Goal: Task Accomplishment & Management: Use online tool/utility

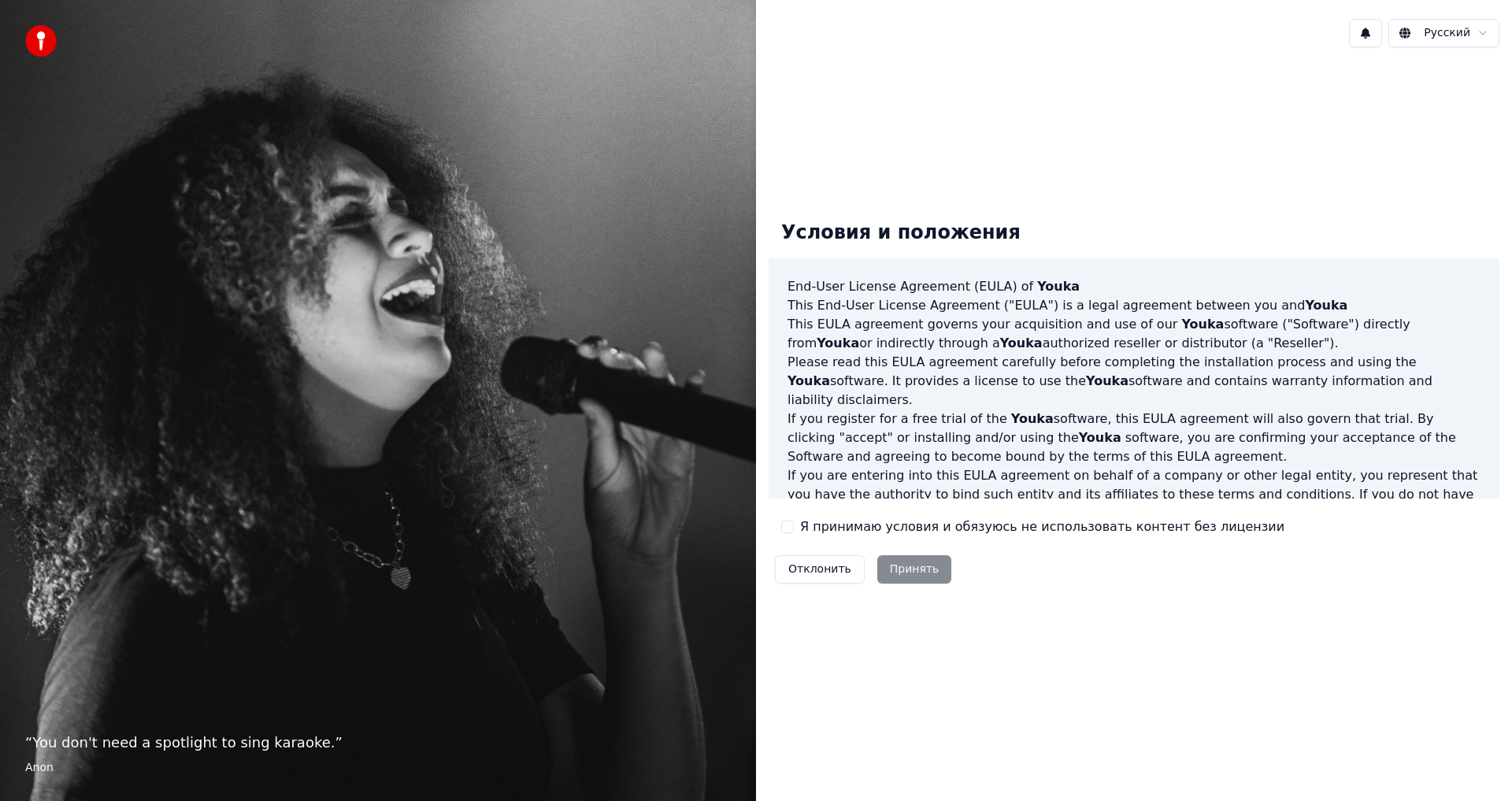
click at [787, 528] on button "Я принимаю условия и обязуюсь не использовать контент без лицензии" at bounding box center [788, 527] width 13 height 13
click at [917, 565] on button "Принять" at bounding box center [915, 569] width 75 height 28
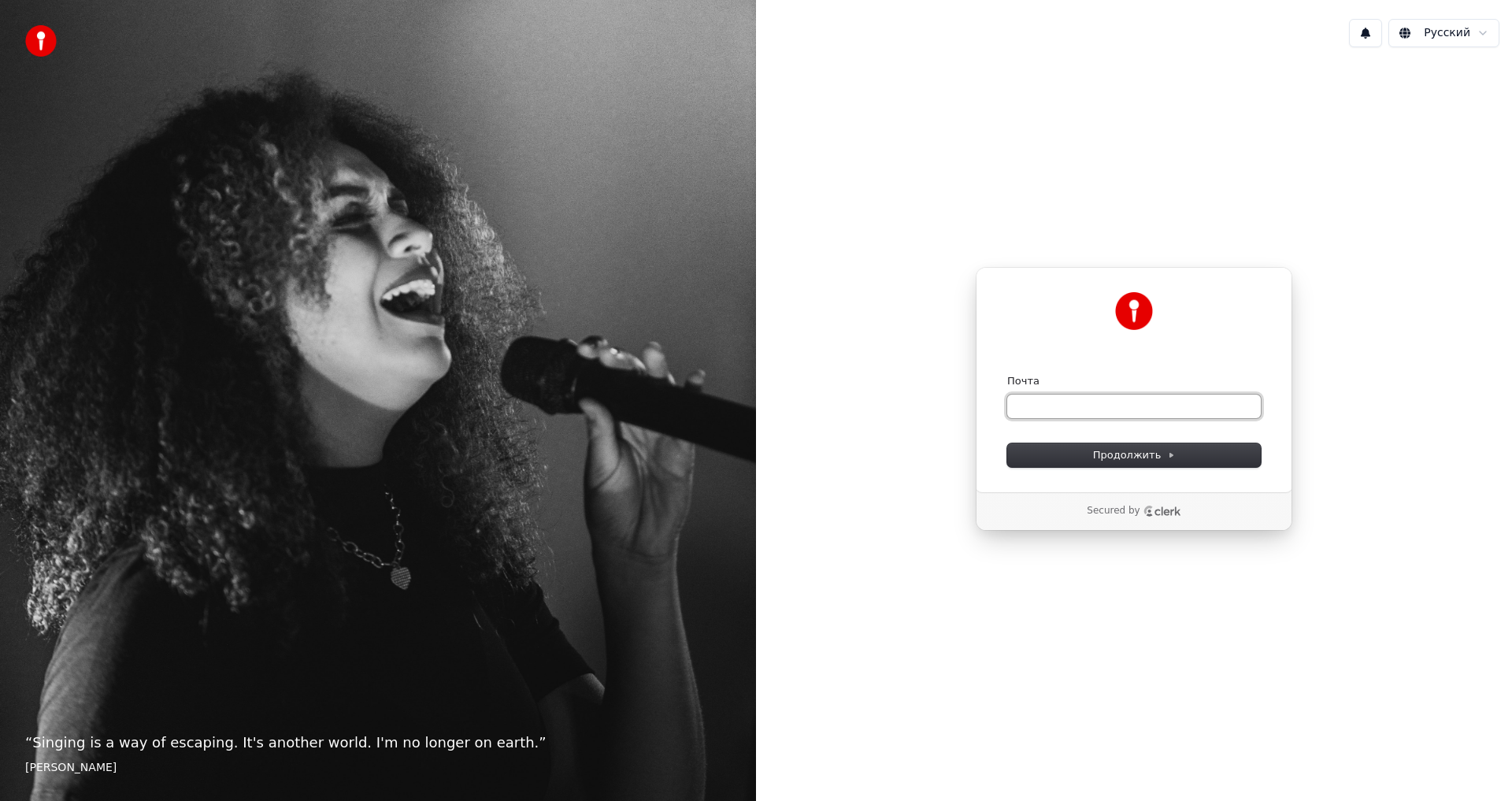
click at [1040, 406] on input "Почта" at bounding box center [1134, 407] width 254 height 24
paste input "**********"
click at [1130, 459] on span "Продолжить" at bounding box center [1134, 455] width 82 height 14
type input "**********"
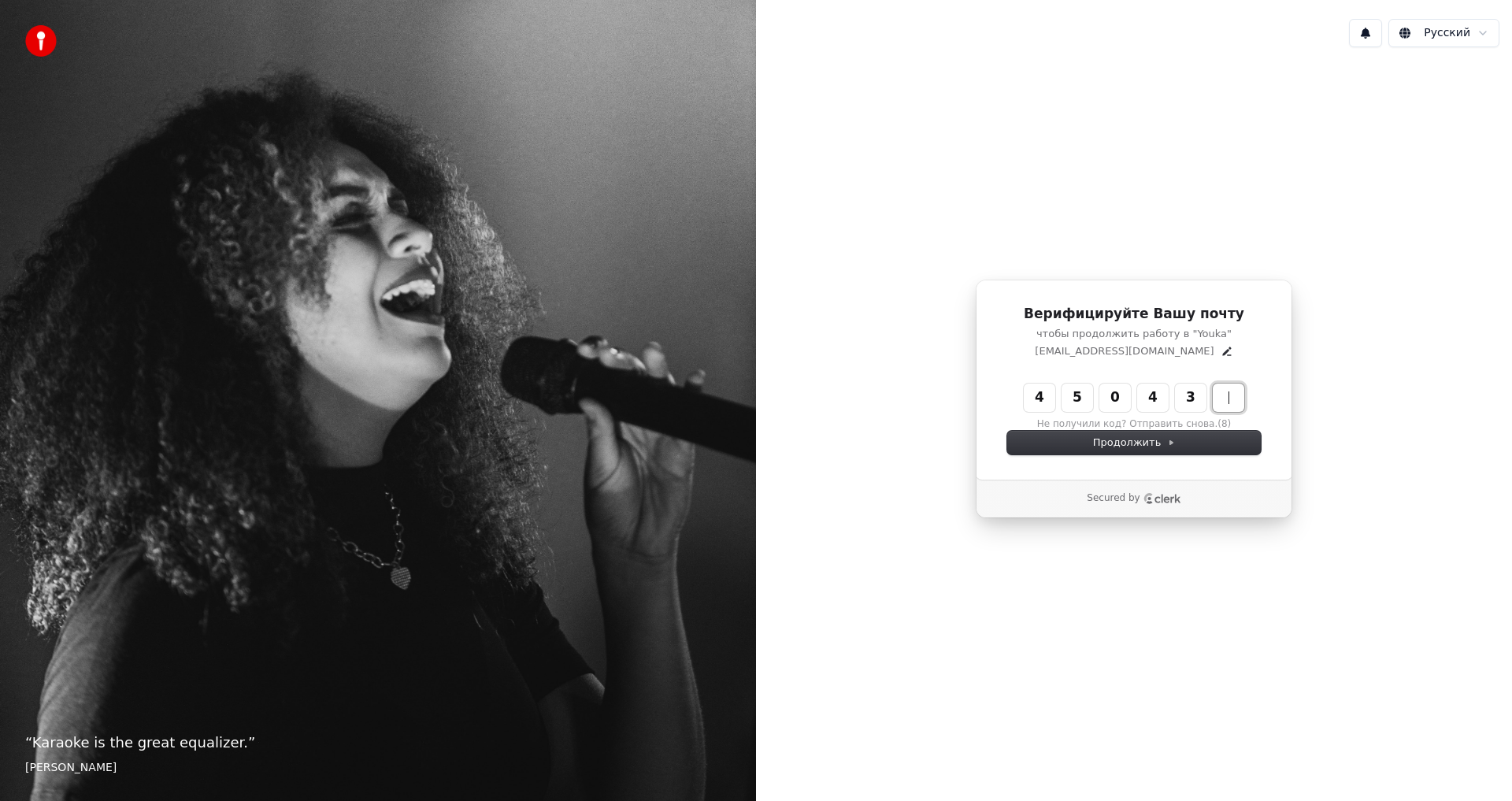
type input "******"
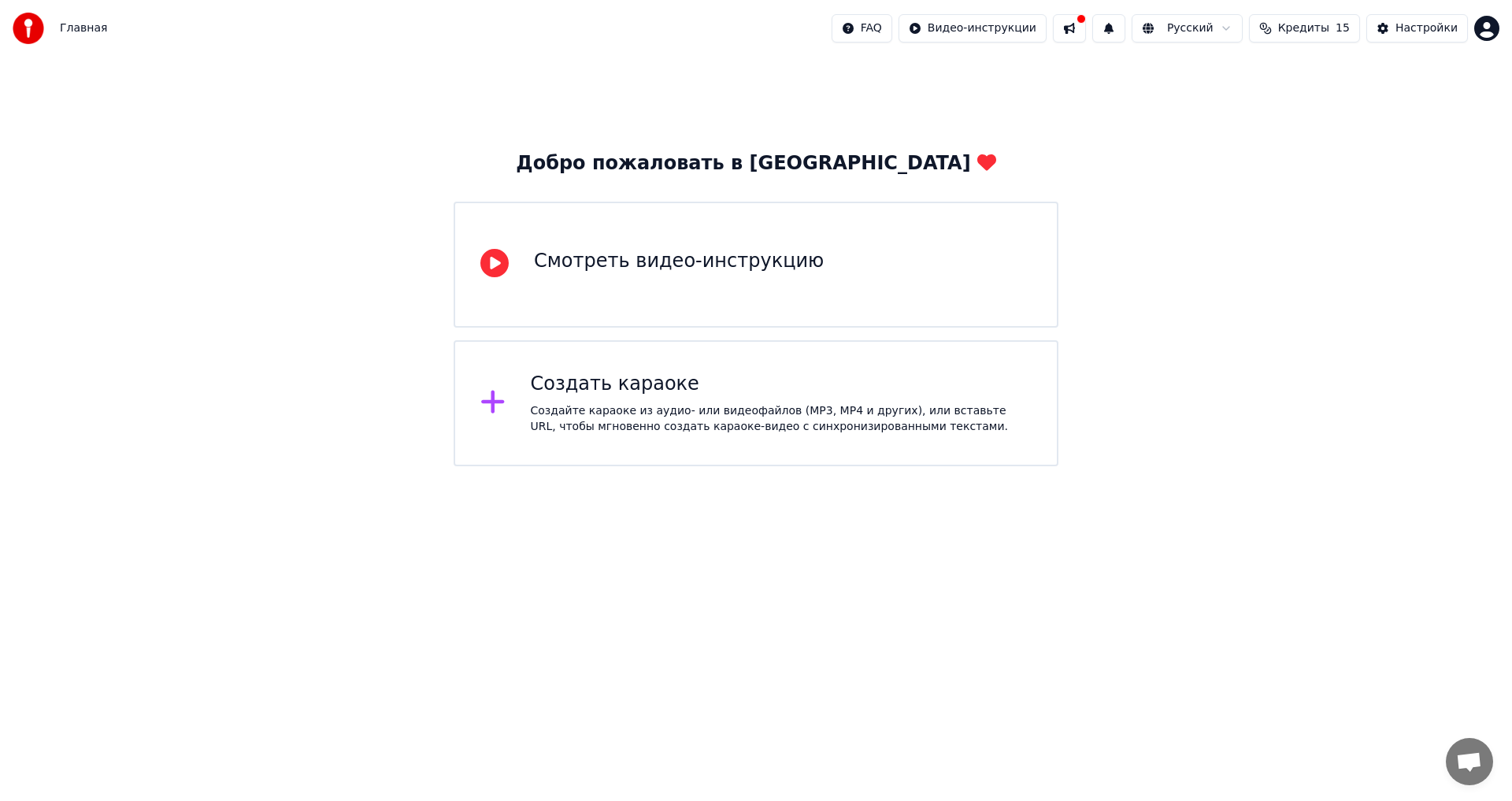
click at [663, 390] on div "Создать караоке" at bounding box center [782, 385] width 502 height 26
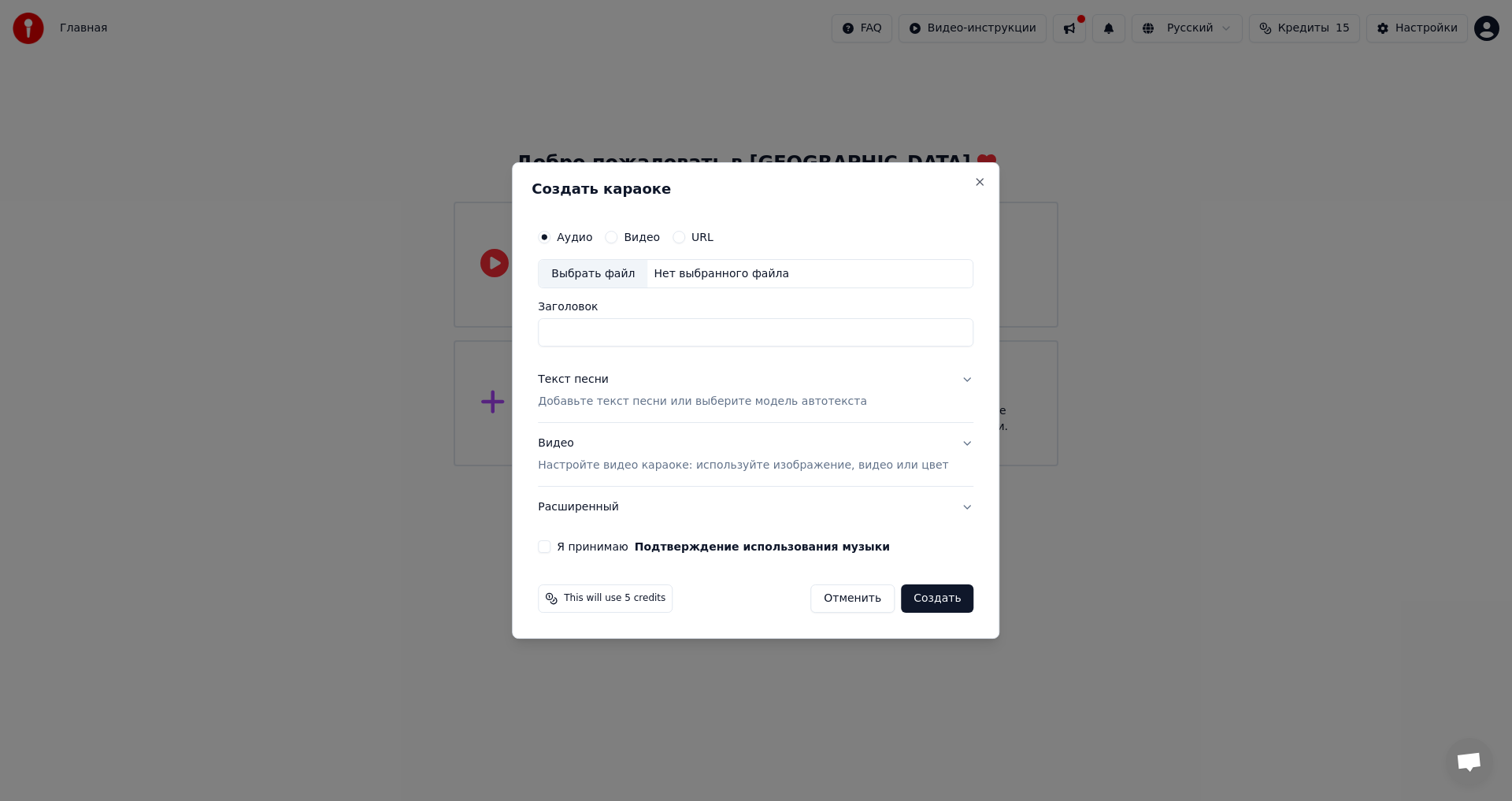
click at [614, 264] on div "Выбрать файл" at bounding box center [593, 274] width 109 height 28
type input "*********"
click at [596, 379] on div "Текст песни" at bounding box center [573, 381] width 71 height 16
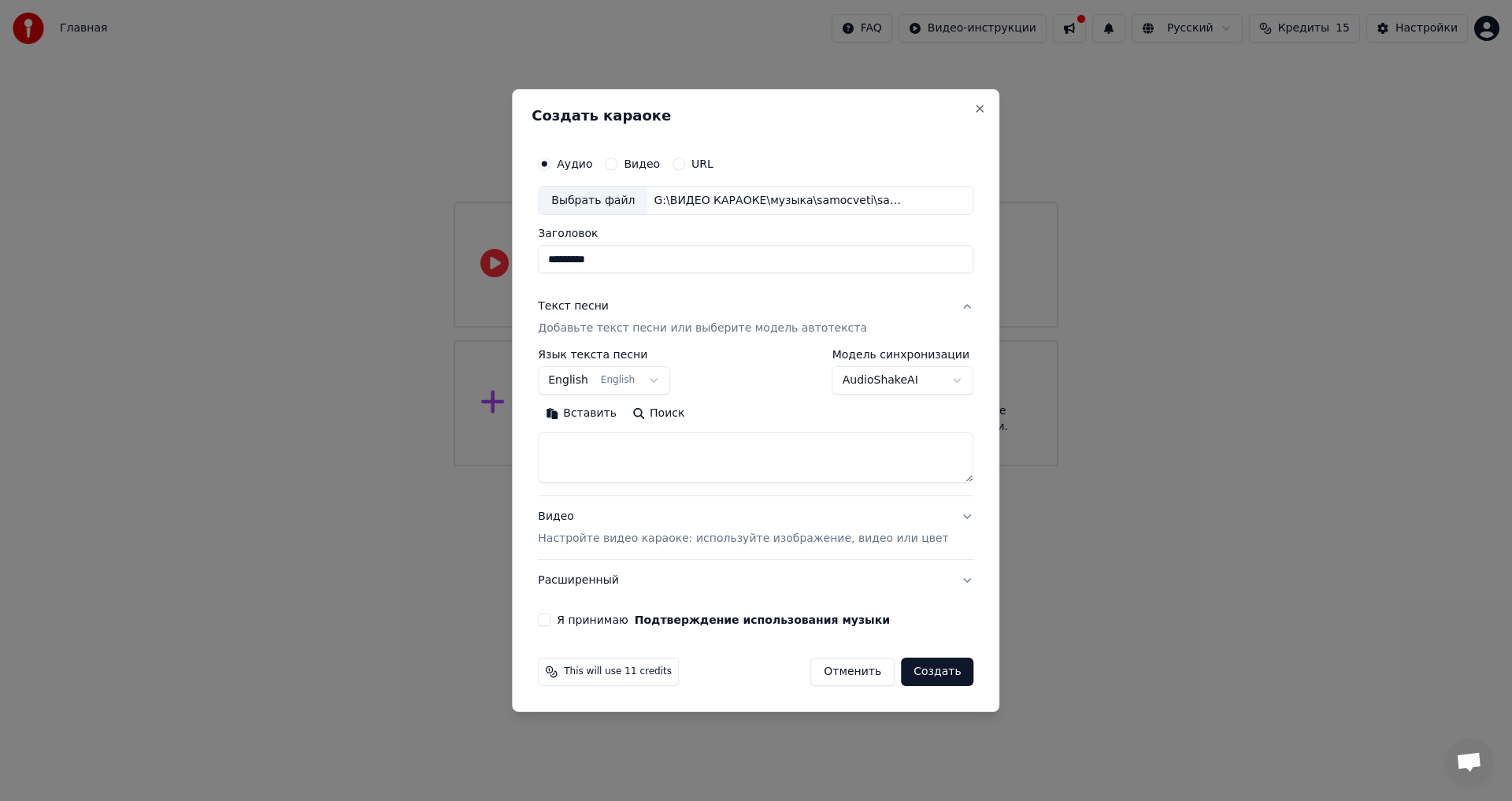
click at [601, 417] on button "Вставить" at bounding box center [581, 415] width 86 height 26
type textarea "**********"
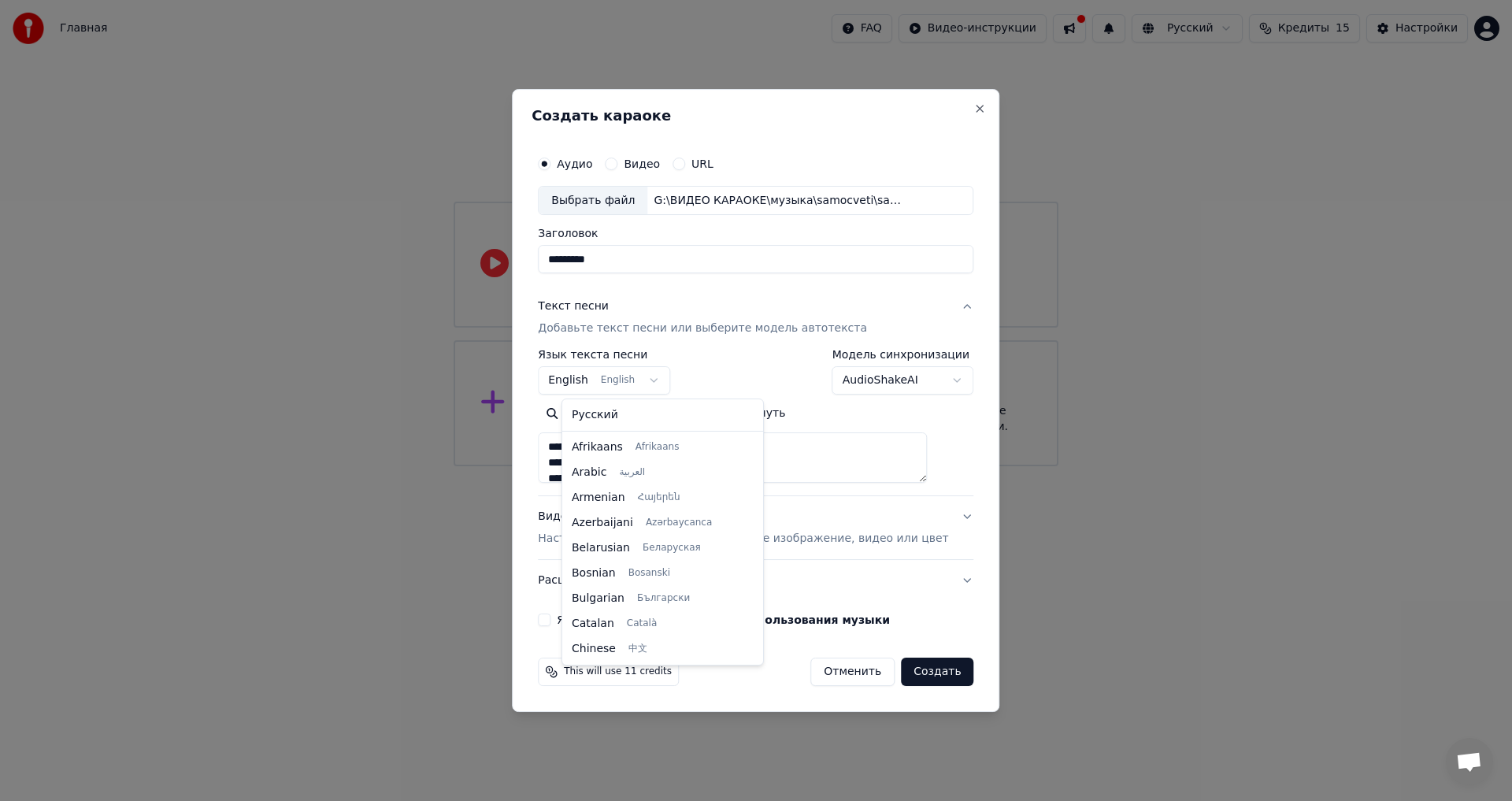
click at [590, 384] on body "**********" at bounding box center [756, 233] width 1512 height 467
select select "**"
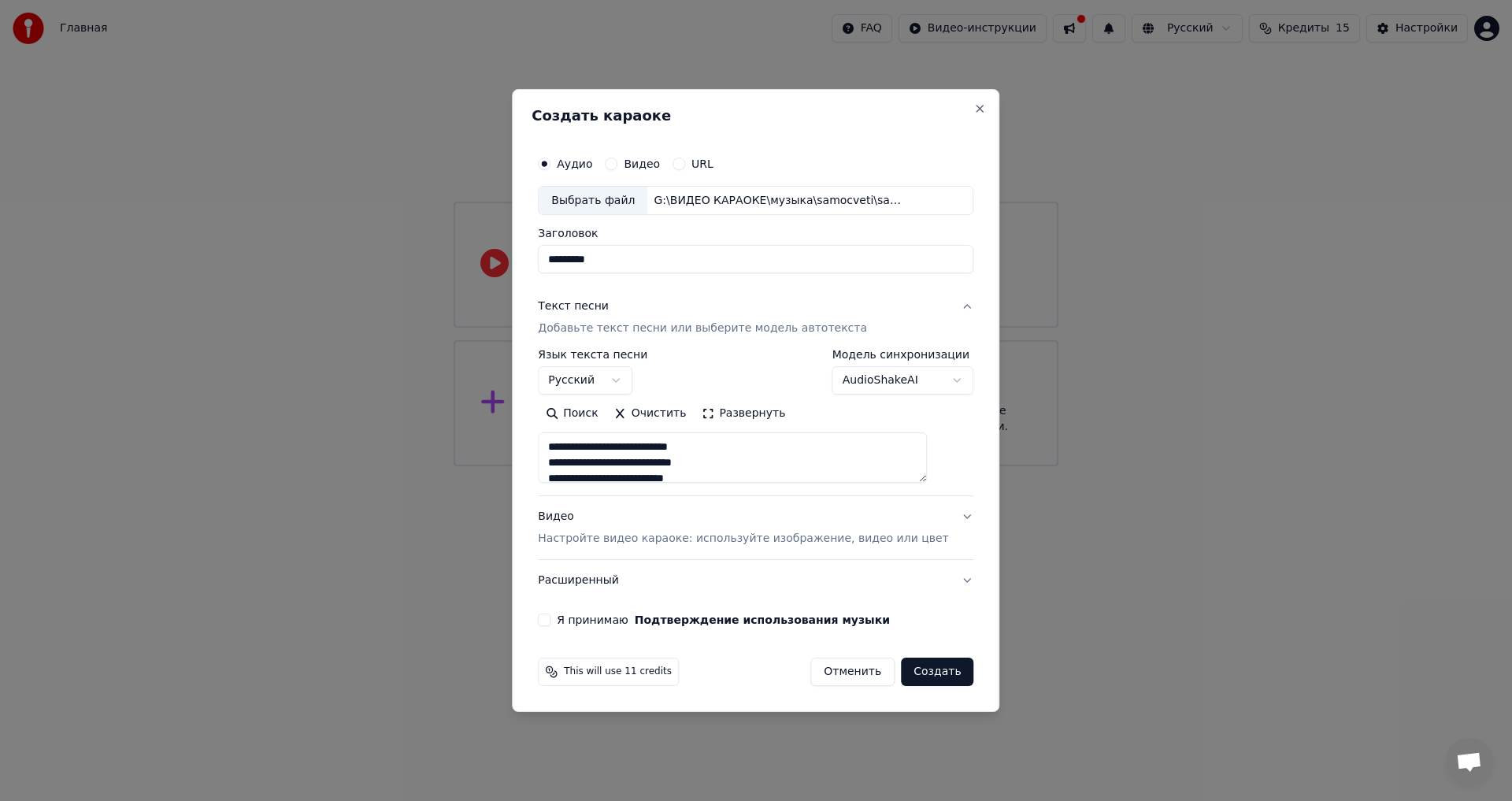
click at [588, 517] on div "Видео Настройте видео караоке: используйте изображение, видео или цвет" at bounding box center [742, 528] width 410 height 38
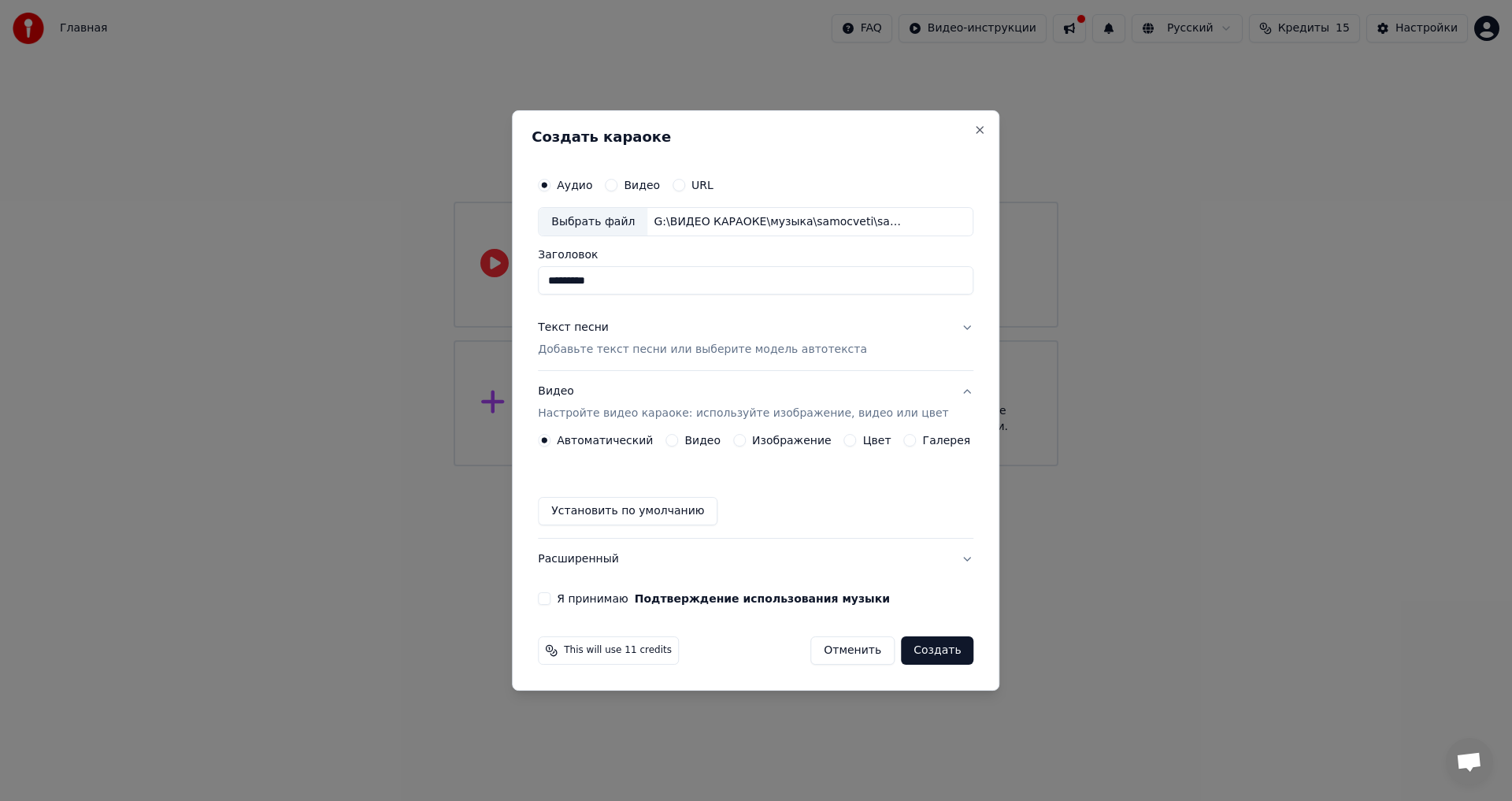
click at [849, 439] on button "Цвет" at bounding box center [850, 441] width 13 height 13
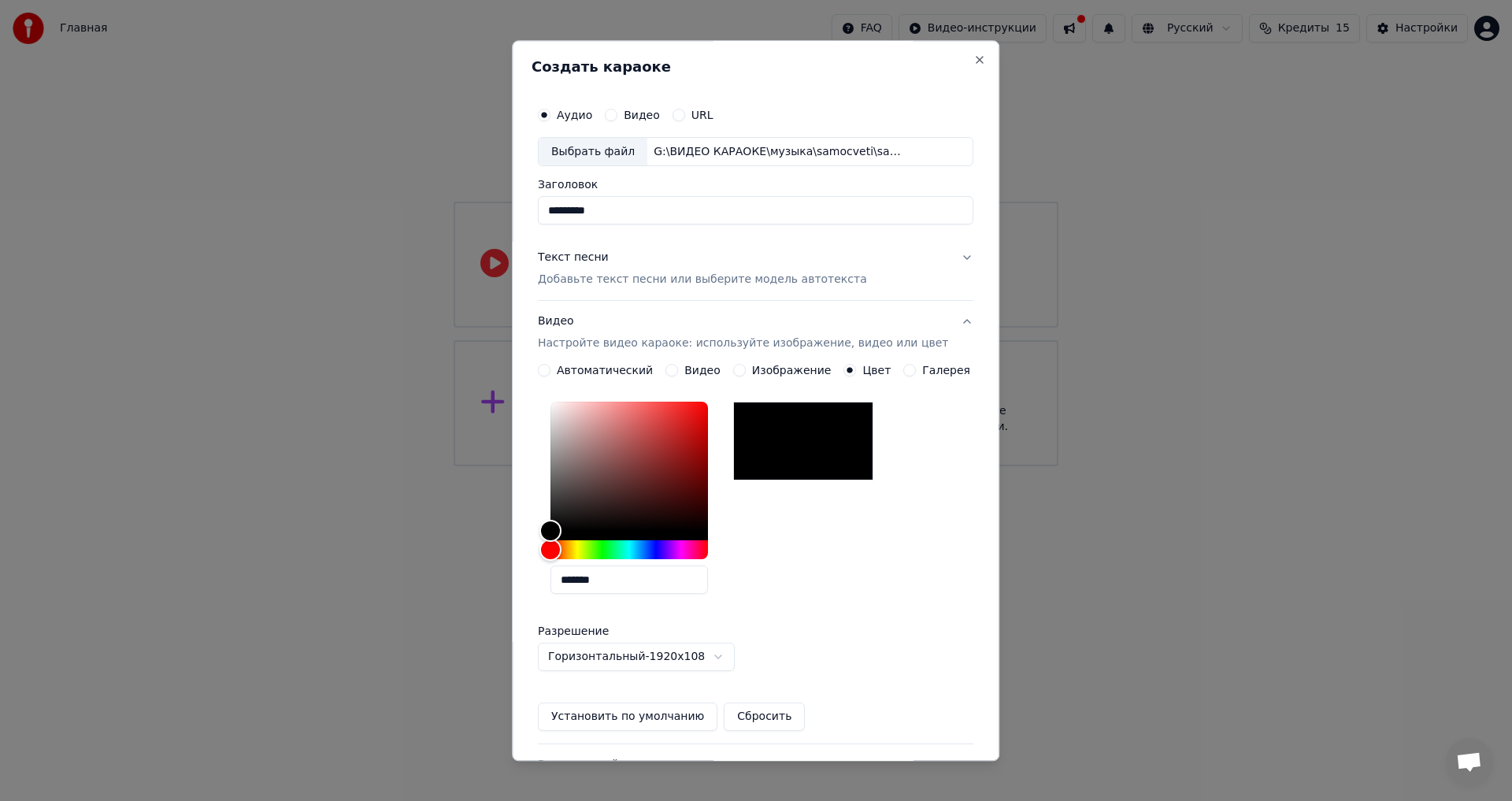
drag, startPoint x: 621, startPoint y: 579, endPoint x: 506, endPoint y: 579, distance: 115.0
click at [506, 467] on body "Главная FAQ Видео-инструкции Русский Кредиты 15 Настройки Добро пожаловать в Yo…" at bounding box center [756, 233] width 1512 height 467
paste input "text"
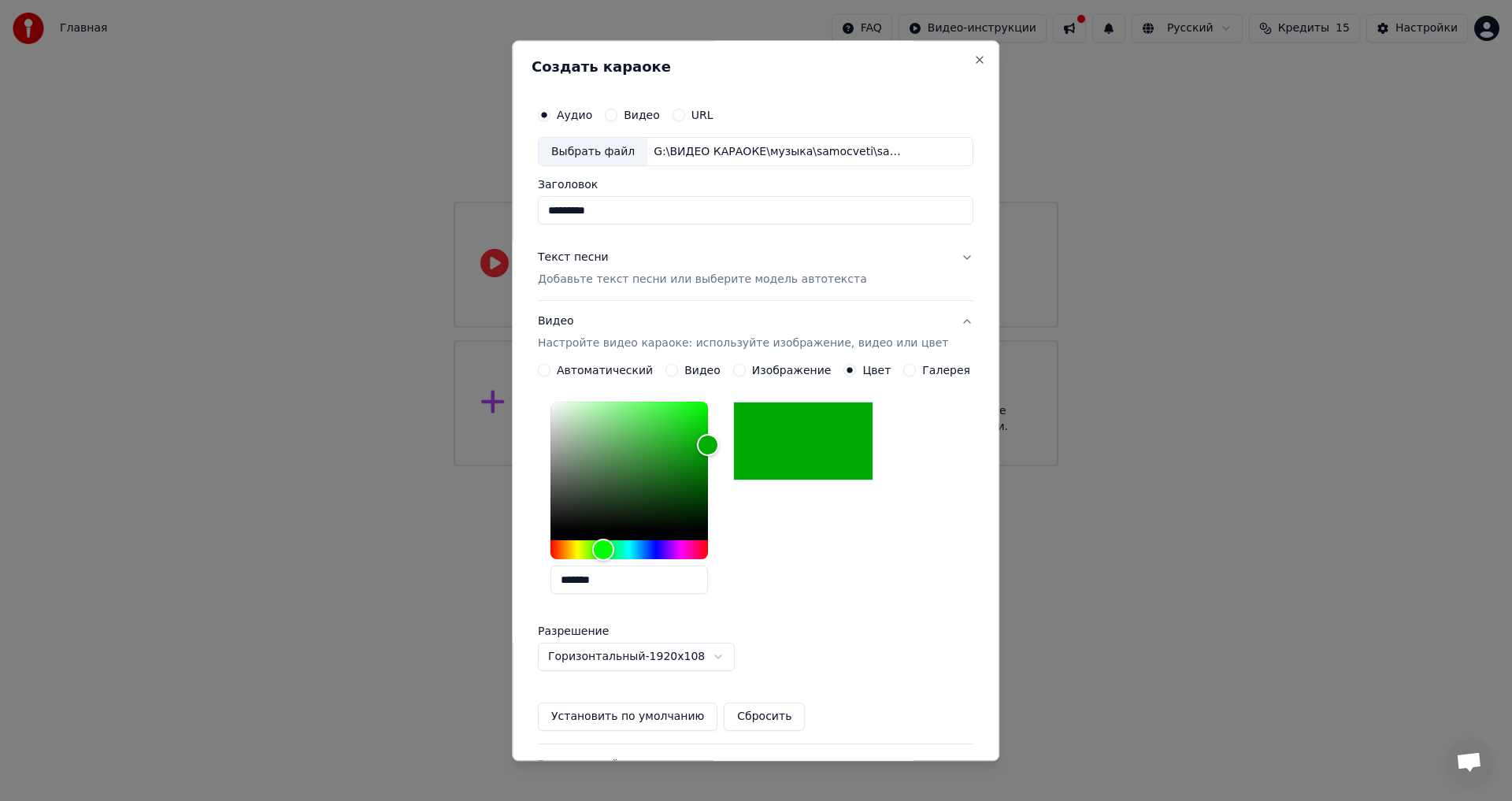
type input "*******"
click at [612, 715] on button "Установить по умолчанию" at bounding box center [627, 717] width 179 height 28
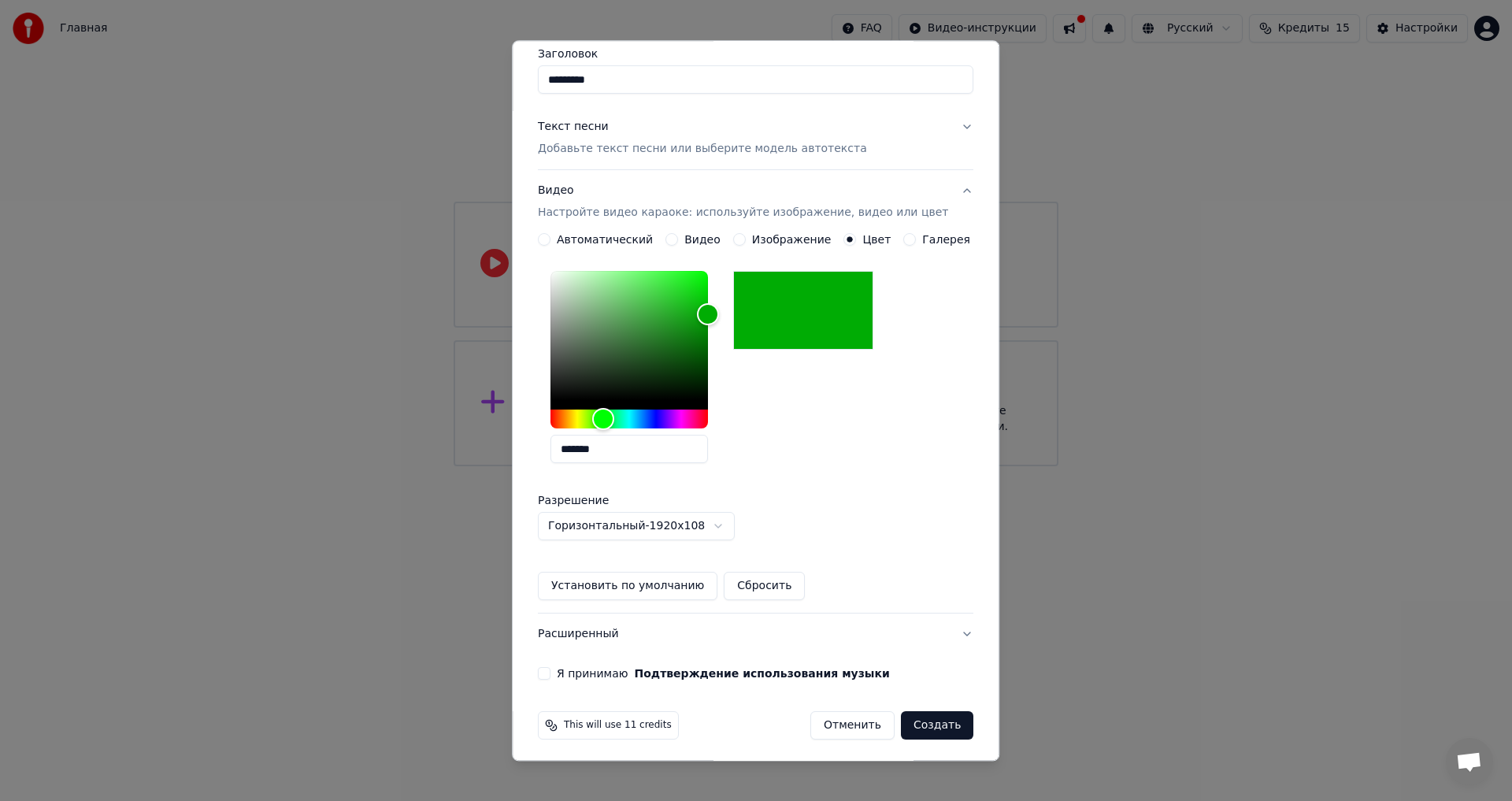
scroll to position [135, 0]
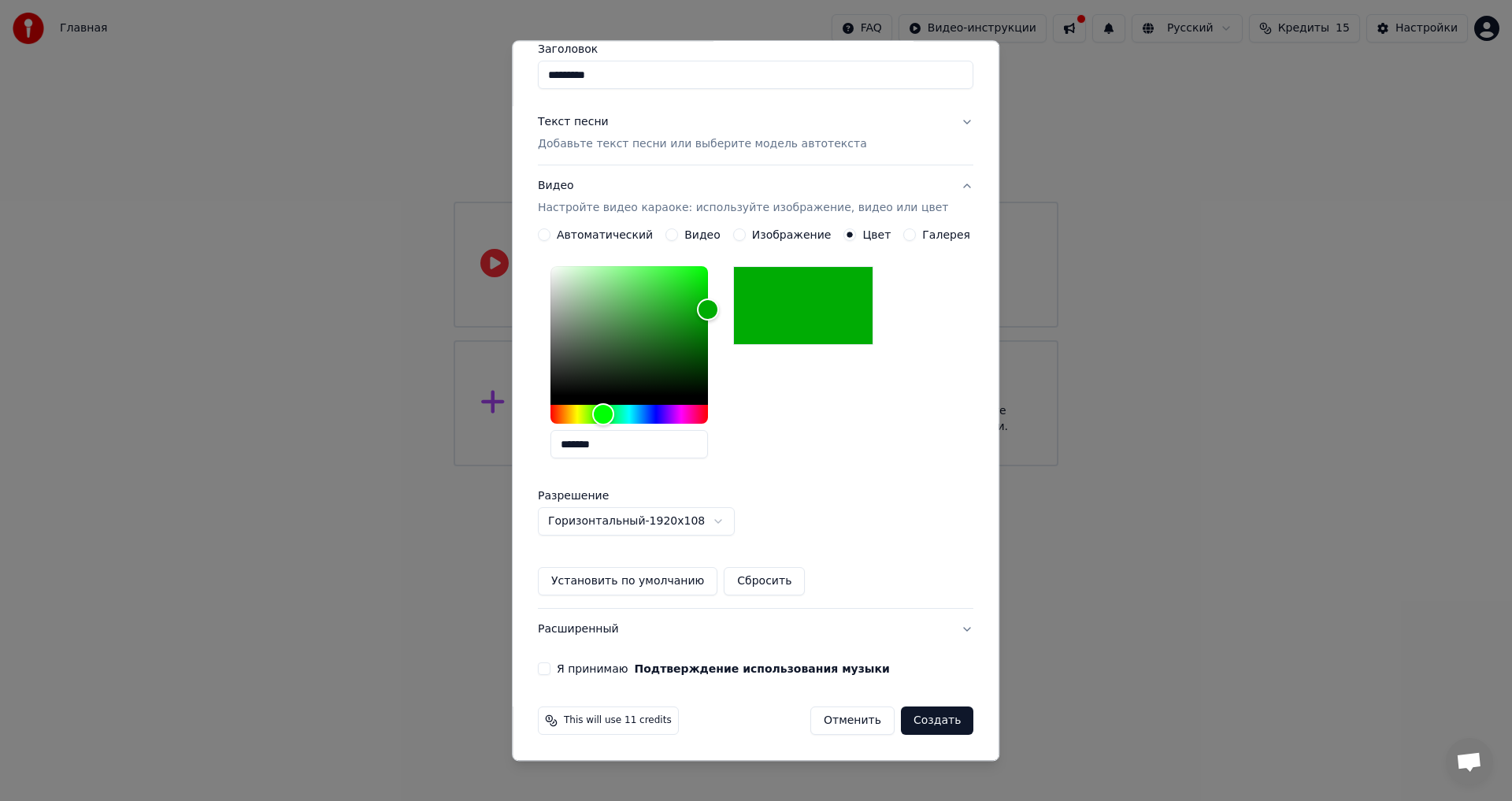
click at [550, 668] on button "Я принимаю Подтверждение использования музыки" at bounding box center [544, 670] width 13 height 13
click at [914, 717] on button "Создать" at bounding box center [937, 721] width 73 height 28
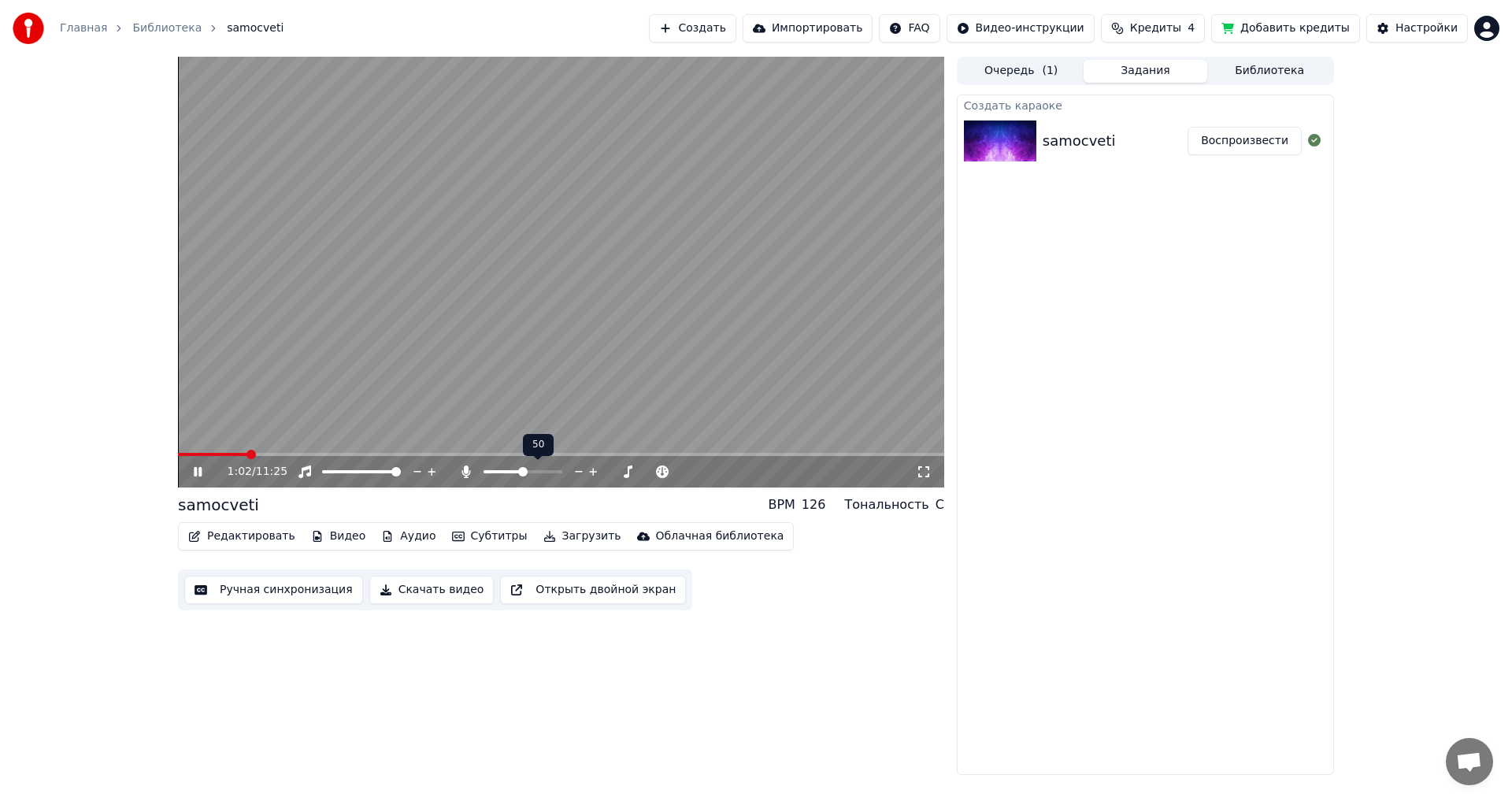
click at [523, 470] on span at bounding box center [523, 472] width 10 height 10
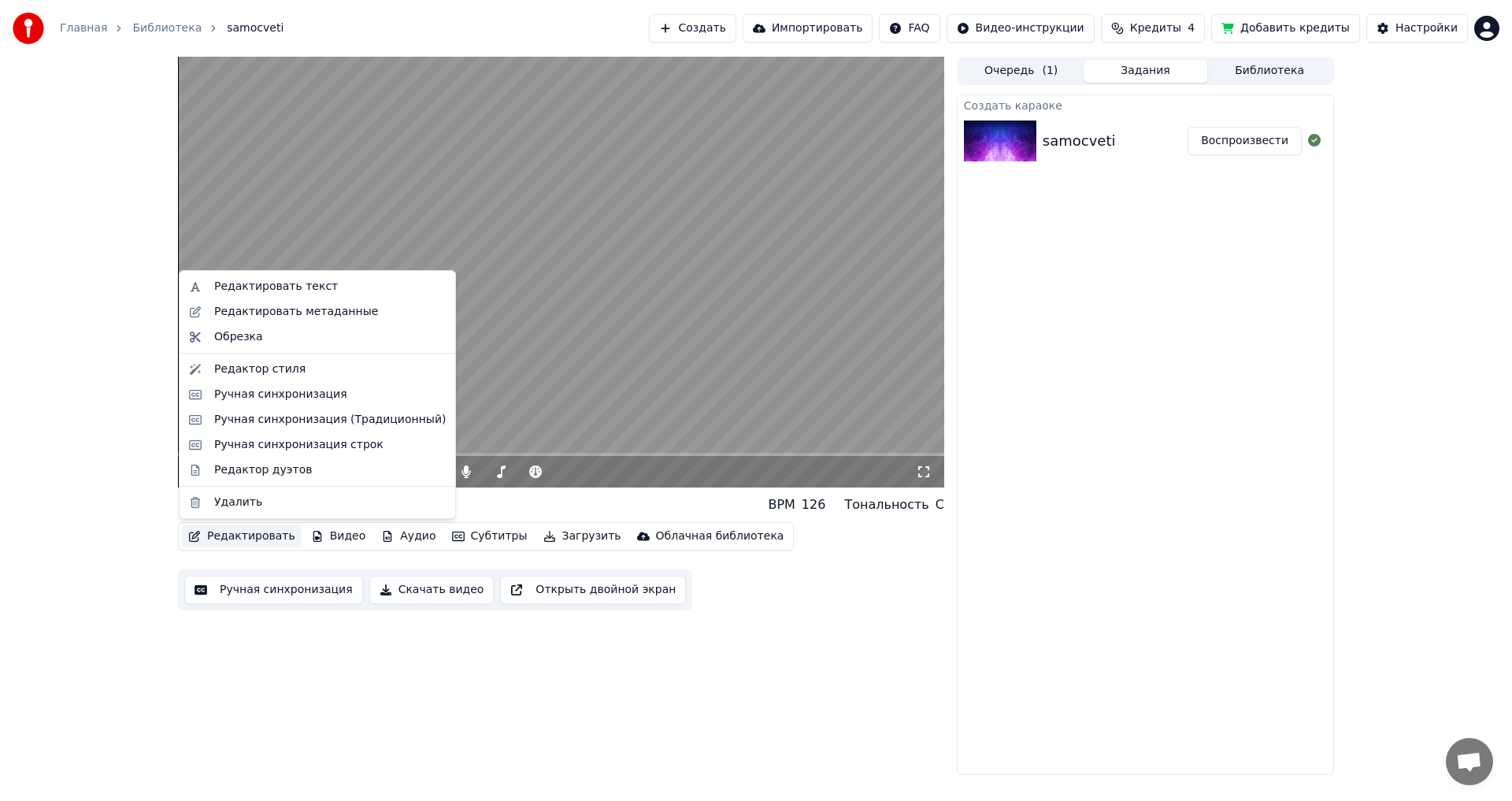
click at [252, 537] on button "Редактировать" at bounding box center [242, 537] width 120 height 22
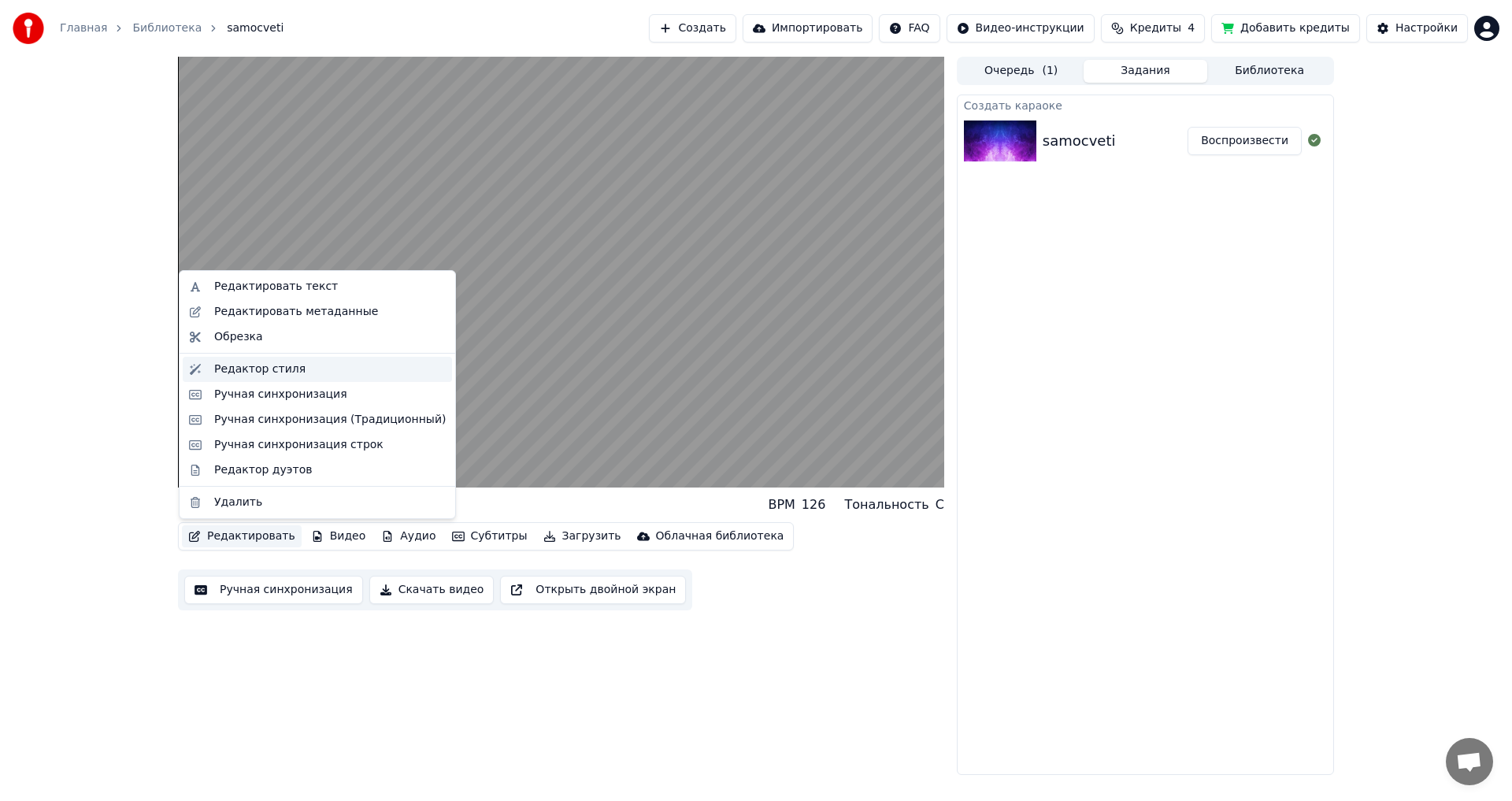
click at [254, 370] on div "Редактор стиля" at bounding box center [260, 370] width 91 height 16
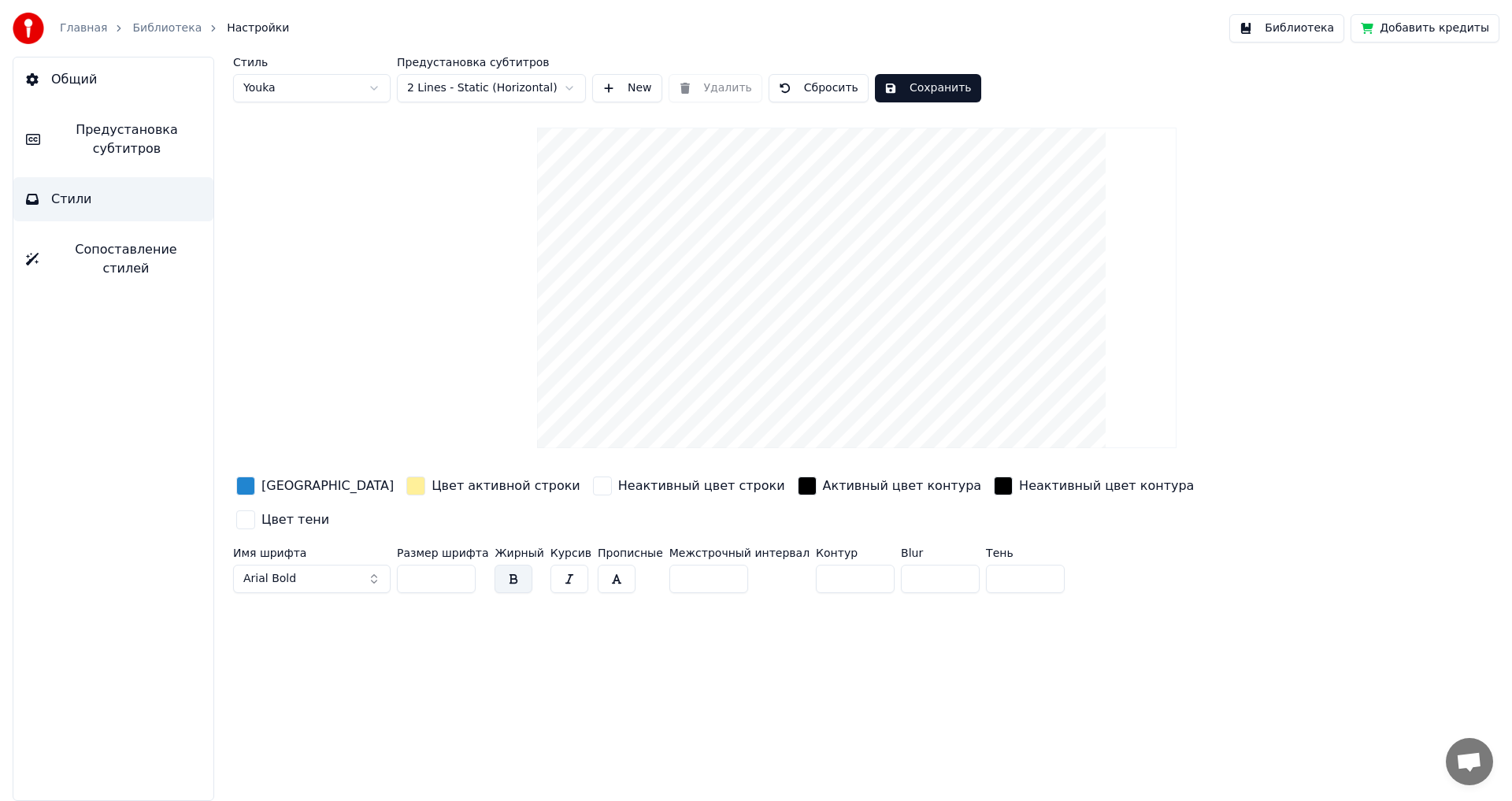
click at [242, 461] on div "Стиль Youka Предустановка субтитров 2 Lines - Static (Horizontal) New Удалить С…" at bounding box center [857, 328] width 1248 height 543
click at [243, 486] on div "button" at bounding box center [246, 487] width 19 height 19
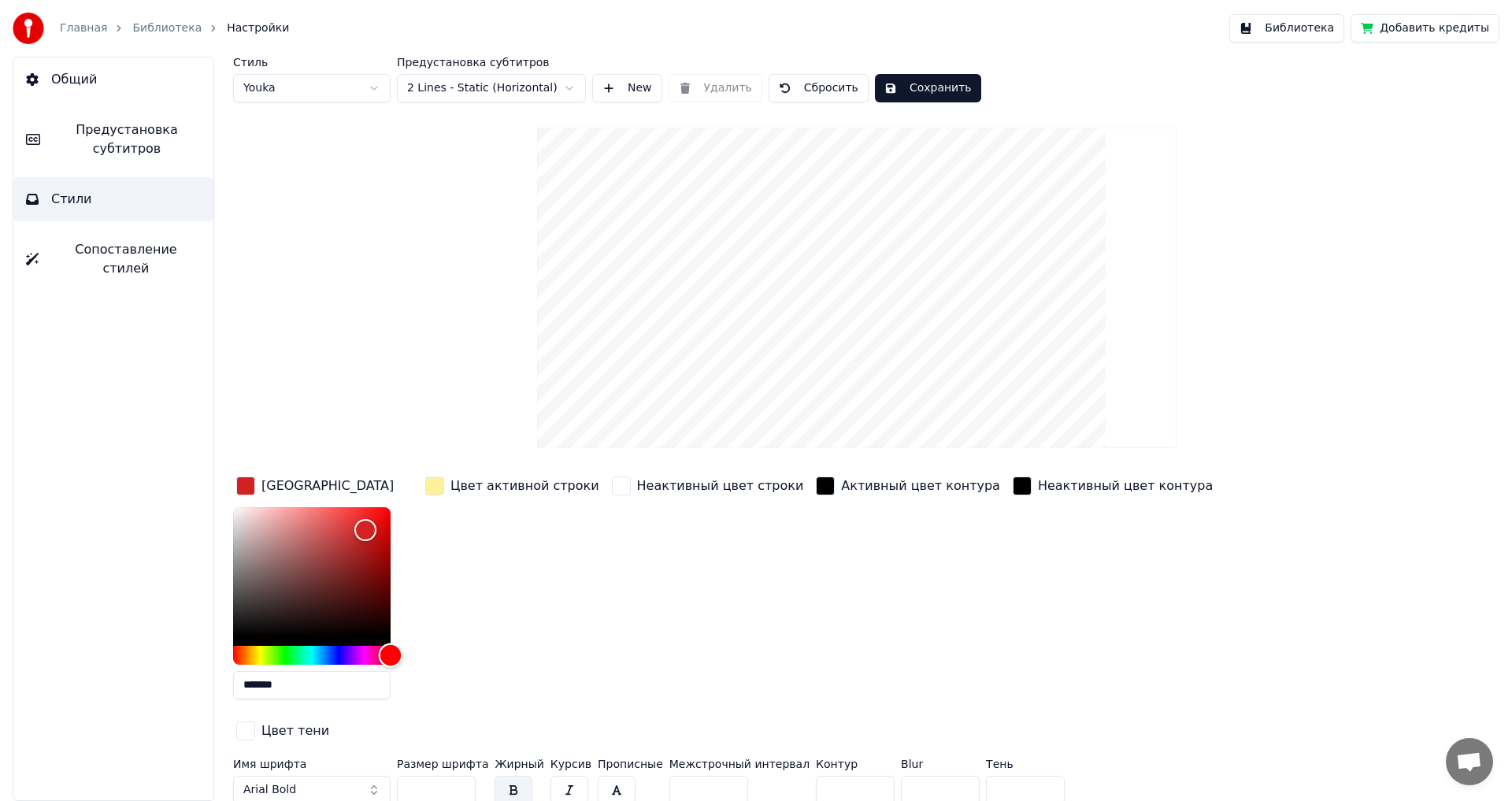
drag, startPoint x: 322, startPoint y: 654, endPoint x: 467, endPoint y: 651, distance: 145.0
click at [467, 651] on div "Цвет заливки ******* Цвет активной строки Неактивный цвет строки Активный цвет …" at bounding box center [762, 610] width 1058 height 273
type input "*******"
drag, startPoint x: 369, startPoint y: 526, endPoint x: 425, endPoint y: 493, distance: 65.0
click at [425, 493] on div "Цвет заливки ******* Цвет активной строки Неактивный цвет строки Активный цвет …" at bounding box center [762, 610] width 1058 height 273
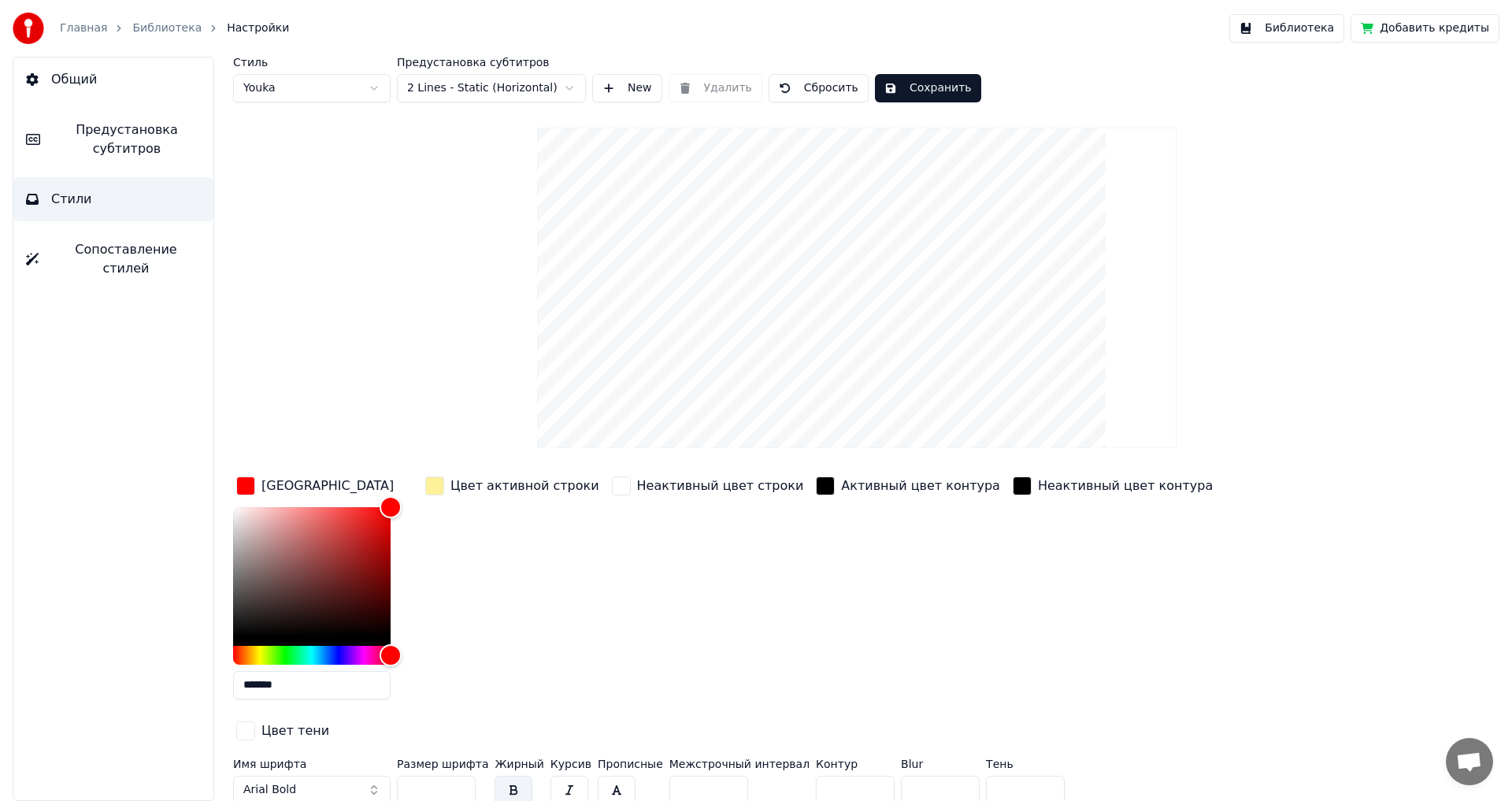
click at [438, 486] on div "button" at bounding box center [435, 487] width 19 height 19
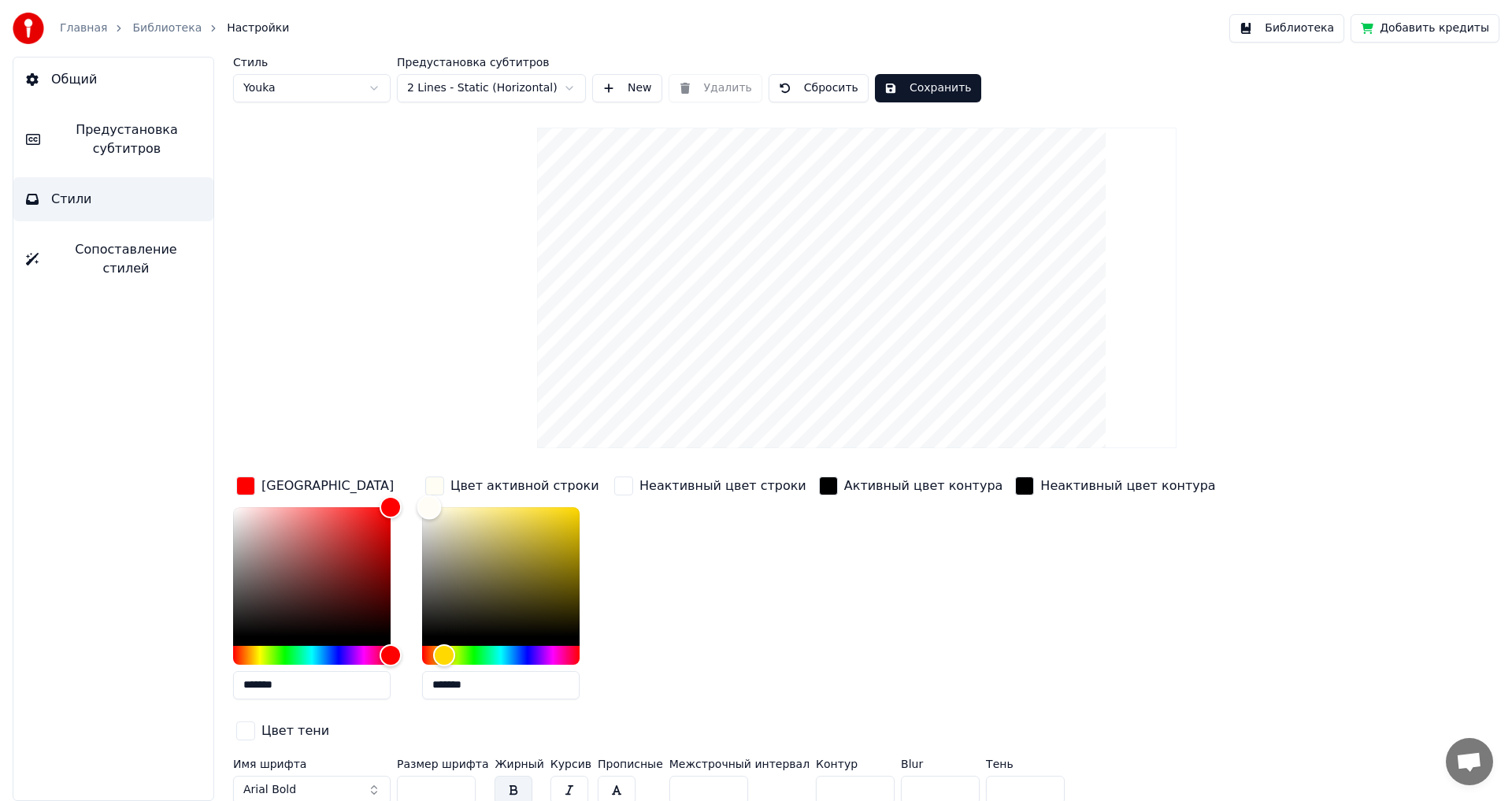
type input "*******"
drag, startPoint x: 486, startPoint y: 506, endPoint x: 391, endPoint y: 500, distance: 95.2
click at [391, 500] on div "Цвет заливки ******* Цвет активной строки ******* Неактивный цвет строки Активн…" at bounding box center [762, 610] width 1058 height 273
drag, startPoint x: 425, startPoint y: 759, endPoint x: 354, endPoint y: 756, distance: 71.1
click at [354, 759] on div "Имя шрифта Arial Bold Размер шрифта ** Жирный Курсив Прописные Межстрочный инте…" at bounding box center [762, 784] width 1058 height 52
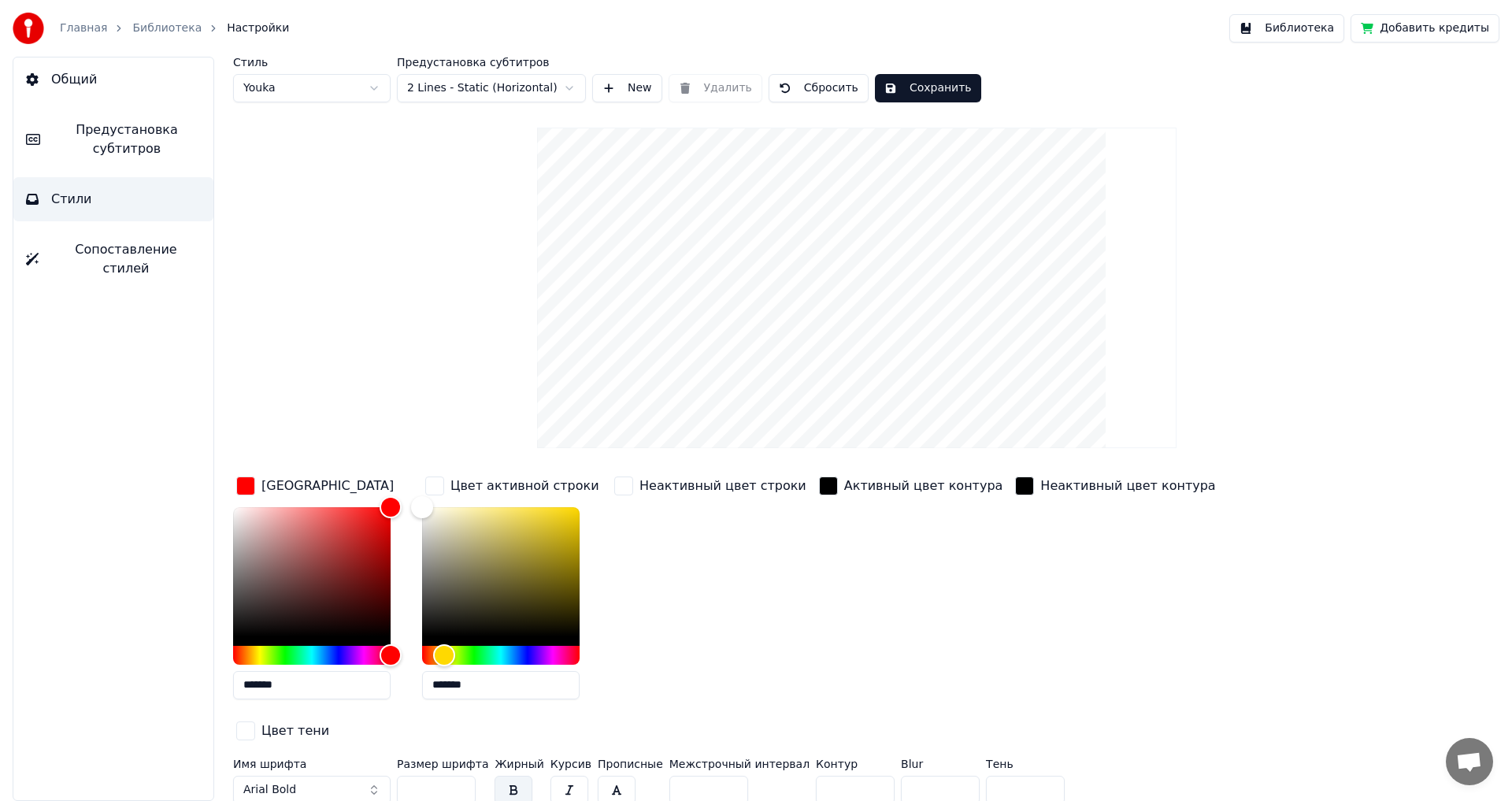
type input "**"
click at [843, 776] on input "*" at bounding box center [855, 790] width 78 height 28
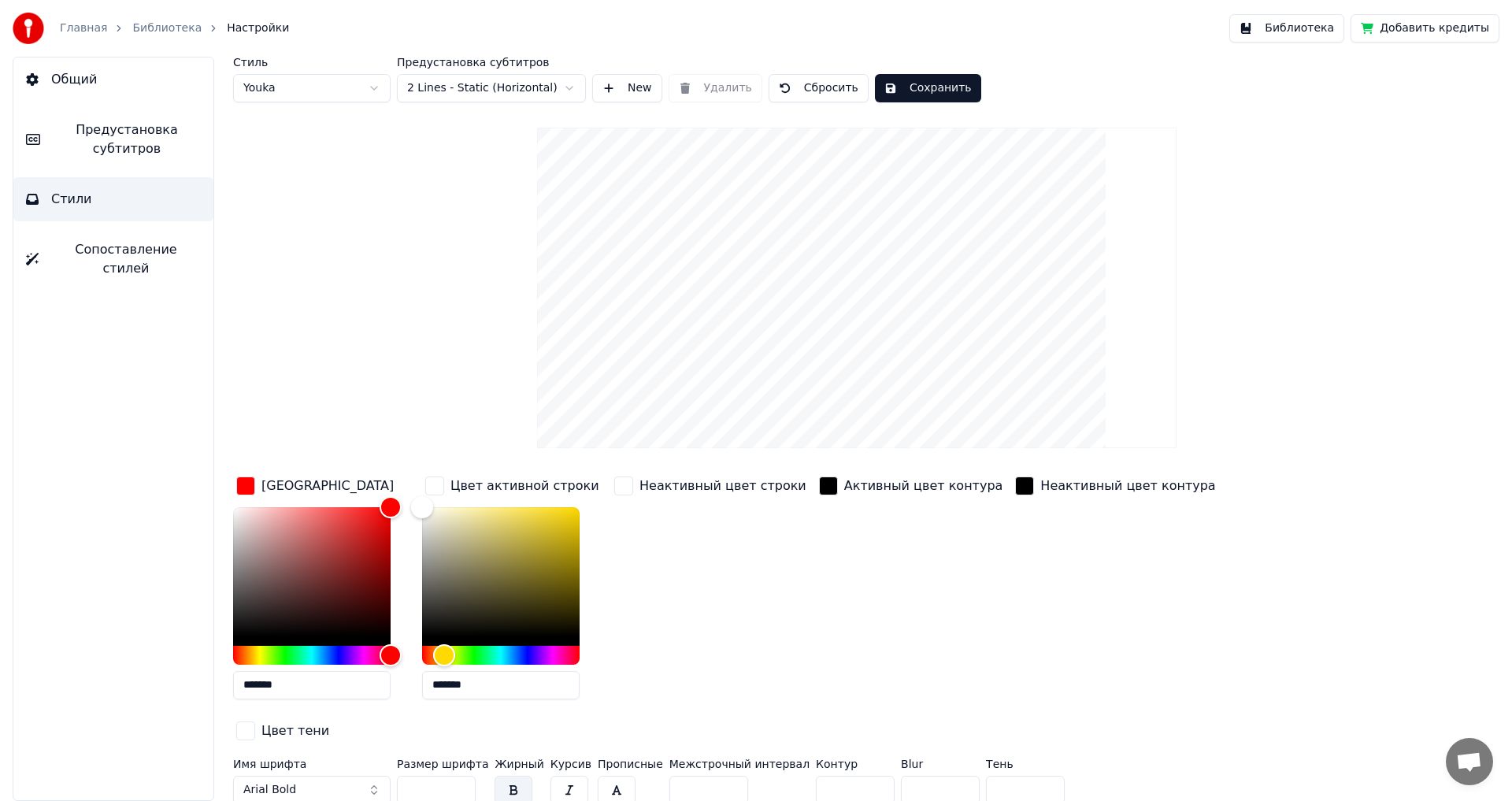
click at [843, 776] on input "*" at bounding box center [855, 790] width 78 height 28
type input "*"
click at [841, 776] on input "*" at bounding box center [855, 790] width 78 height 28
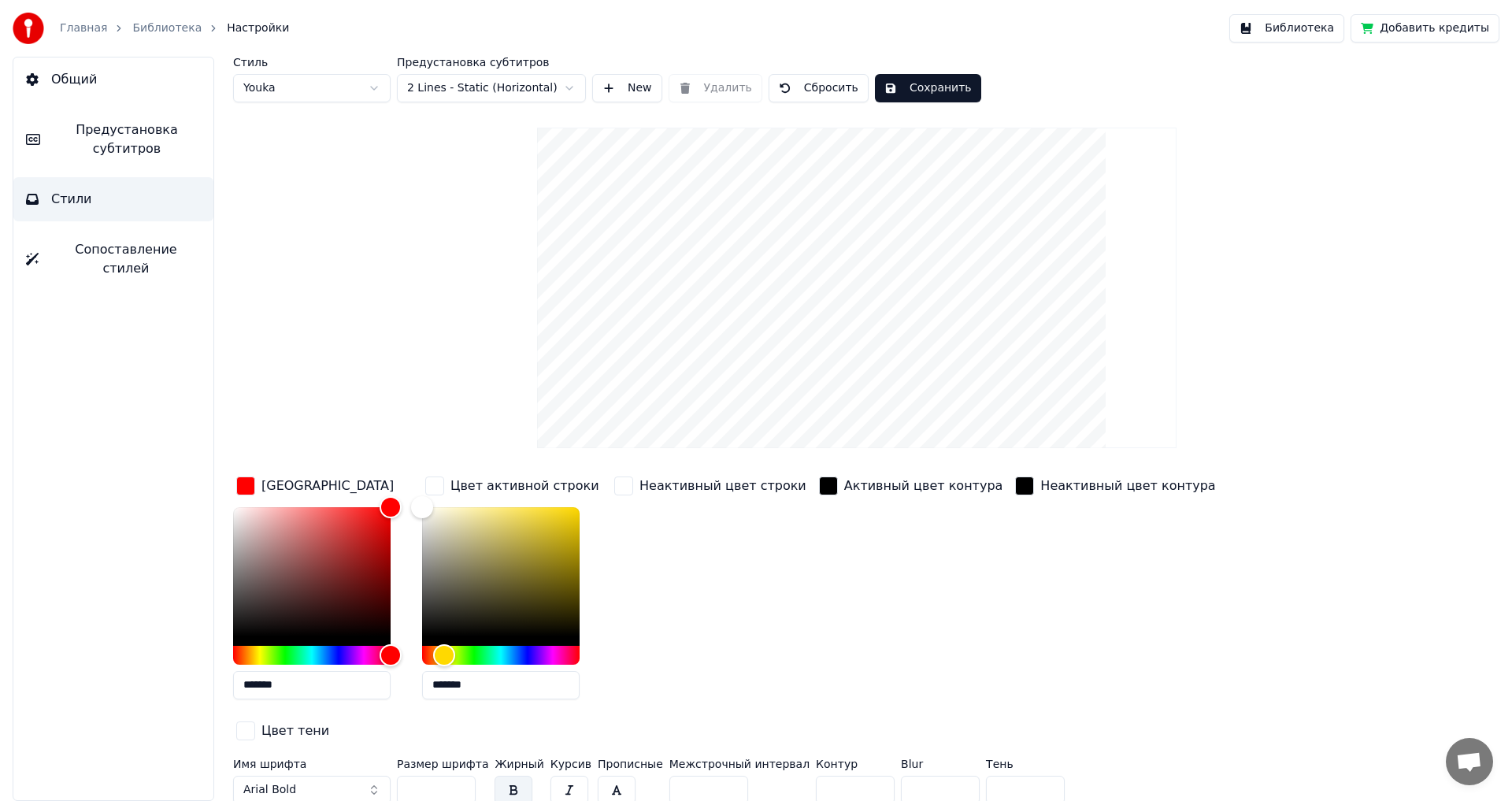
click at [922, 86] on button "Сохранить" at bounding box center [928, 88] width 106 height 28
click at [117, 146] on span "Предустановка субтитров" at bounding box center [126, 139] width 148 height 38
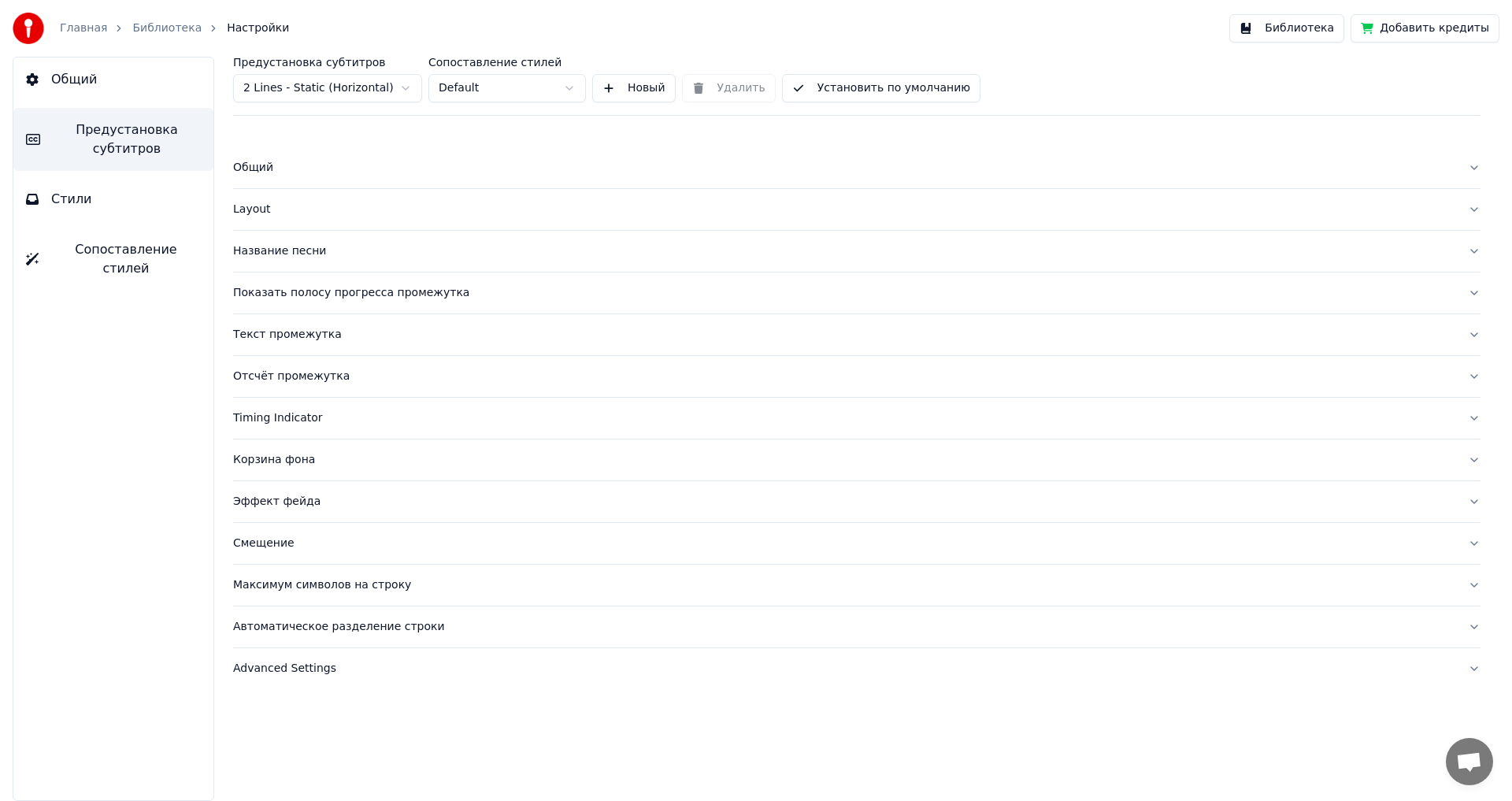
click at [250, 212] on div "Layout" at bounding box center [844, 210] width 1222 height 16
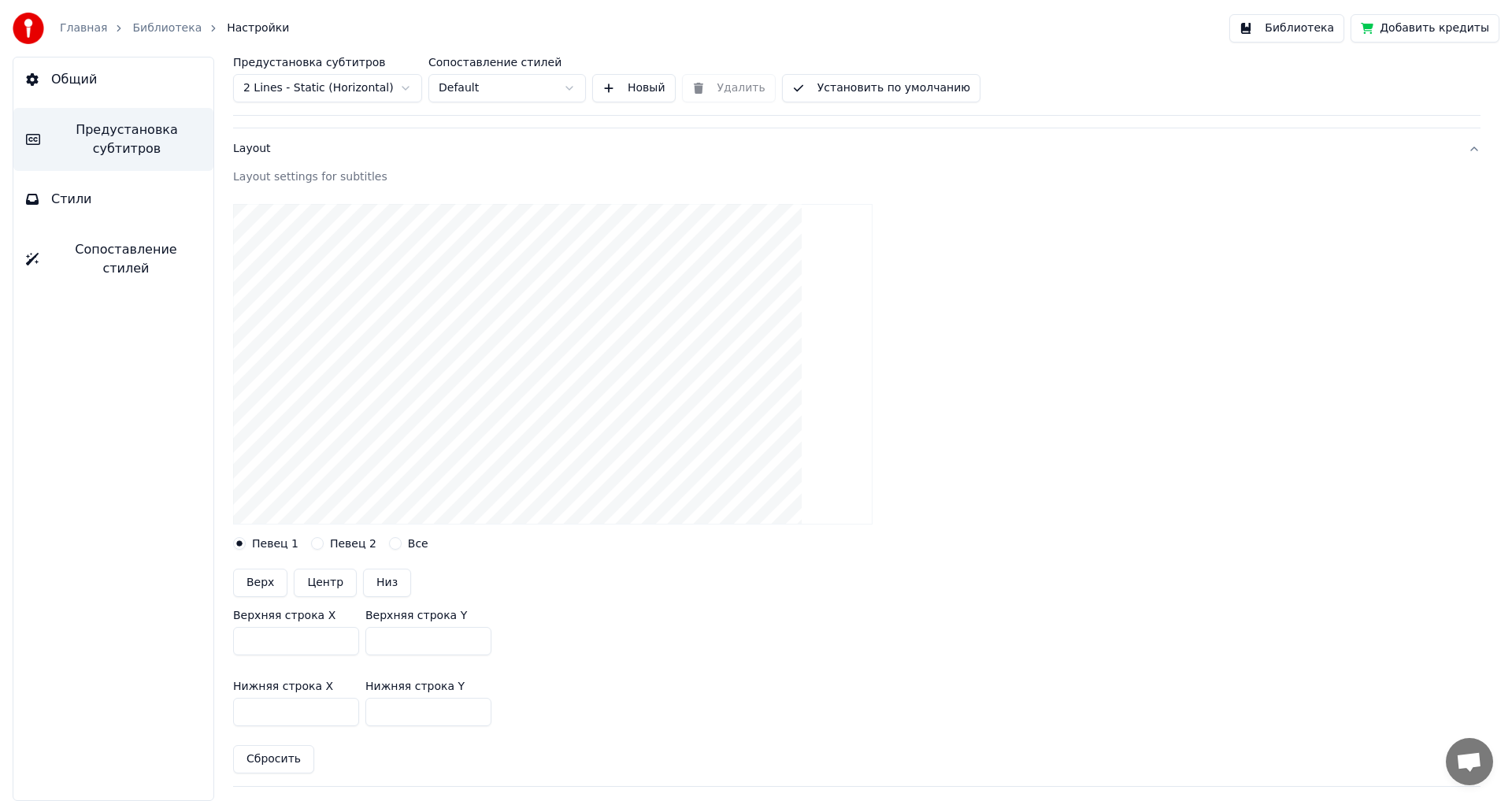
scroll to position [236, 0]
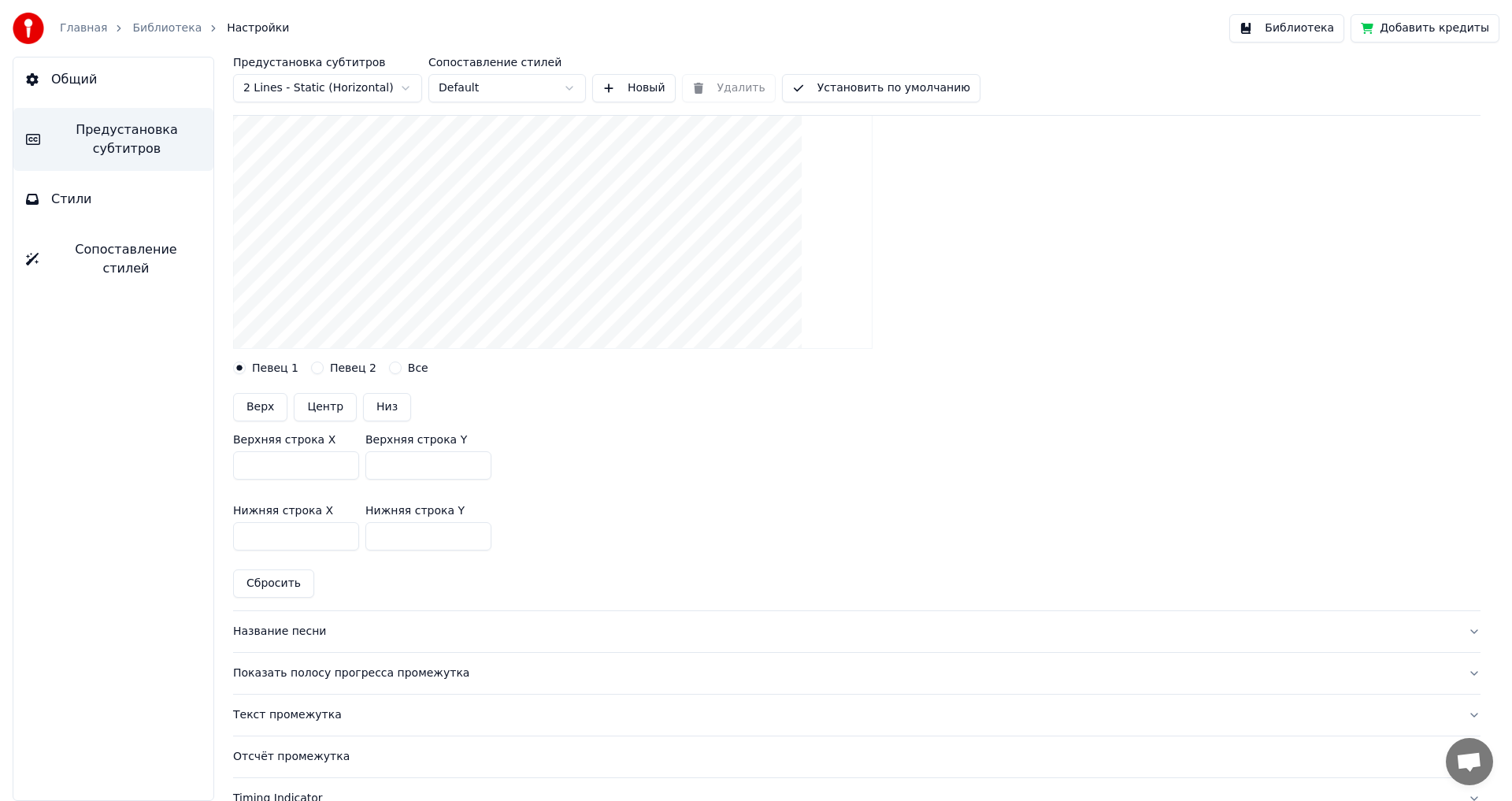
drag, startPoint x: 376, startPoint y: 467, endPoint x: 290, endPoint y: 459, distance: 86.4
click at [290, 459] on div "Верхняя строка X *** Верхняя строка Y ***" at bounding box center [857, 457] width 1248 height 71
type input "***"
drag, startPoint x: 405, startPoint y: 535, endPoint x: 303, endPoint y: 535, distance: 102.0
click at [303, 535] on div "Нижняя строка X *** Нижняя строка Y ***" at bounding box center [857, 527] width 1248 height 71
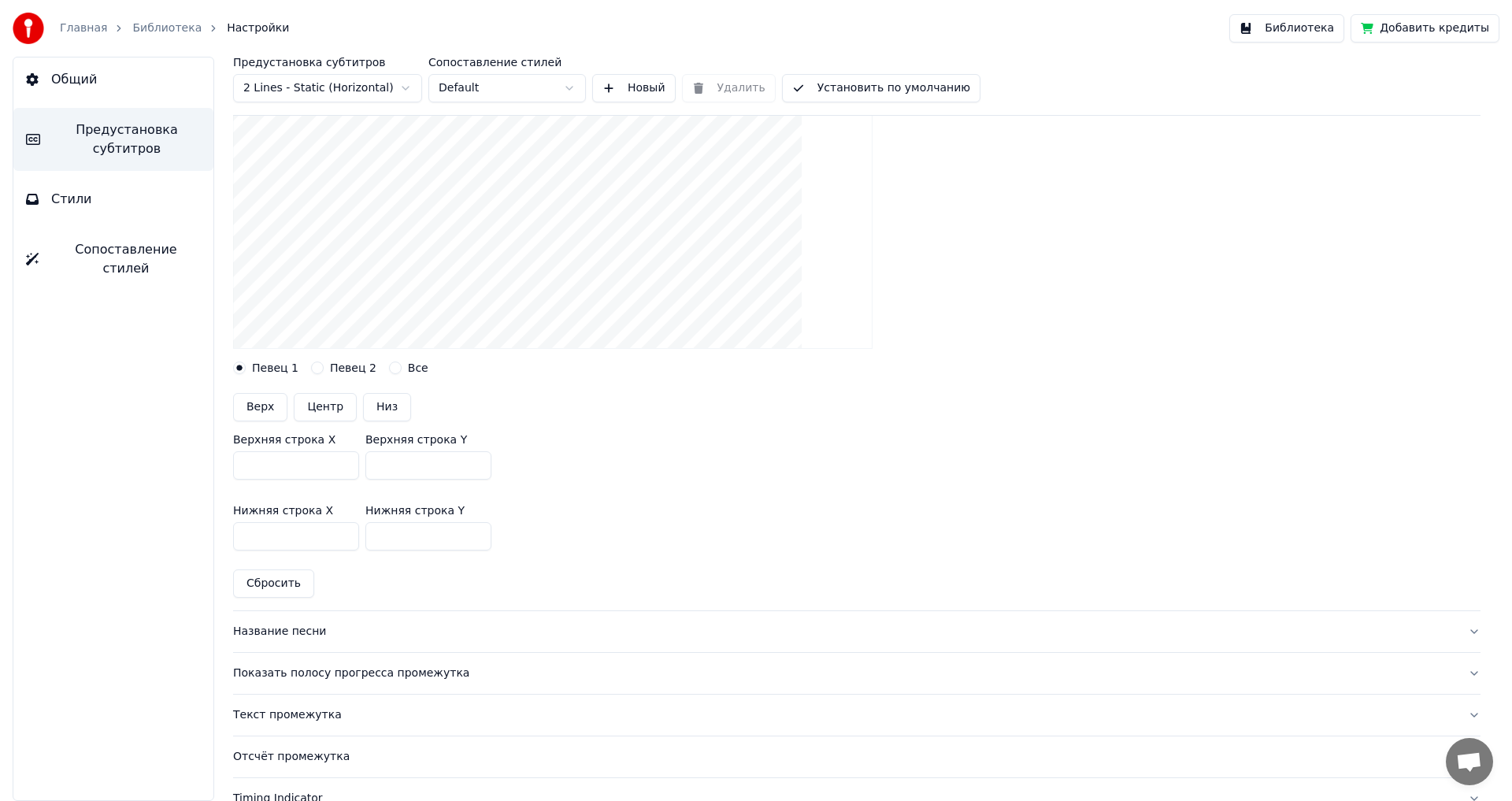
type input "***"
click at [274, 634] on div "Название песни" at bounding box center [844, 632] width 1222 height 16
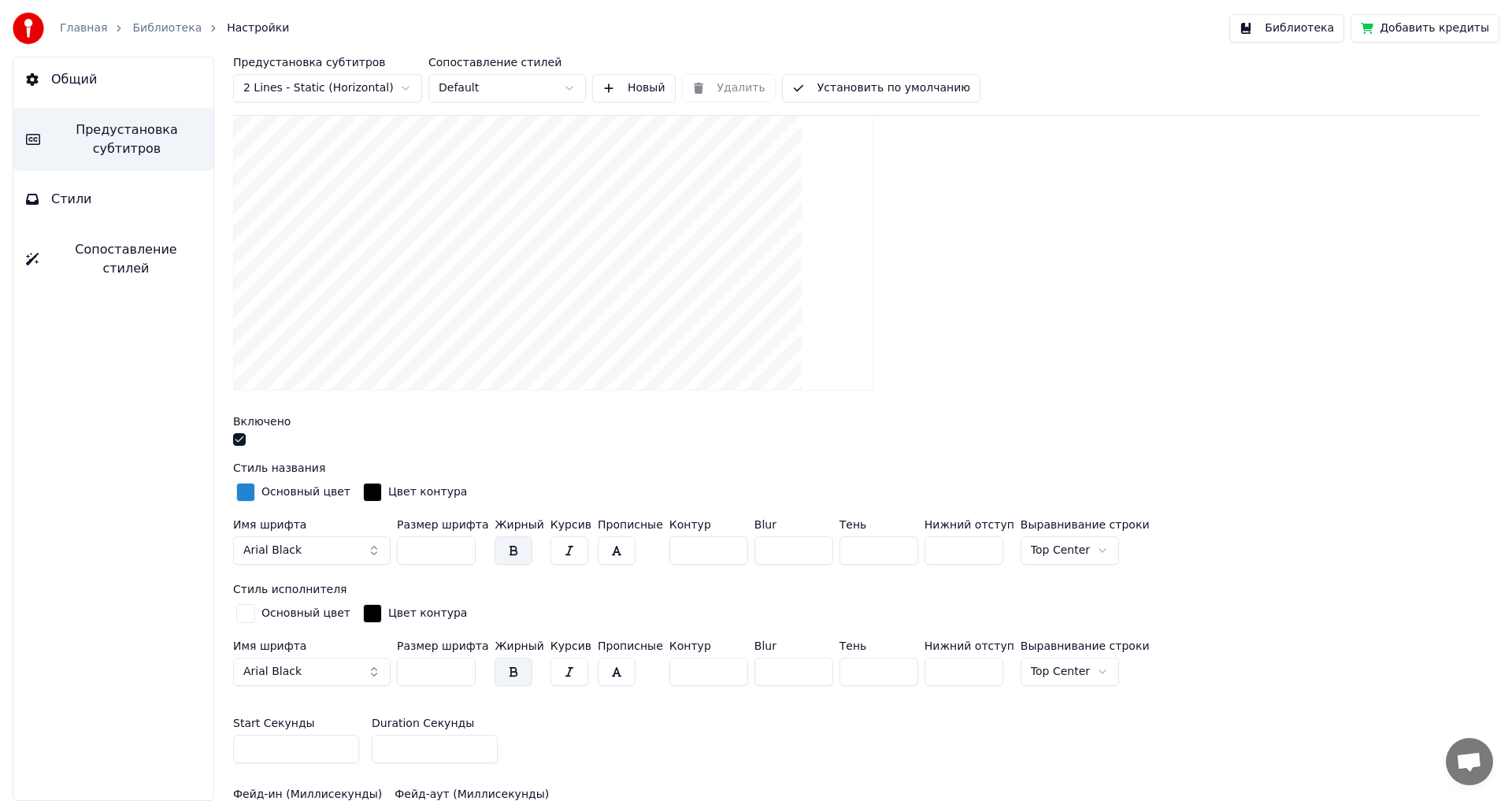
click at [238, 440] on button "button" at bounding box center [239, 440] width 13 height 13
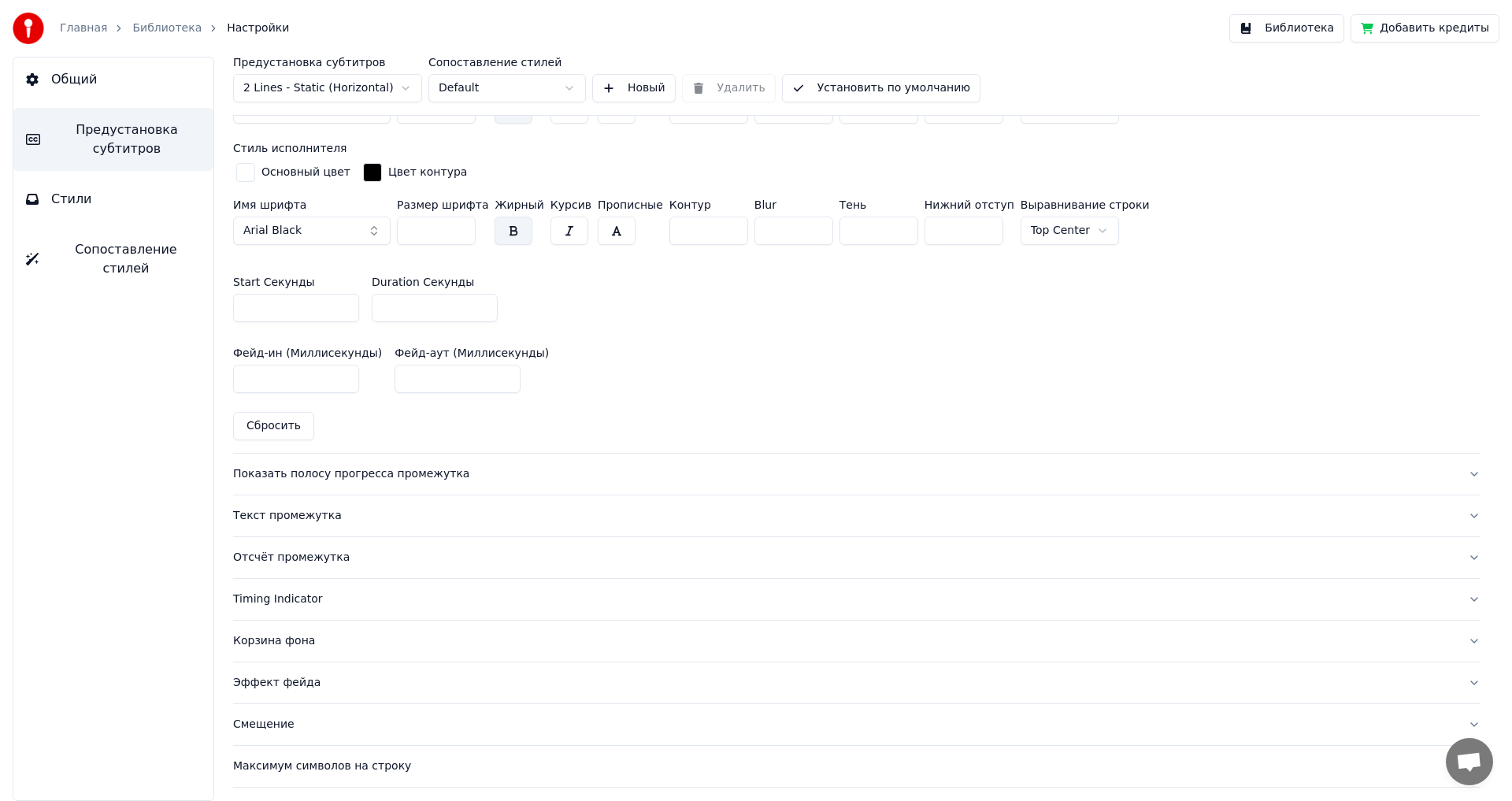
scroll to position [757, 0]
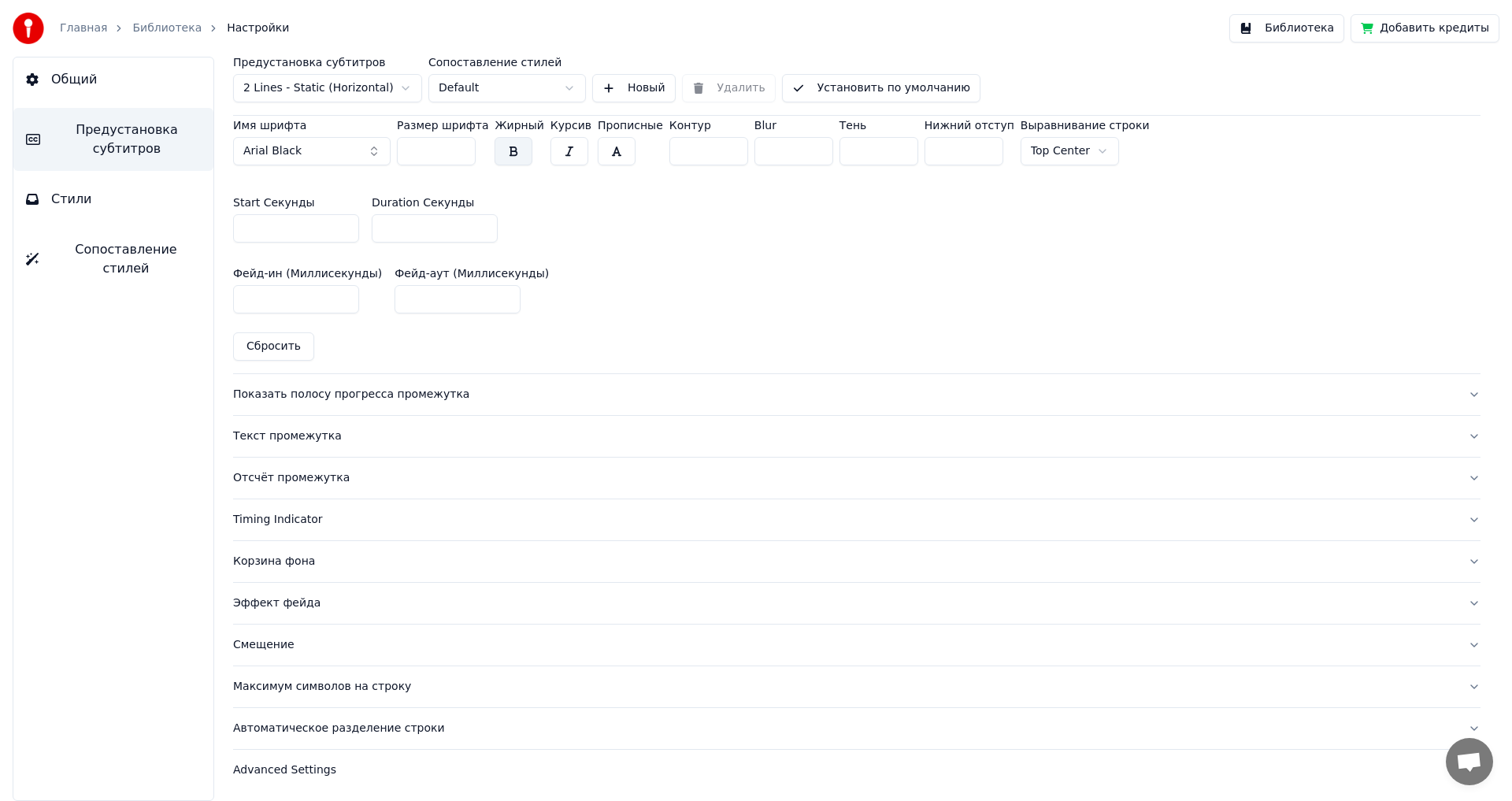
click at [264, 396] on div "Показать полосу прогресса промежутка" at bounding box center [844, 394] width 1222 height 16
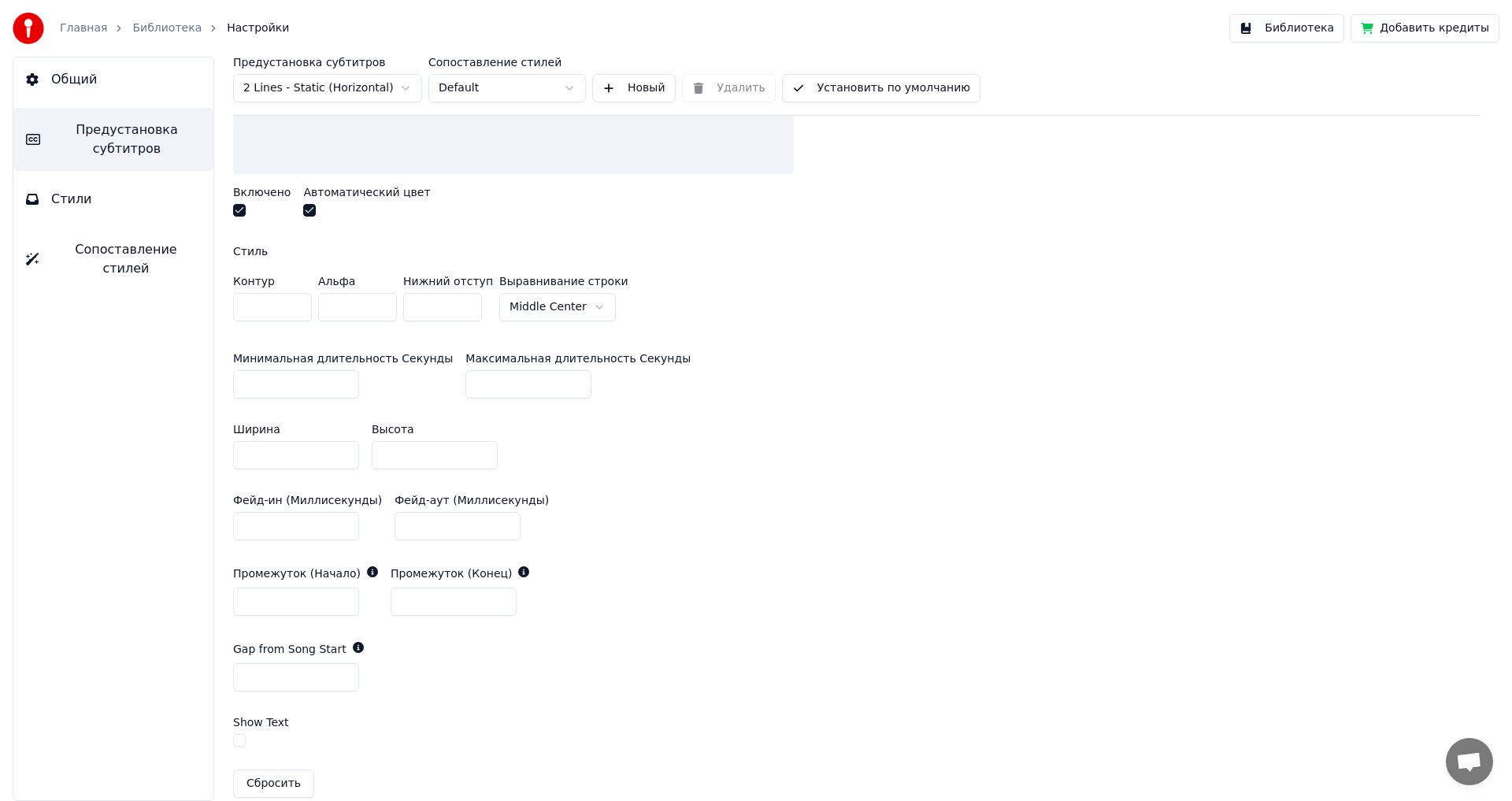
scroll to position [442, 0]
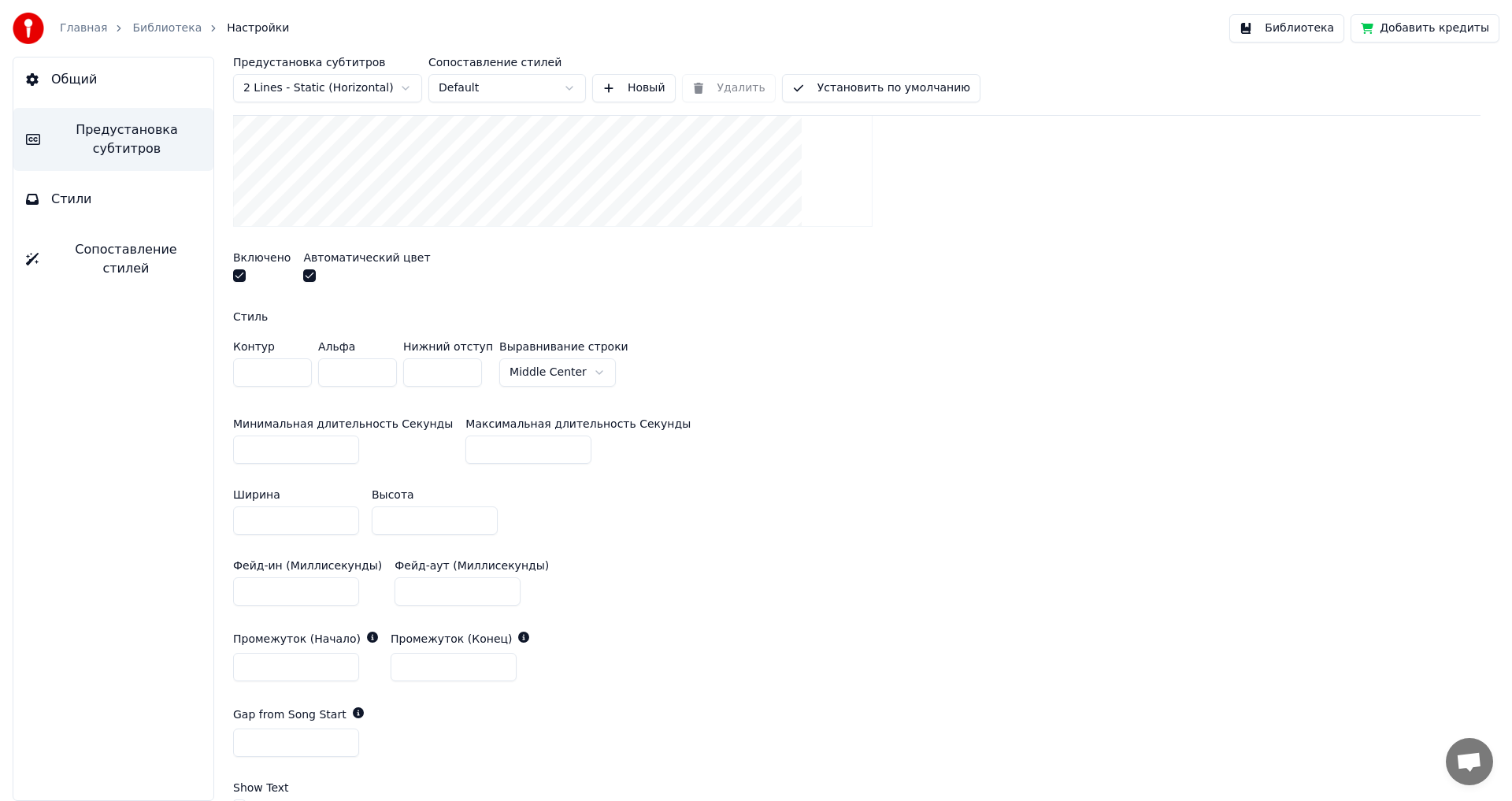
click at [237, 275] on button "button" at bounding box center [239, 276] width 13 height 13
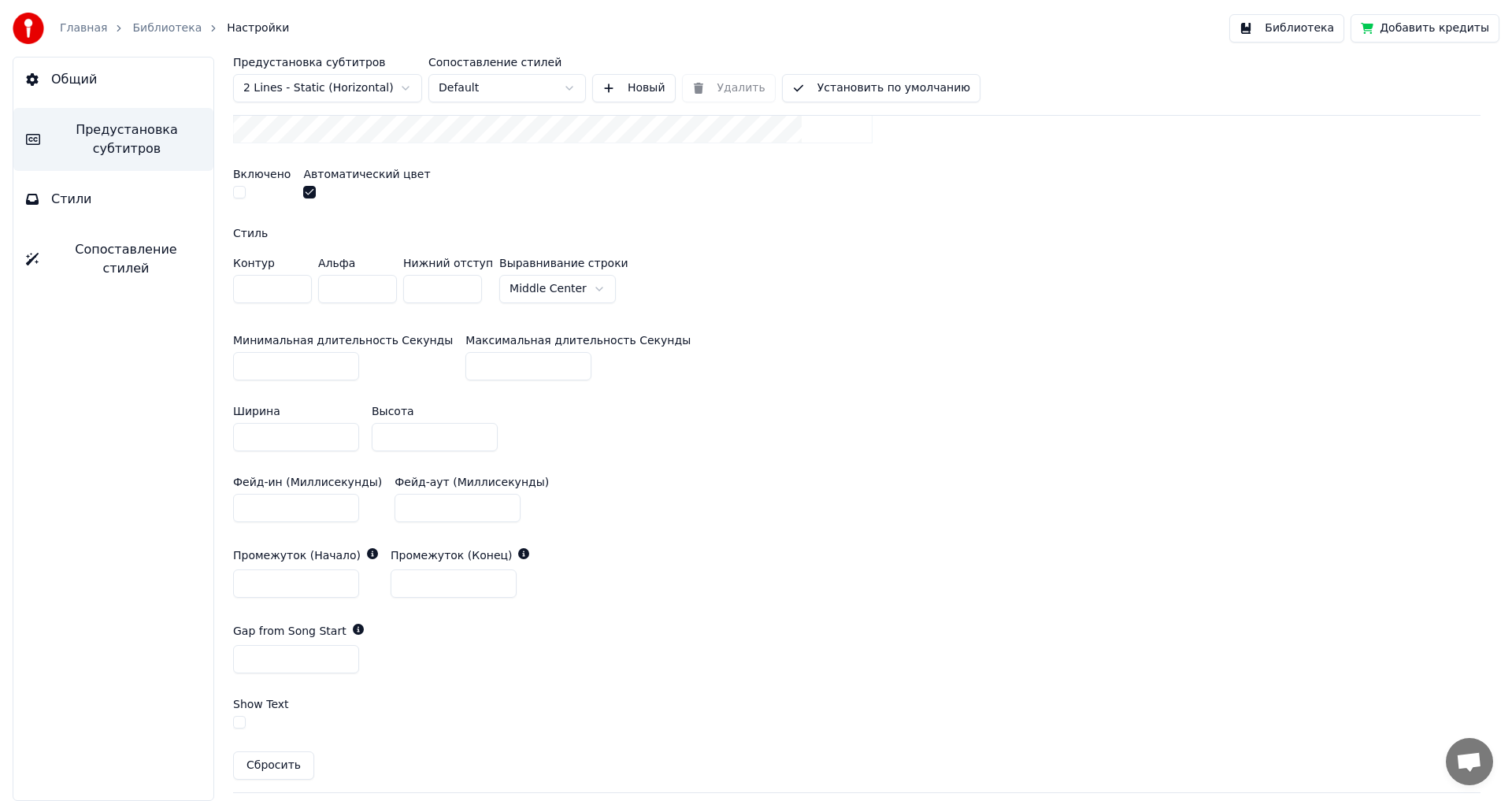
scroll to position [836, 0]
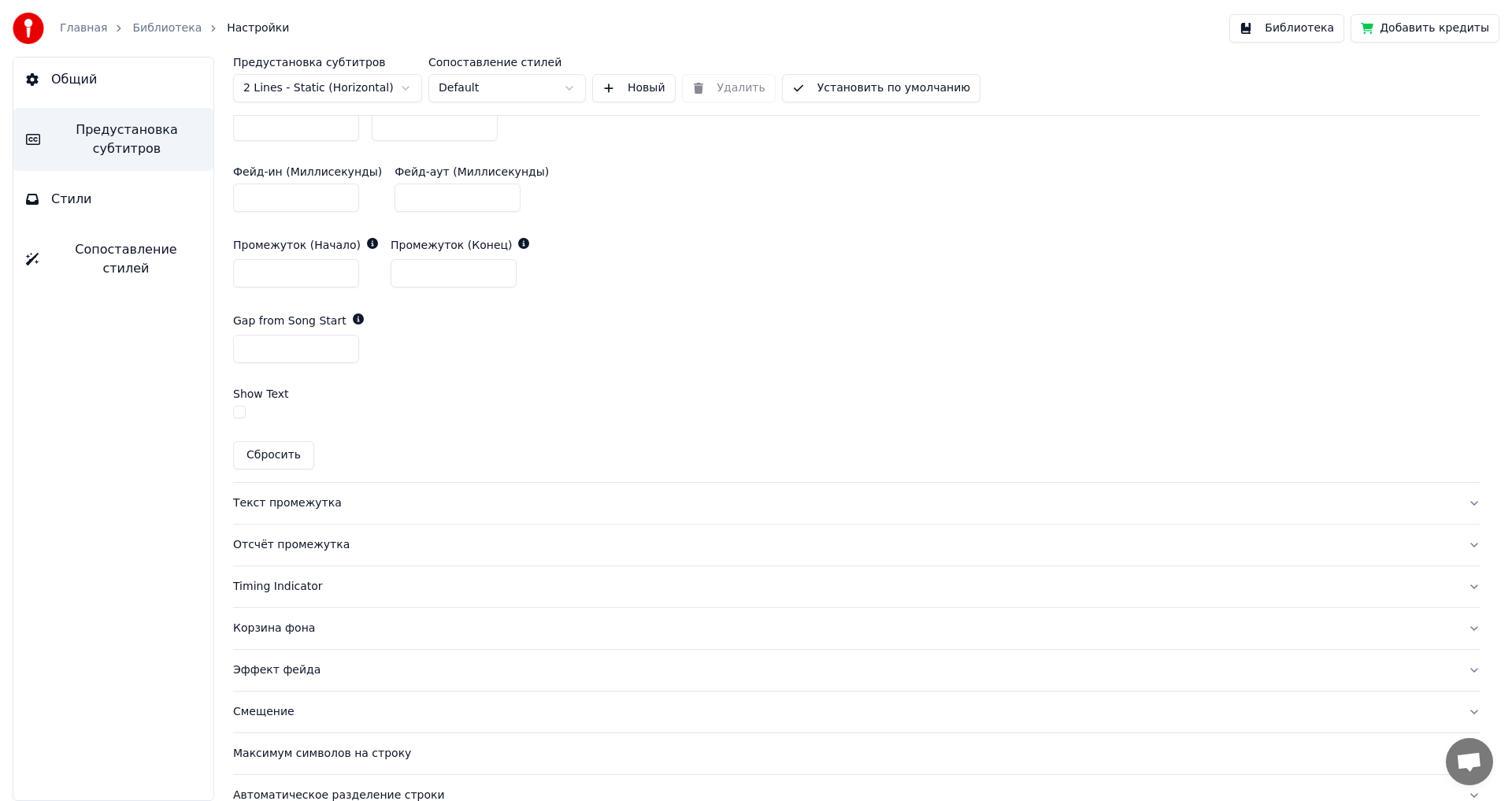
click at [260, 503] on div "Текст промежутка" at bounding box center [844, 503] width 1222 height 16
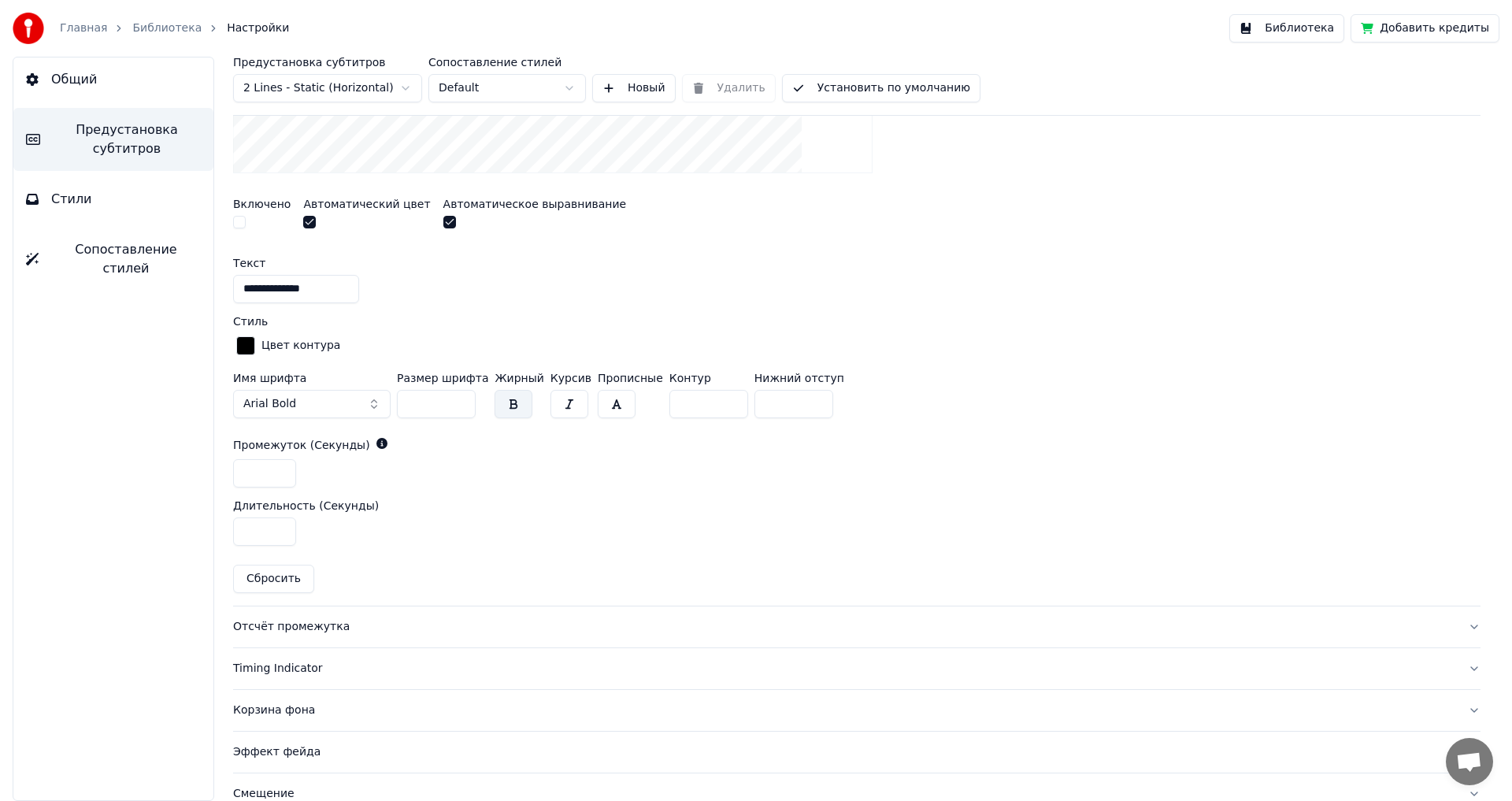
scroll to position [687, 0]
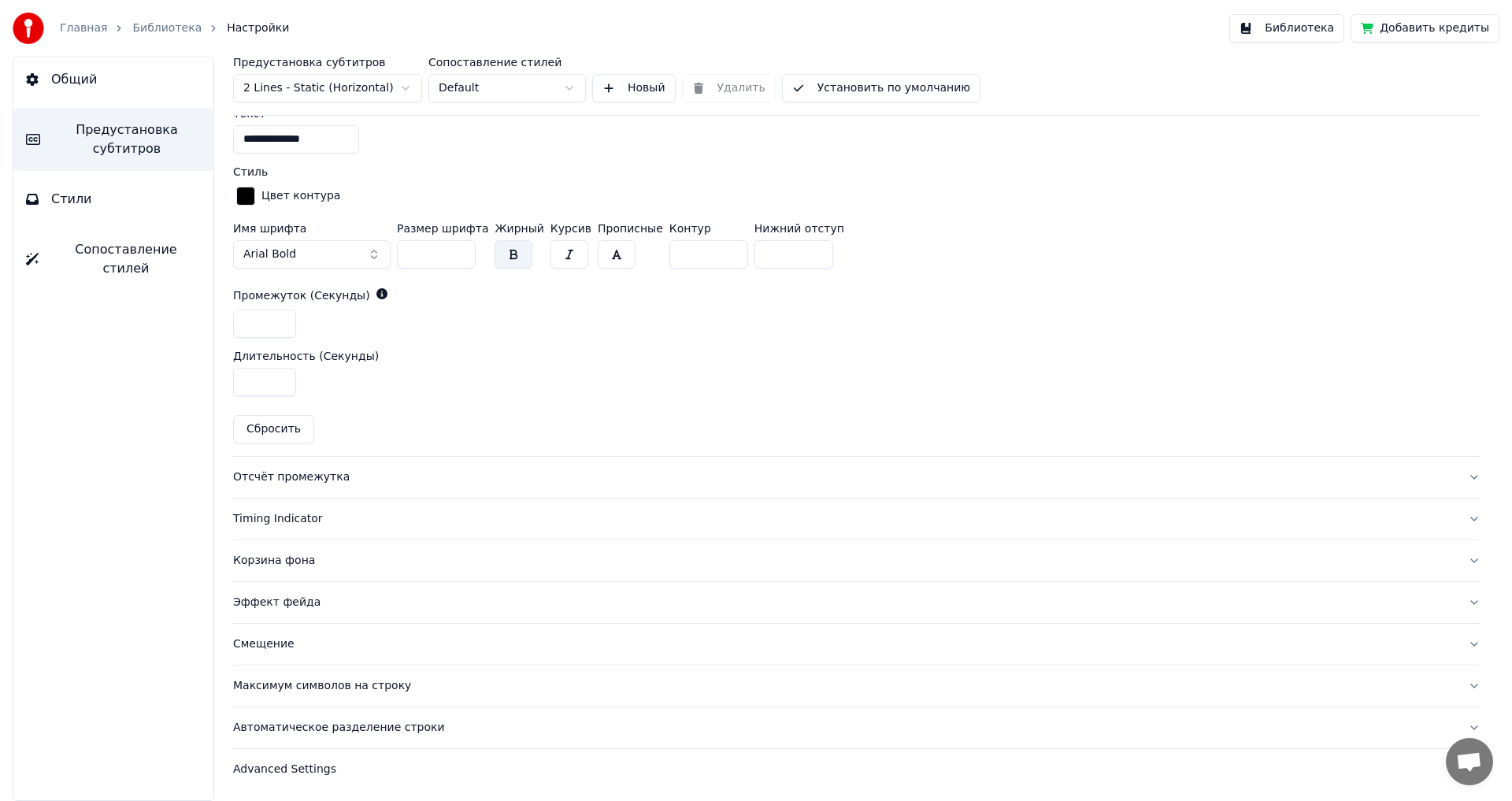
click at [276, 477] on div "Отсчёт промежутка" at bounding box center [844, 478] width 1222 height 16
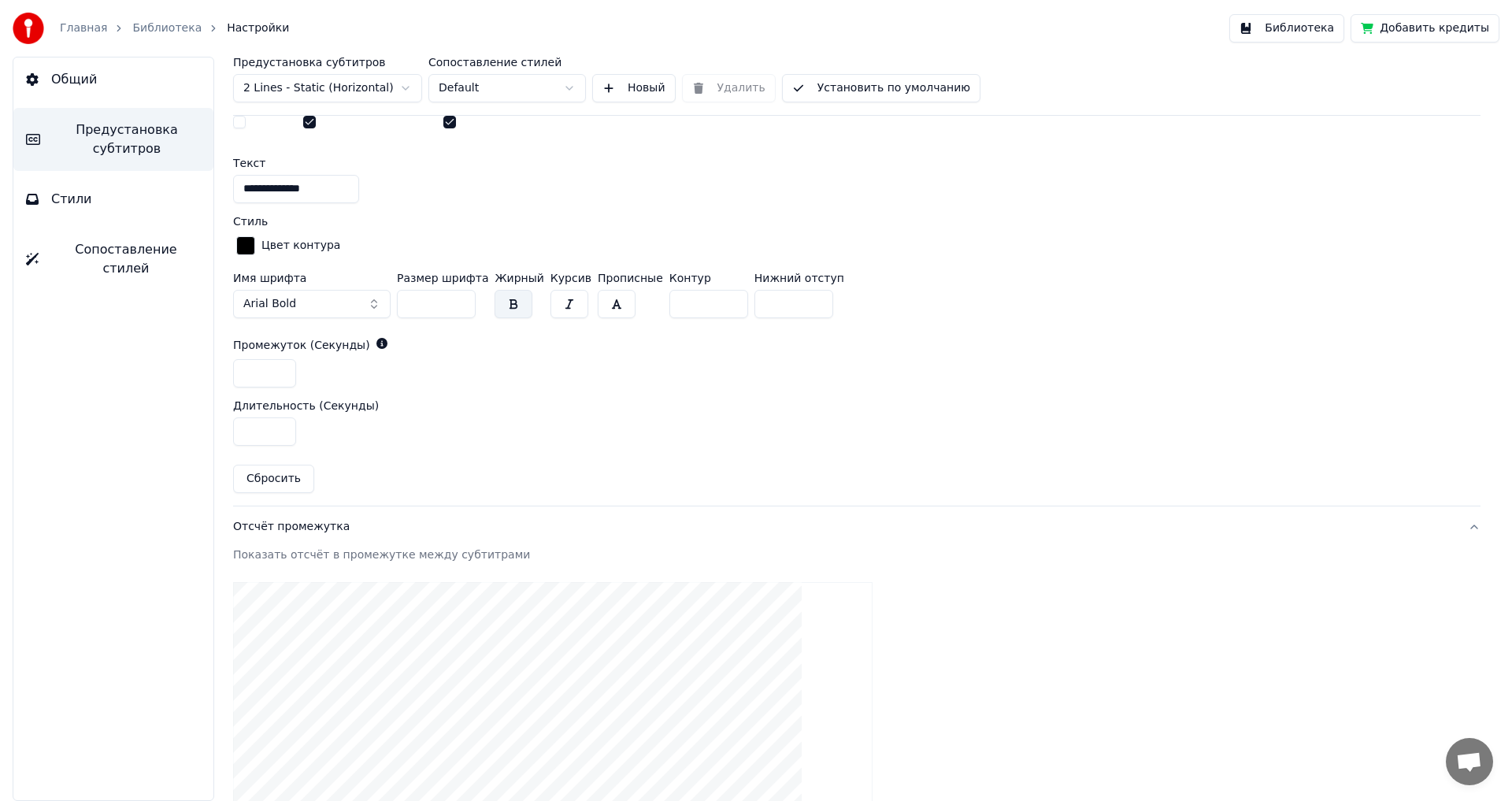
scroll to position [317, 0]
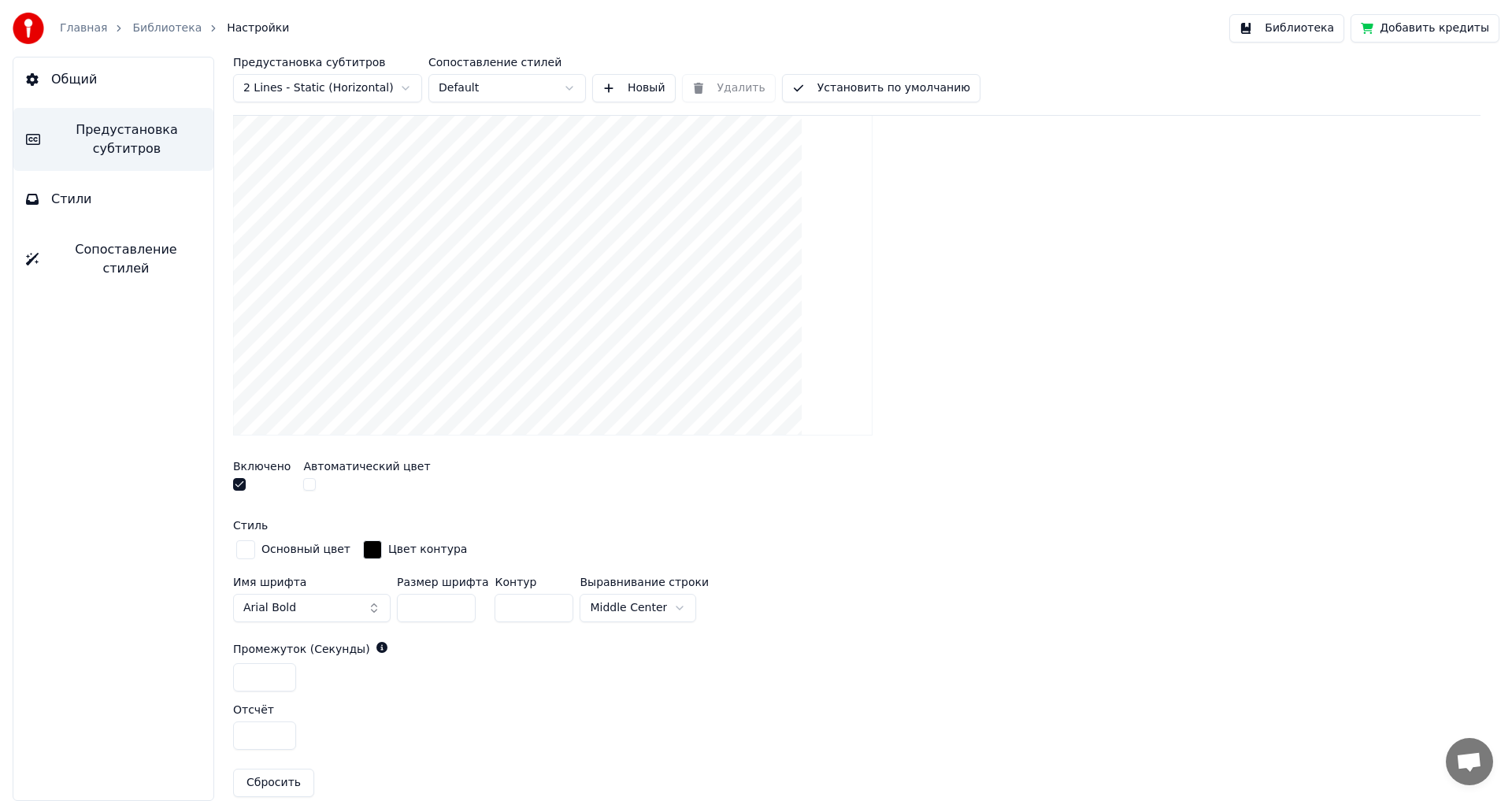
click at [235, 483] on button "button" at bounding box center [239, 485] width 13 height 13
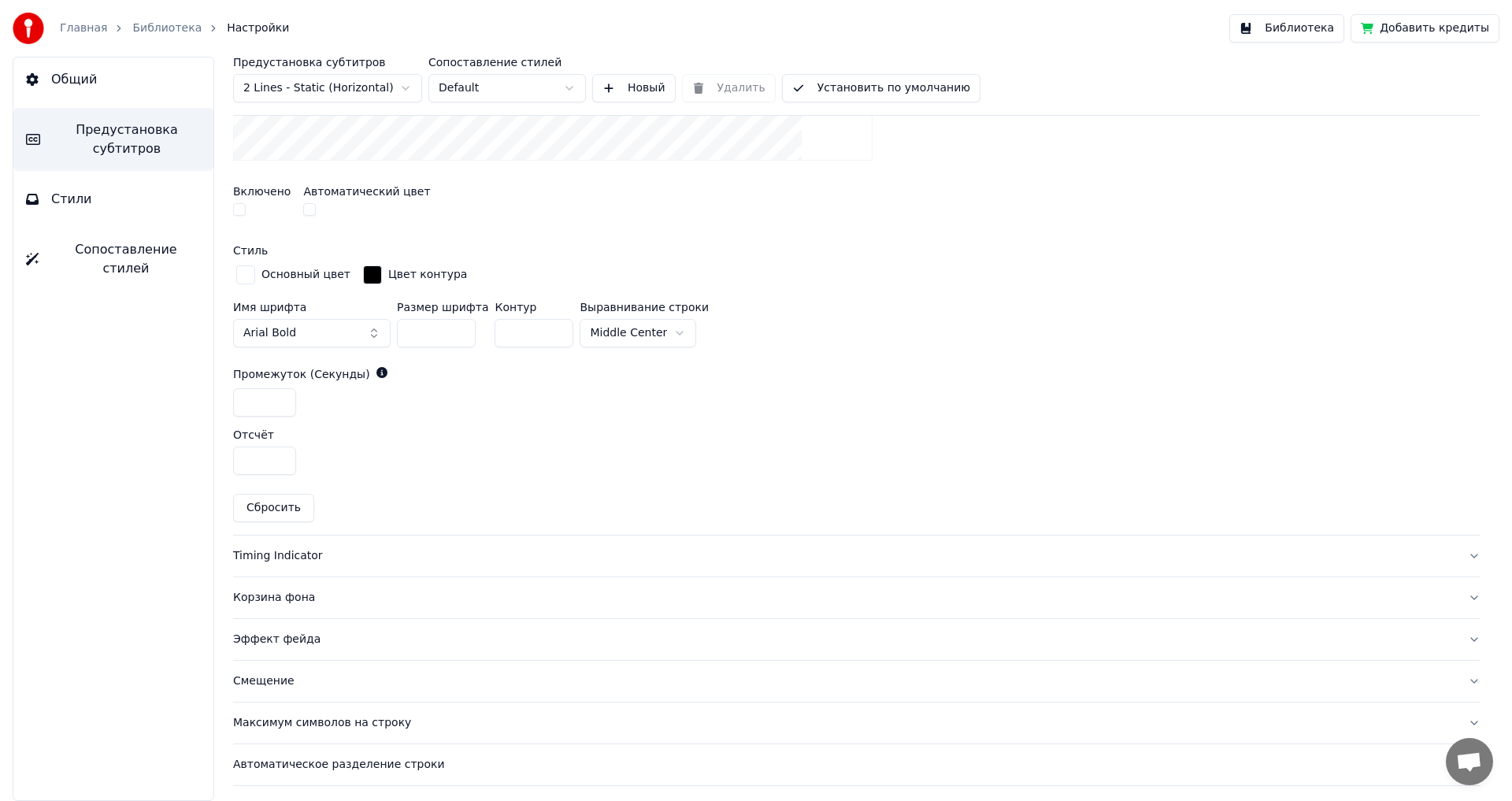
scroll to position [629, 0]
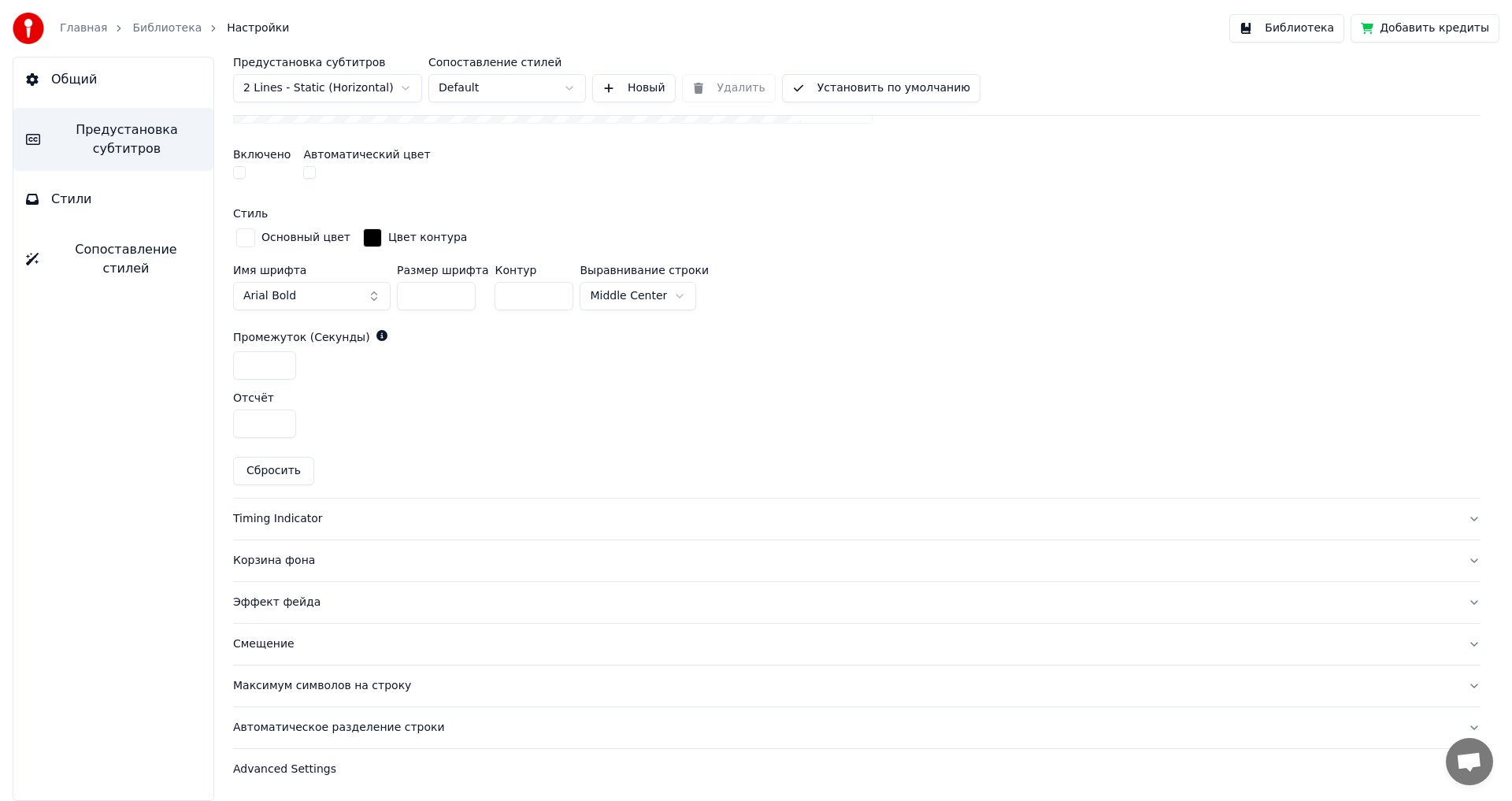
click at [265, 521] on div "Timing Indicator" at bounding box center [844, 519] width 1222 height 16
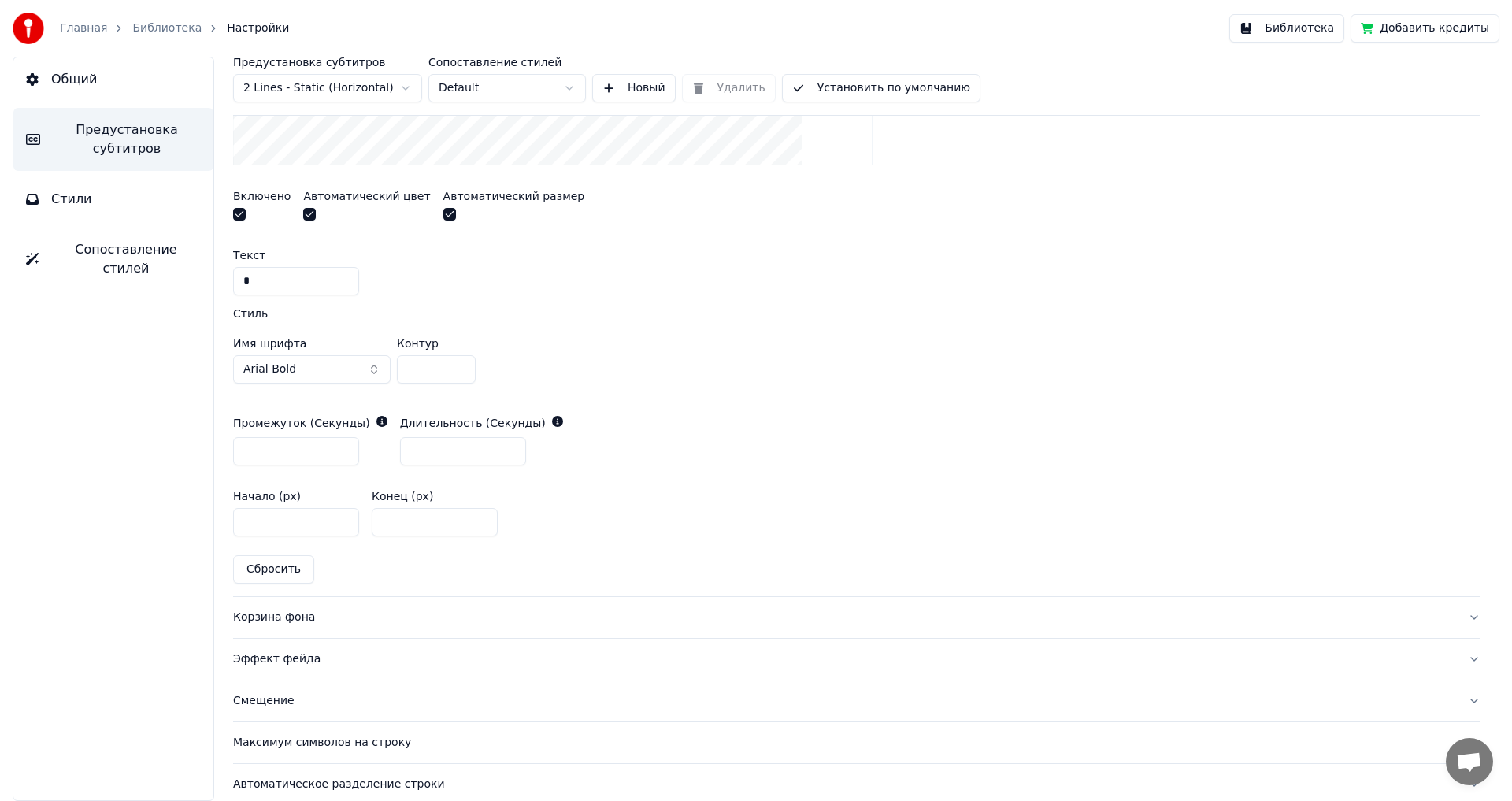
click at [242, 213] on button "button" at bounding box center [239, 214] width 13 height 13
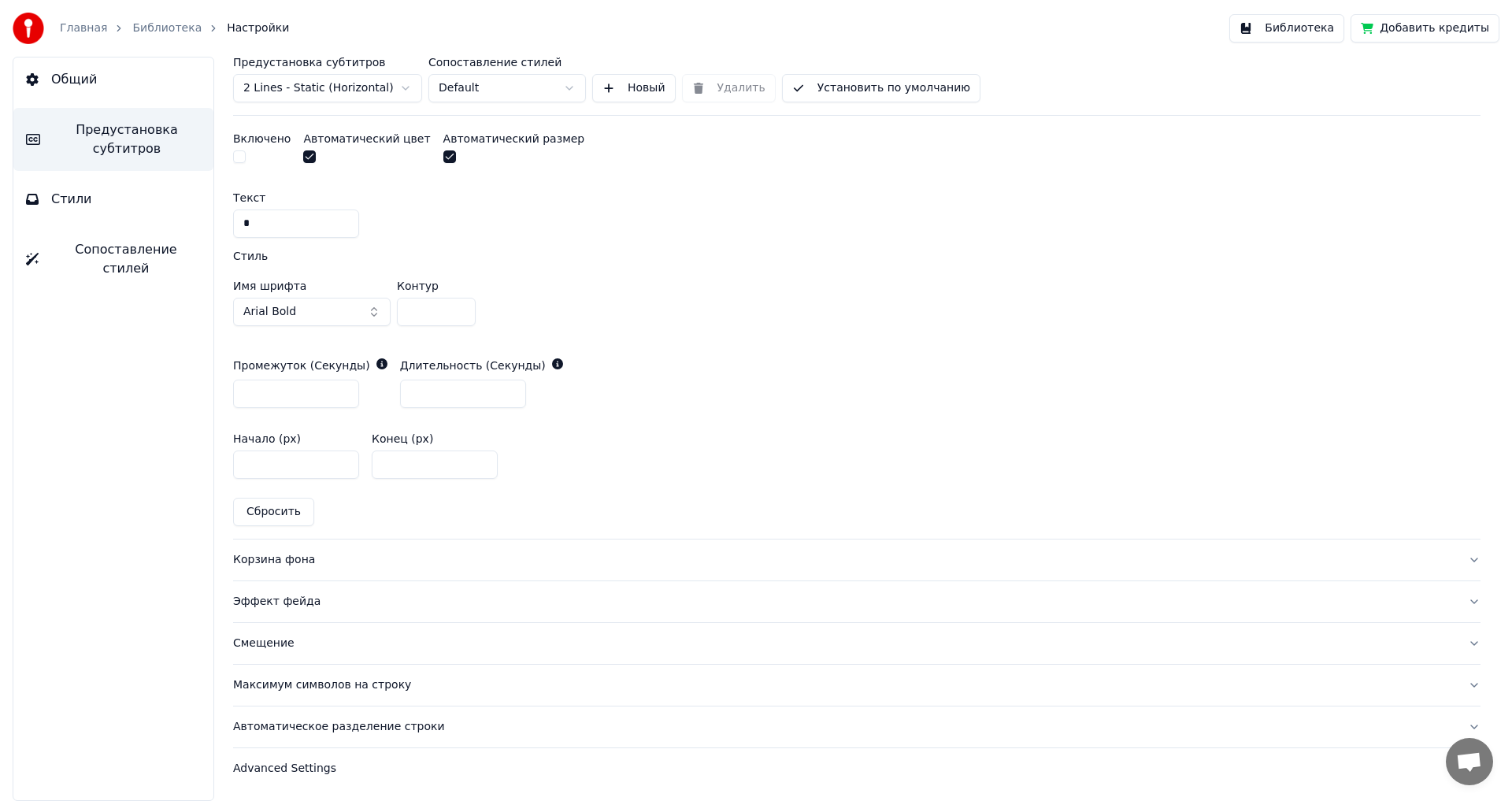
click at [270, 564] on div "Корзина фона" at bounding box center [844, 560] width 1222 height 16
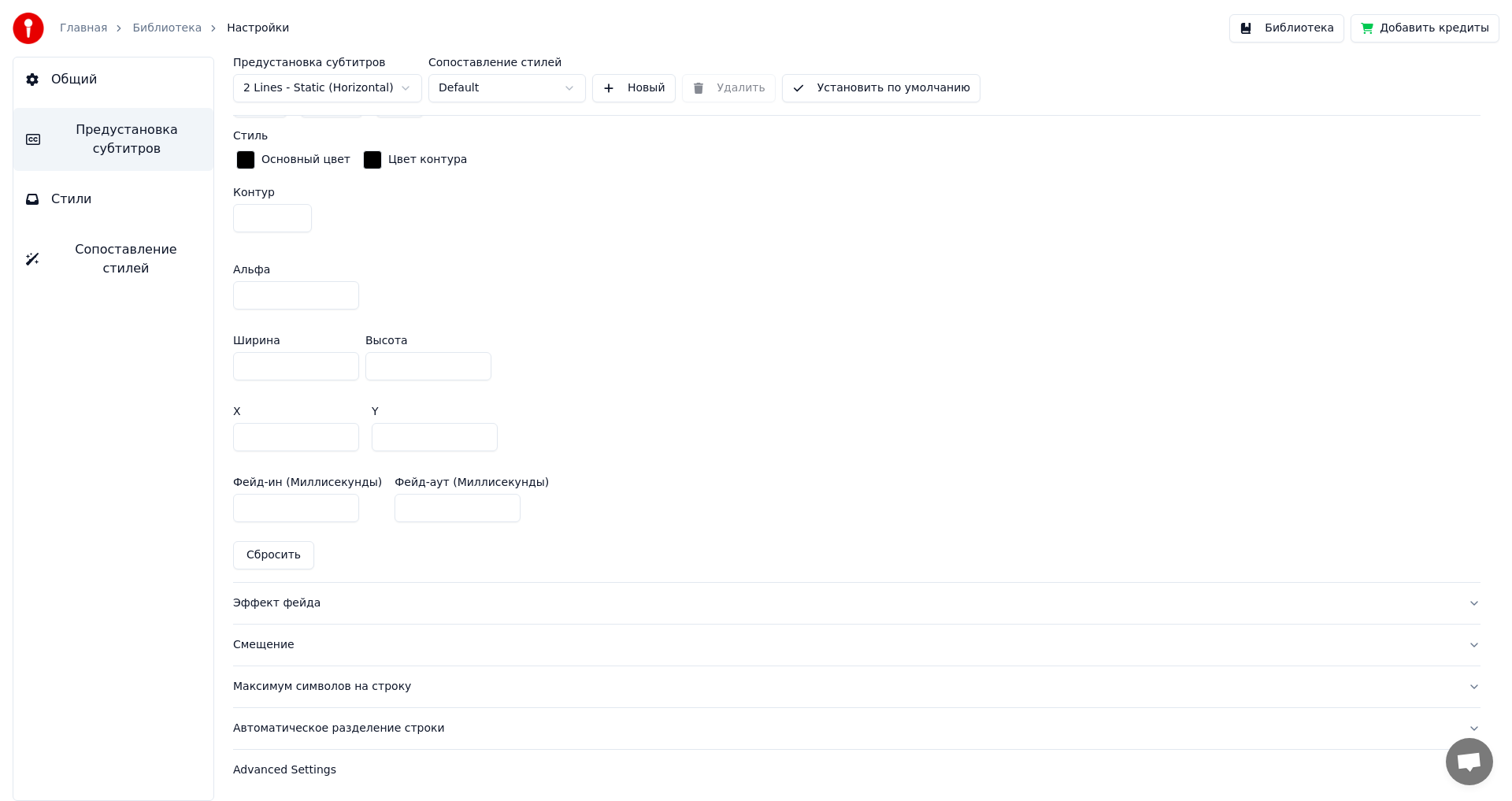
scroll to position [844, 0]
click at [258, 600] on div "Эффект фейда" at bounding box center [844, 603] width 1222 height 16
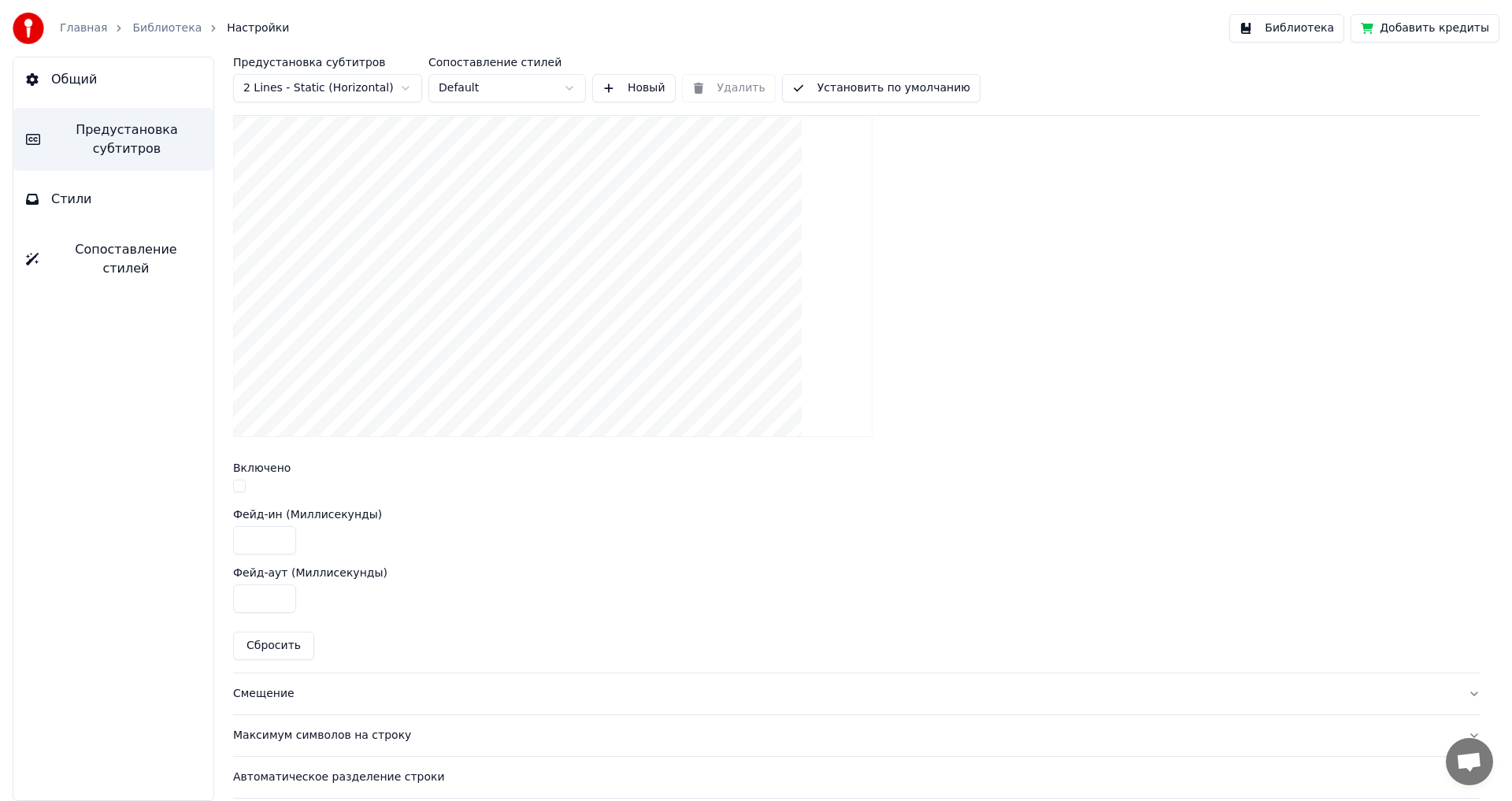
scroll to position [440, 0]
click at [239, 484] on button "button" at bounding box center [239, 487] width 13 height 13
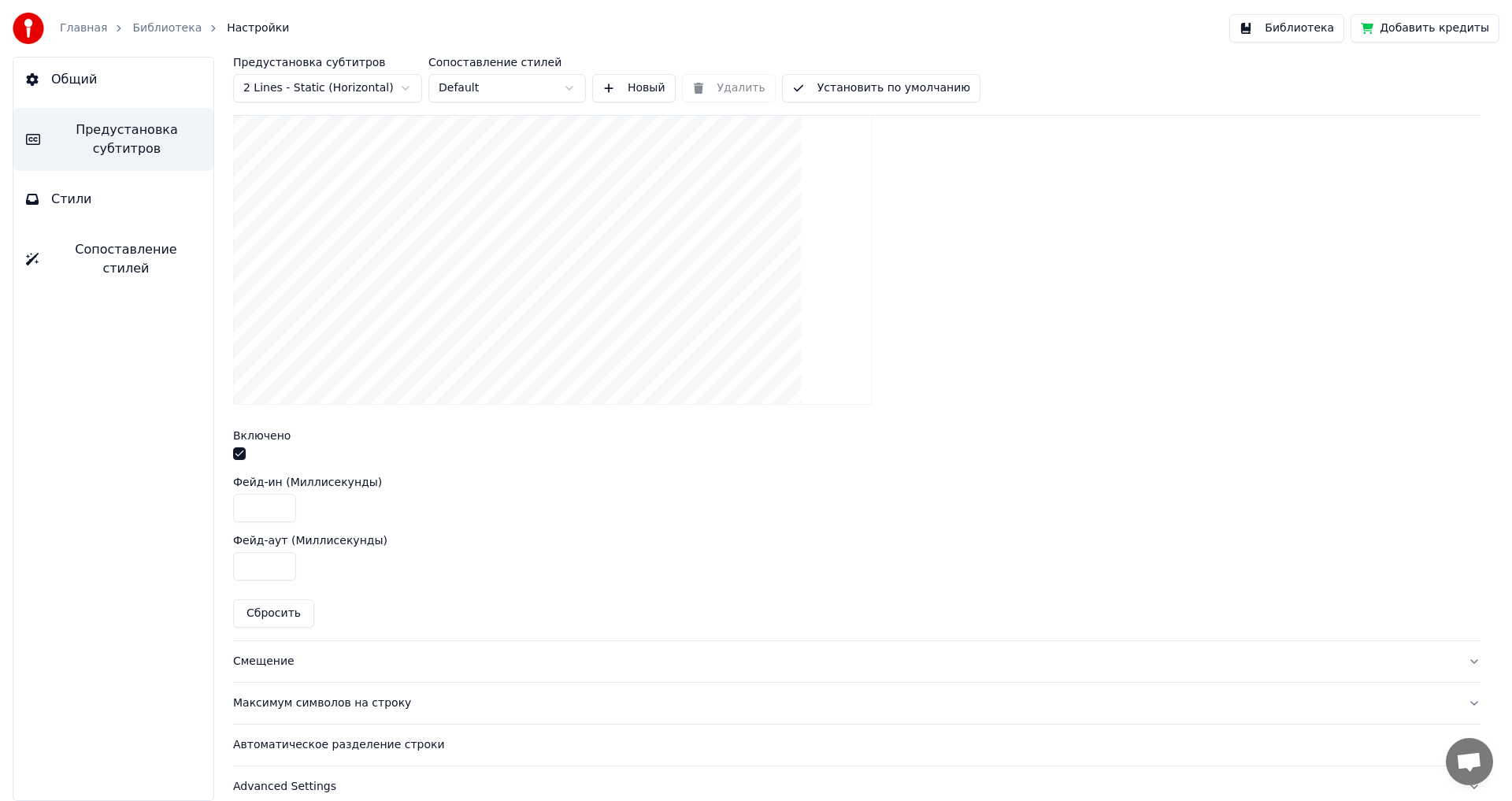
scroll to position [491, 0]
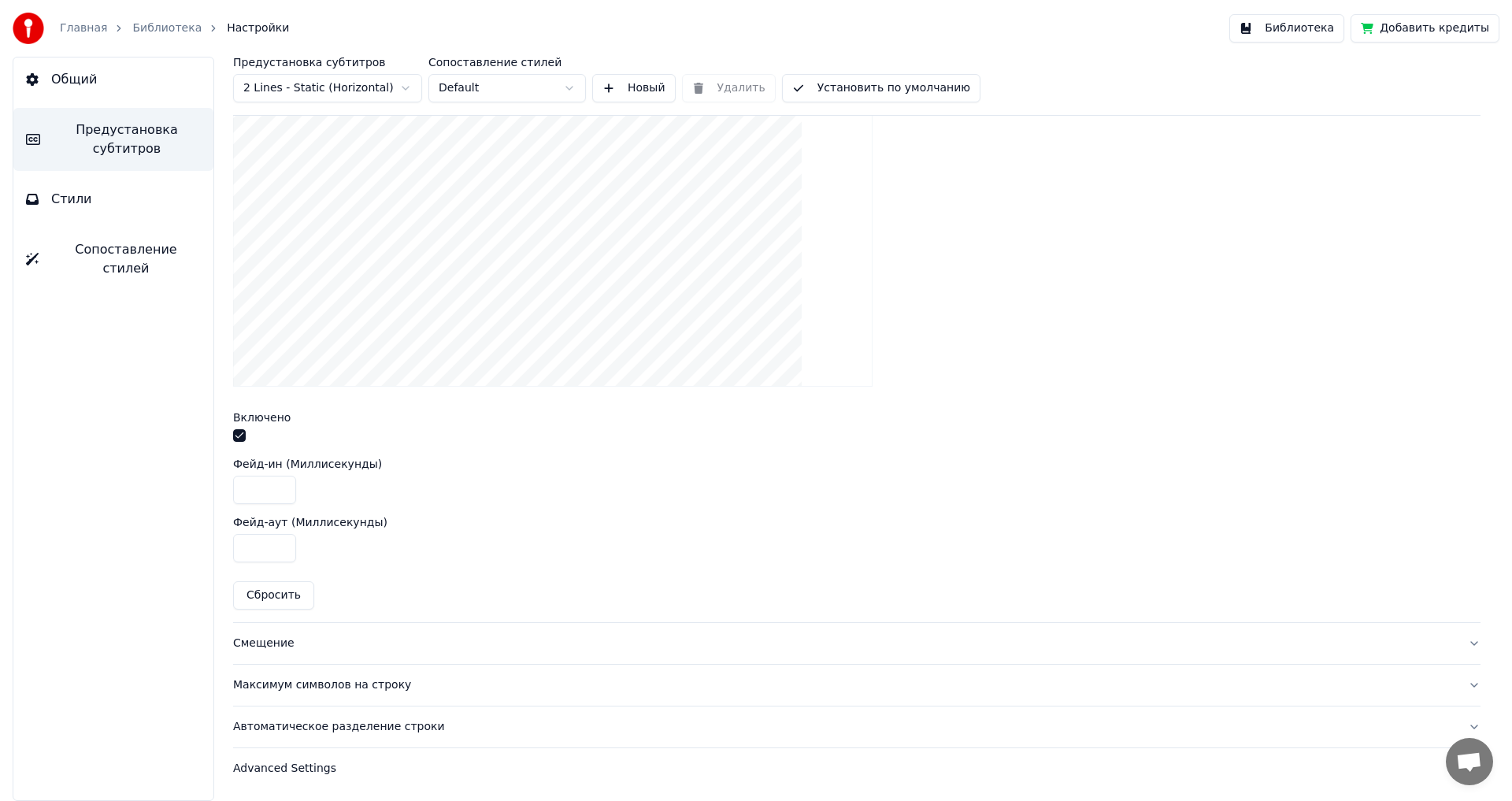
click at [254, 643] on div "Смещение" at bounding box center [844, 644] width 1222 height 16
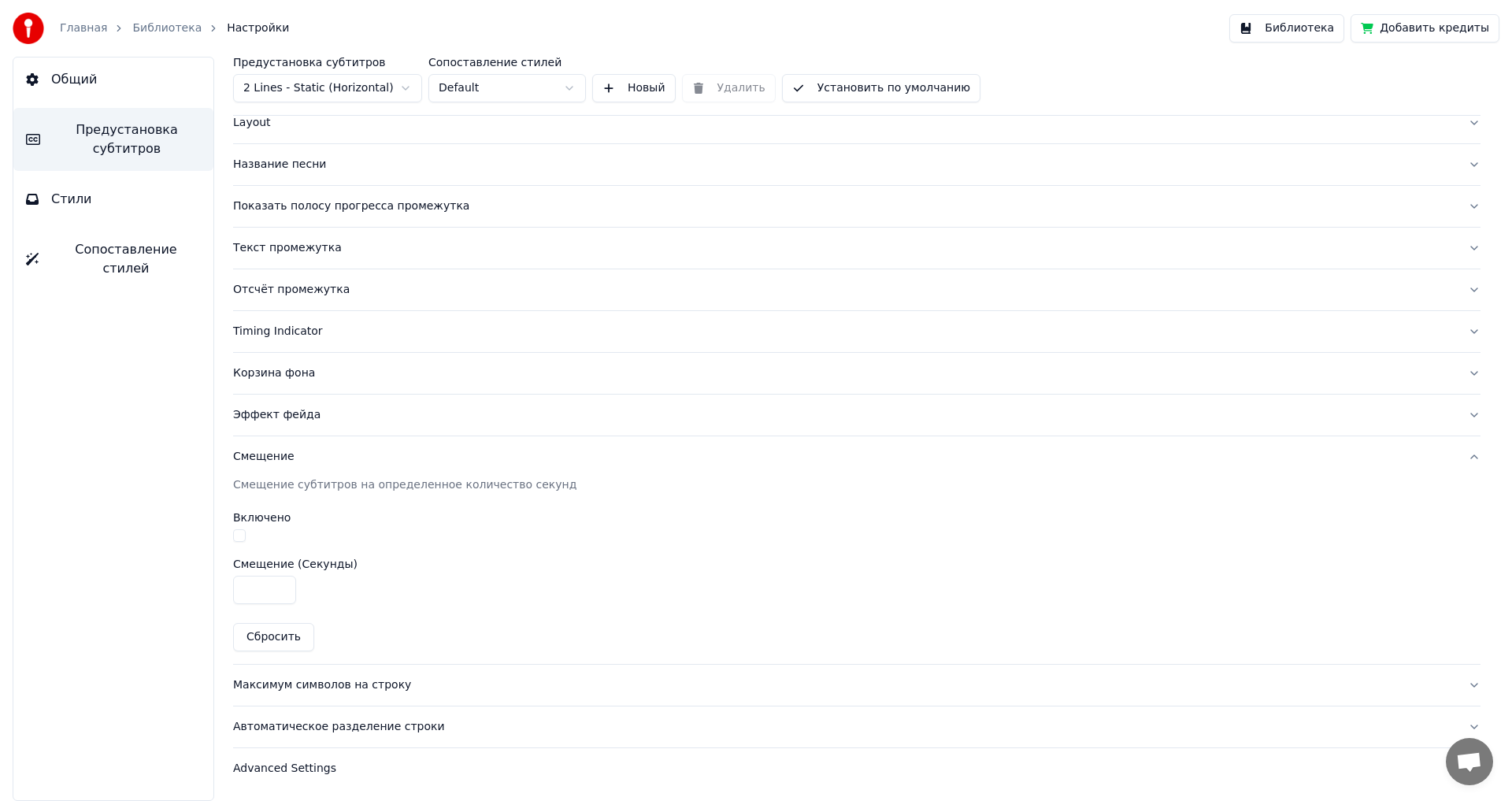
click at [239, 537] on button "button" at bounding box center [239, 536] width 13 height 13
click at [287, 685] on div "Максимум символов на строку" at bounding box center [844, 686] width 1222 height 16
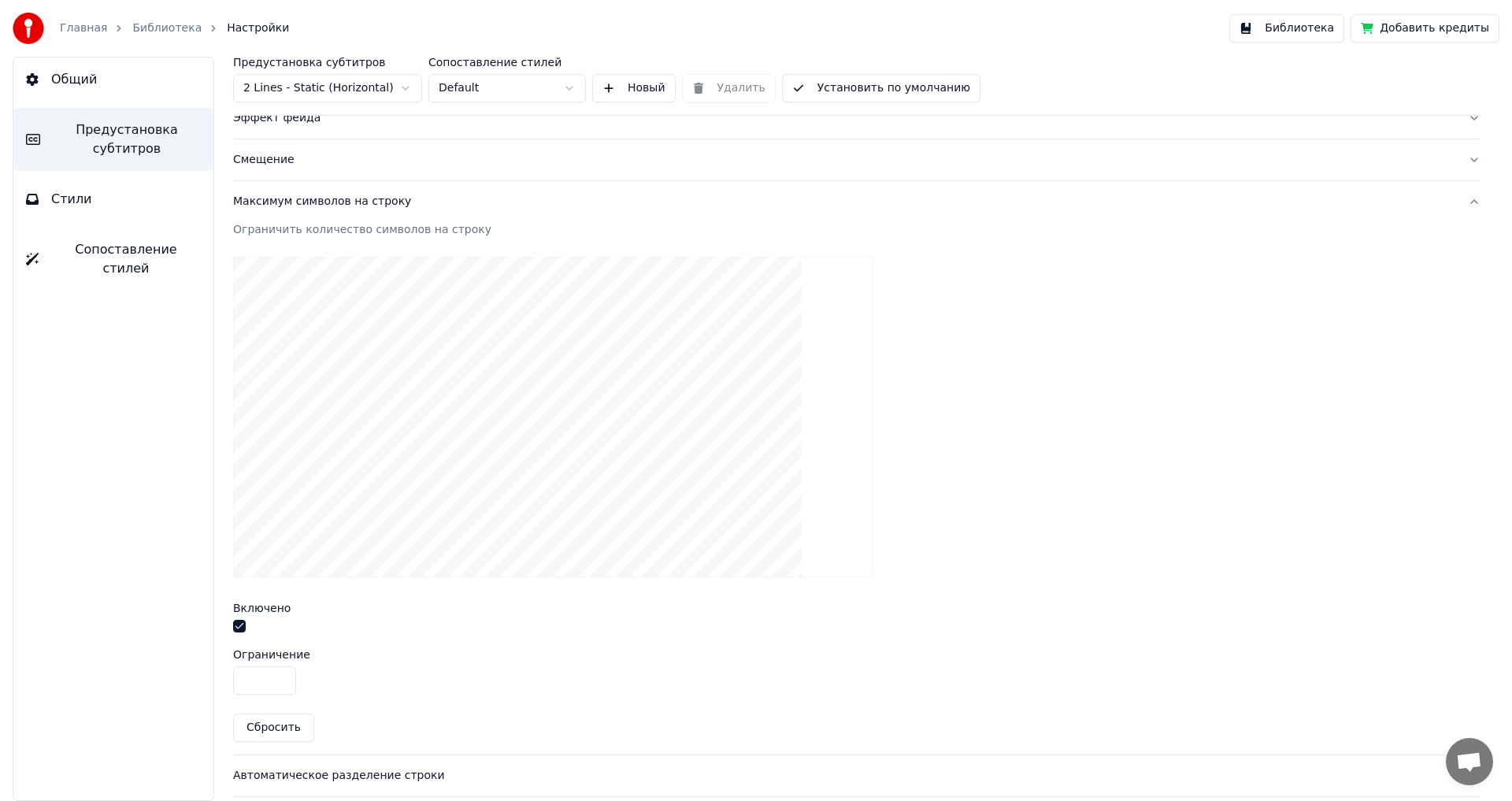
scroll to position [433, 0]
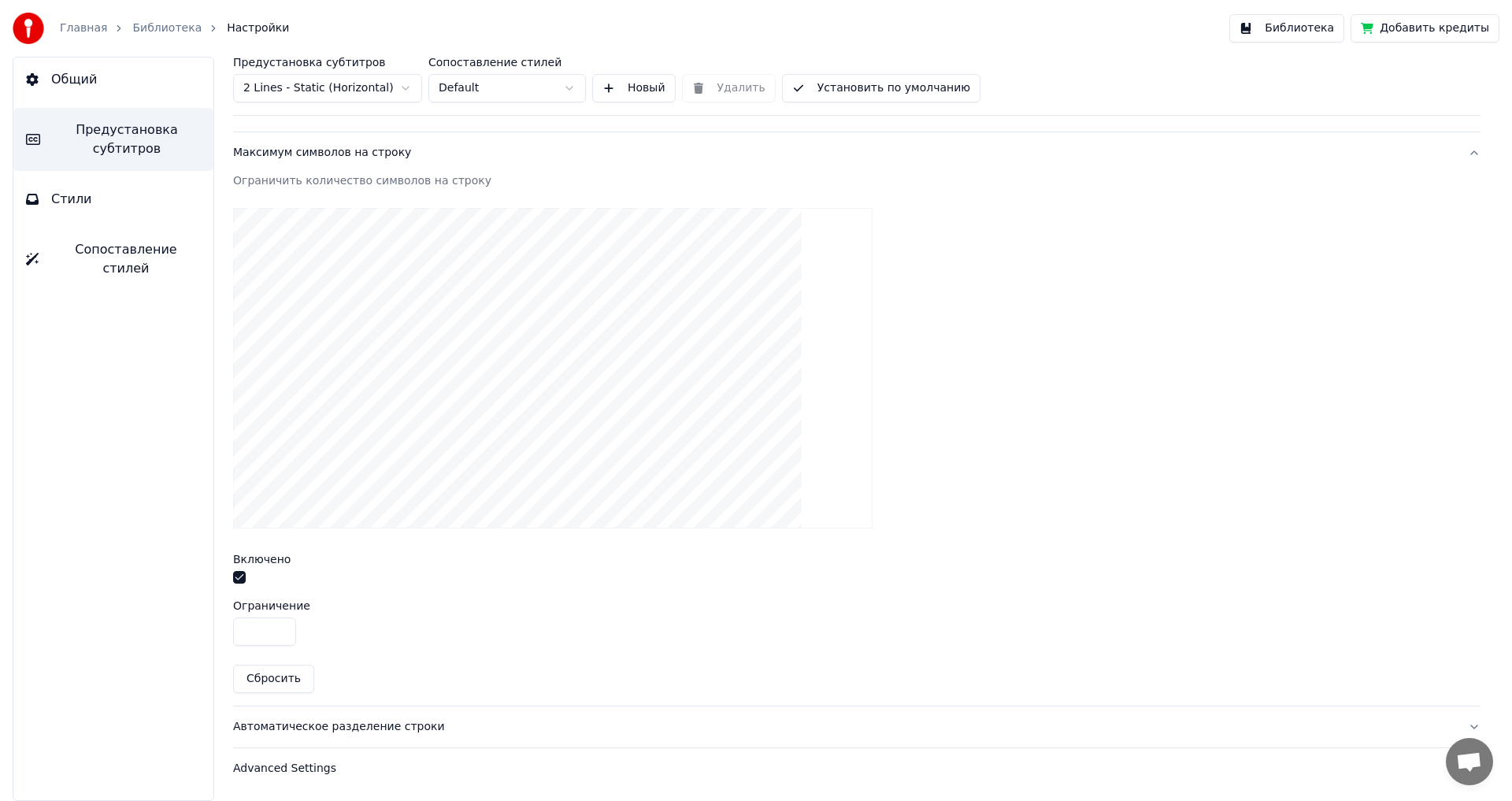
drag, startPoint x: 262, startPoint y: 627, endPoint x: 192, endPoint y: 633, distance: 70.3
click at [192, 633] on div "Общий Предустановка субтитров Стили Сопоставление стилей Предустановка субтитро…" at bounding box center [756, 429] width 1512 height 744
type input "**"
click at [286, 727] on div "Автоматическое разделение строки" at bounding box center [844, 727] width 1222 height 16
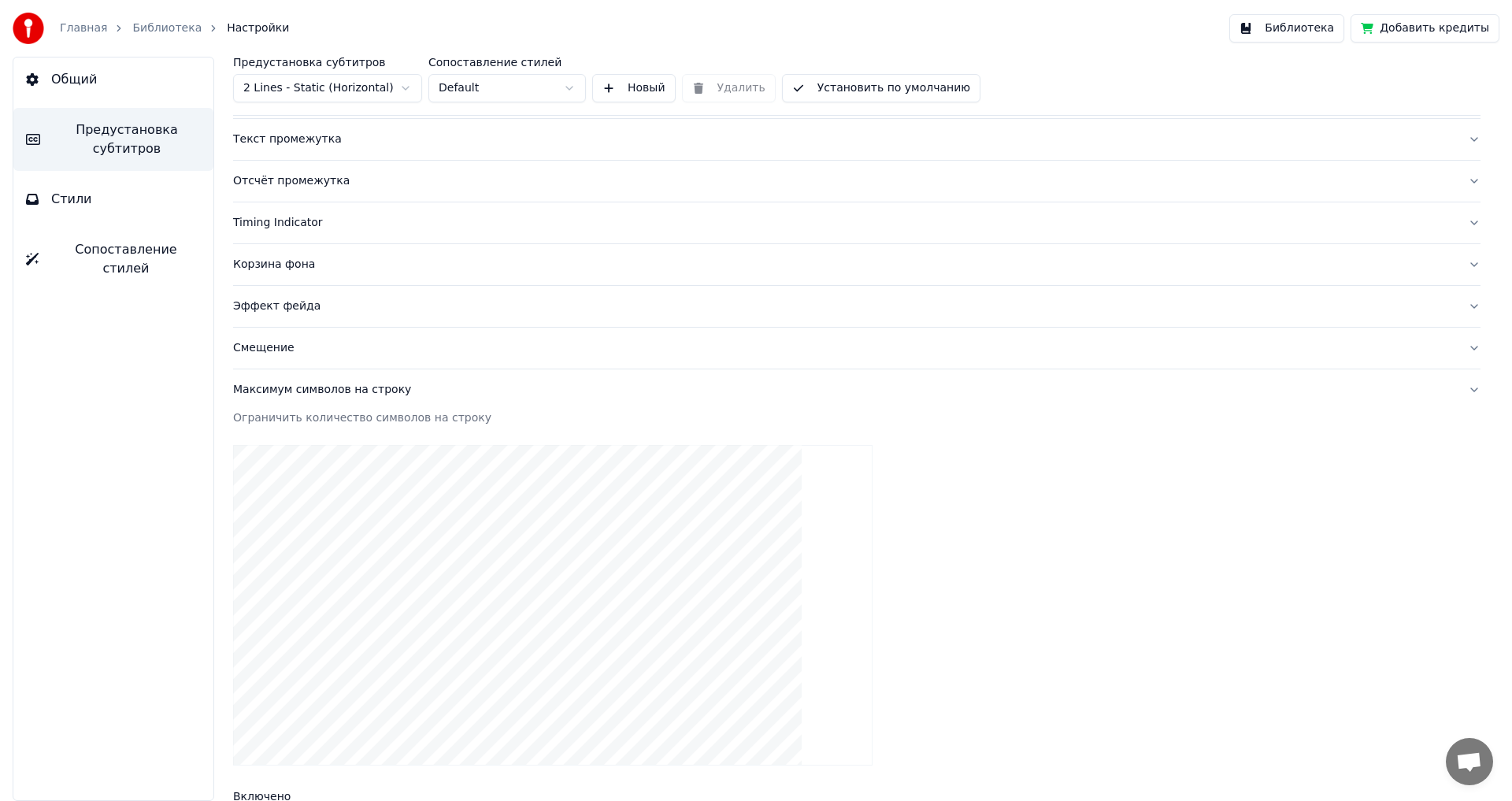
scroll to position [86, 0]
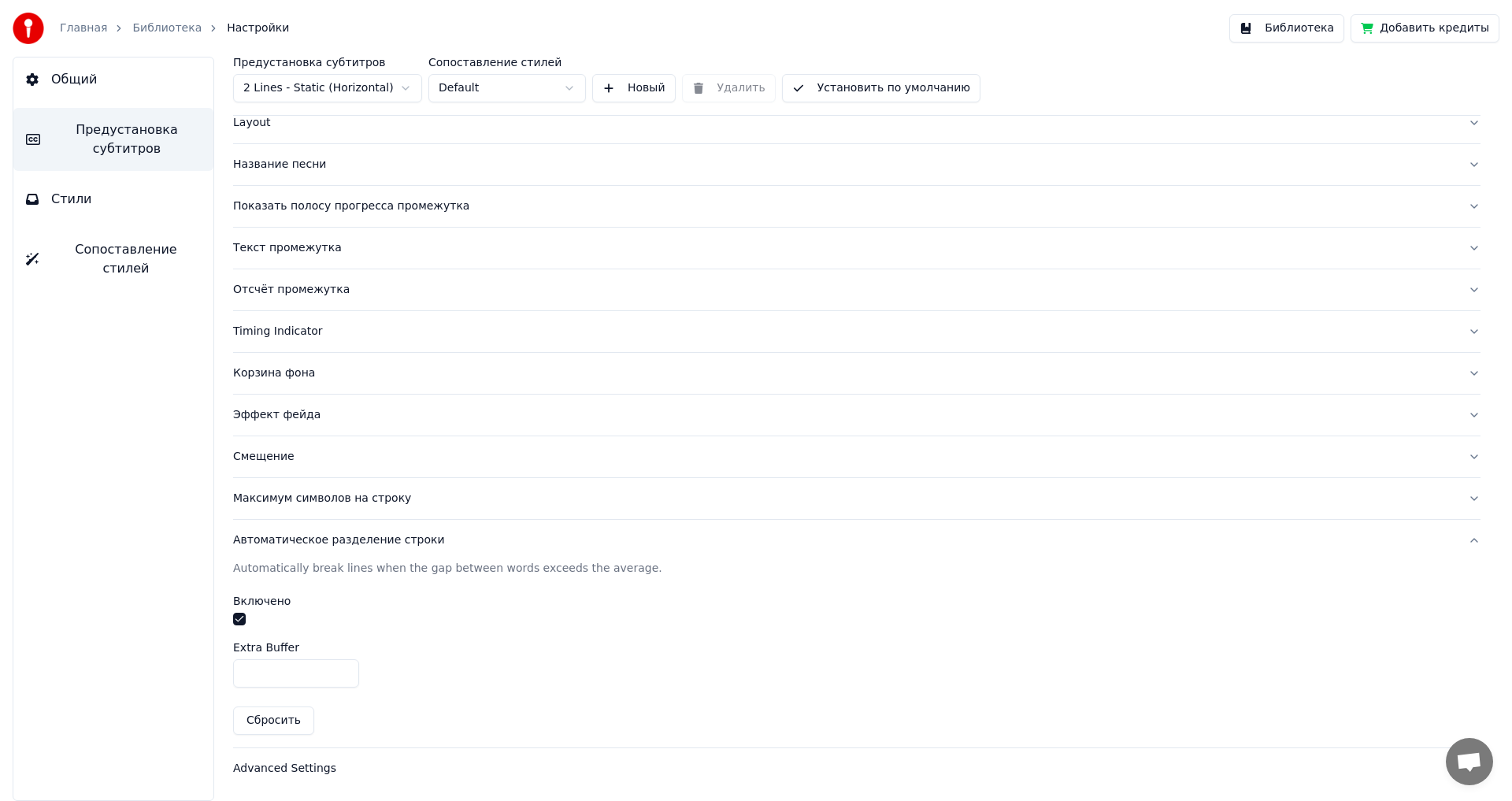
click at [342, 670] on input "*" at bounding box center [296, 673] width 126 height 28
type input "*"
click at [342, 670] on input "*" at bounding box center [296, 673] width 126 height 28
click at [254, 769] on div "Advanced Settings" at bounding box center [844, 769] width 1222 height 16
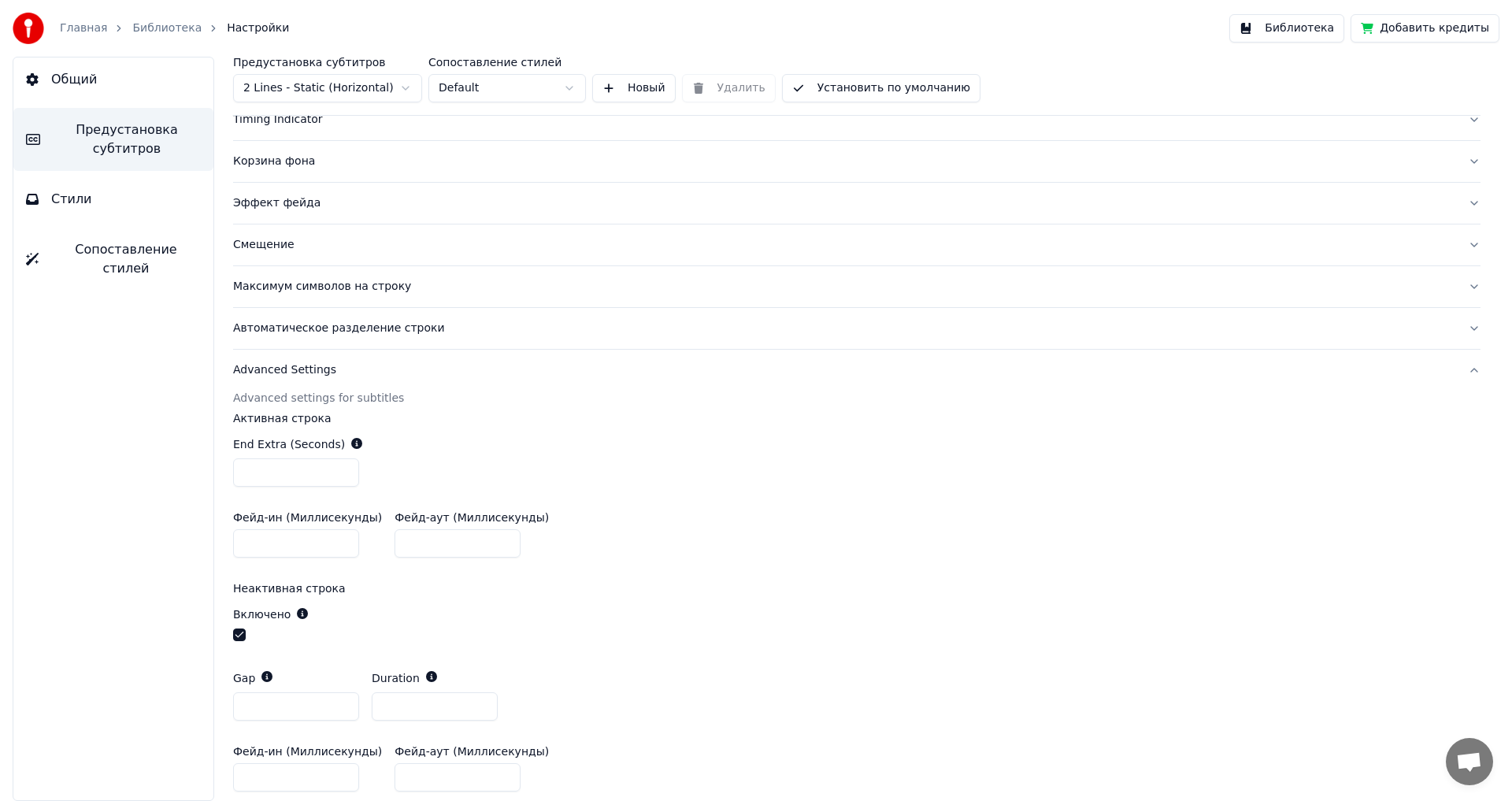
scroll to position [323, 0]
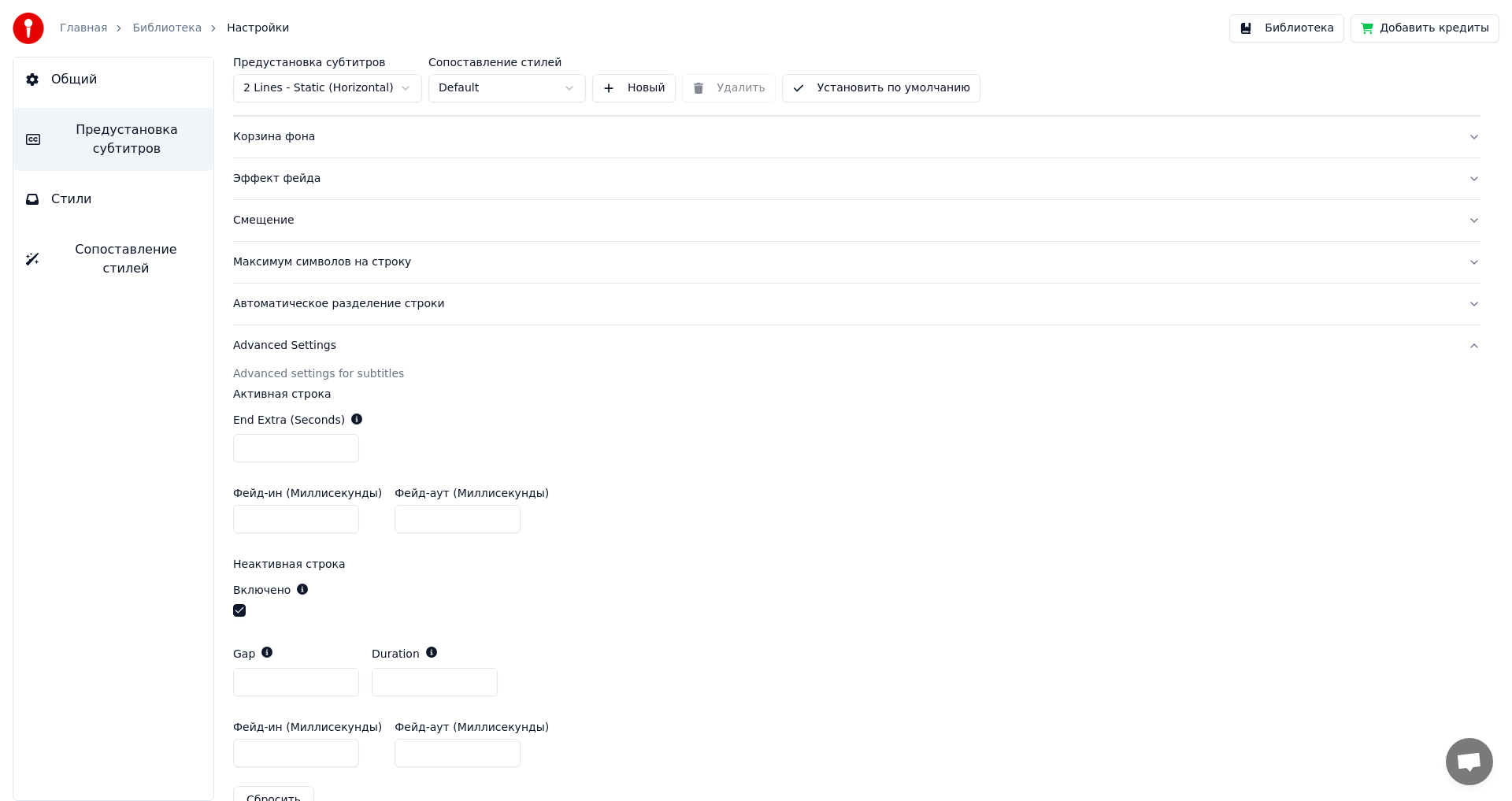
click at [234, 611] on button "button" at bounding box center [239, 611] width 13 height 13
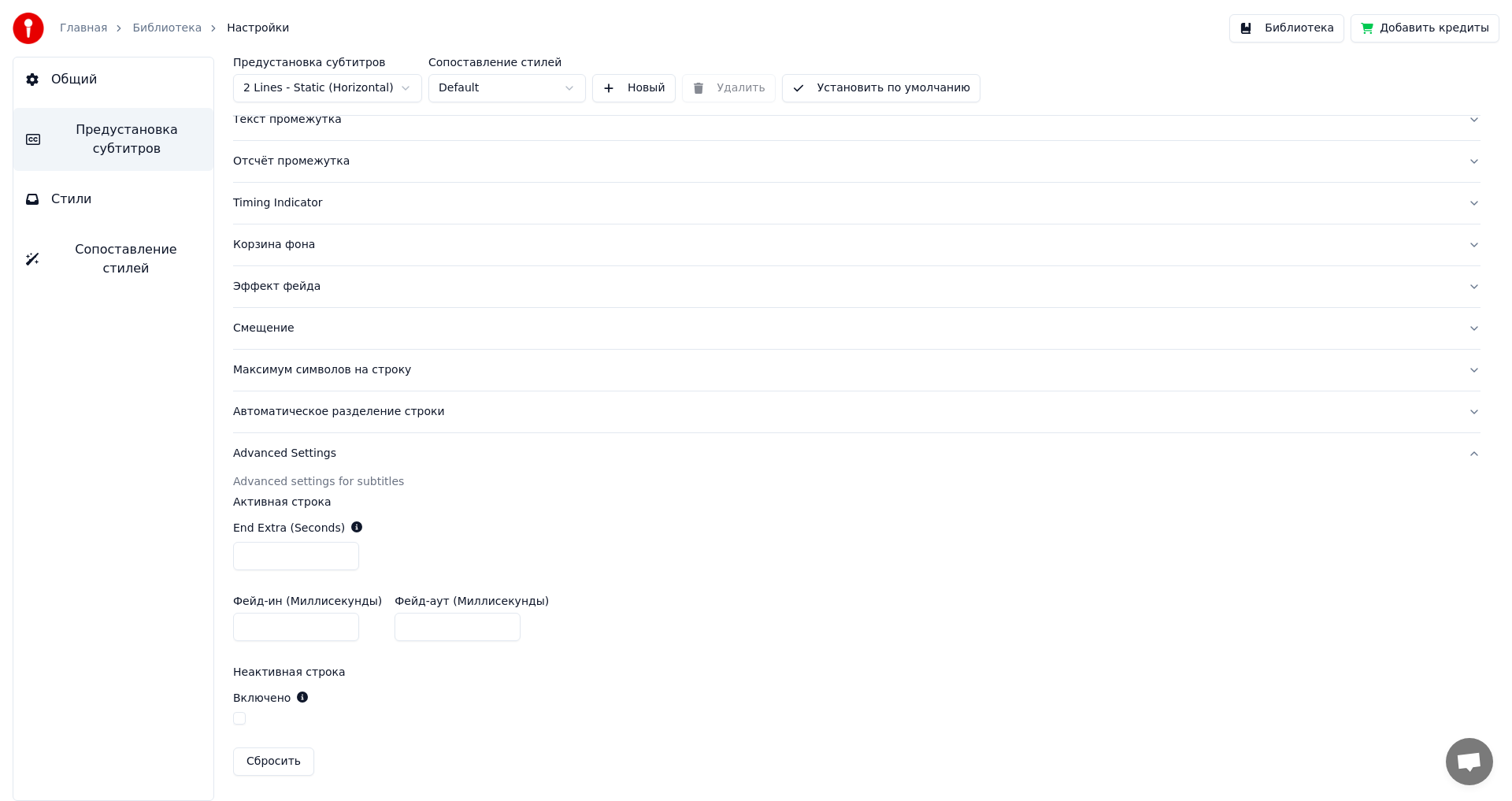
scroll to position [214, 0]
click at [890, 524] on div "End Extra (Seconds) ***" at bounding box center [857, 546] width 1248 height 76
click at [1302, 34] on button "Библиотека" at bounding box center [1287, 28] width 115 height 28
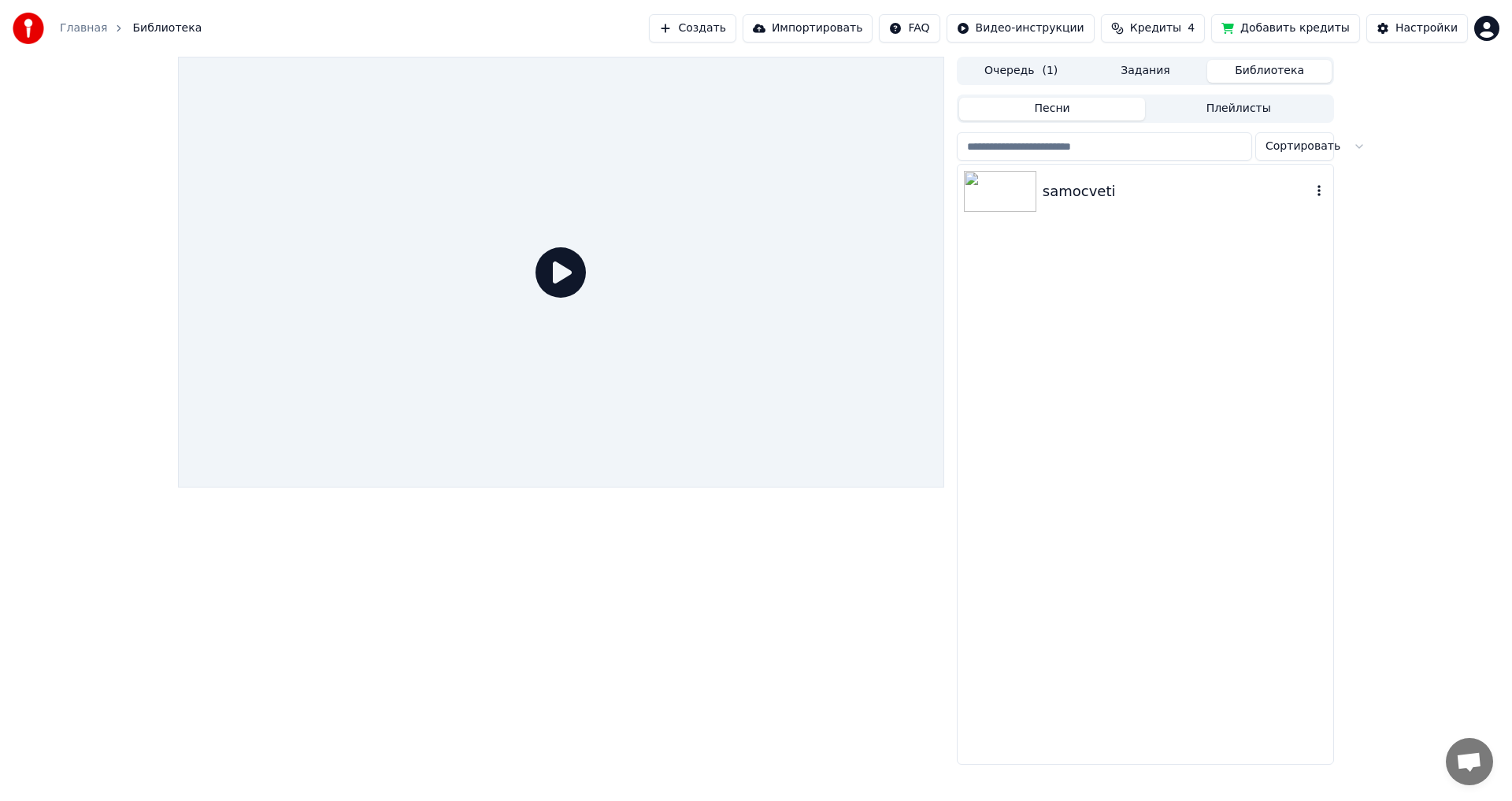
click at [984, 194] on img at bounding box center [1000, 191] width 73 height 41
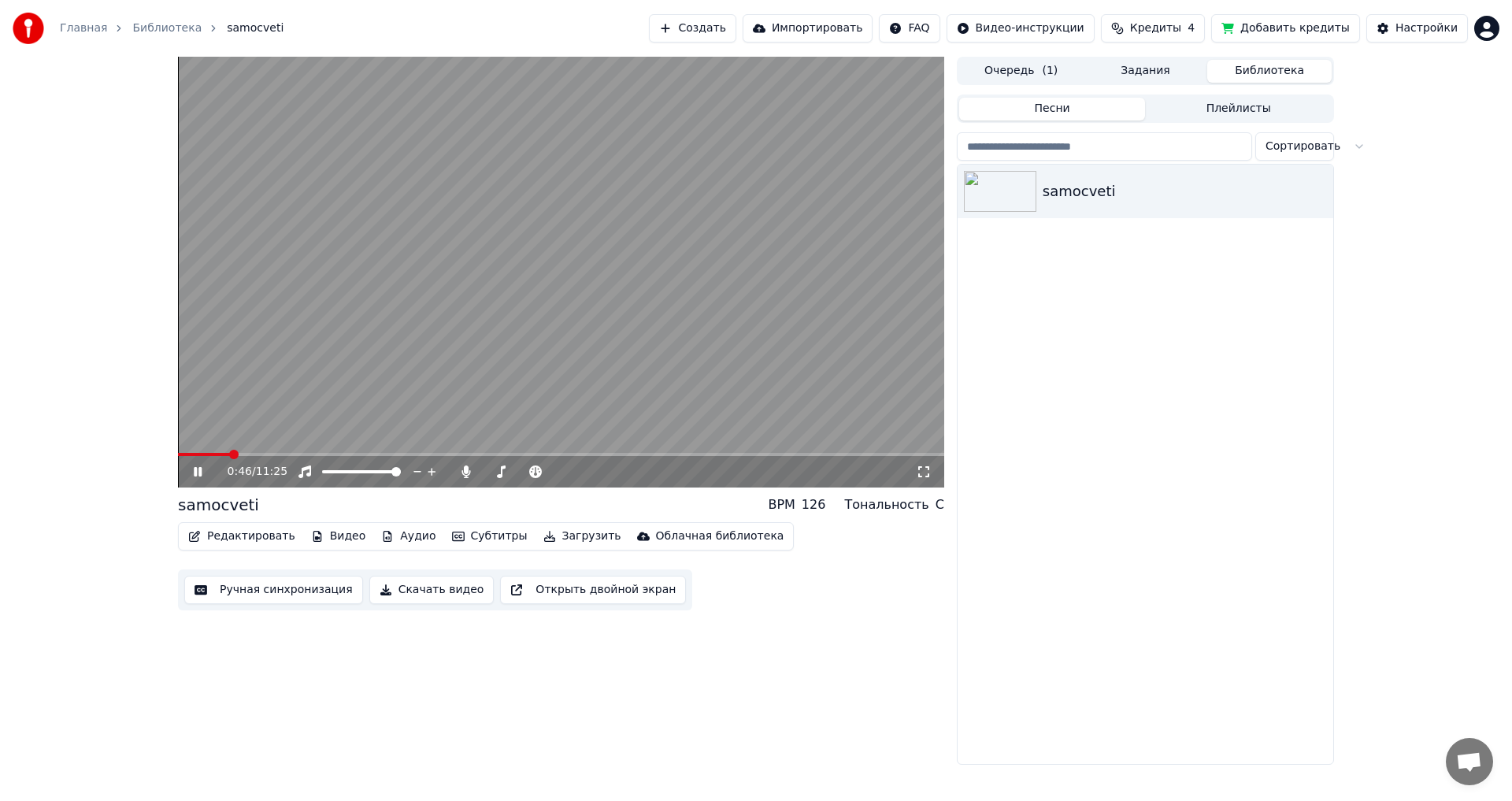
click at [241, 533] on button "Редактировать" at bounding box center [242, 537] width 120 height 22
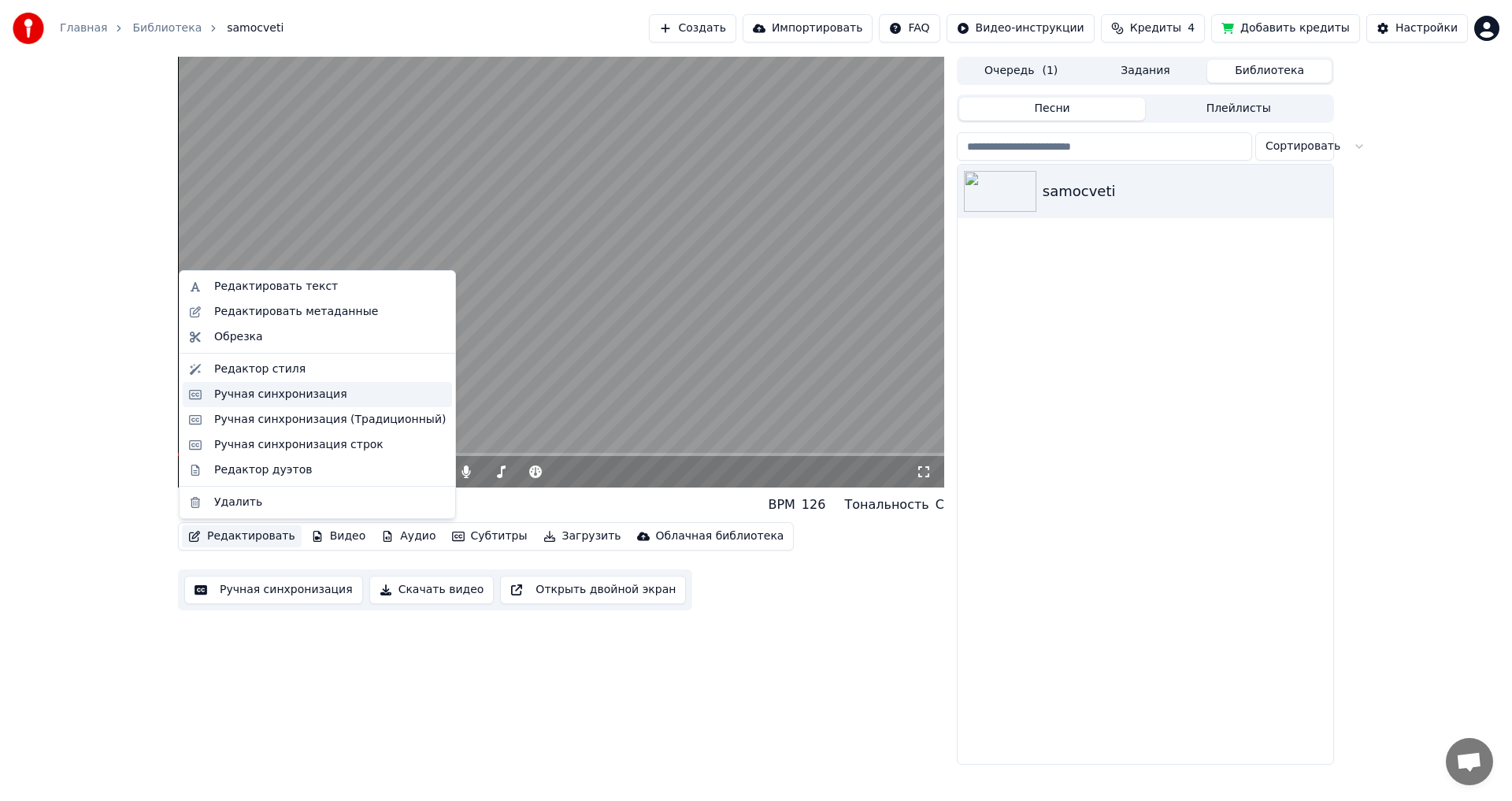
click at [250, 400] on div "Ручная синхронизация" at bounding box center [281, 394] width 133 height 16
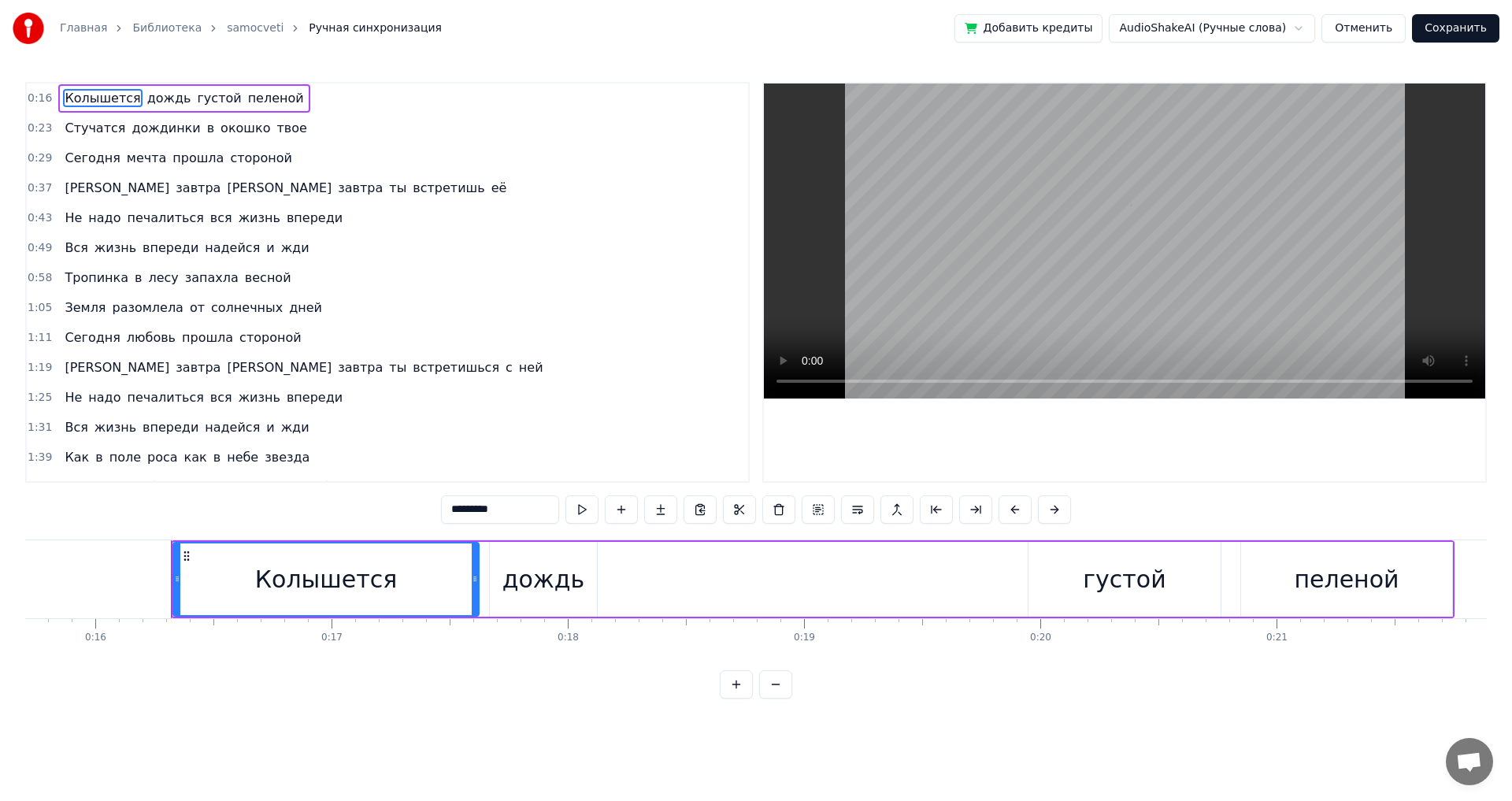
scroll to position [0, 3778]
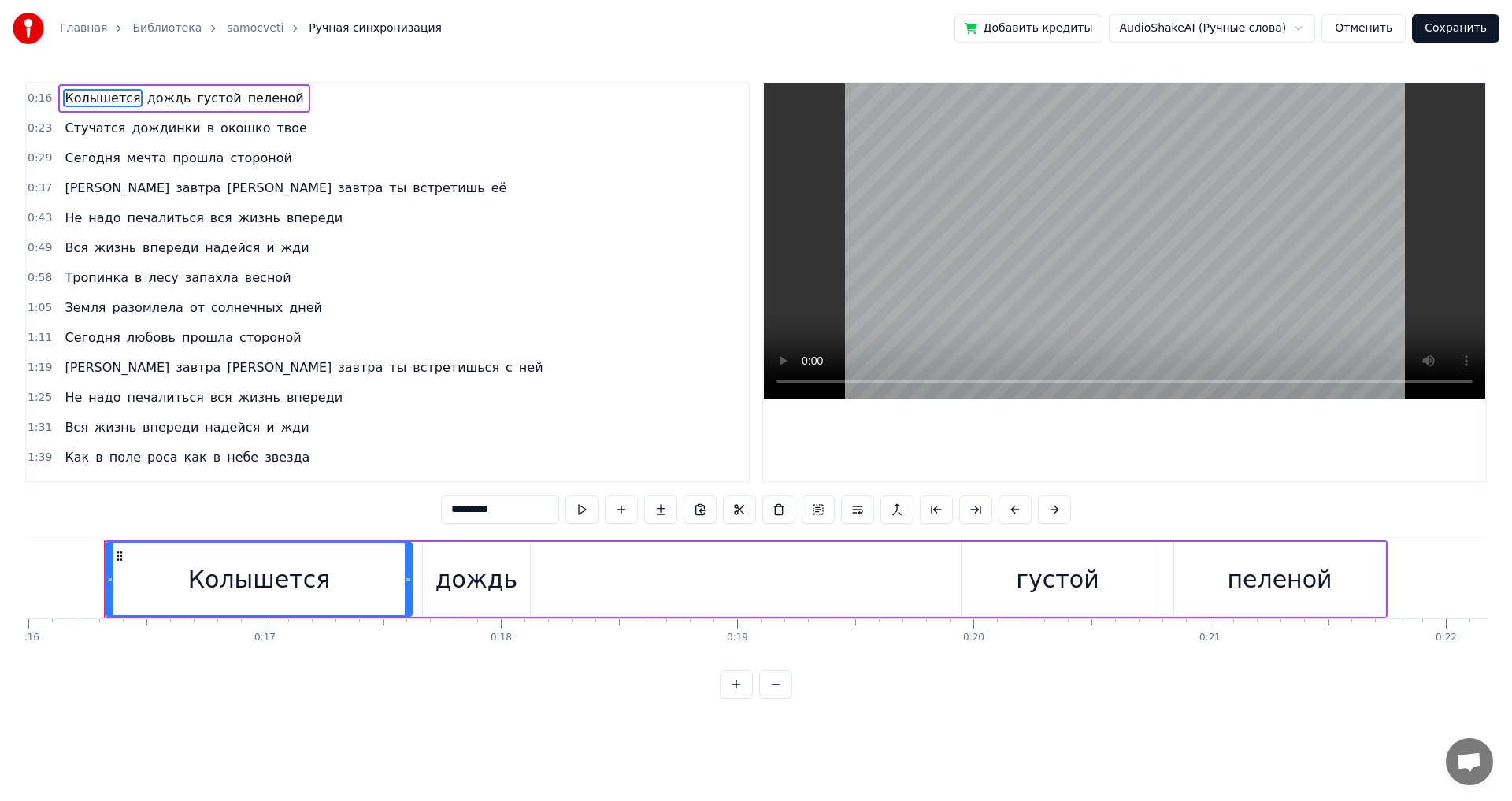
click at [151, 584] on div "Колышется" at bounding box center [259, 579] width 304 height 72
click at [578, 509] on button at bounding box center [582, 509] width 33 height 28
click at [444, 597] on div "дождь" at bounding box center [477, 579] width 107 height 75
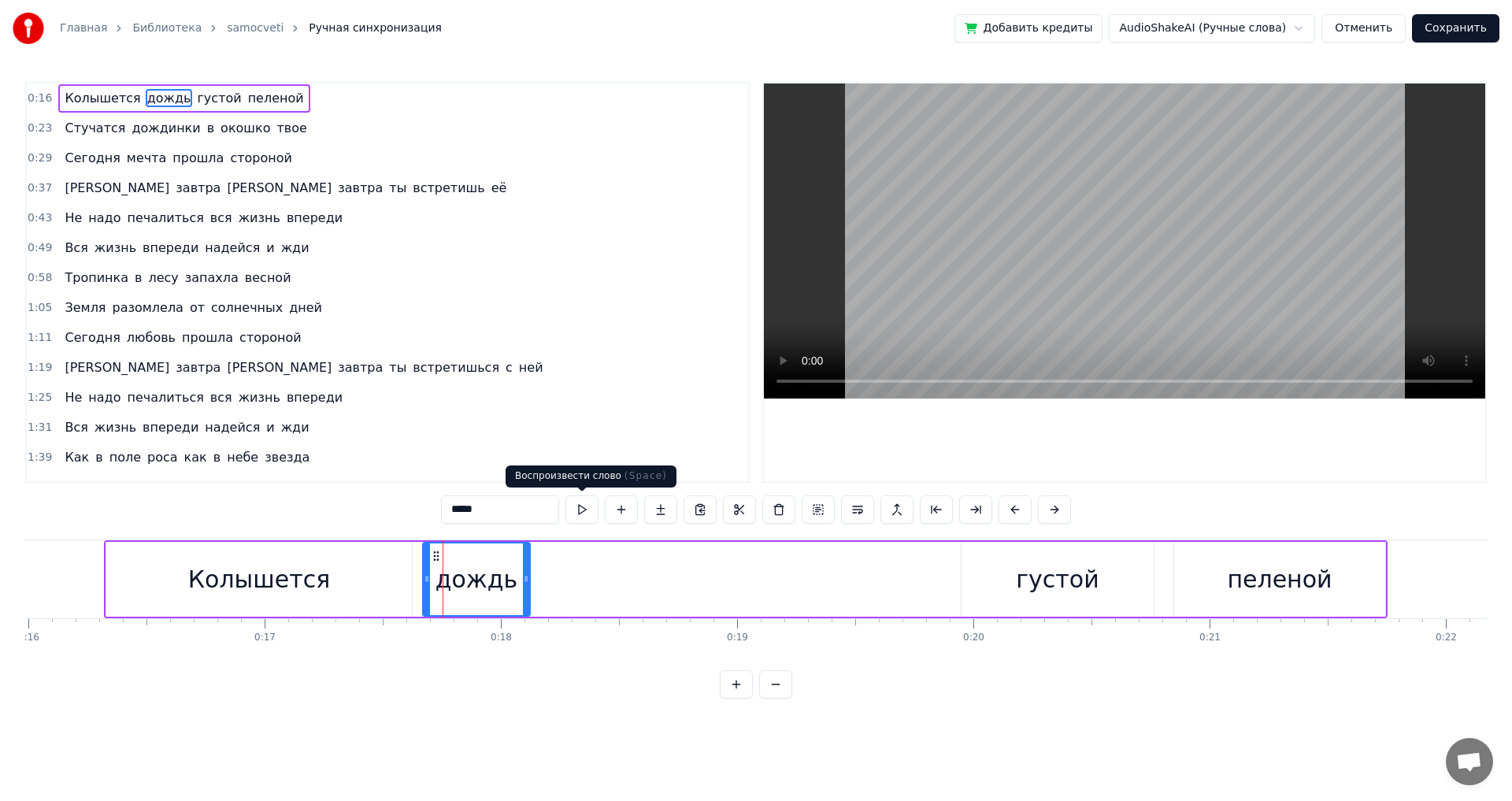
click at [579, 510] on button at bounding box center [582, 509] width 33 height 28
click at [490, 189] on span "её" at bounding box center [499, 188] width 19 height 18
type input "**"
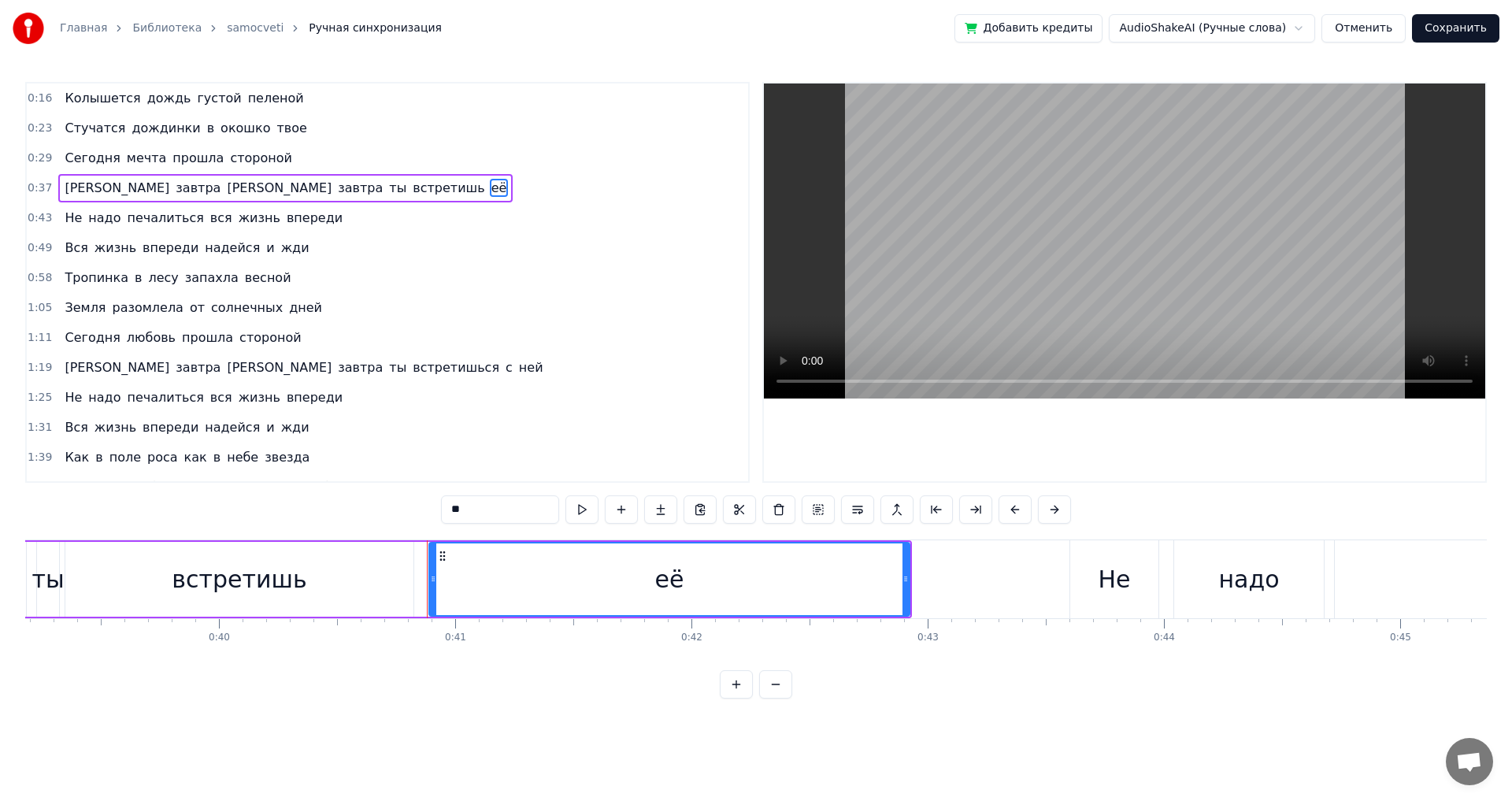
scroll to position [0, 9582]
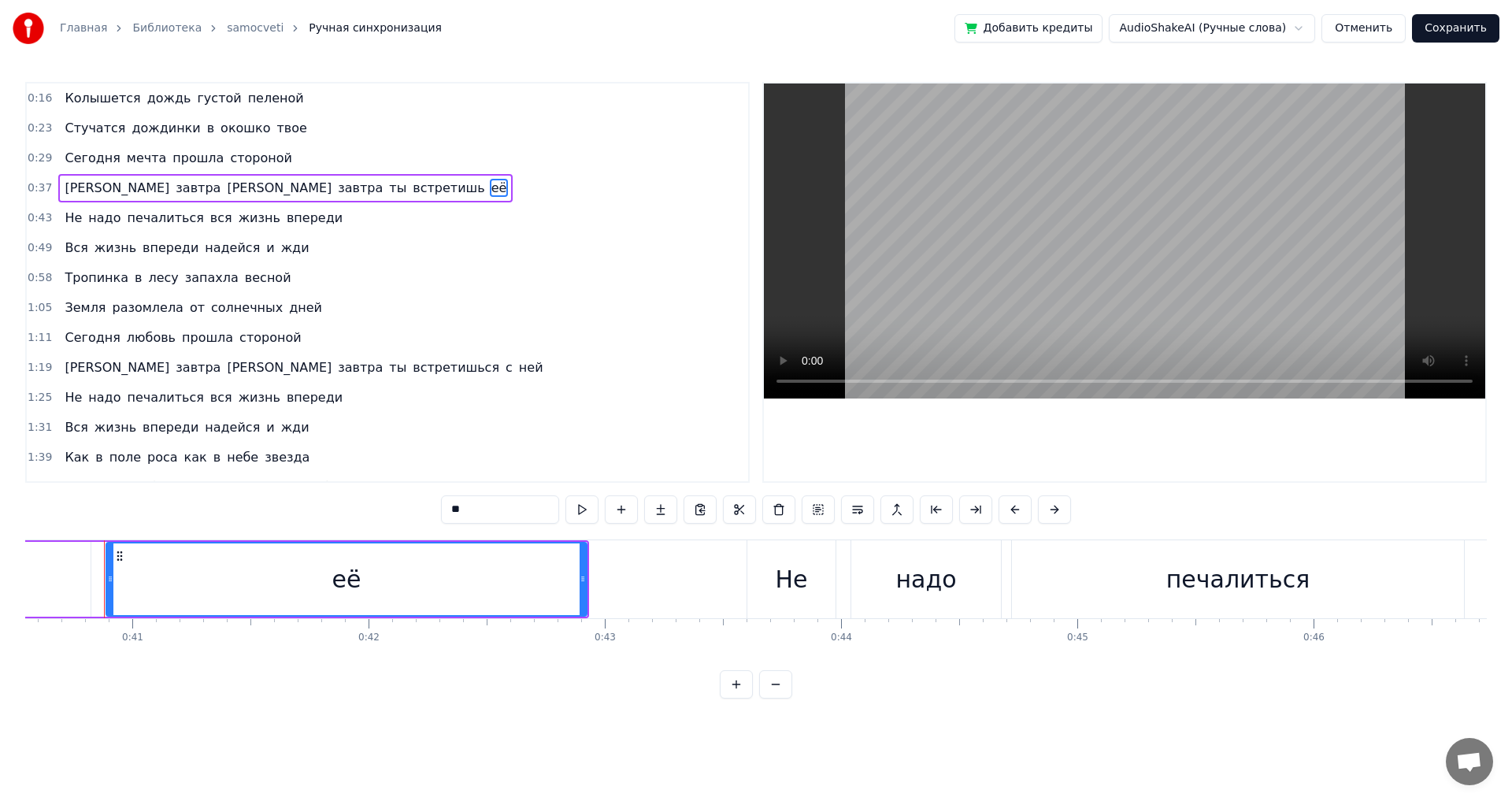
click at [1444, 27] on button "Сохранить" at bounding box center [1455, 28] width 87 height 28
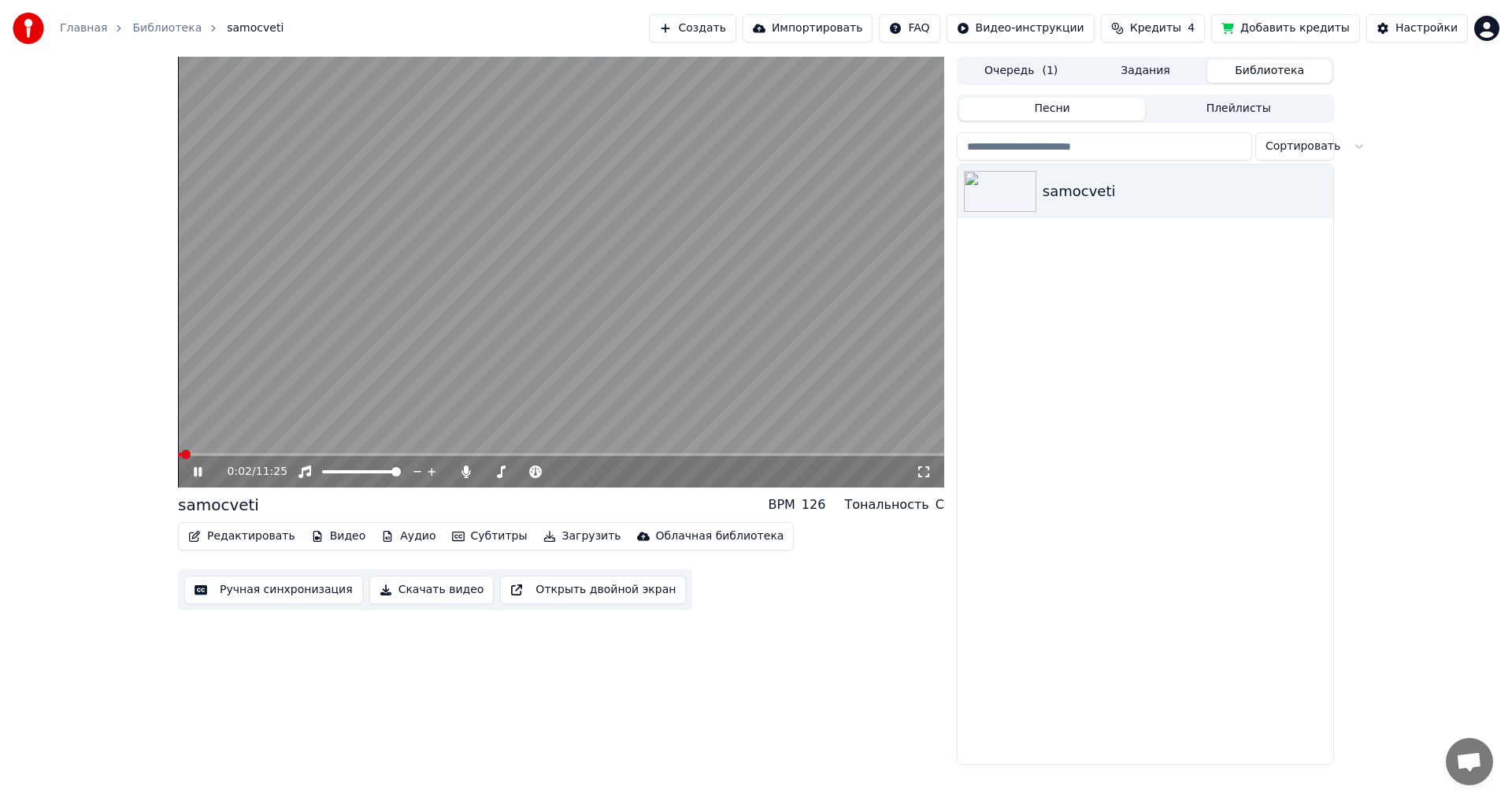
click at [204, 455] on span at bounding box center [562, 455] width 766 height 3
click at [194, 472] on icon at bounding box center [198, 472] width 8 height 10
click at [226, 538] on button "Редактировать" at bounding box center [242, 537] width 120 height 22
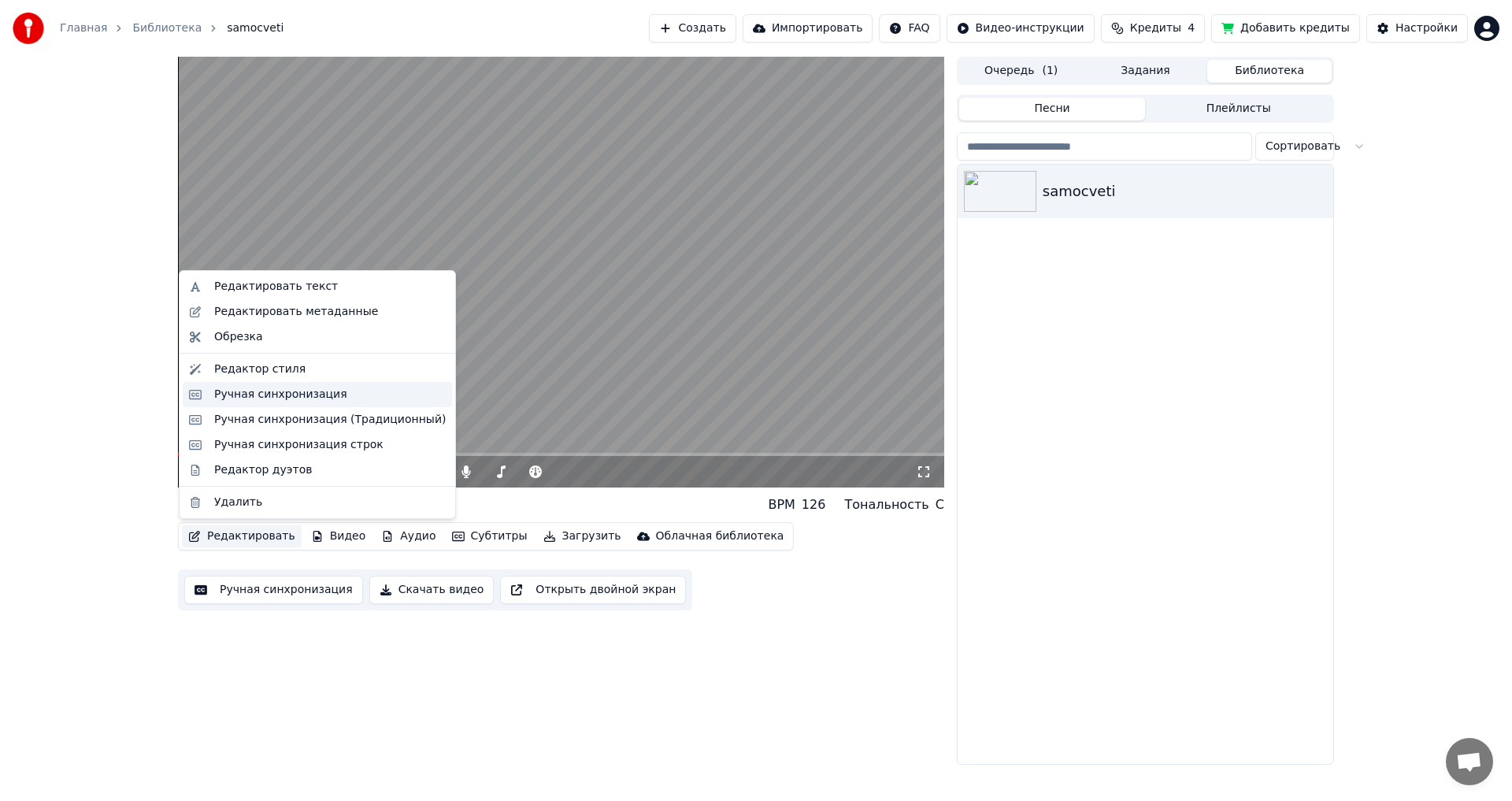
click at [229, 390] on div "Ручная синхронизация" at bounding box center [281, 394] width 133 height 16
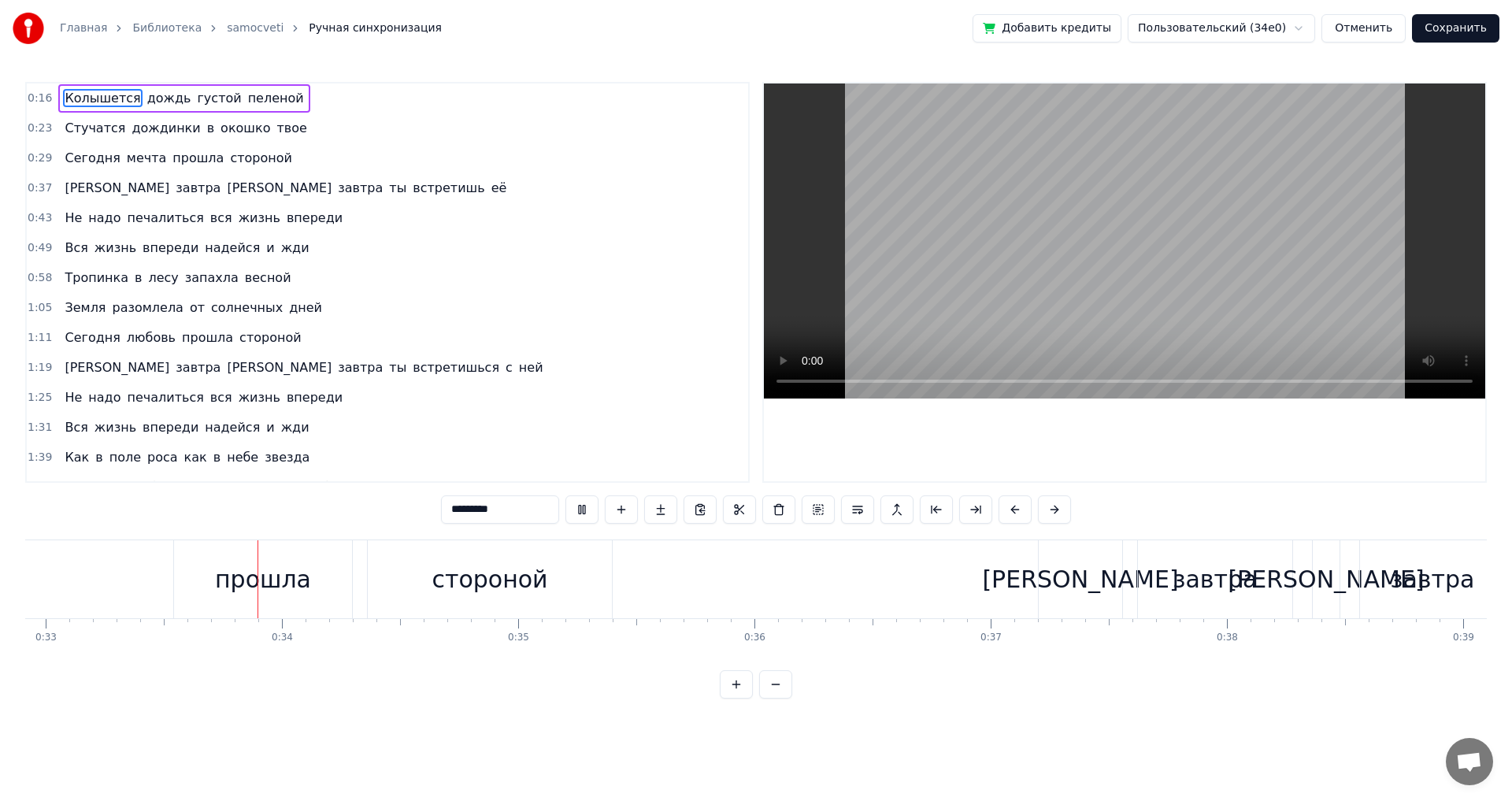
scroll to position [0, 7778]
click at [1322, 594] on div "[PERSON_NAME]" at bounding box center [1325, 579] width 196 height 35
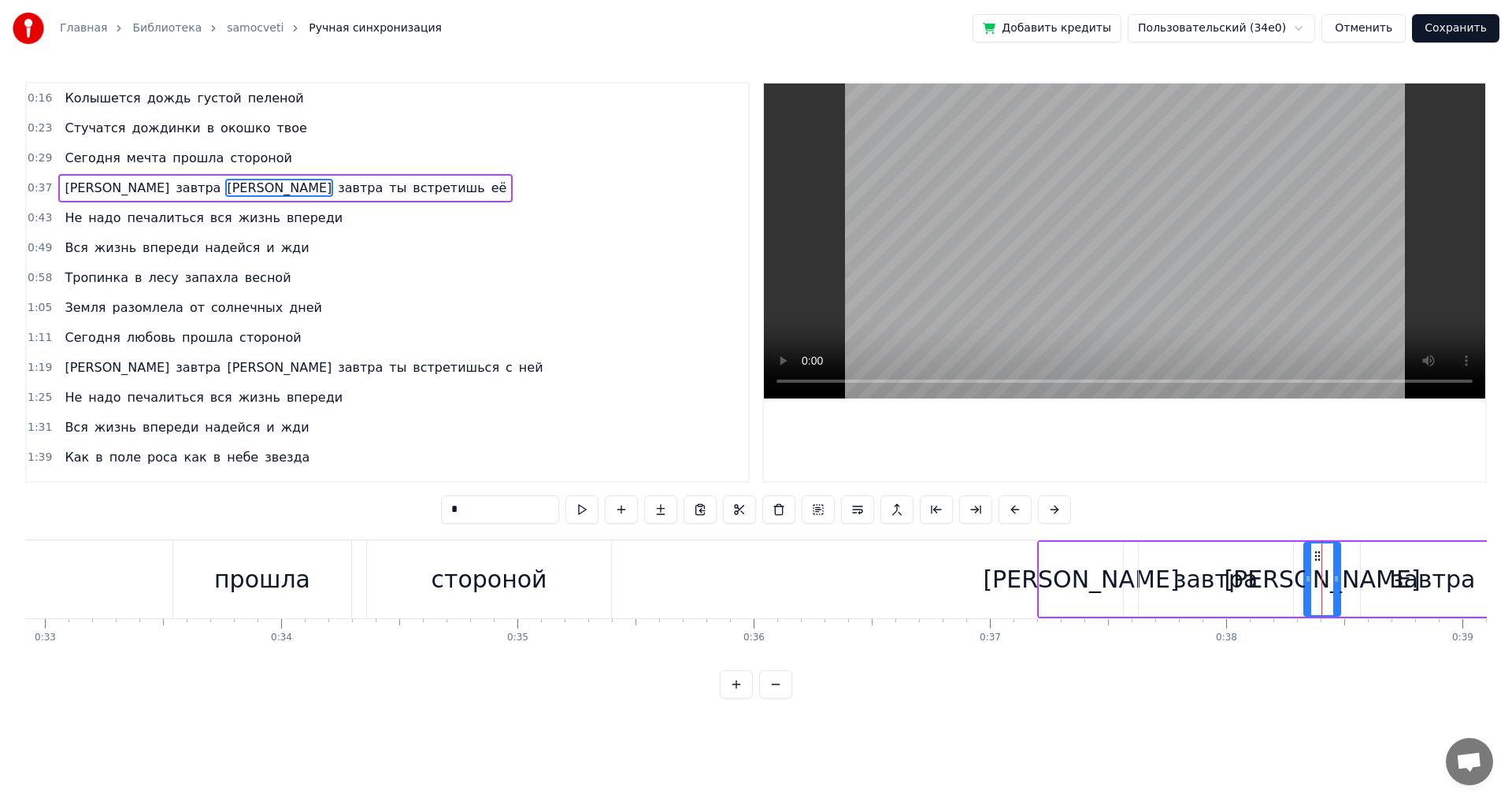
drag, startPoint x: 1316, startPoint y: 592, endPoint x: 1306, endPoint y: 592, distance: 10.0
click at [1306, 592] on div at bounding box center [1308, 579] width 6 height 72
drag, startPoint x: 1339, startPoint y: 586, endPoint x: 1352, endPoint y: 586, distance: 13.0
click at [1352, 586] on div at bounding box center [1350, 579] width 6 height 72
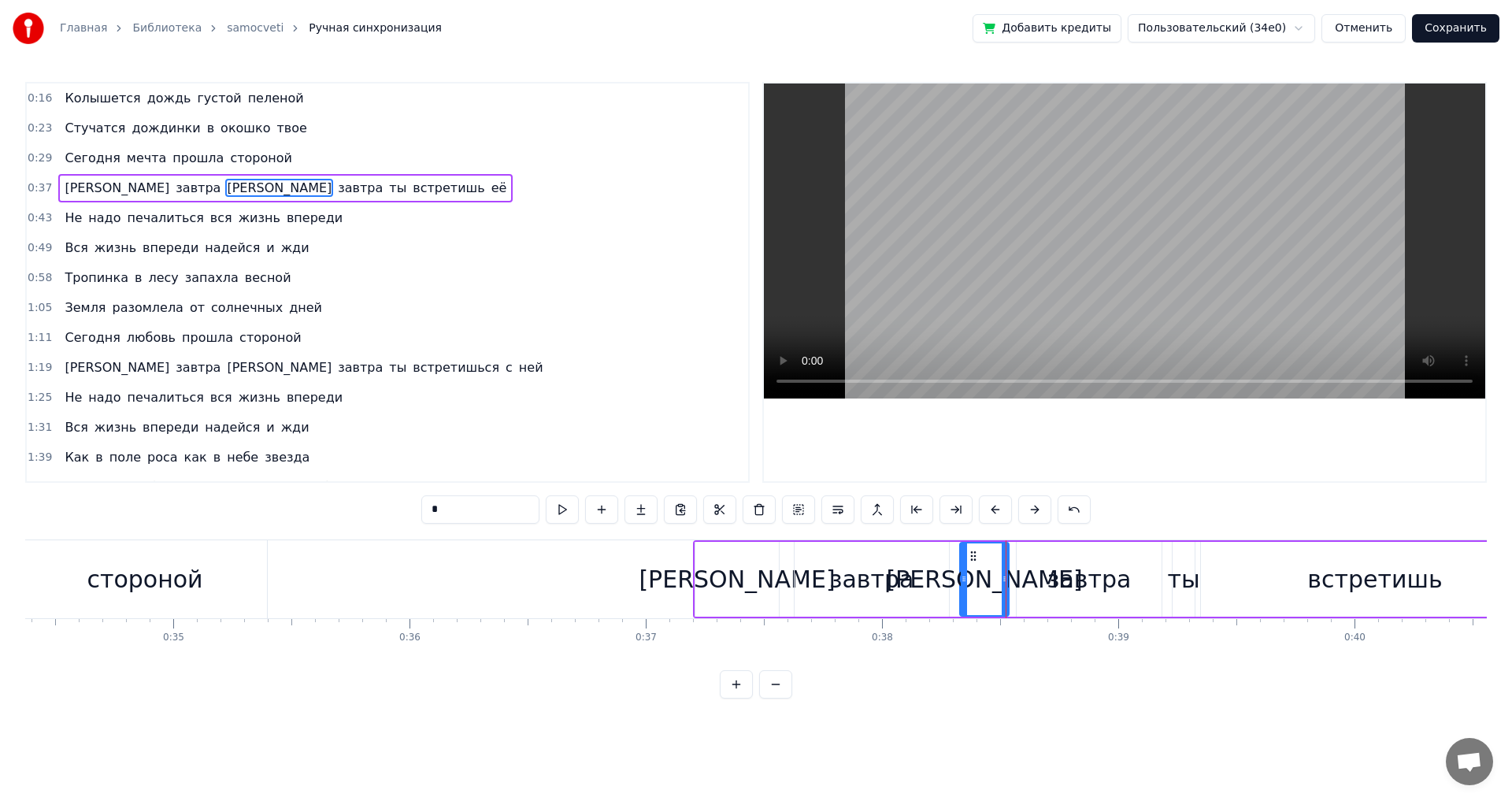
scroll to position [0, 8125]
click at [1182, 590] on div "ты" at bounding box center [1181, 579] width 32 height 35
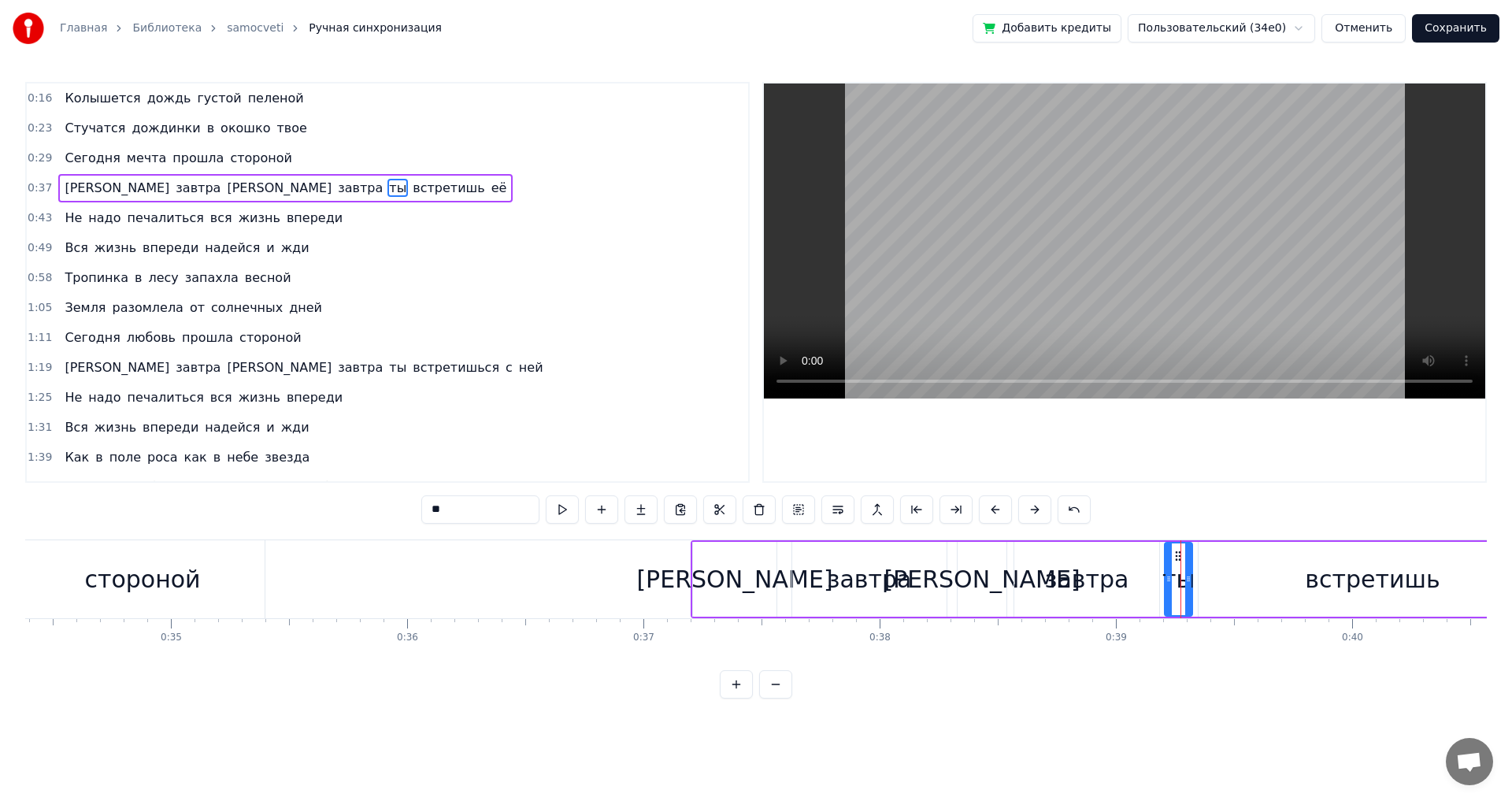
click at [1166, 580] on icon at bounding box center [1169, 579] width 6 height 13
click at [1193, 580] on icon at bounding box center [1191, 579] width 6 height 13
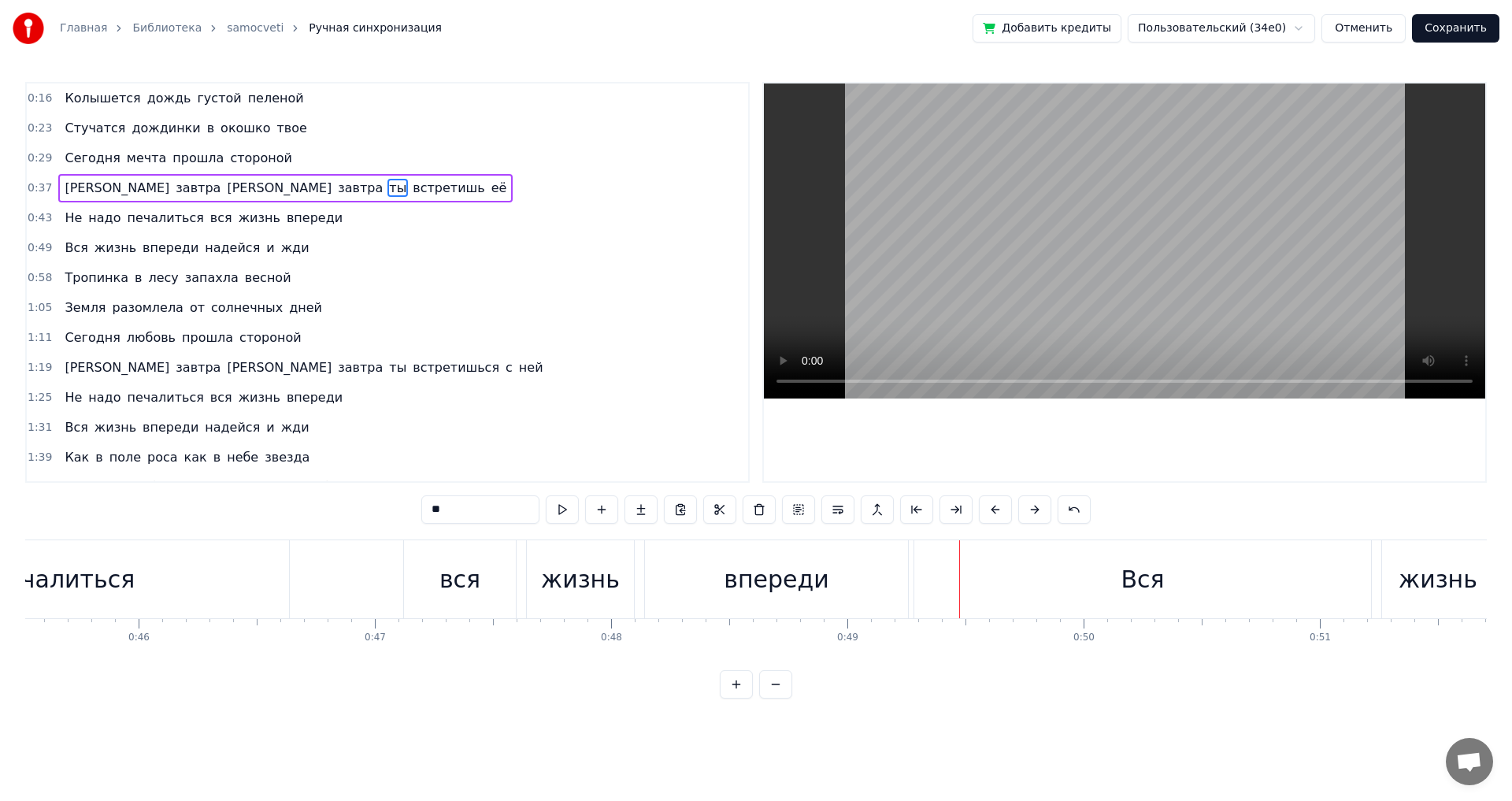
scroll to position [0, 10766]
click at [1022, 579] on div "Вся" at bounding box center [1132, 579] width 457 height 78
type input "***"
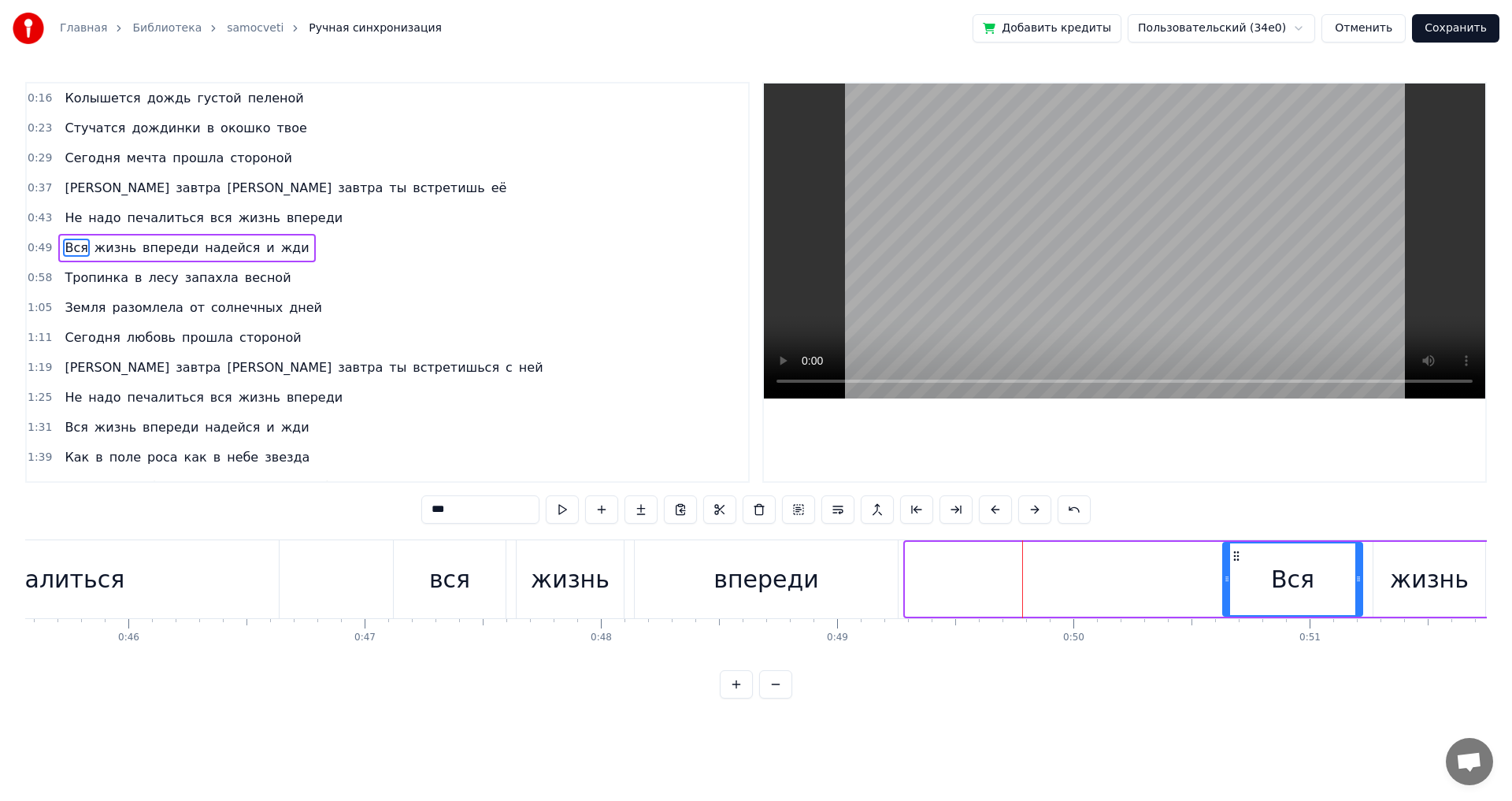
drag, startPoint x: 910, startPoint y: 583, endPoint x: 1227, endPoint y: 616, distance: 318.7
click at [1227, 616] on div "Вся" at bounding box center [1293, 579] width 141 height 75
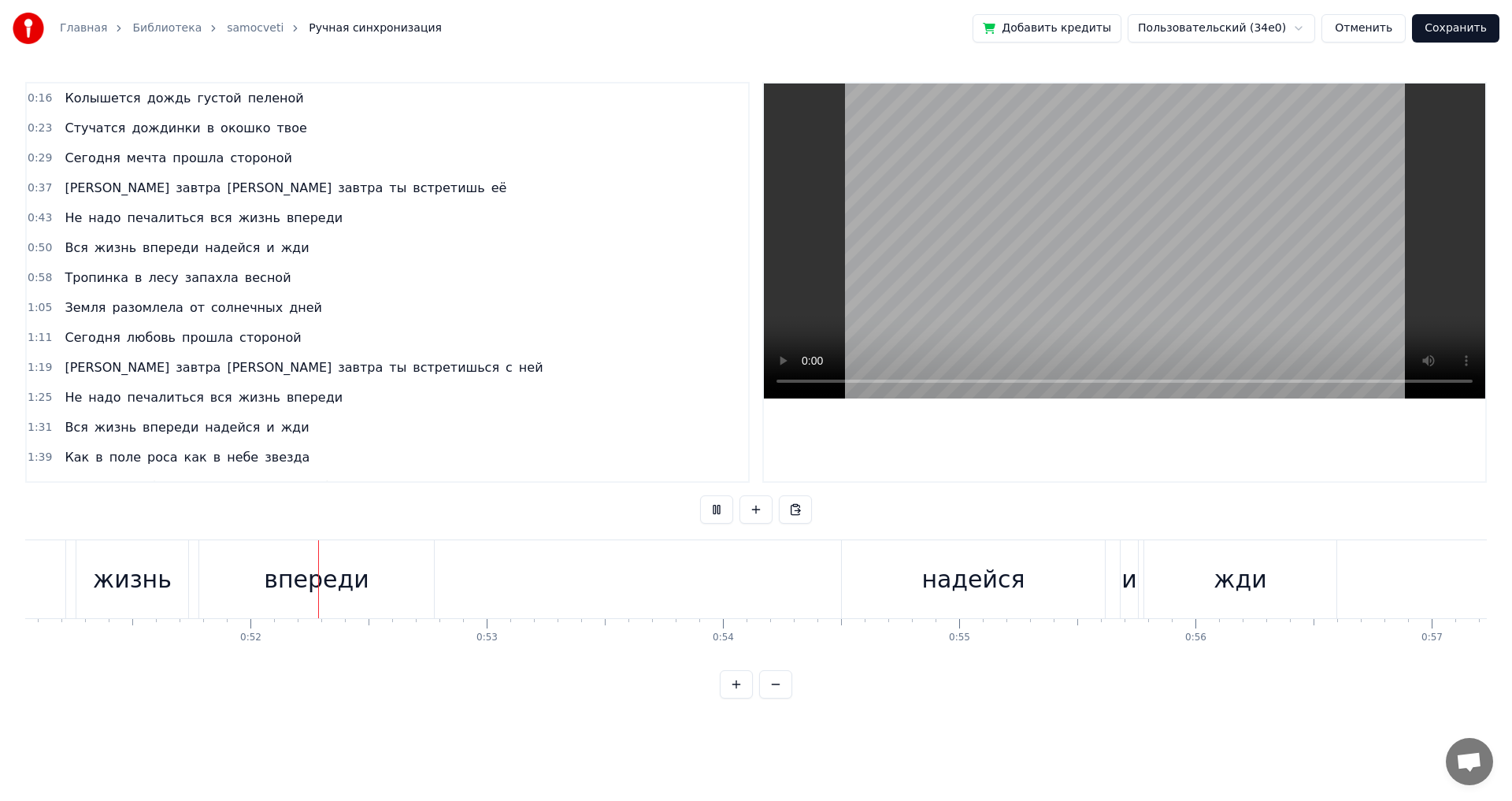
scroll to position [0, 12132]
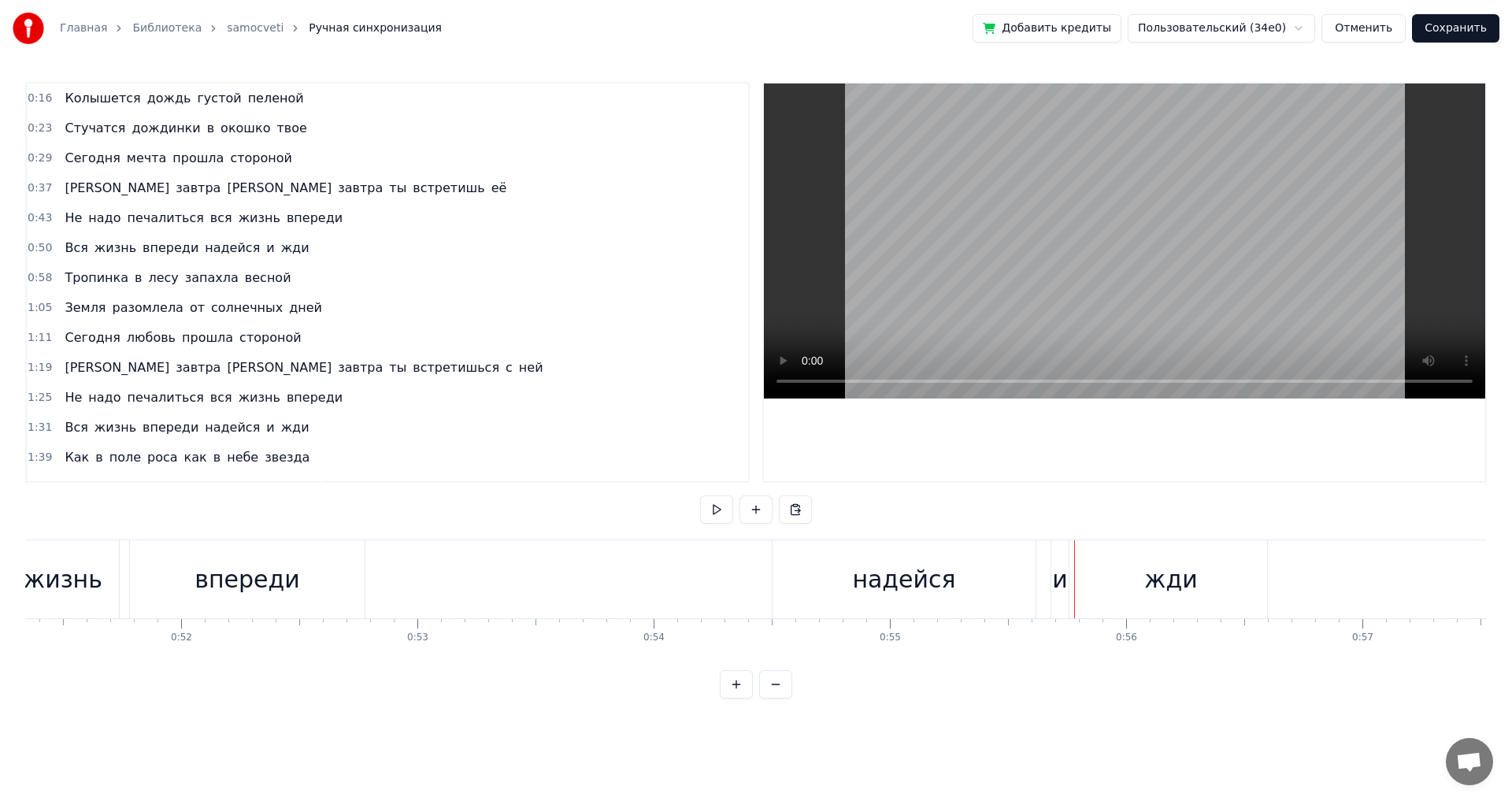
click at [1059, 604] on div "и" at bounding box center [1060, 579] width 18 height 78
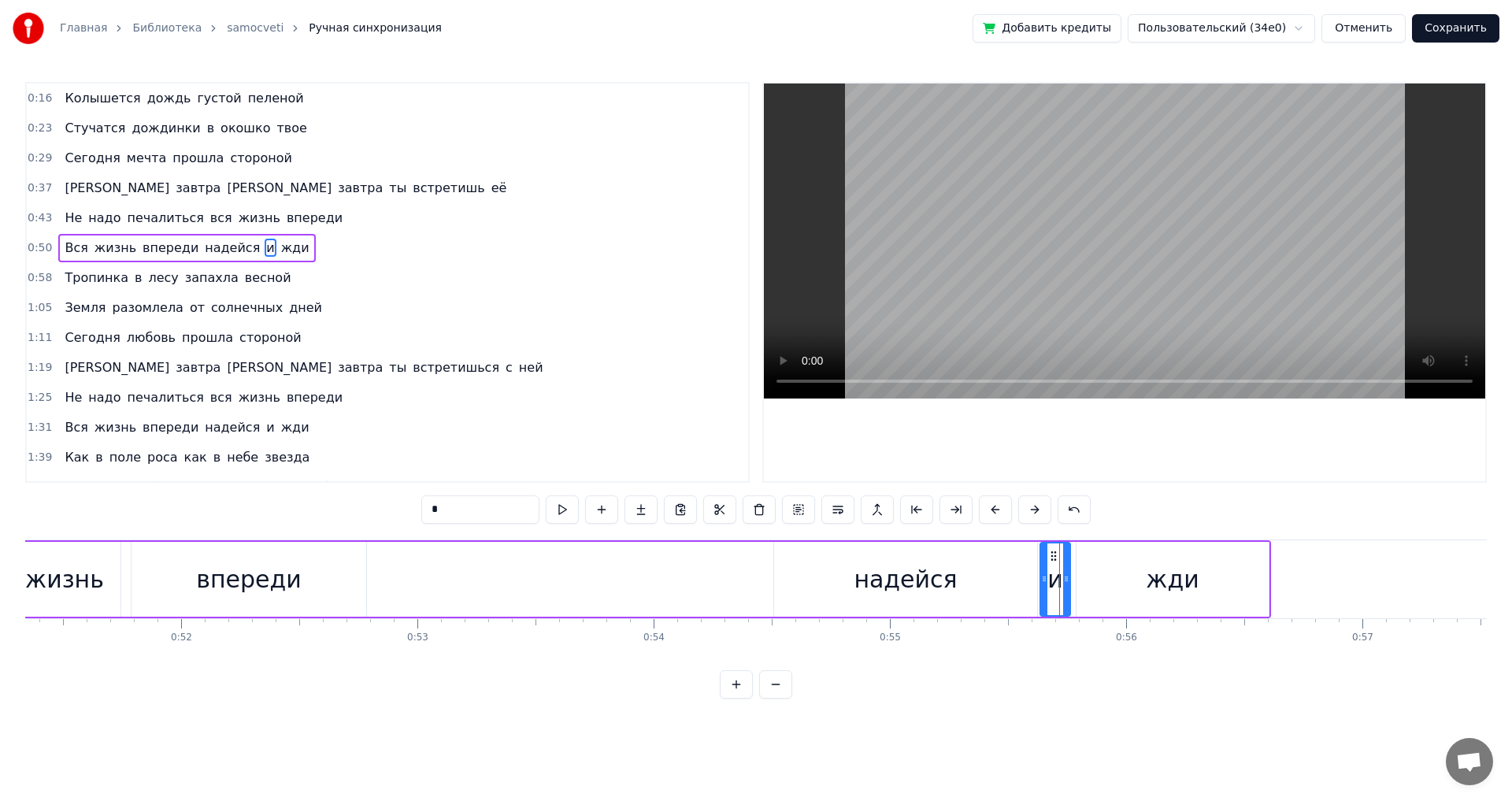
drag, startPoint x: 1056, startPoint y: 582, endPoint x: 1044, endPoint y: 583, distance: 12.0
click at [1044, 583] on icon at bounding box center [1045, 579] width 6 height 13
click at [683, 564] on div "Вся жизнь впереди [PERSON_NAME] и жди" at bounding box center [563, 579] width 1415 height 78
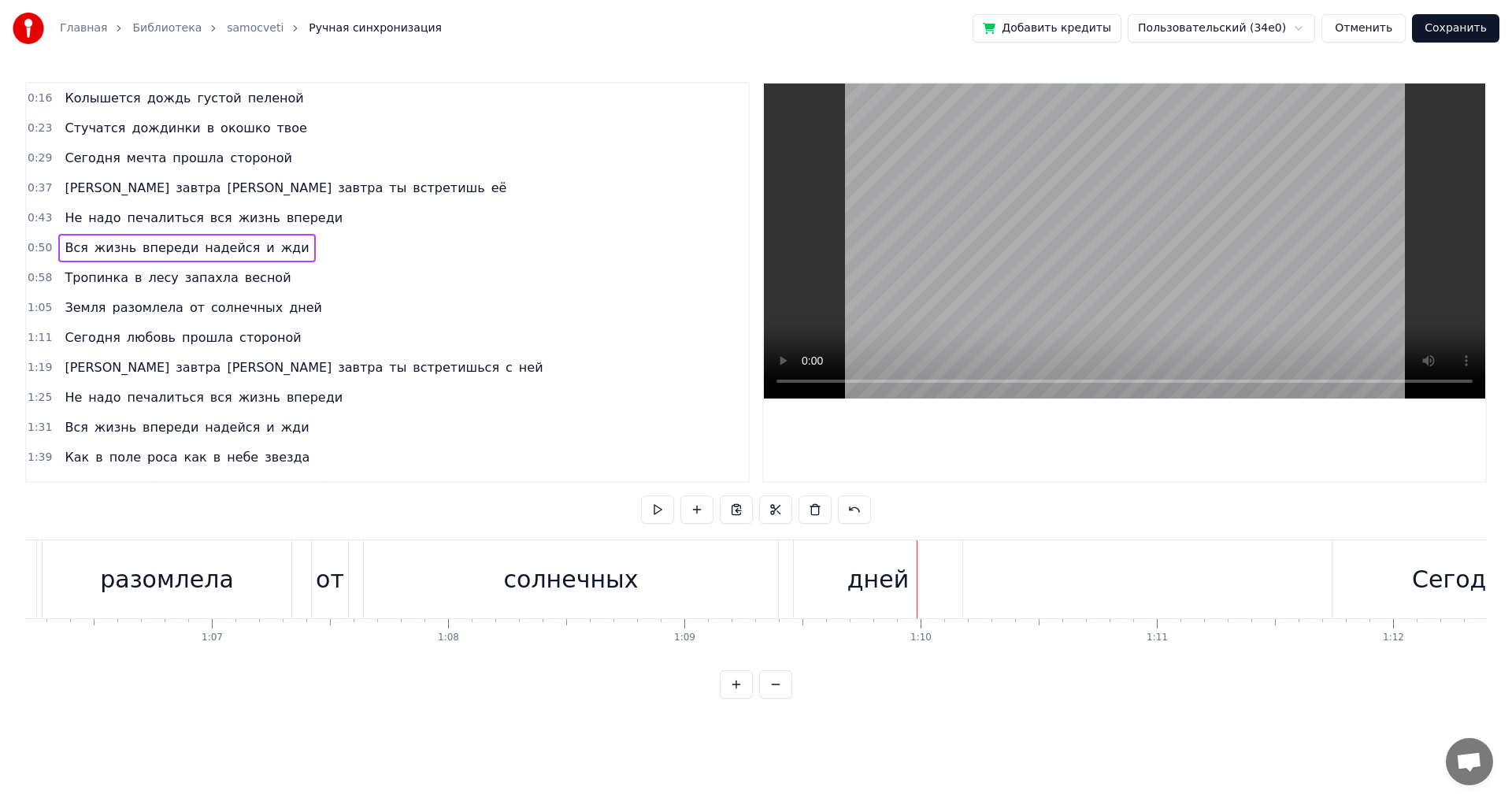
scroll to position [0, 15645]
click at [328, 594] on div "от" at bounding box center [330, 579] width 28 height 35
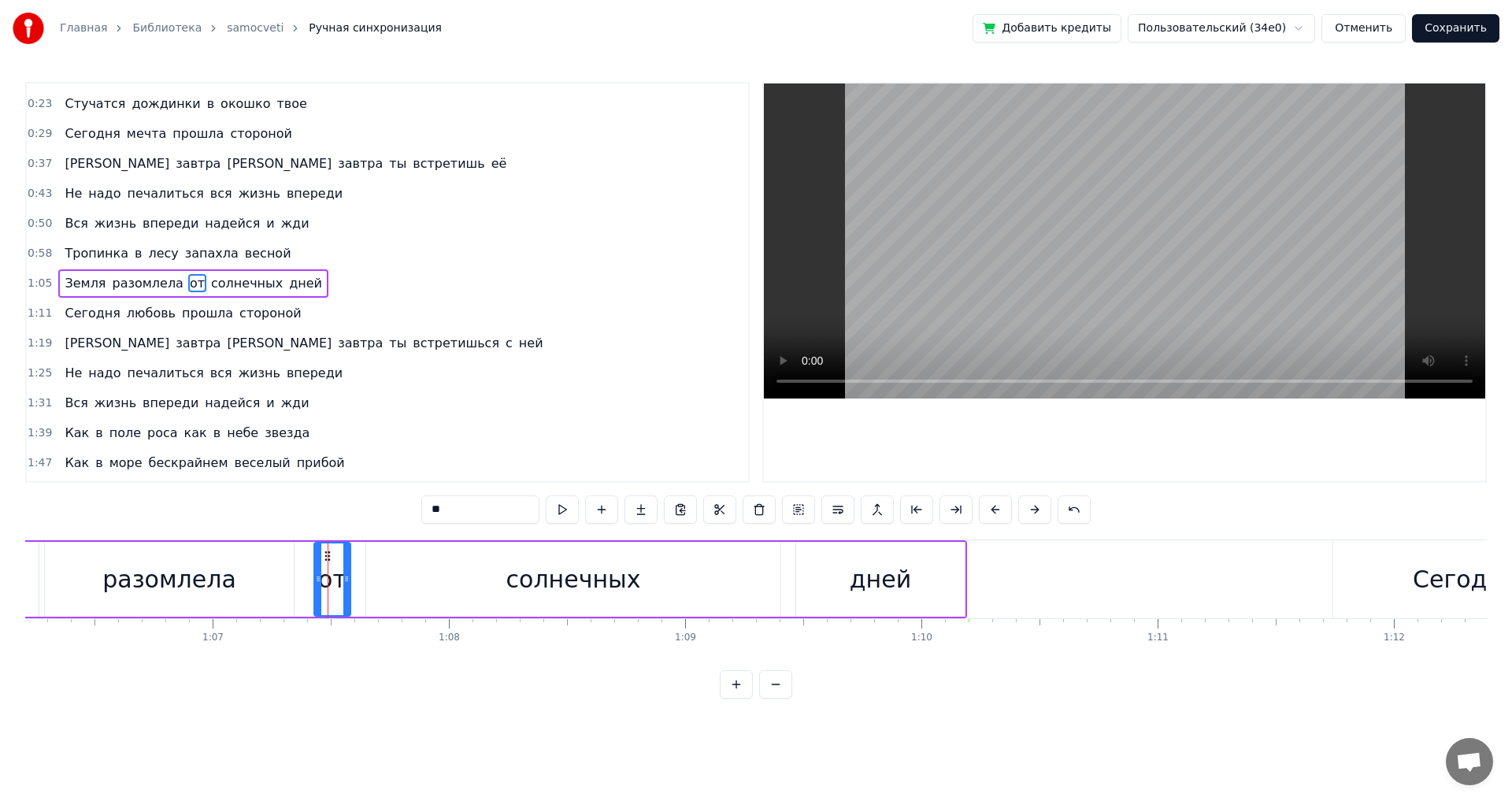
scroll to position [26, 0]
drag, startPoint x: 318, startPoint y: 586, endPoint x: 306, endPoint y: 588, distance: 12.2
click at [306, 588] on div at bounding box center [307, 579] width 6 height 72
drag, startPoint x: 347, startPoint y: 583, endPoint x: 358, endPoint y: 581, distance: 11.2
click at [358, 581] on icon at bounding box center [357, 579] width 6 height 13
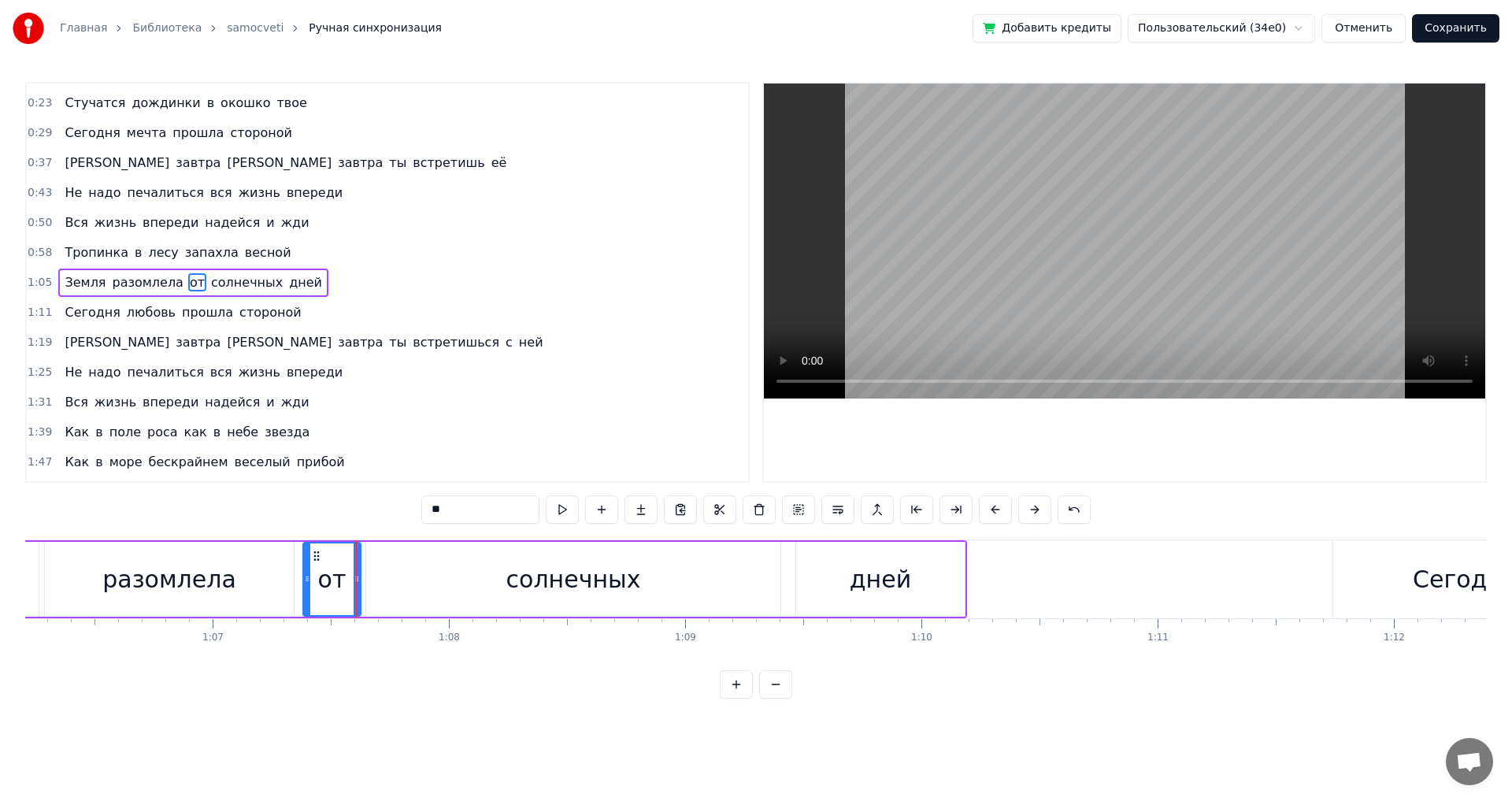
click at [65, 571] on div "разомлела" at bounding box center [169, 579] width 249 height 75
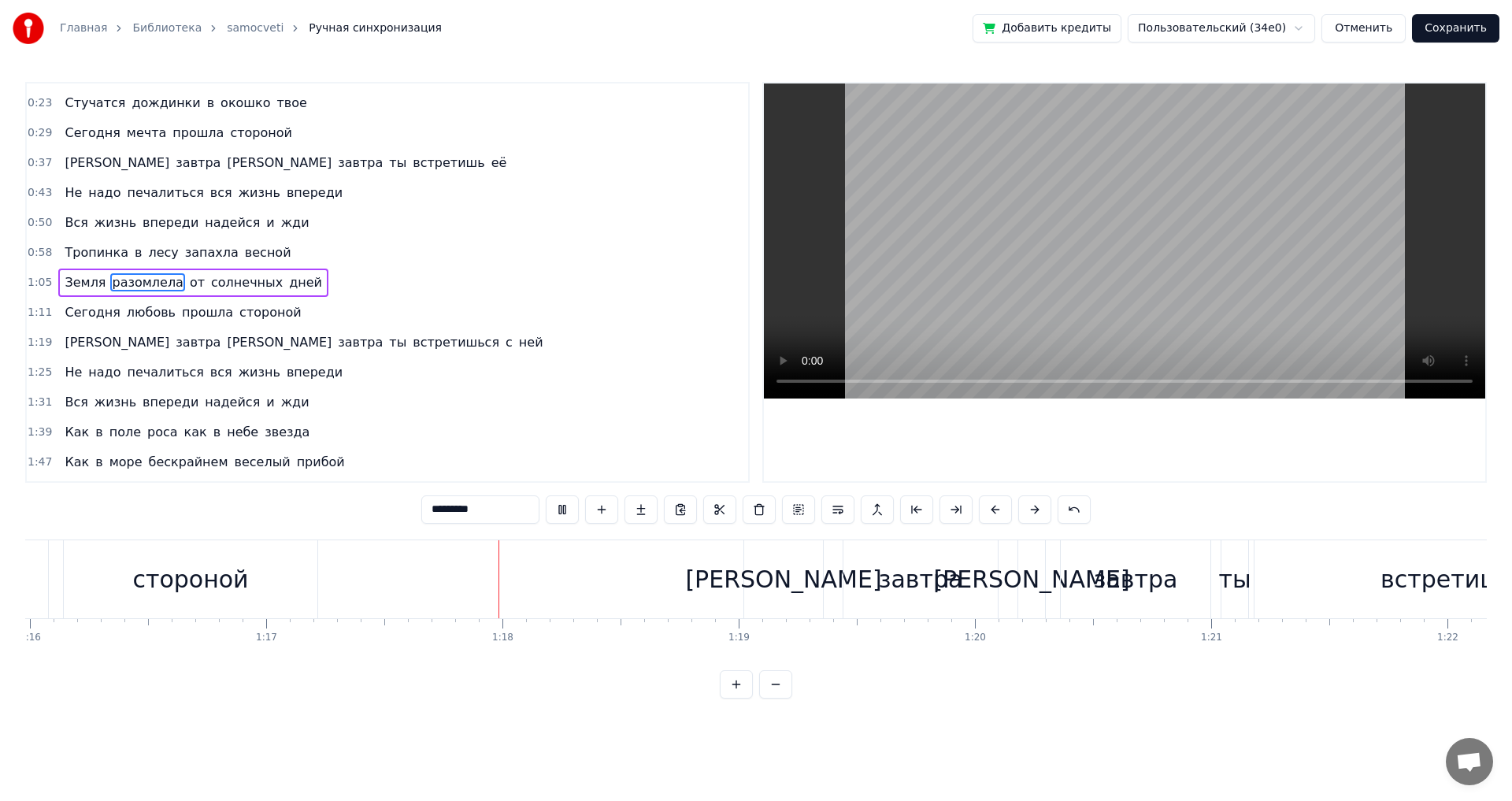
scroll to position [0, 18228]
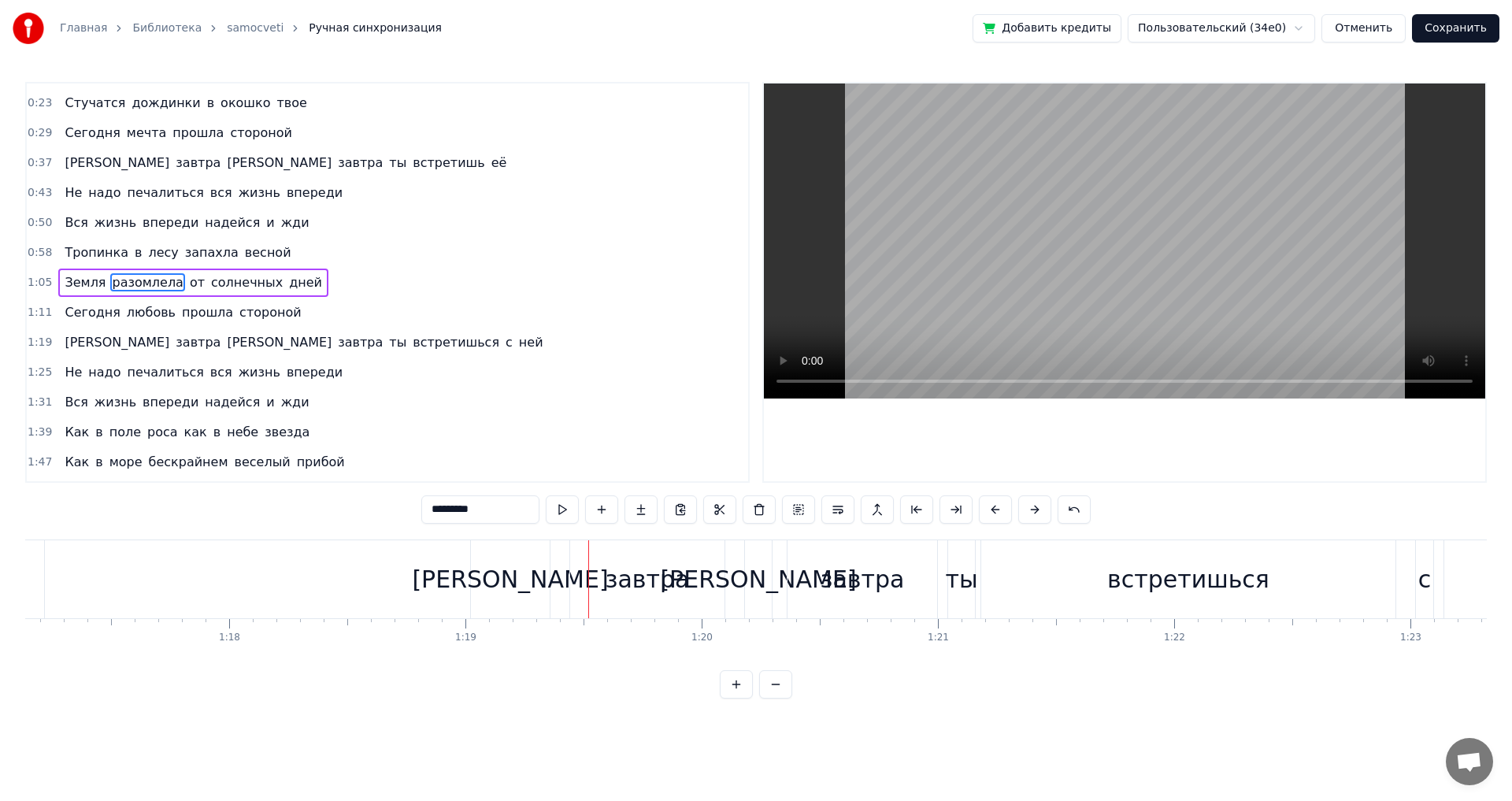
click at [753, 590] on div "[PERSON_NAME]" at bounding box center [758, 579] width 196 height 35
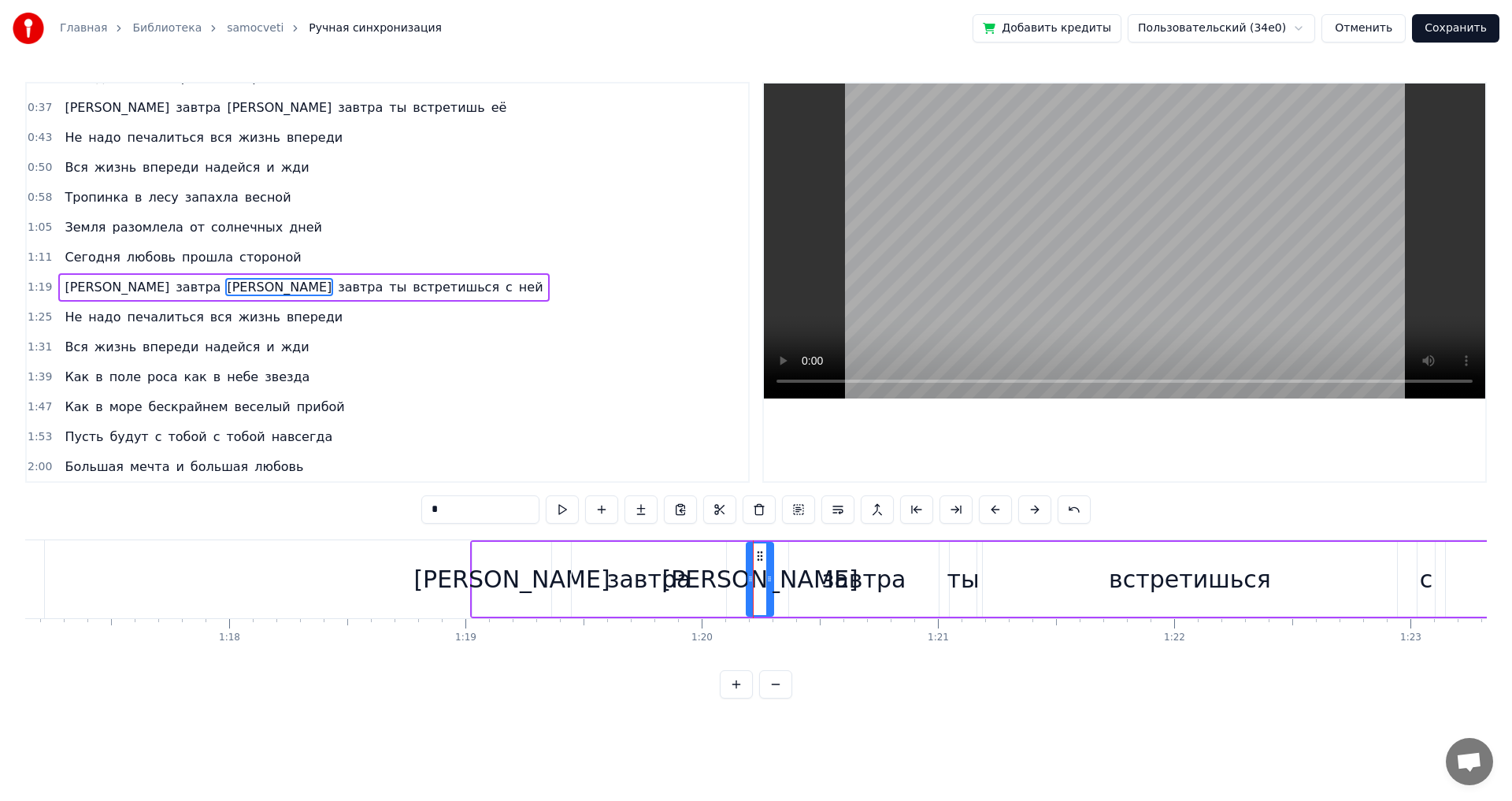
scroll to position [85, 0]
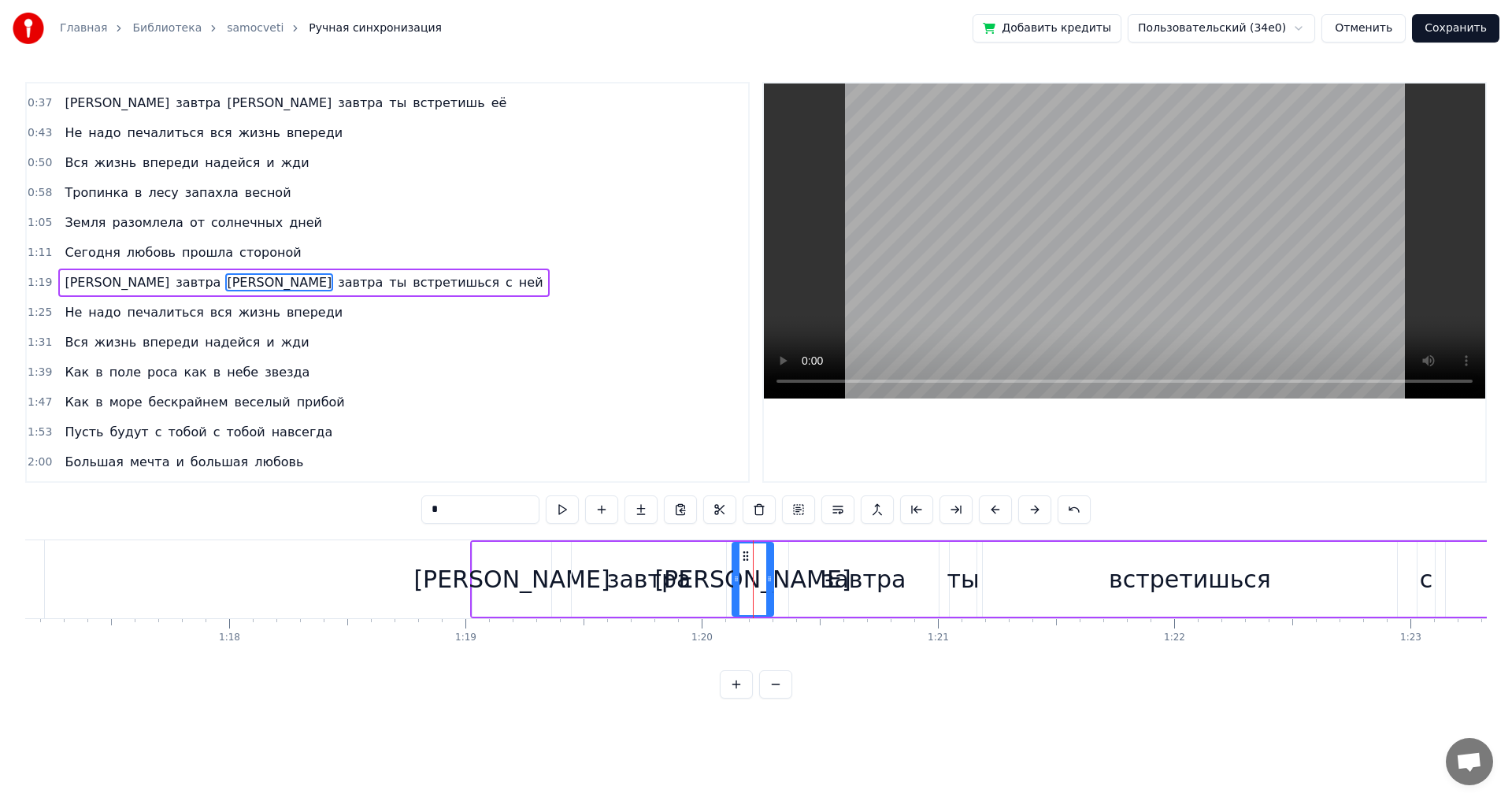
drag, startPoint x: 747, startPoint y: 583, endPoint x: 734, endPoint y: 586, distance: 13.3
click at [734, 586] on div at bounding box center [737, 579] width 6 height 72
drag, startPoint x: 770, startPoint y: 581, endPoint x: 778, endPoint y: 579, distance: 8.2
click at [778, 579] on icon at bounding box center [778, 579] width 6 height 13
click at [958, 599] on div "ты" at bounding box center [962, 579] width 26 height 75
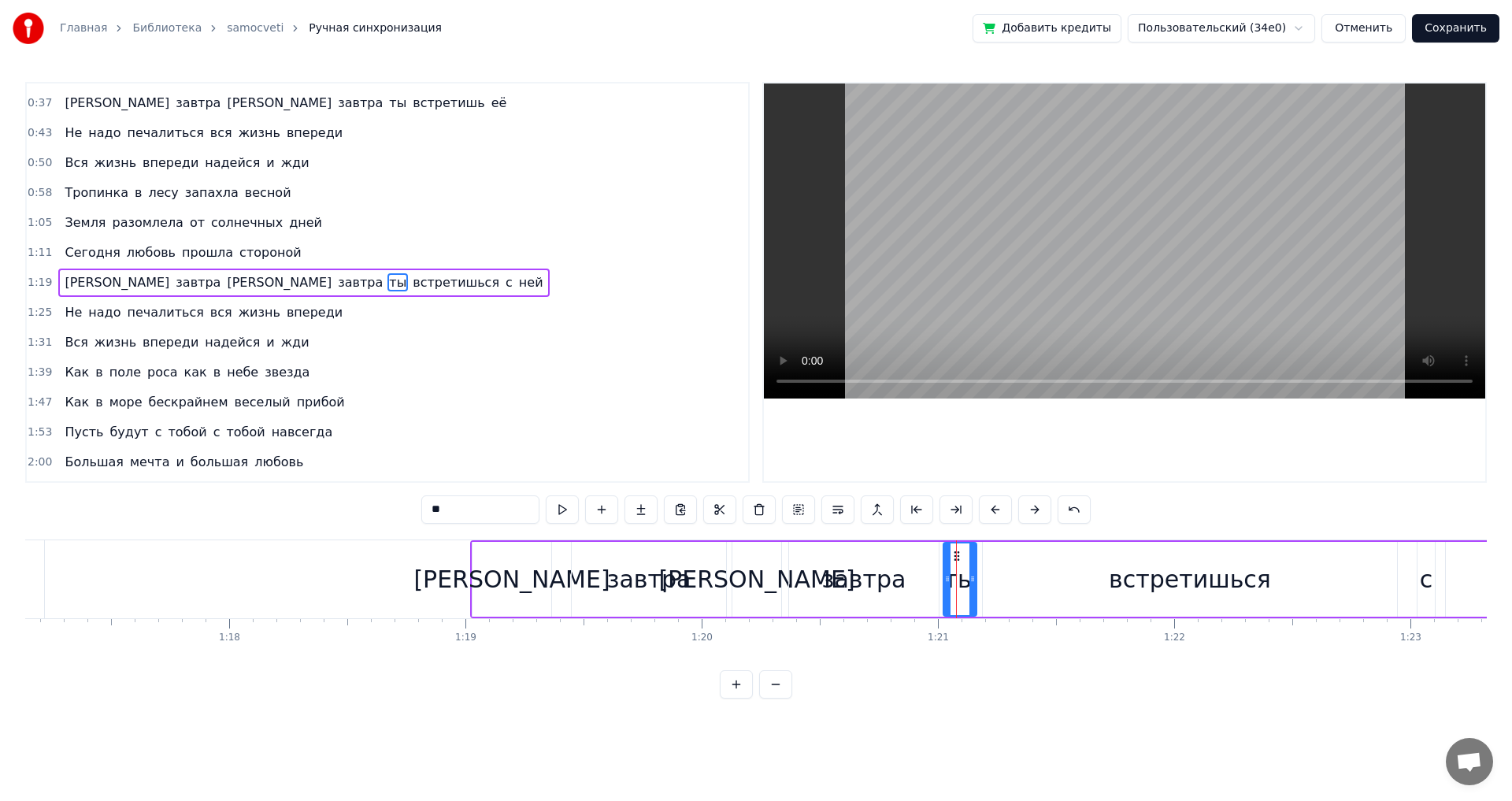
click at [946, 583] on icon at bounding box center [948, 579] width 6 height 13
click at [1431, 592] on div "с" at bounding box center [1426, 579] width 14 height 35
type input "*"
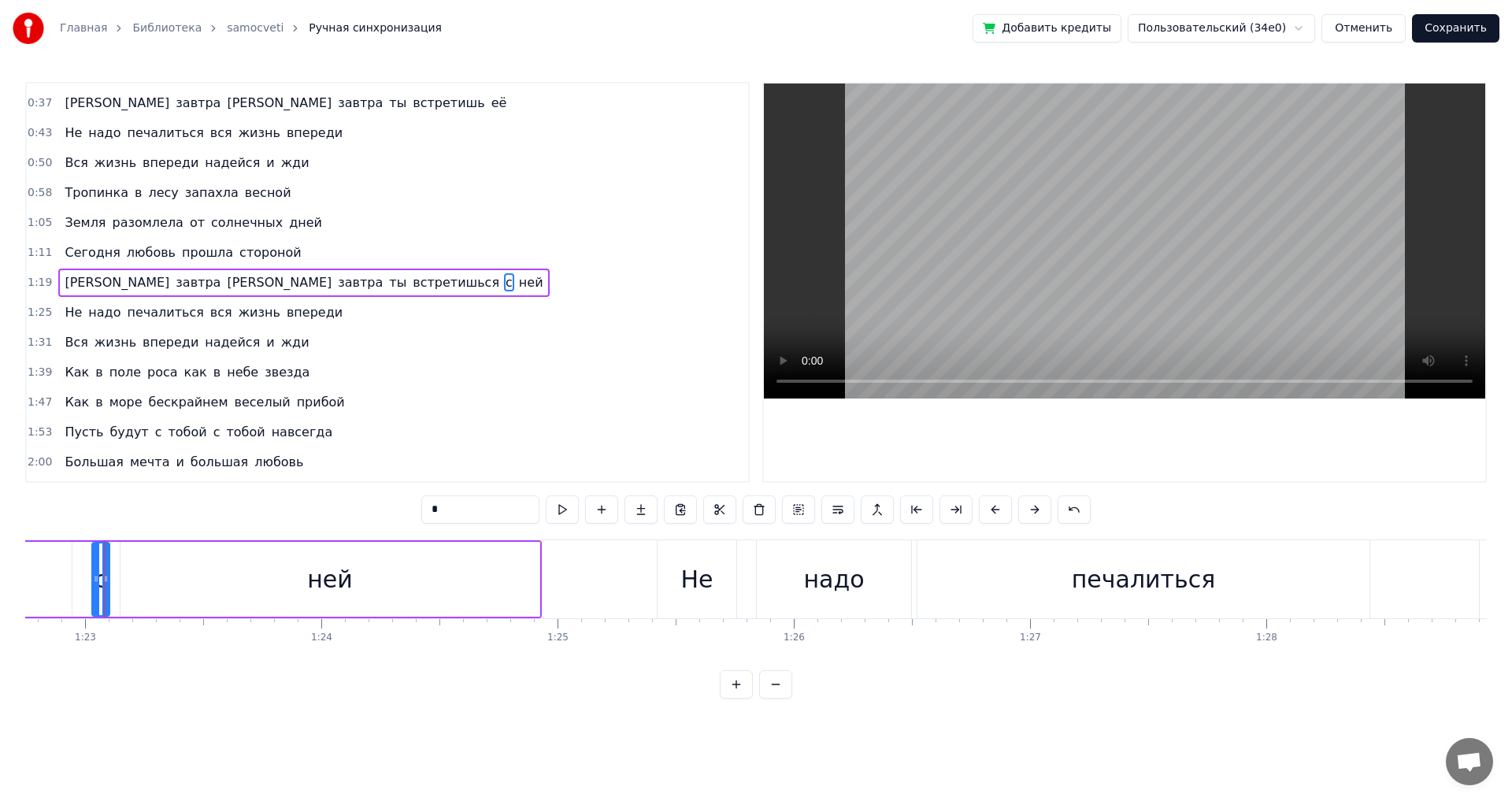
scroll to position [0, 19522]
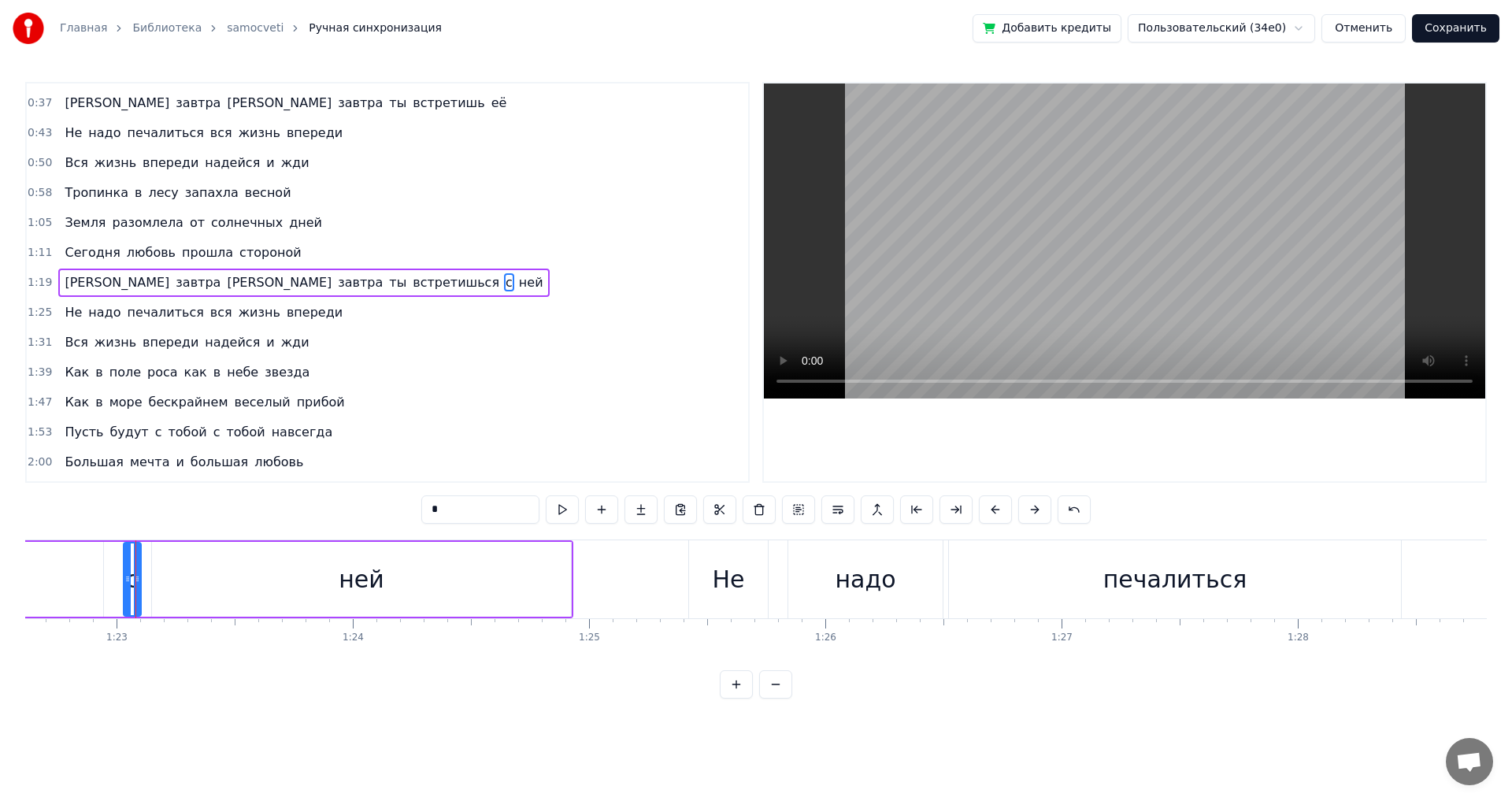
click at [25, 663] on div "Главная Библиотека samocveti Ручная синхронизация Добавить кредиты Пользователь…" at bounding box center [756, 349] width 1512 height 699
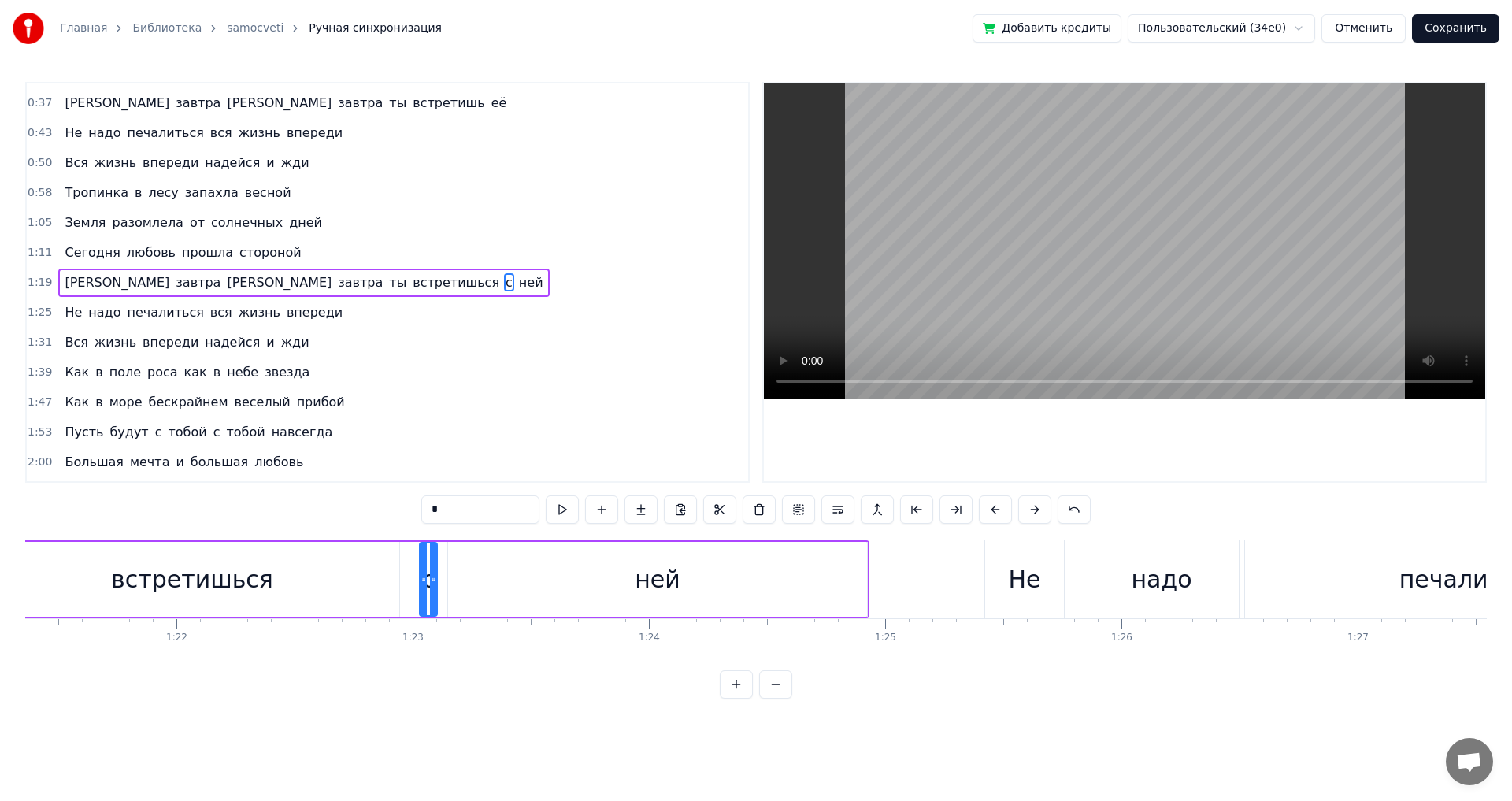
scroll to position [0, 19206]
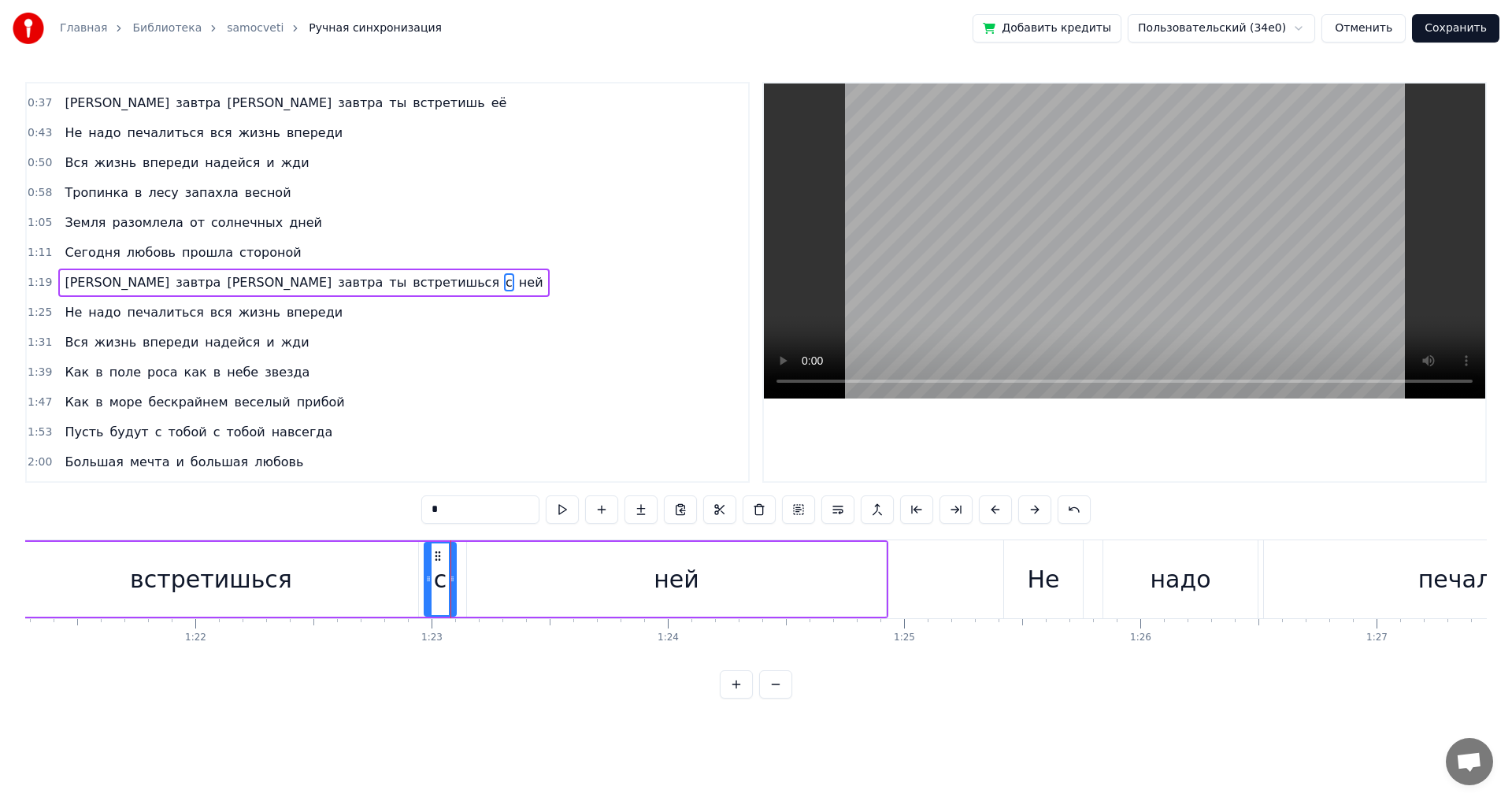
drag, startPoint x: 442, startPoint y: 577, endPoint x: 428, endPoint y: 577, distance: 14.0
click at [428, 577] on circle at bounding box center [428, 577] width 1 height 1
click at [461, 581] on icon at bounding box center [459, 579] width 6 height 13
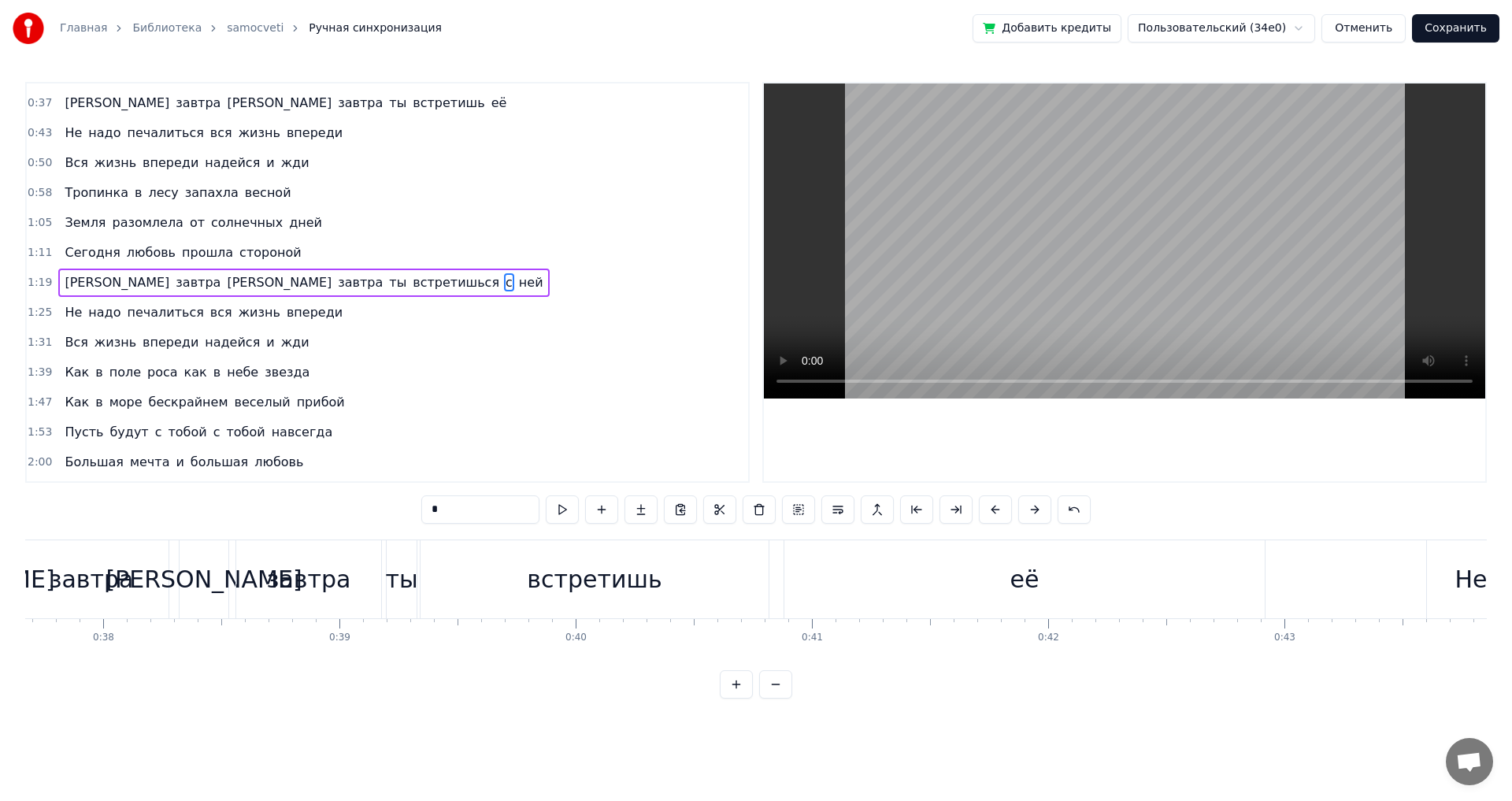
scroll to position [0, 8634]
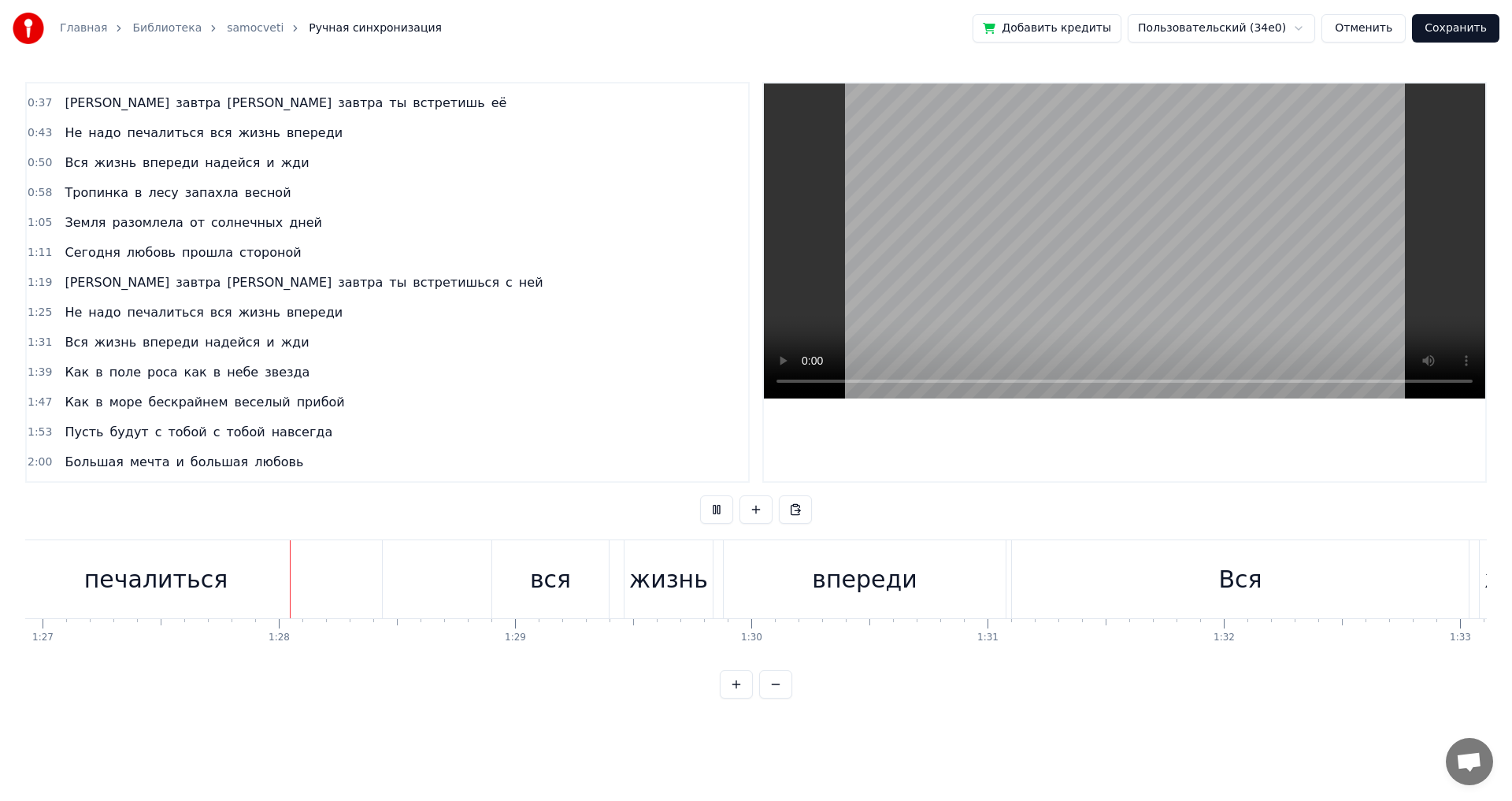
scroll to position [0, 20542]
click at [1038, 583] on div "Вся" at bounding box center [1239, 579] width 457 height 78
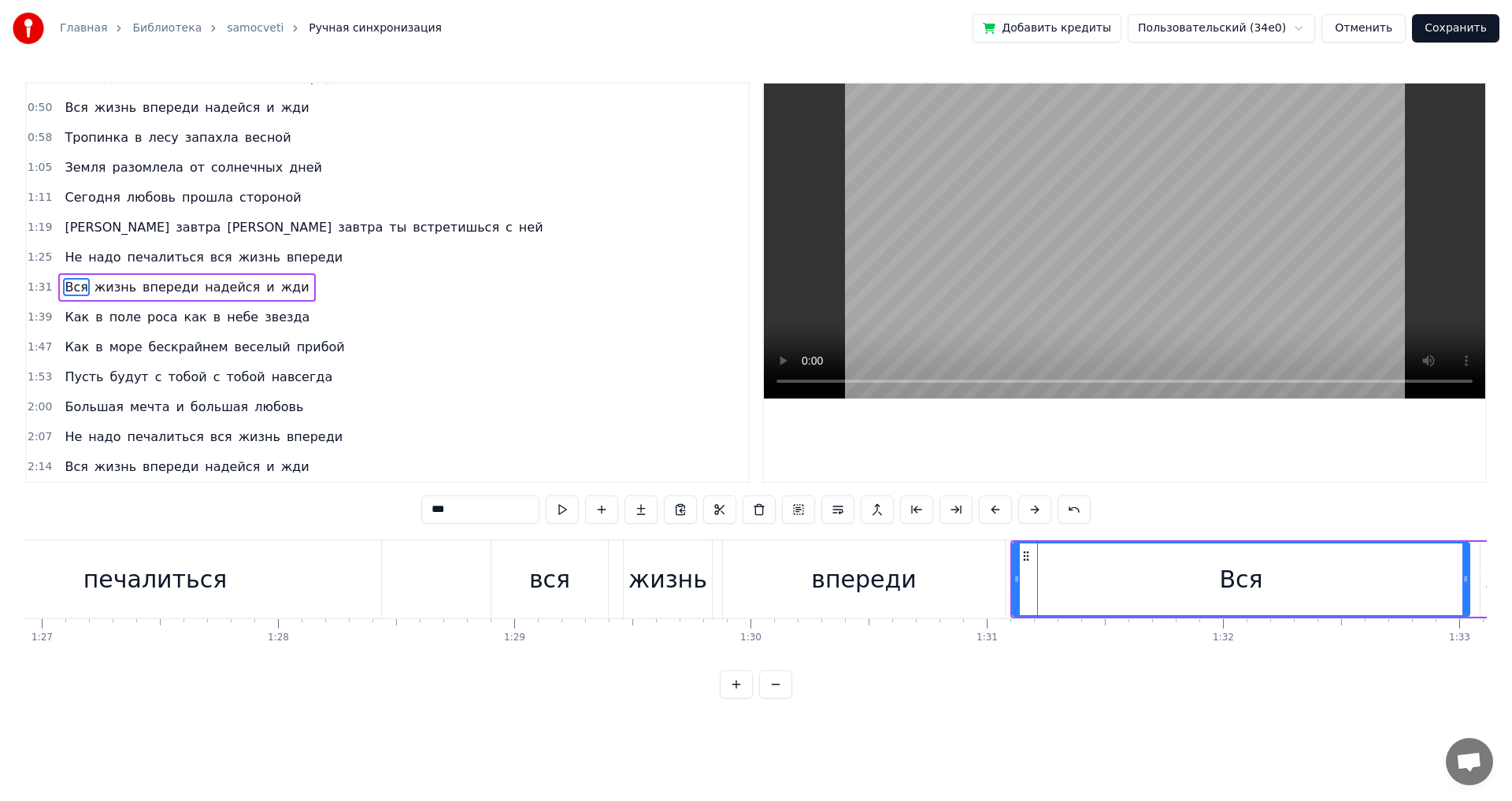
scroll to position [145, 0]
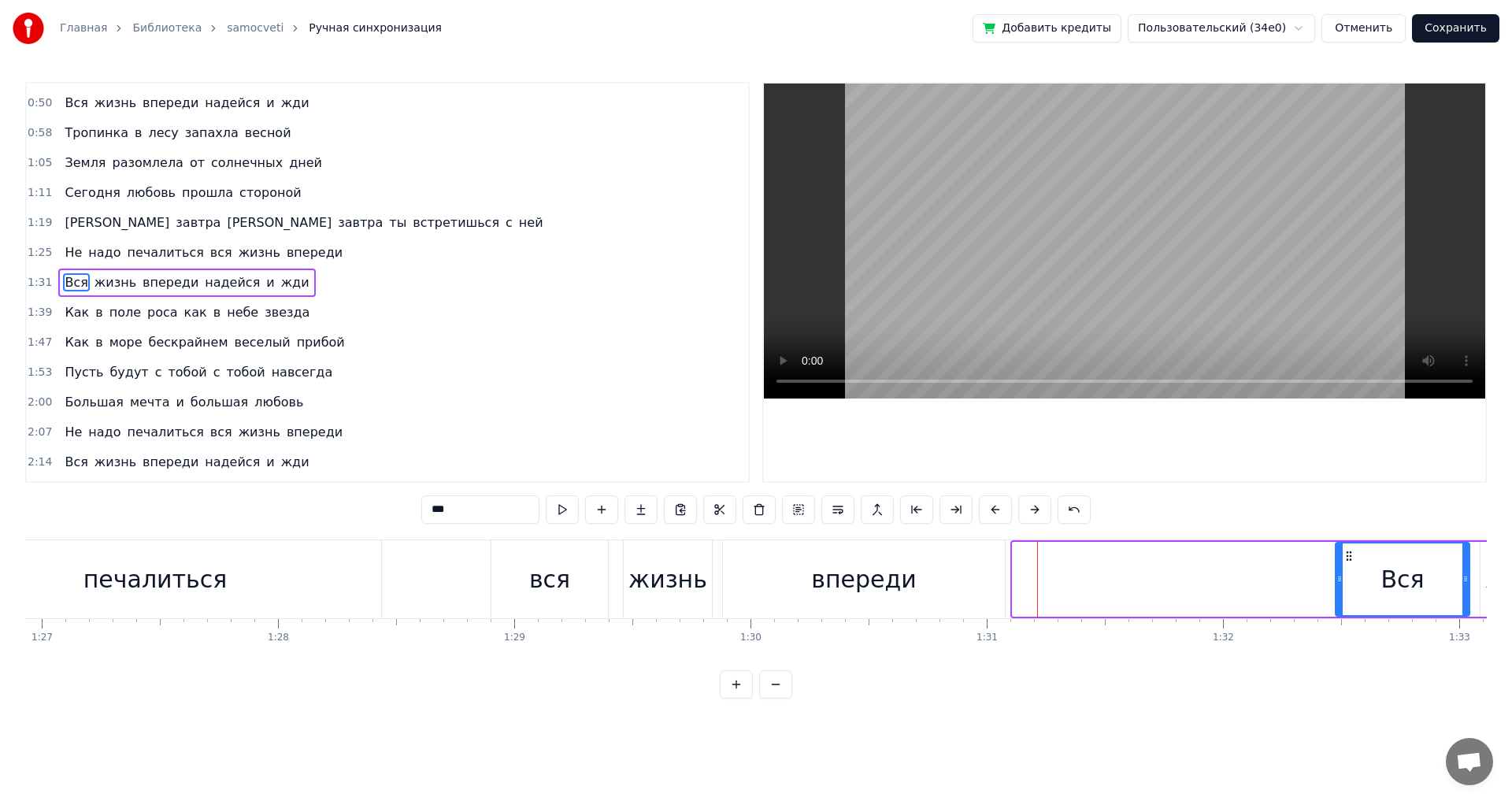
drag, startPoint x: 1016, startPoint y: 580, endPoint x: 1339, endPoint y: 616, distance: 325.0
click at [1339, 616] on div "Вся" at bounding box center [1402, 579] width 135 height 75
click at [466, 577] on div "Не надо печалиться вся жизнь впереди" at bounding box center [338, 579] width 1341 height 78
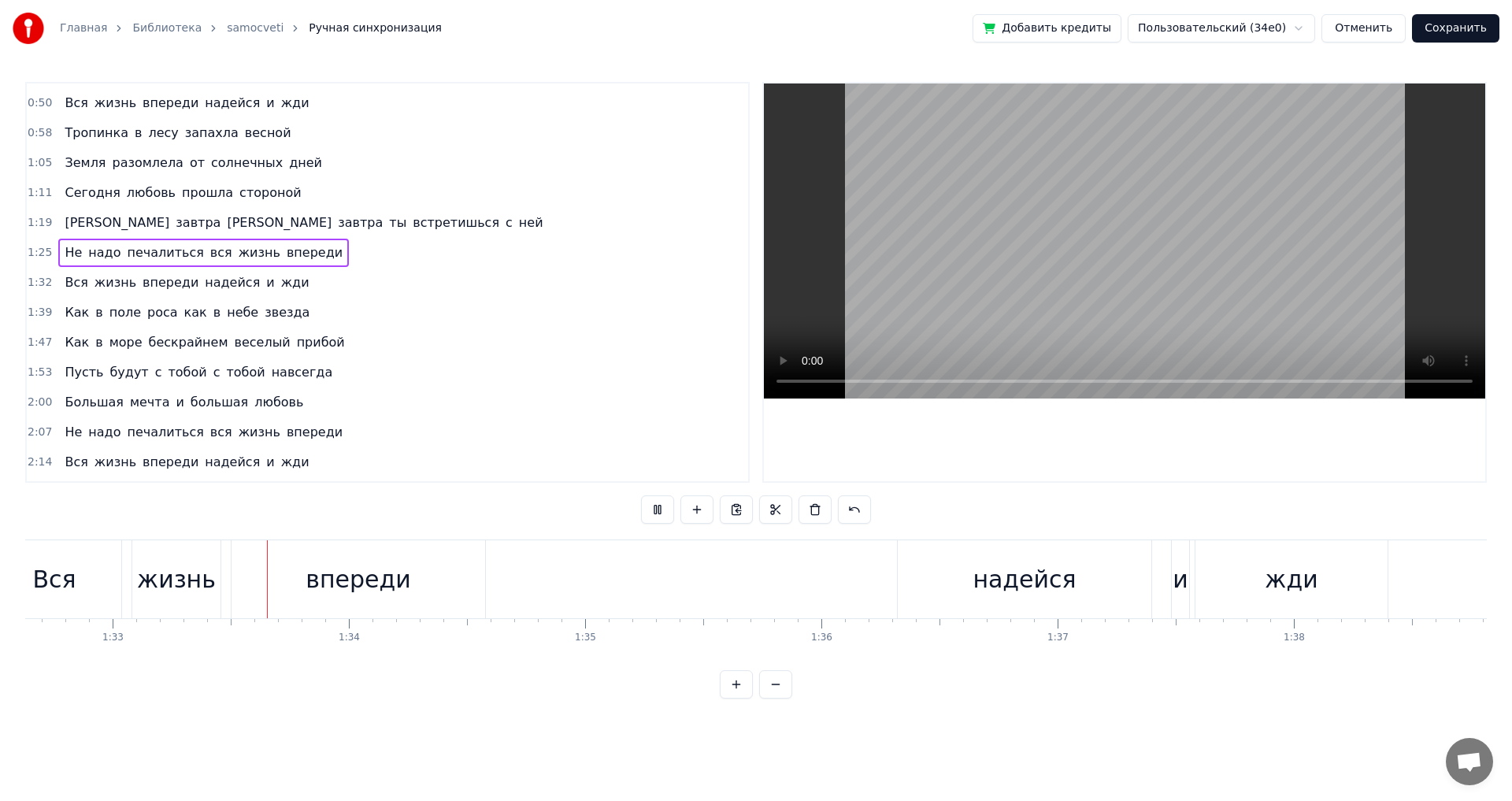
scroll to position [0, 21892]
click at [1182, 591] on div "и" at bounding box center [1178, 579] width 16 height 35
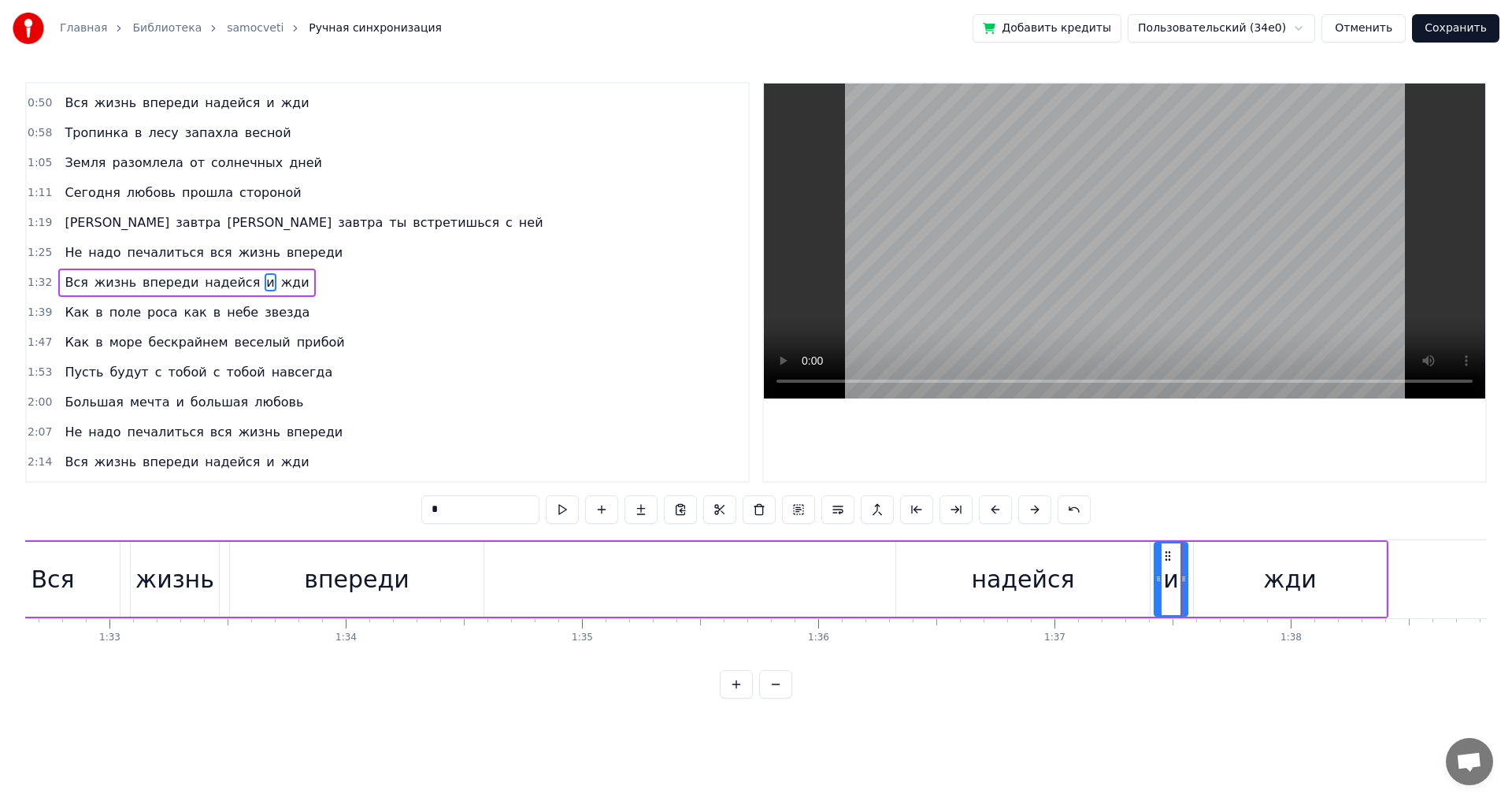
drag, startPoint x: 1173, startPoint y: 583, endPoint x: 1157, endPoint y: 584, distance: 16.0
click at [1157, 584] on icon at bounding box center [1158, 579] width 6 height 13
click at [786, 551] on div "Вся жизнь впереди [PERSON_NAME] и жди" at bounding box center [686, 579] width 1406 height 78
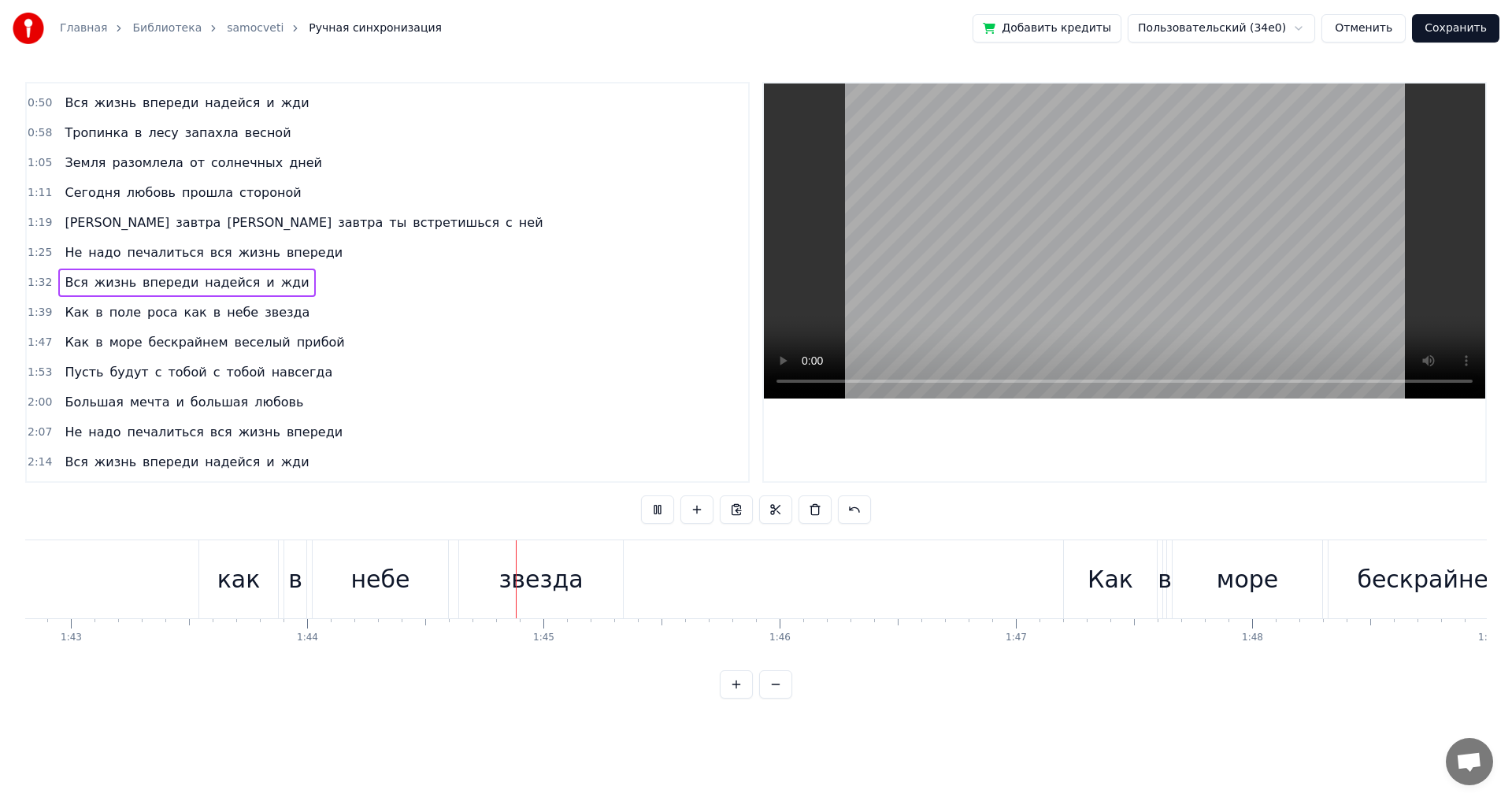
scroll to position [0, 24566]
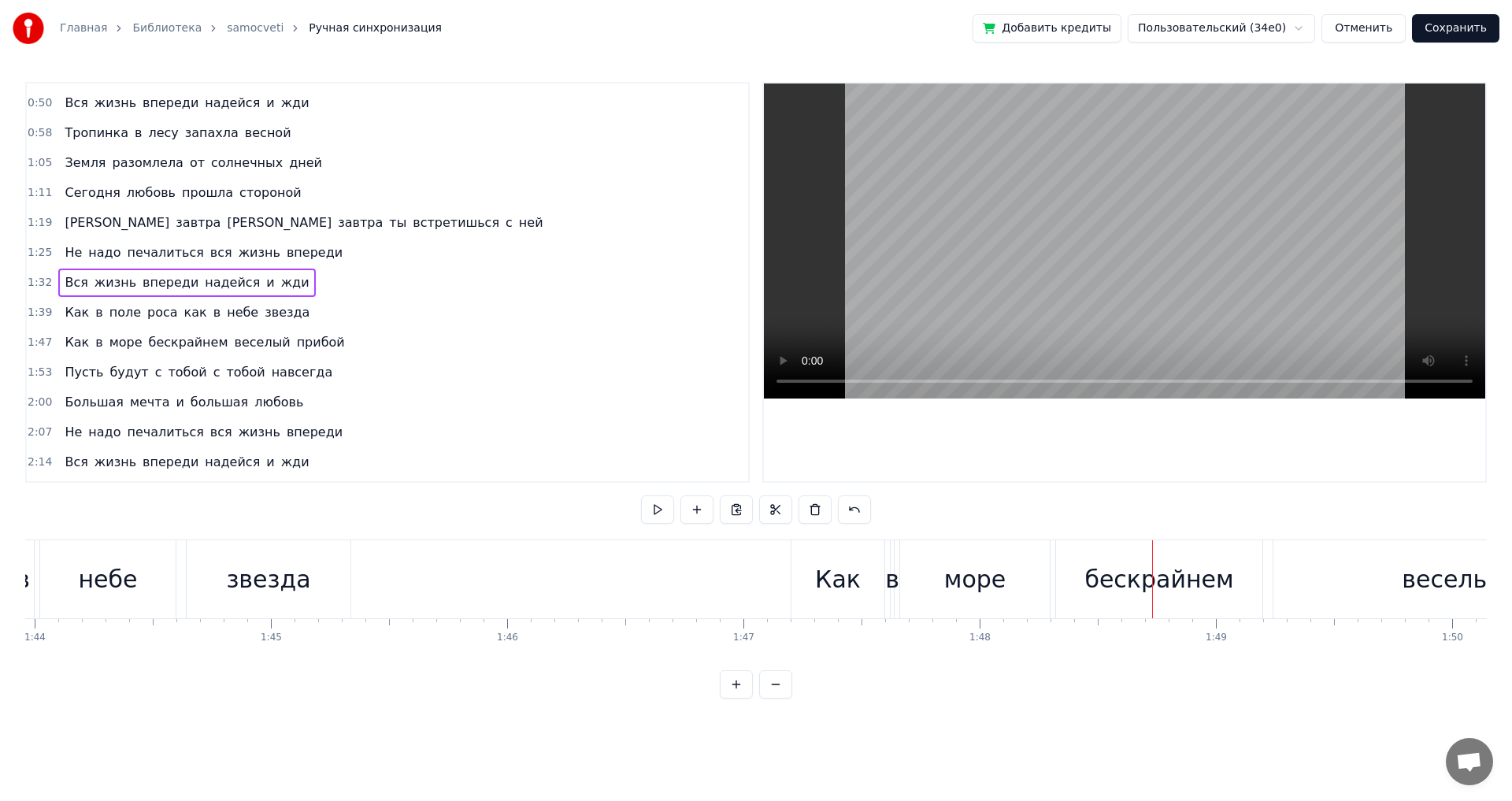
click at [870, 587] on div "Как" at bounding box center [838, 579] width 93 height 78
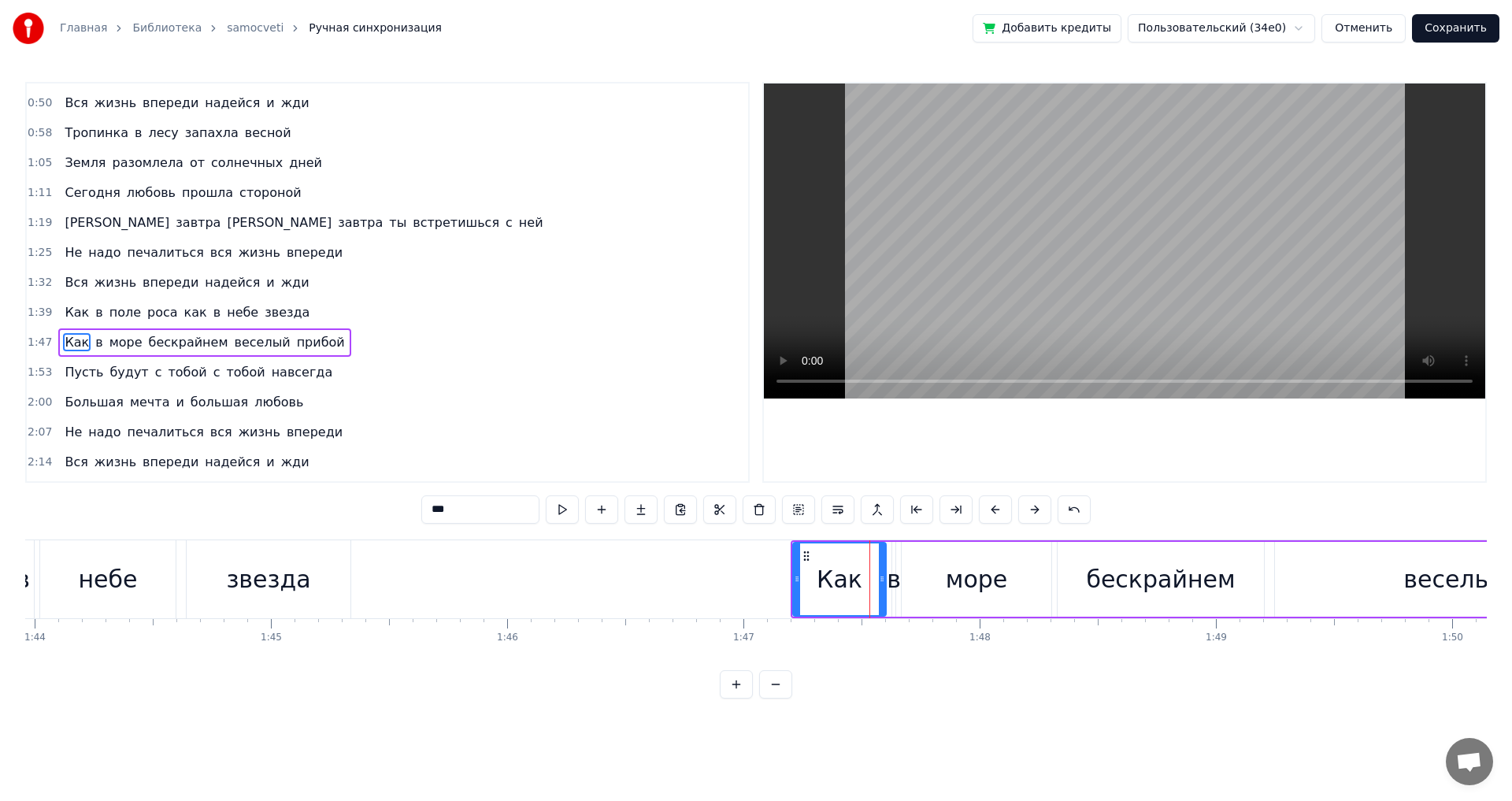
scroll to position [205, 0]
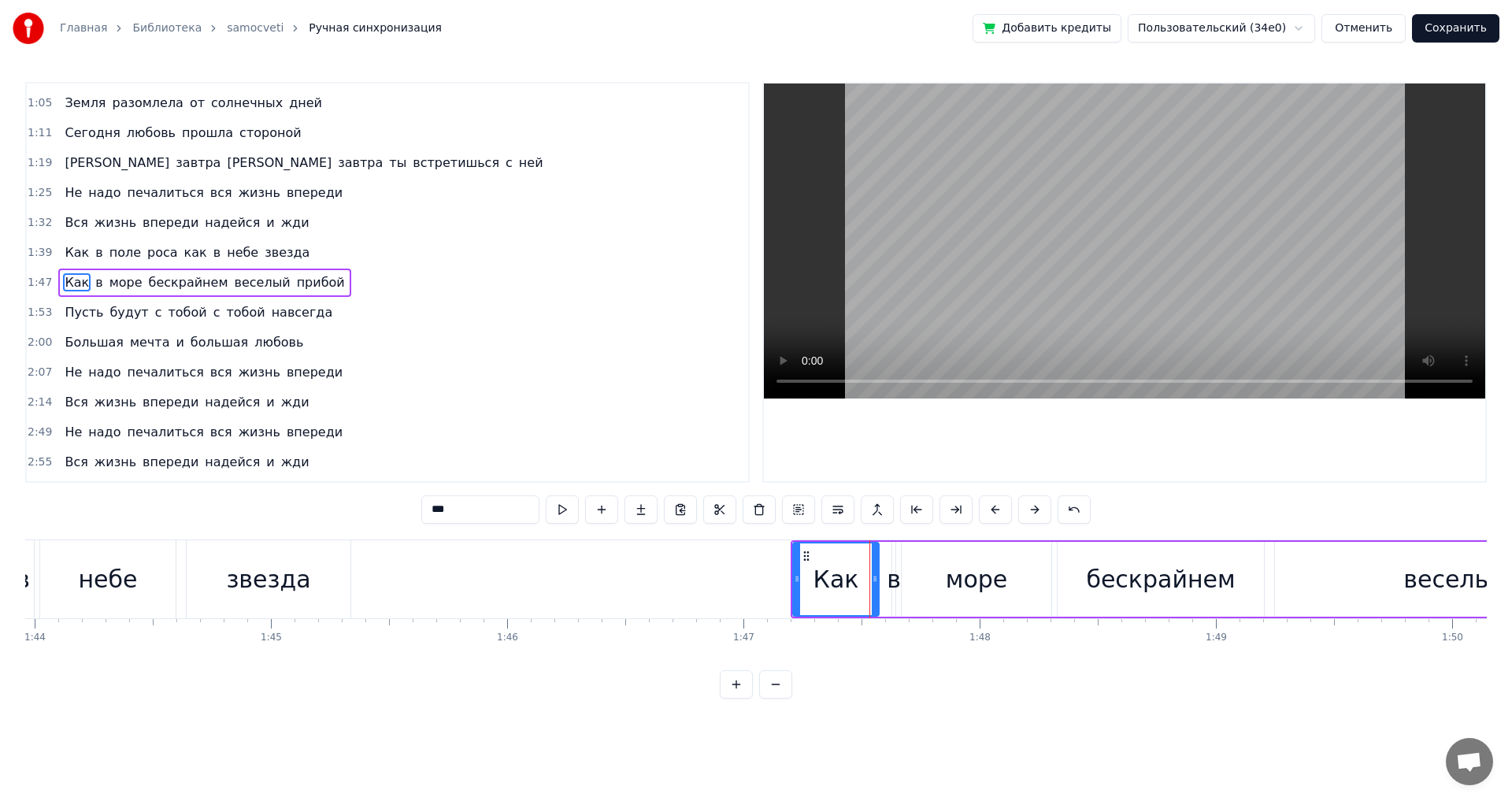
click at [875, 587] on div at bounding box center [875, 579] width 6 height 72
click at [894, 588] on div "в" at bounding box center [894, 579] width 14 height 35
type input "*"
drag, startPoint x: 890, startPoint y: 588, endPoint x: 903, endPoint y: 588, distance: 13.0
click at [903, 588] on div at bounding box center [906, 579] width 6 height 72
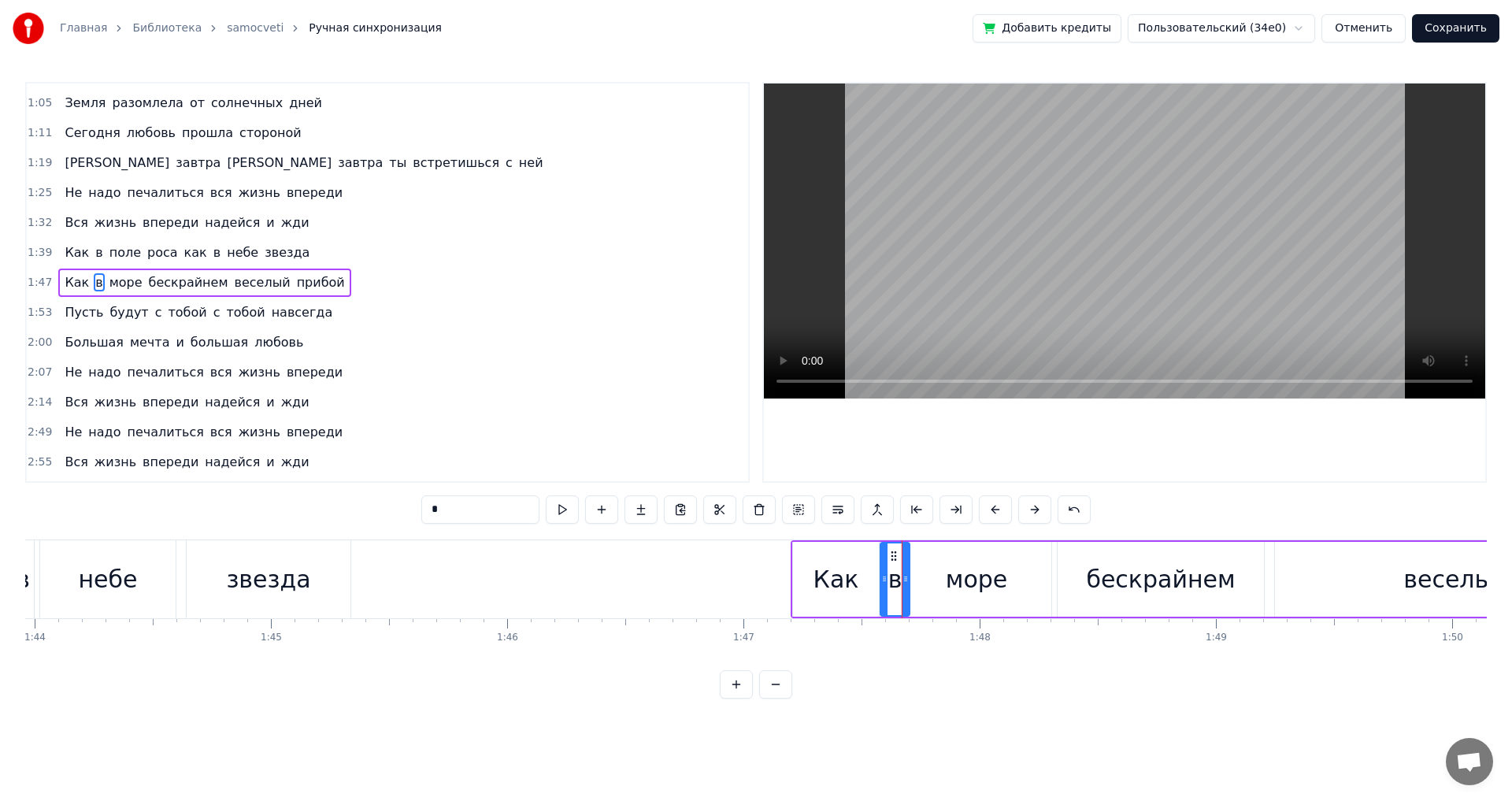
drag, startPoint x: 895, startPoint y: 586, endPoint x: 883, endPoint y: 587, distance: 12.0
click at [883, 587] on div at bounding box center [885, 579] width 6 height 72
drag, startPoint x: 906, startPoint y: 584, endPoint x: 896, endPoint y: 584, distance: 10.0
click at [896, 584] on icon at bounding box center [897, 579] width 6 height 13
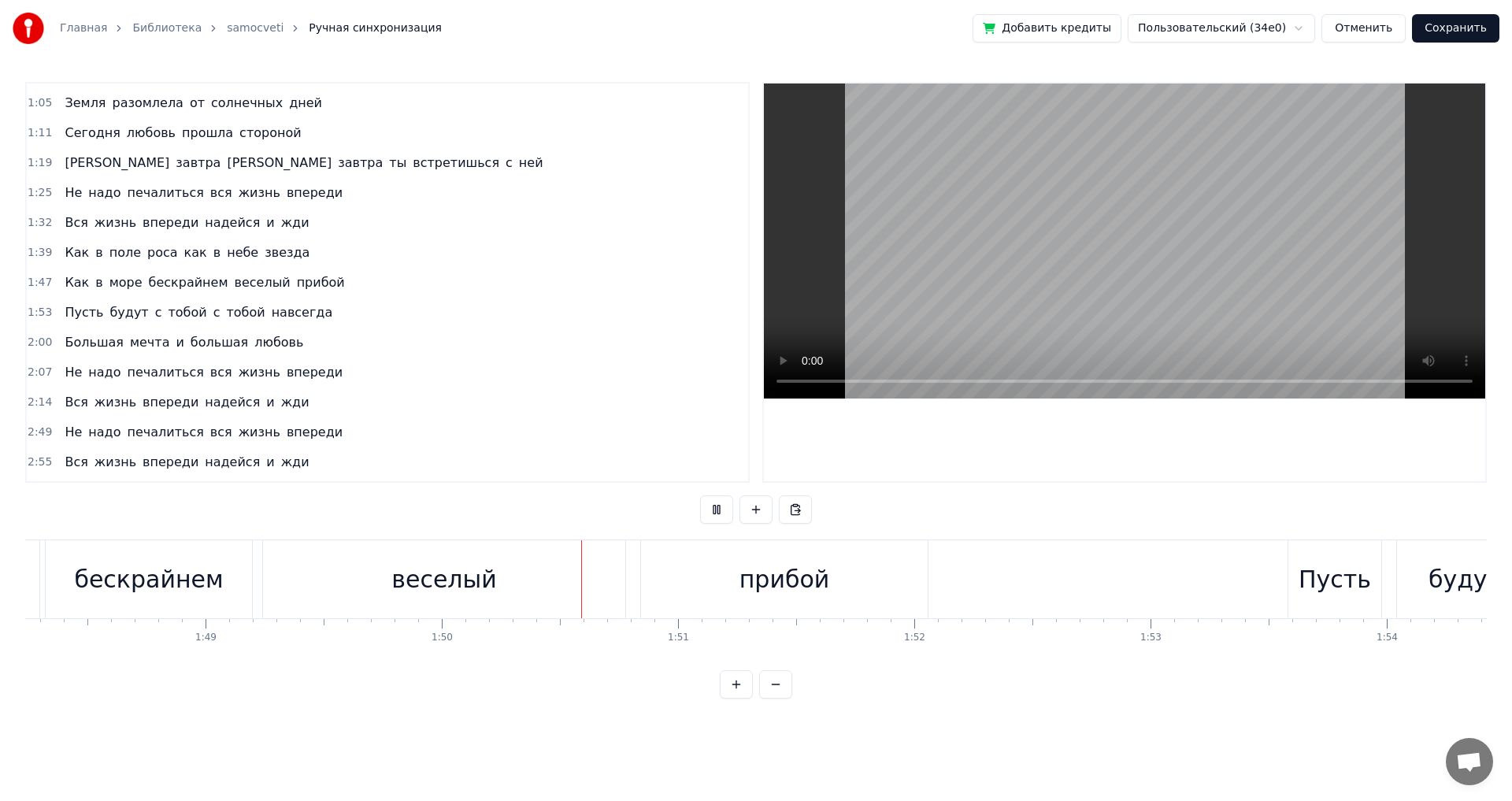
scroll to position [0, 25917]
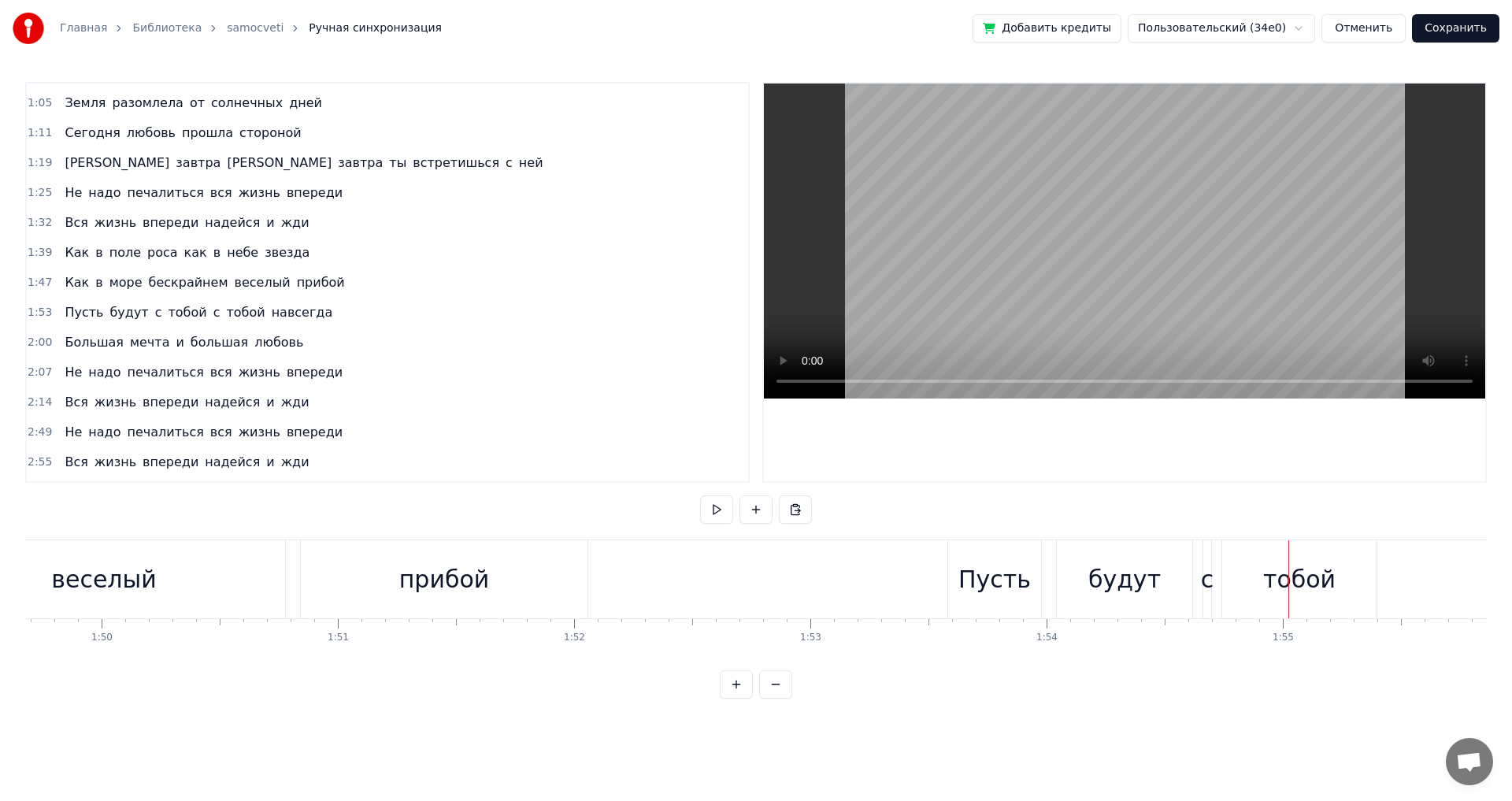
click at [1206, 592] on div "с" at bounding box center [1208, 579] width 14 height 35
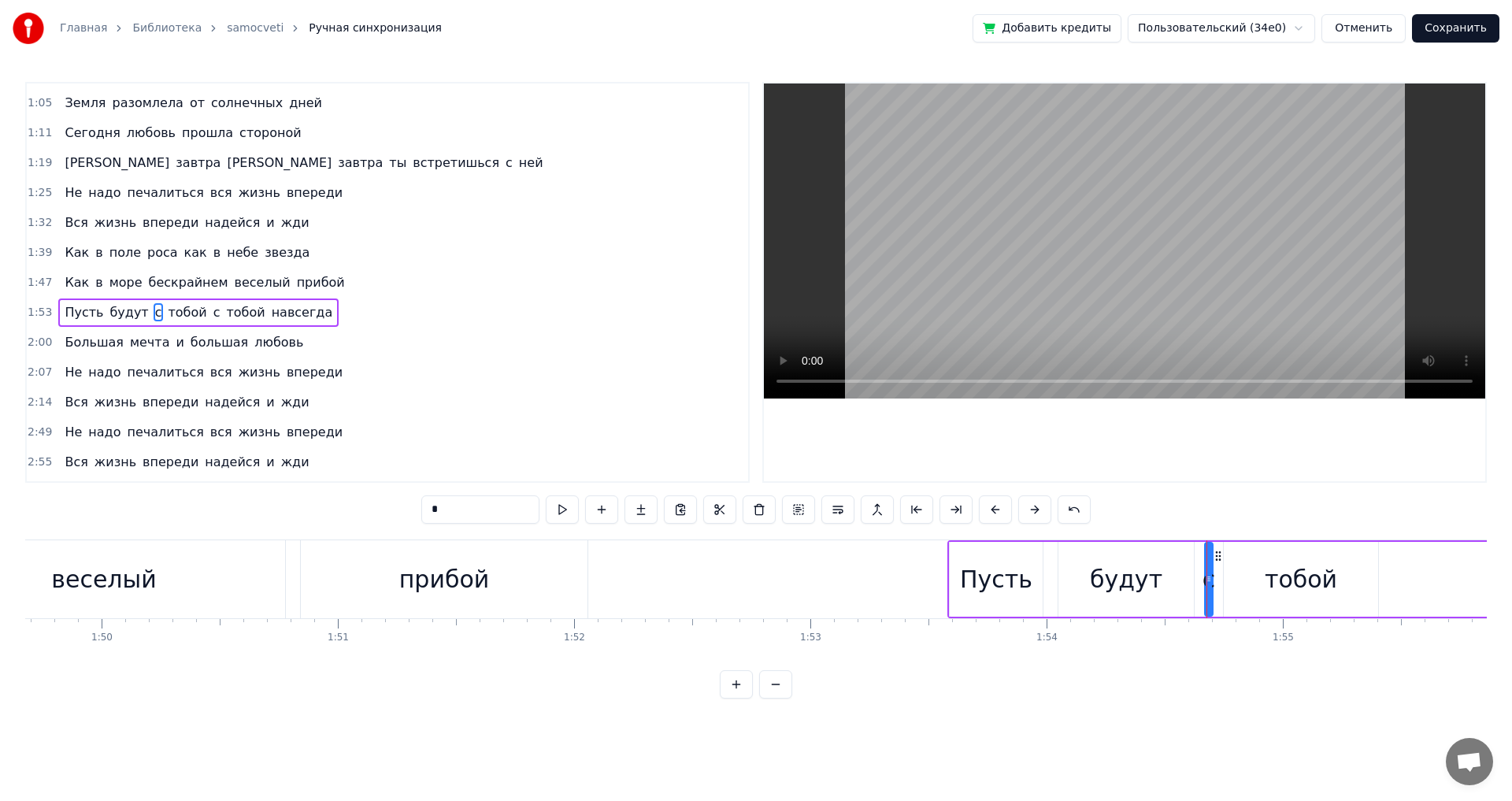
scroll to position [234, 0]
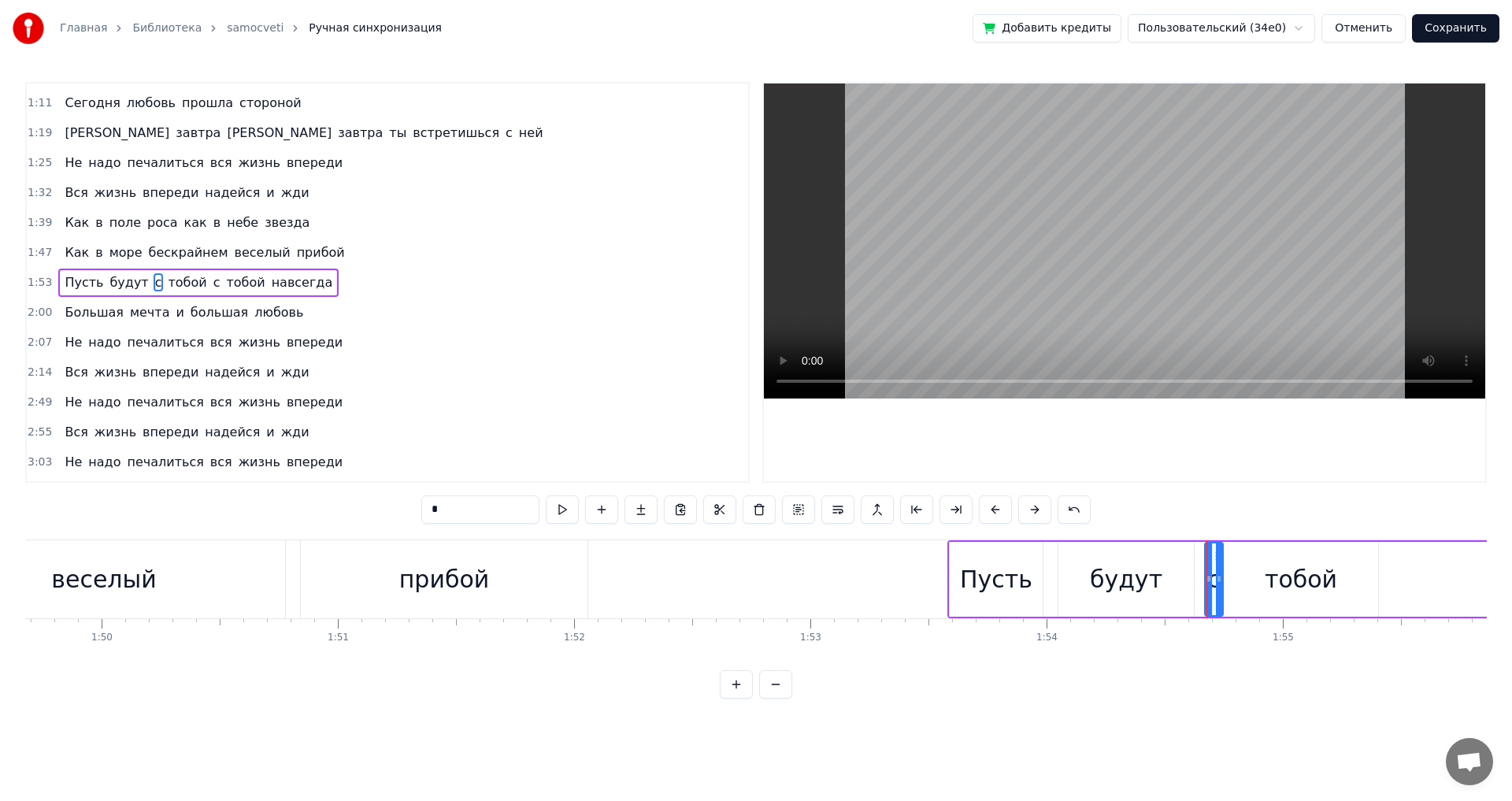
drag, startPoint x: 1207, startPoint y: 586, endPoint x: 1218, endPoint y: 585, distance: 11.0
click at [1218, 585] on div at bounding box center [1219, 579] width 6 height 72
drag, startPoint x: 1206, startPoint y: 582, endPoint x: 1198, endPoint y: 582, distance: 8.0
click at [1198, 582] on icon at bounding box center [1201, 579] width 6 height 13
click at [1216, 583] on icon at bounding box center [1218, 579] width 6 height 13
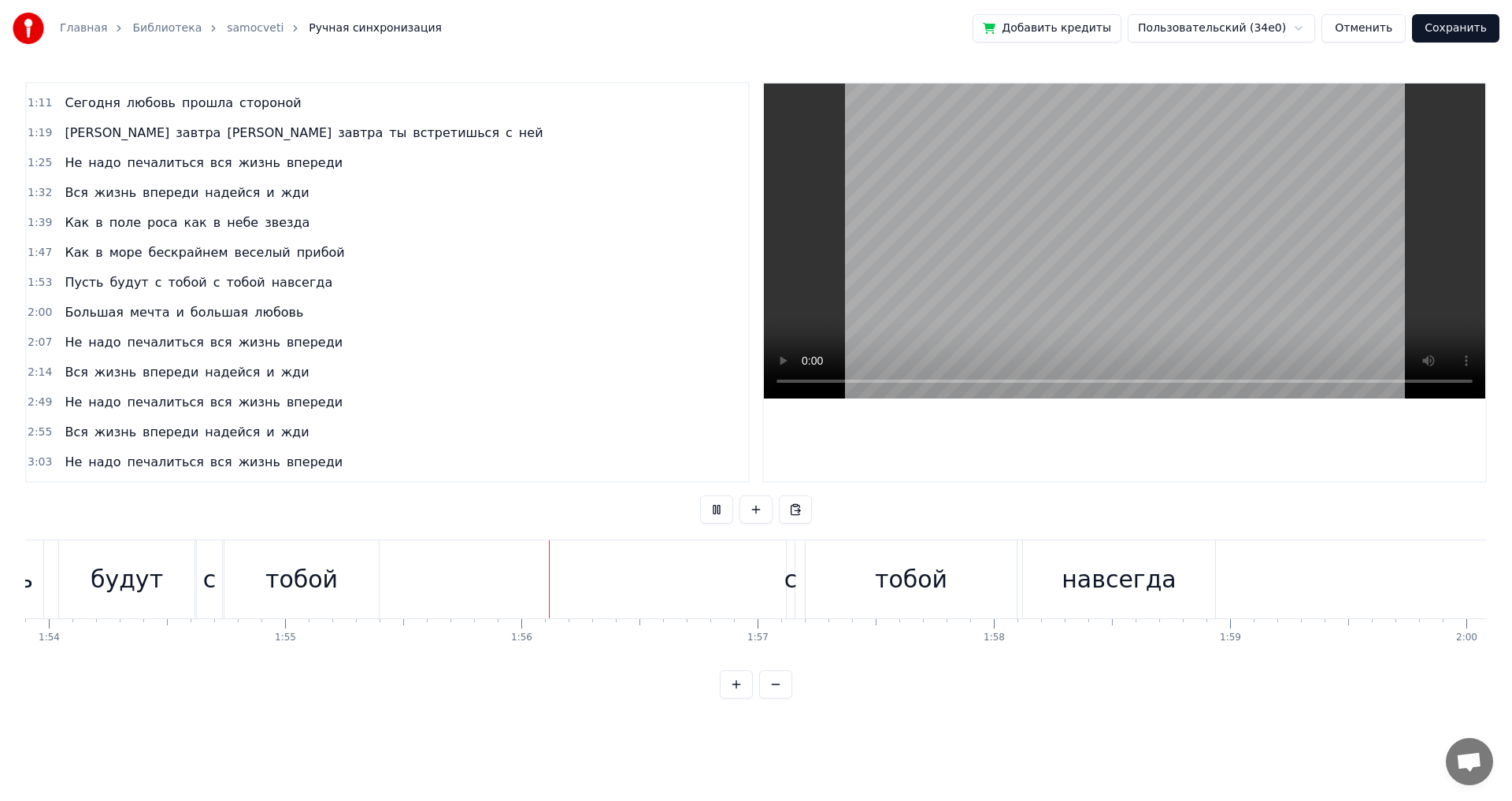
scroll to position [0, 27223]
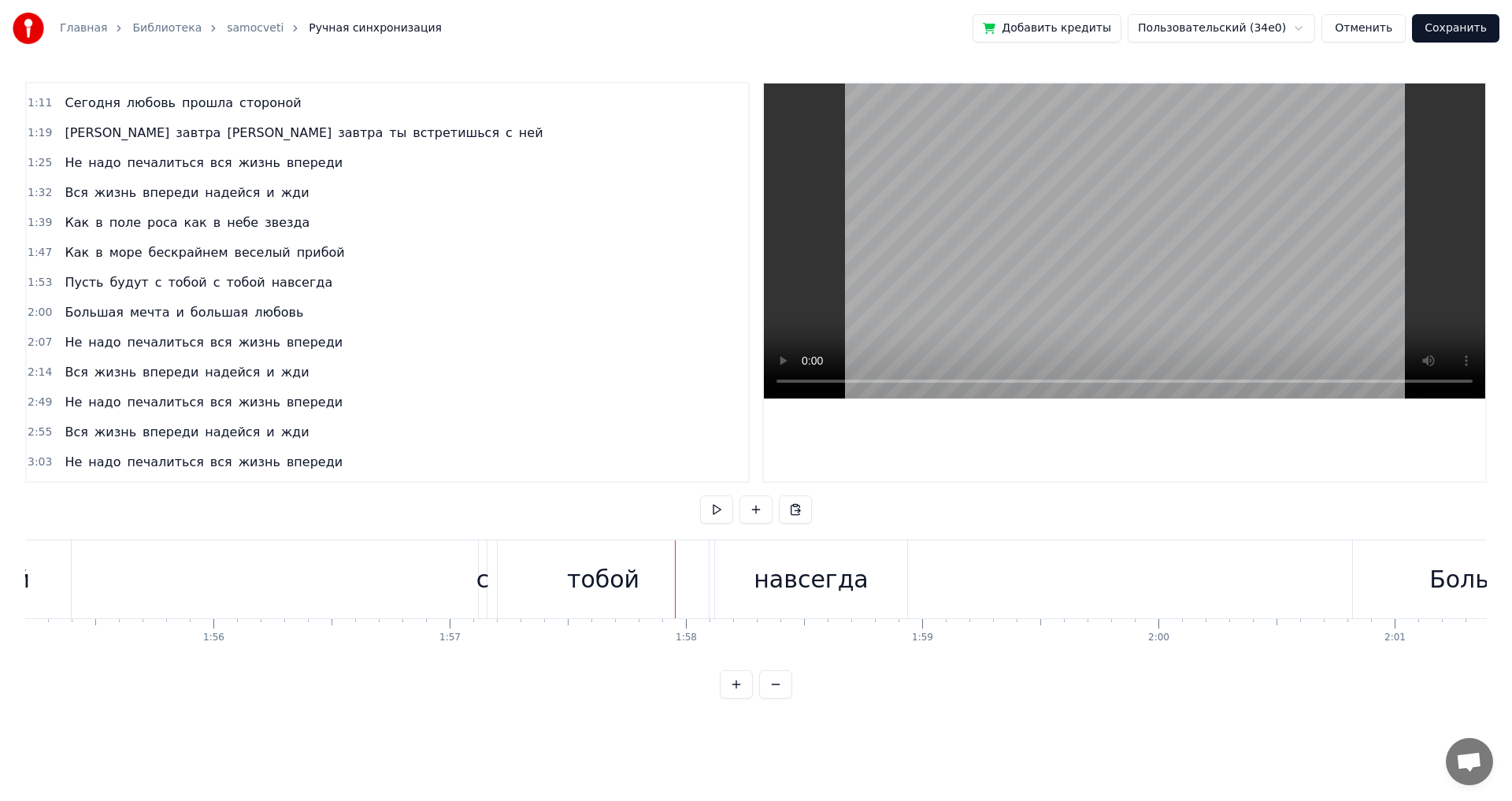
click at [485, 595] on div "с" at bounding box center [483, 579] width 14 height 35
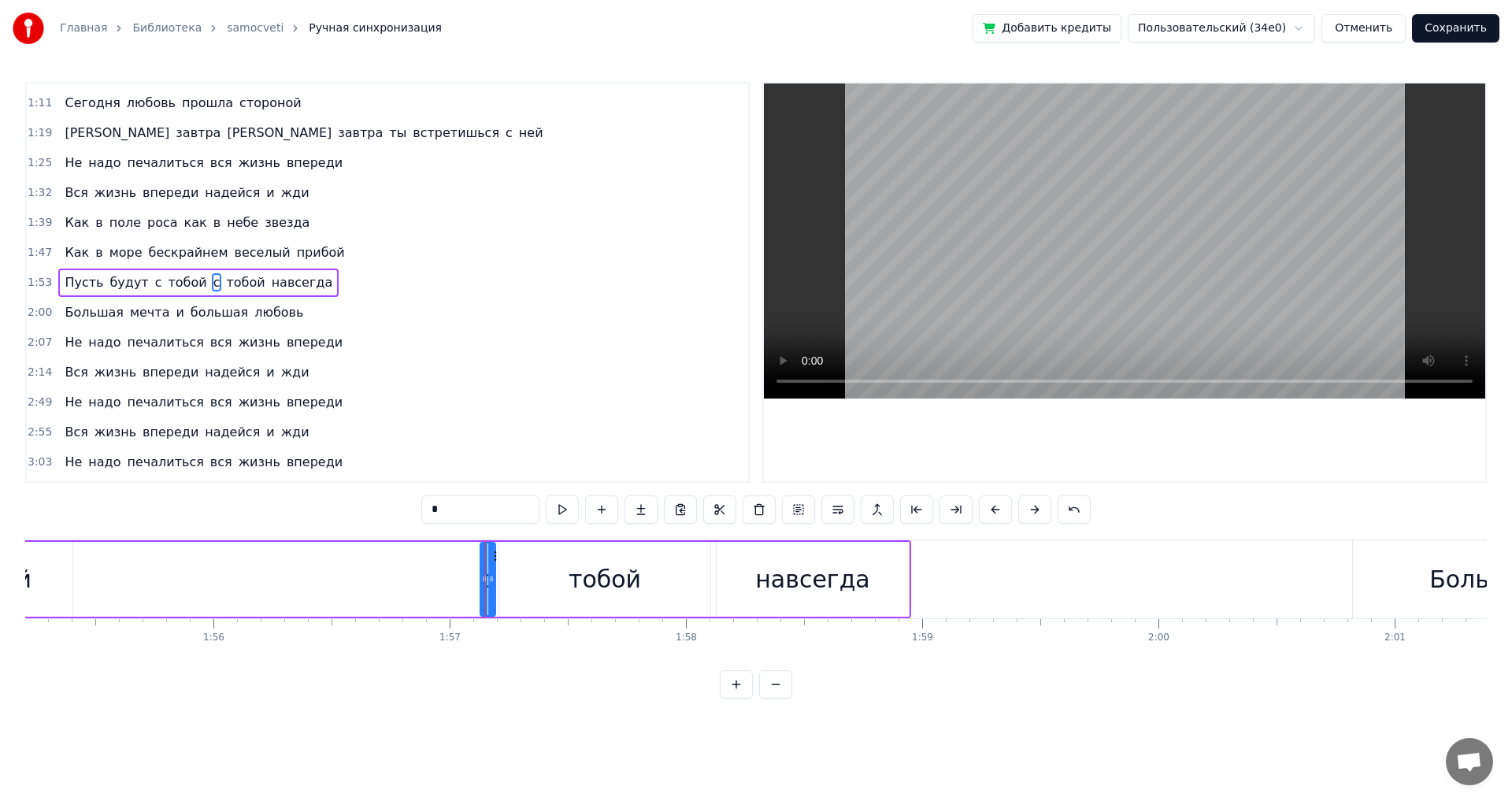
click at [493, 587] on div at bounding box center [491, 579] width 6 height 72
drag, startPoint x: 484, startPoint y: 582, endPoint x: 467, endPoint y: 580, distance: 17.1
click at [467, 580] on icon at bounding box center [468, 579] width 6 height 13
click at [404, 580] on div "Пусть будут с тобой с тобой навсегда" at bounding box center [276, 579] width 1270 height 78
click at [296, 574] on div "Пусть будут с тобой с тобой навсегда" at bounding box center [276, 579] width 1270 height 78
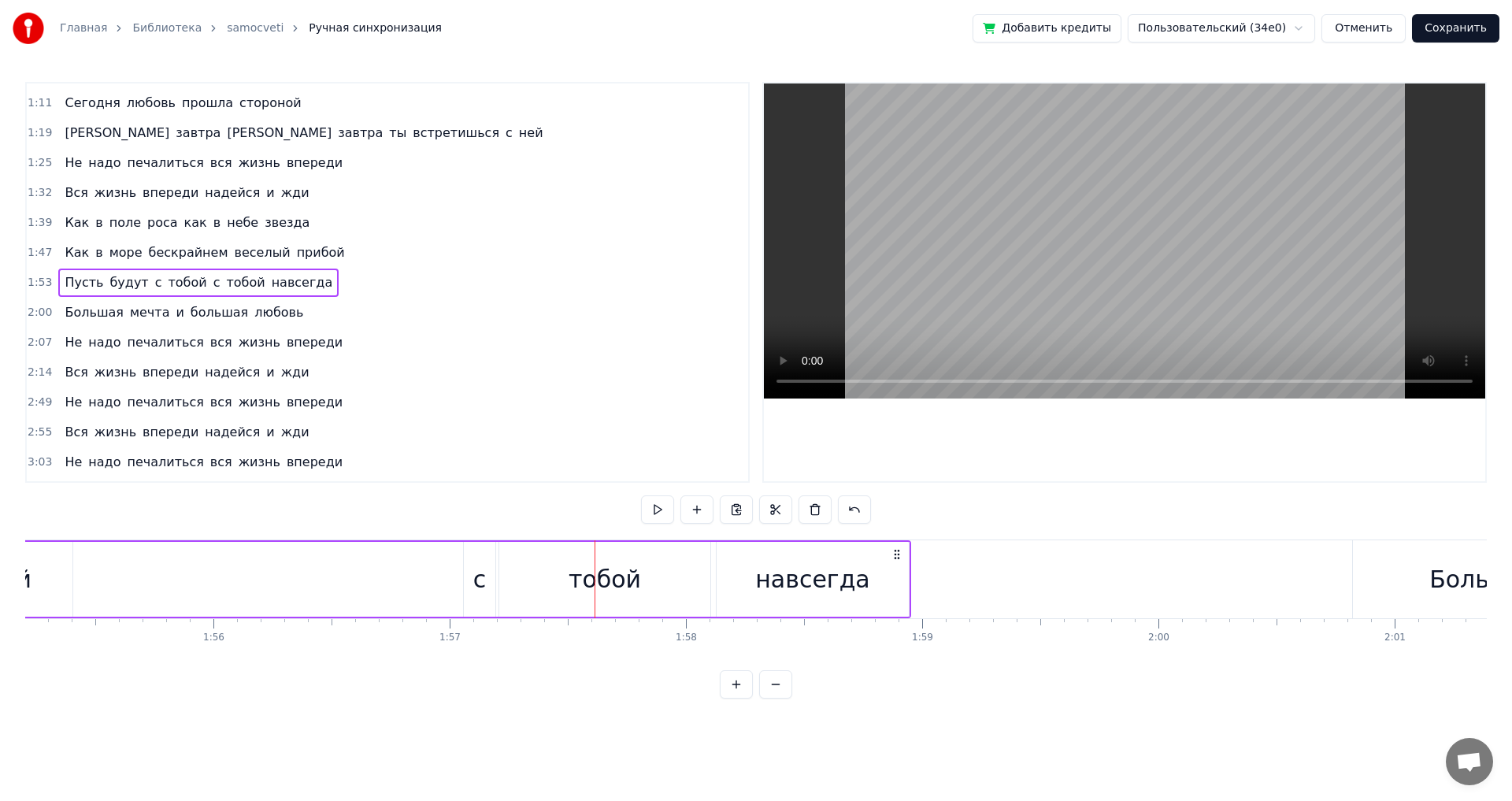
click at [473, 583] on div "с" at bounding box center [479, 579] width 31 height 75
drag, startPoint x: 467, startPoint y: 583, endPoint x: 456, endPoint y: 583, distance: 11.0
click at [456, 583] on icon at bounding box center [457, 579] width 6 height 13
click at [286, 583] on div "Пусть будут с тобой с тобой навсегда" at bounding box center [276, 579] width 1270 height 78
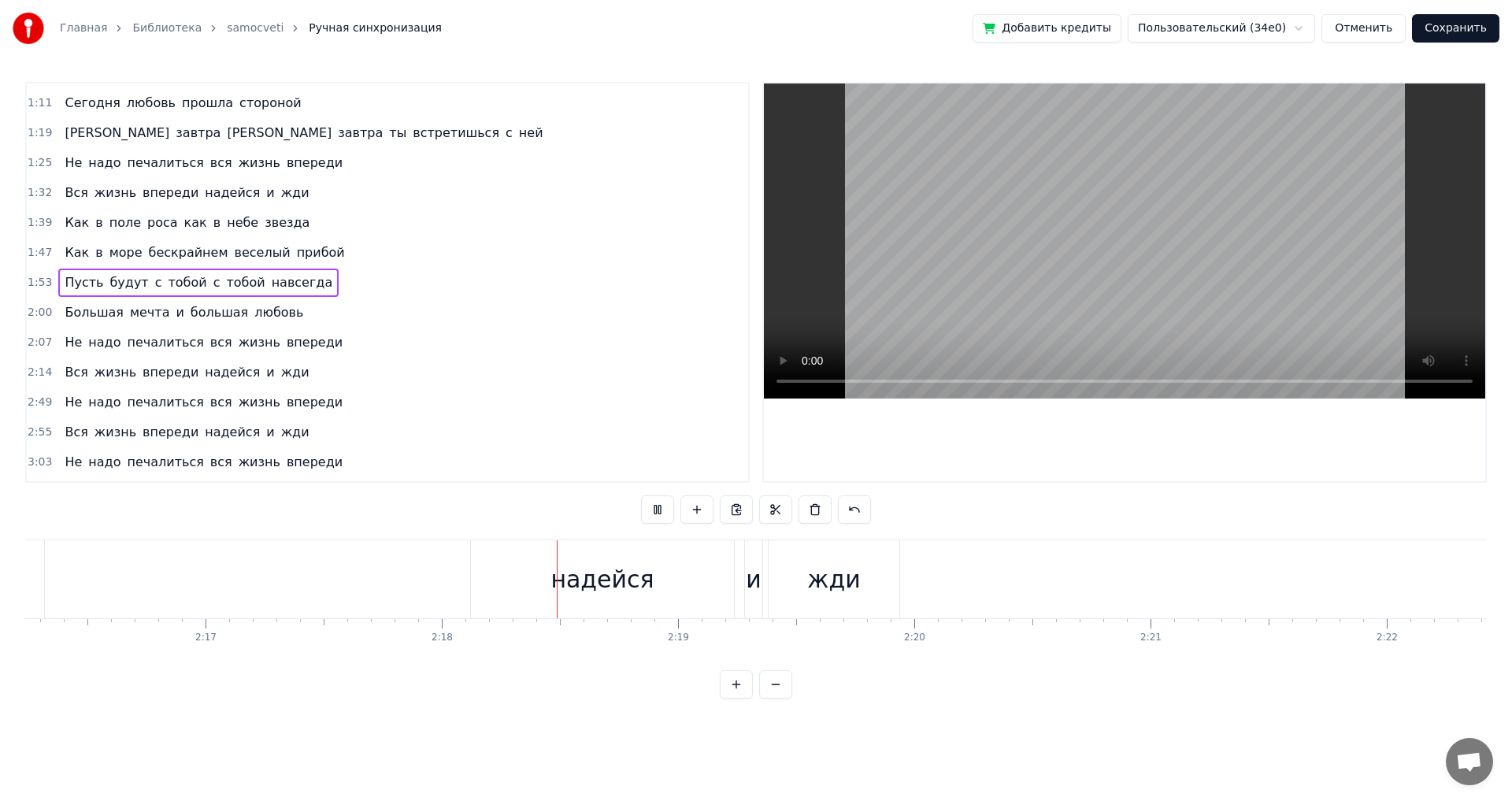
scroll to position [0, 32510]
click at [434, 603] on div "и" at bounding box center [438, 579] width 18 height 78
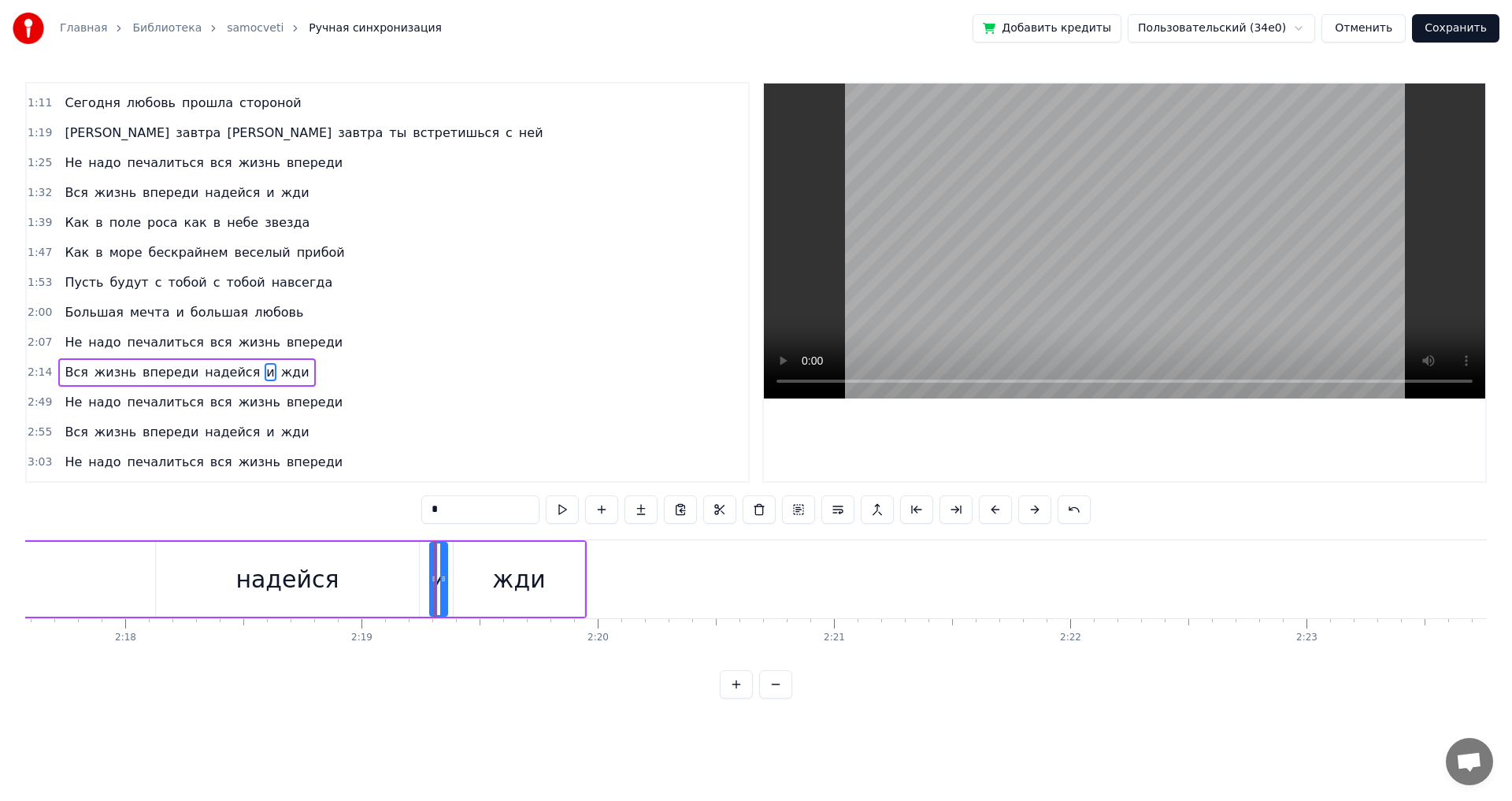
scroll to position [325, 0]
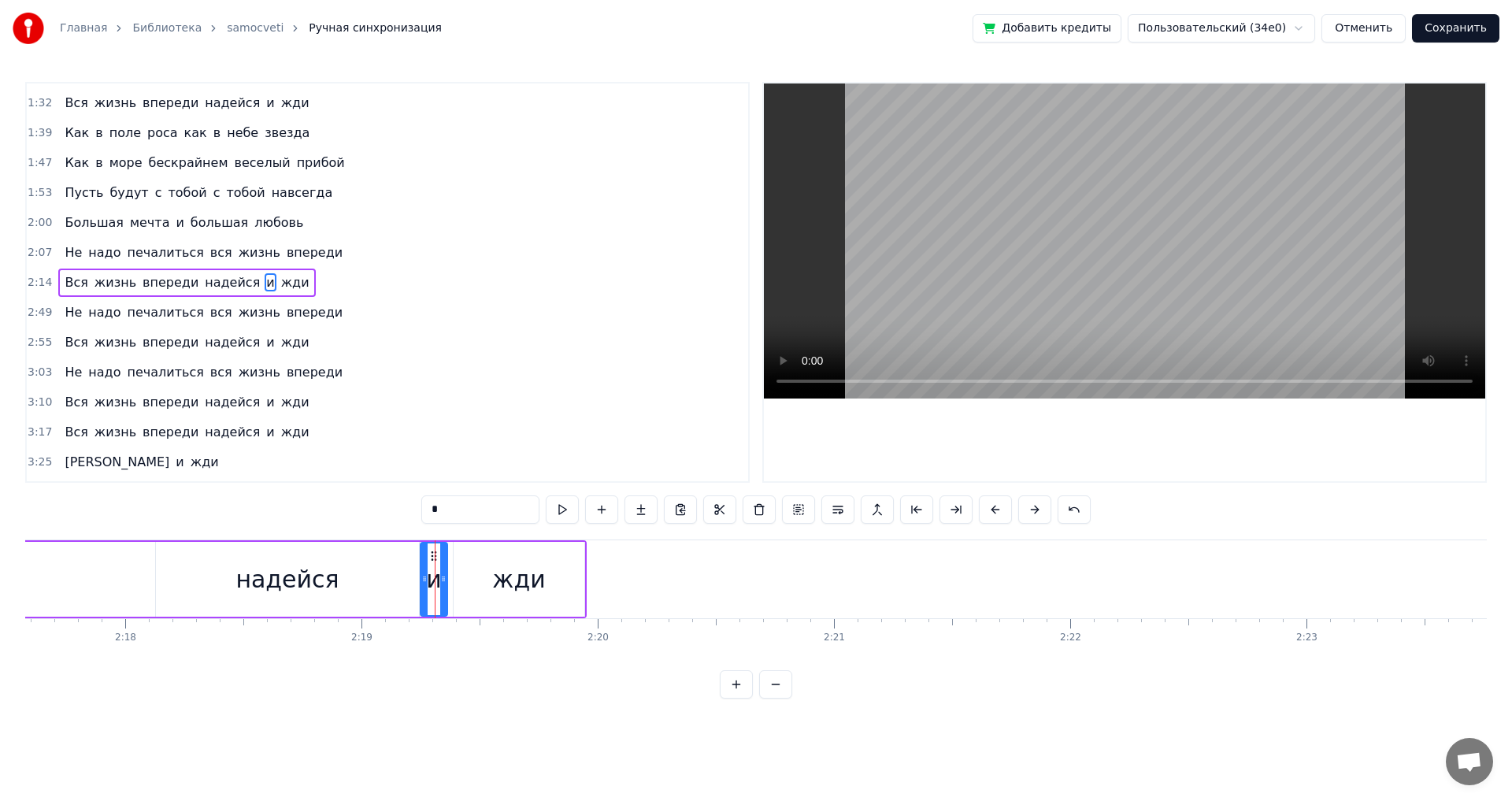
drag, startPoint x: 431, startPoint y: 583, endPoint x: 422, endPoint y: 580, distance: 9.5
click at [422, 580] on icon at bounding box center [425, 579] width 6 height 13
click at [448, 578] on circle at bounding box center [448, 577] width 1 height 1
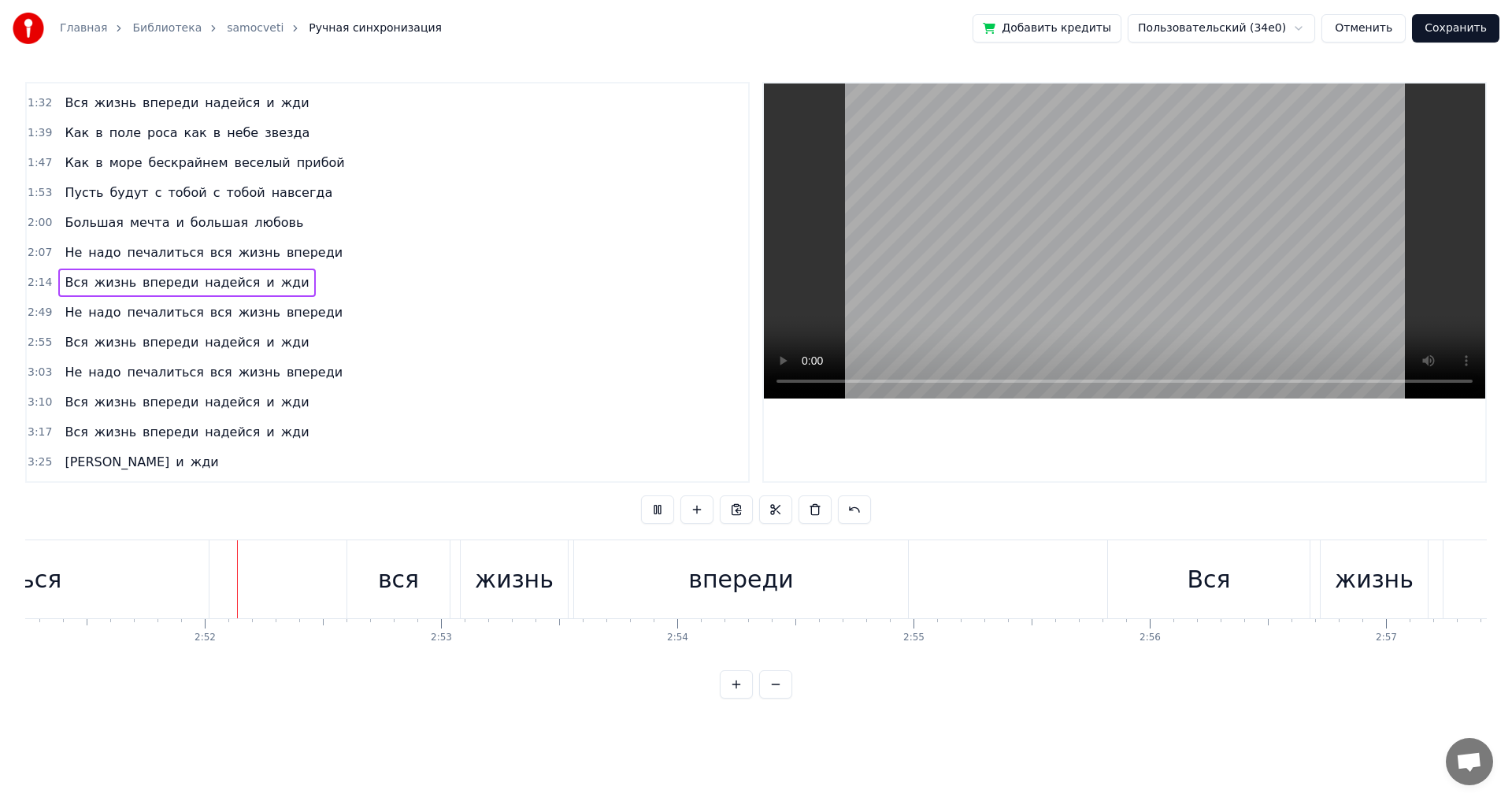
scroll to position [0, 40466]
click at [634, 575] on div "впереди" at bounding box center [740, 579] width 334 height 78
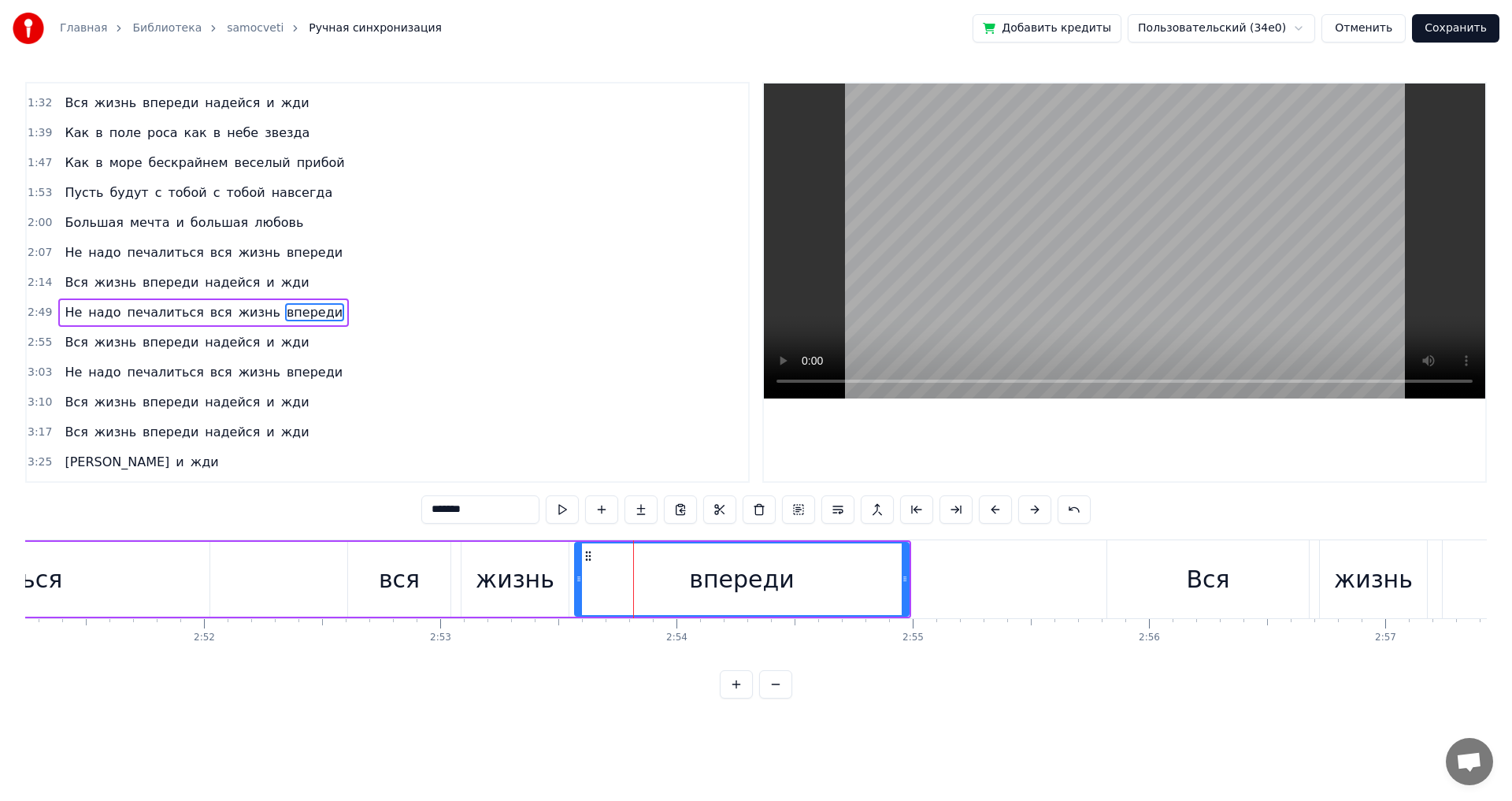
scroll to position [354, 0]
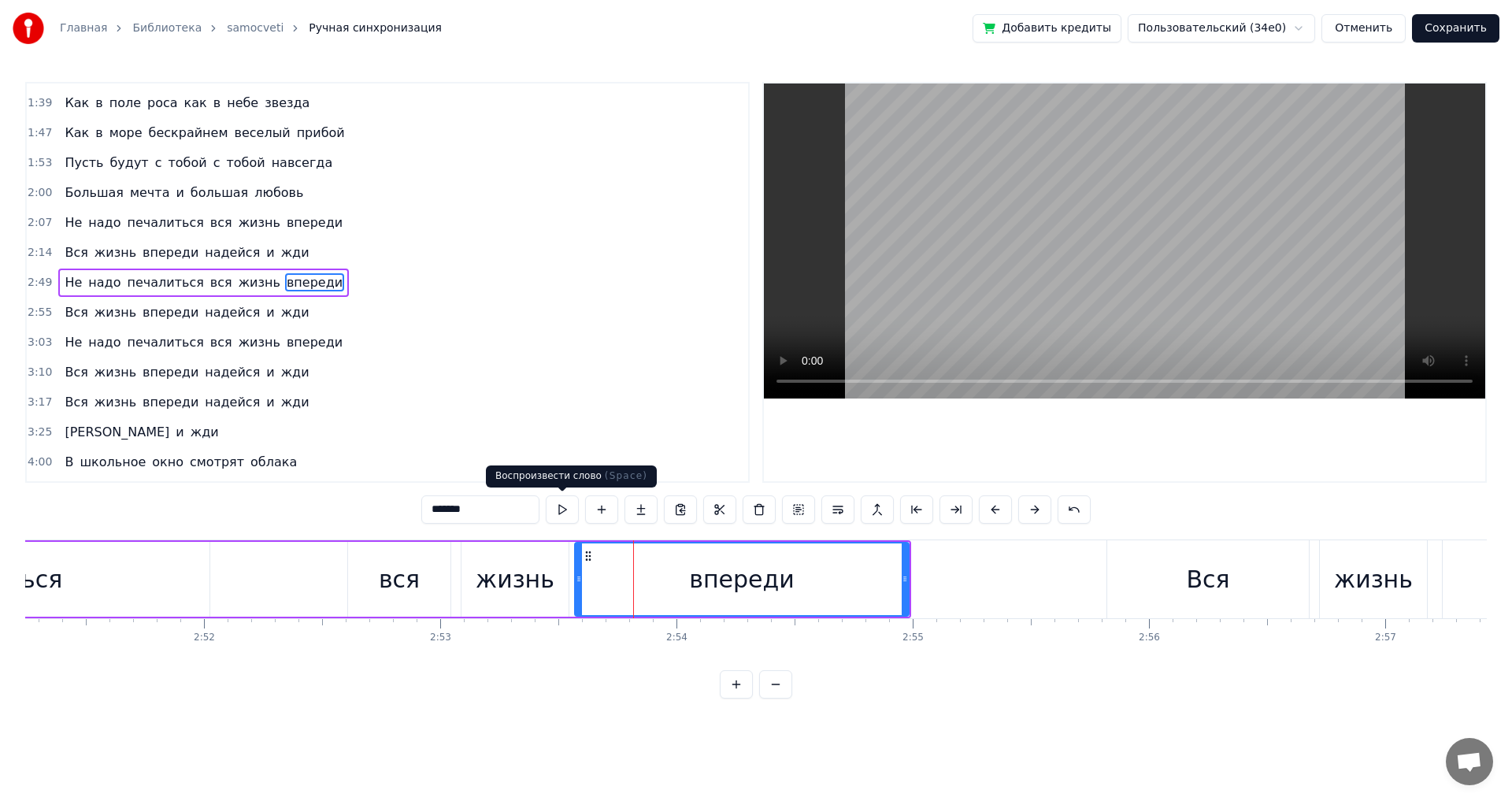
click at [555, 503] on button at bounding box center [562, 509] width 33 height 28
click at [564, 503] on button at bounding box center [562, 509] width 33 height 28
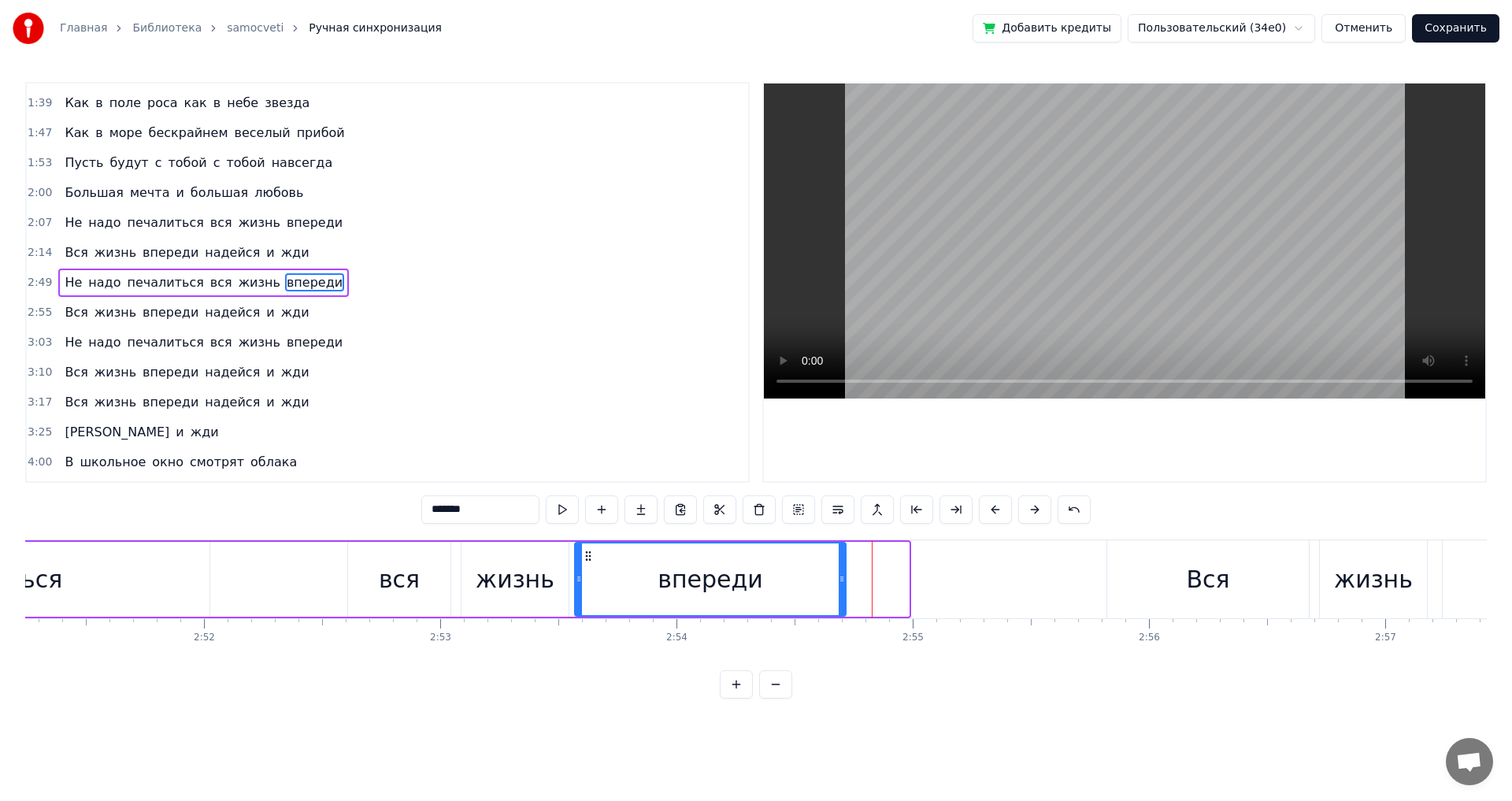
drag, startPoint x: 905, startPoint y: 583, endPoint x: 842, endPoint y: 588, distance: 63.2
click at [842, 588] on div at bounding box center [842, 579] width 6 height 72
click at [1136, 568] on div "Вся" at bounding box center [1208, 579] width 202 height 78
type input "***"
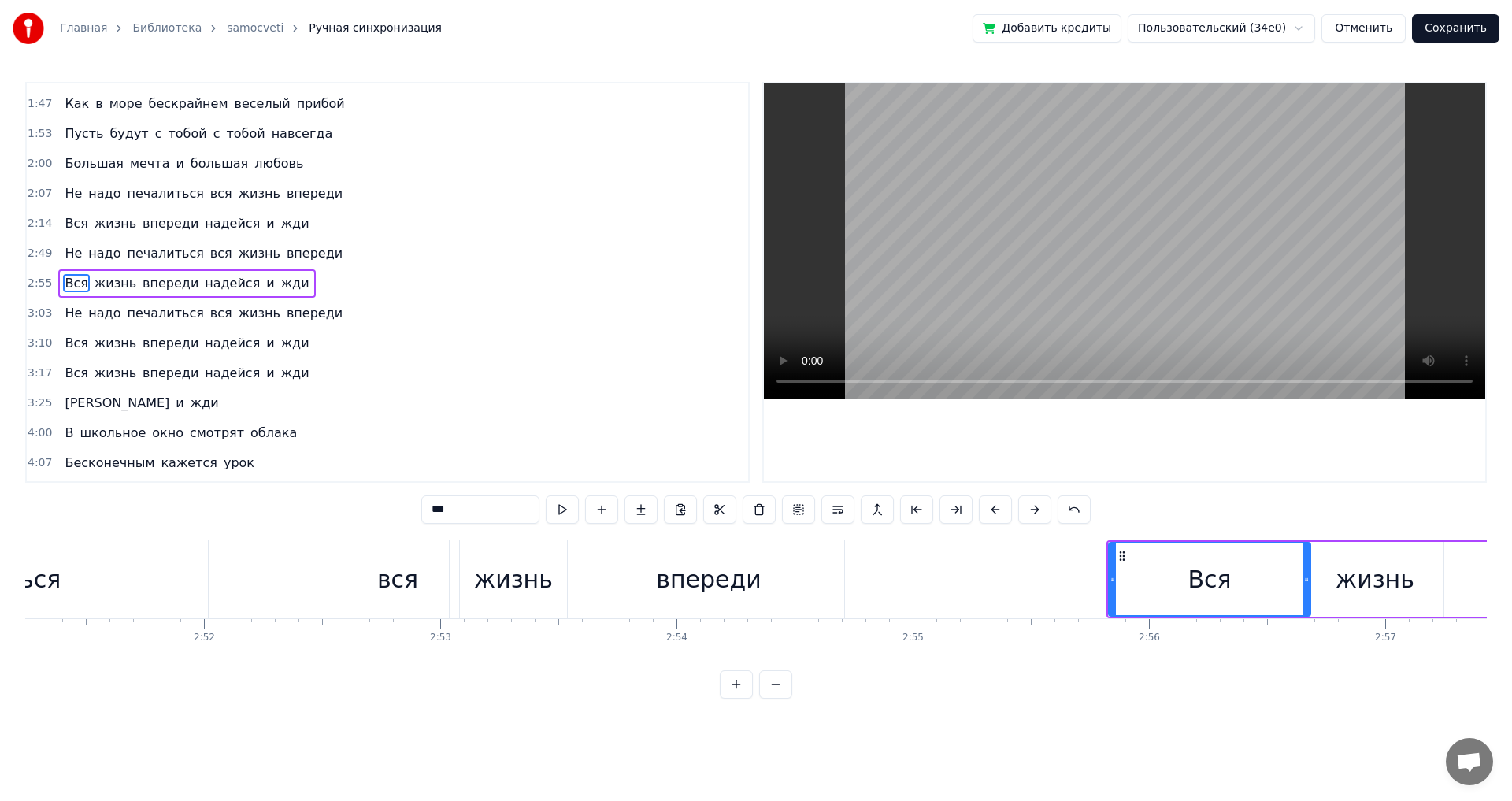
scroll to position [384, 0]
drag, startPoint x: 1110, startPoint y: 579, endPoint x: 1178, endPoint y: 581, distance: 68.0
click at [1178, 581] on icon at bounding box center [1181, 579] width 6 height 13
click at [317, 581] on div "Не надо печалиться вся жизнь впереди" at bounding box center [177, 579] width 1344 height 78
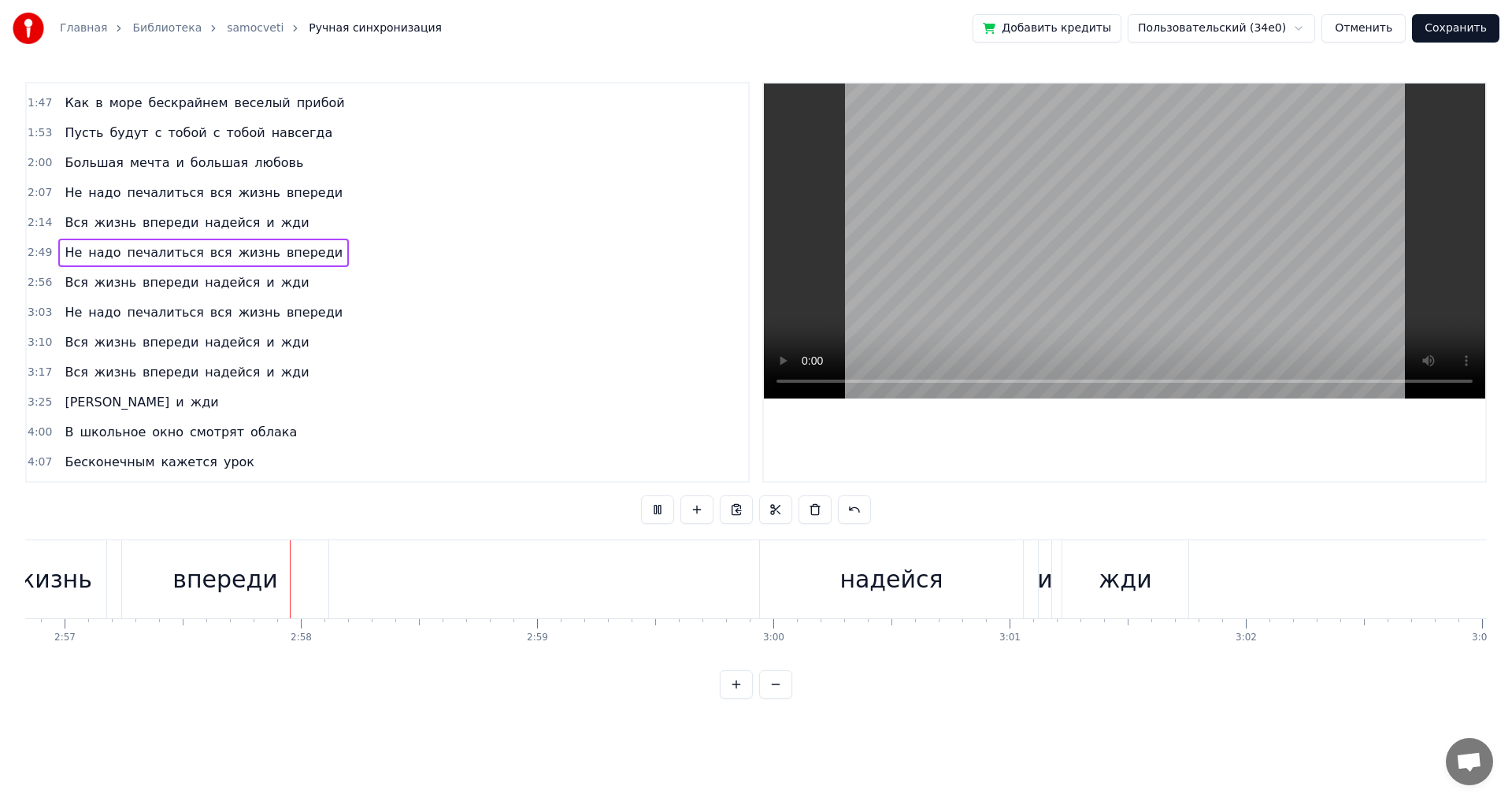
scroll to position [0, 41788]
click at [1046, 593] on div "и" at bounding box center [1044, 579] width 16 height 35
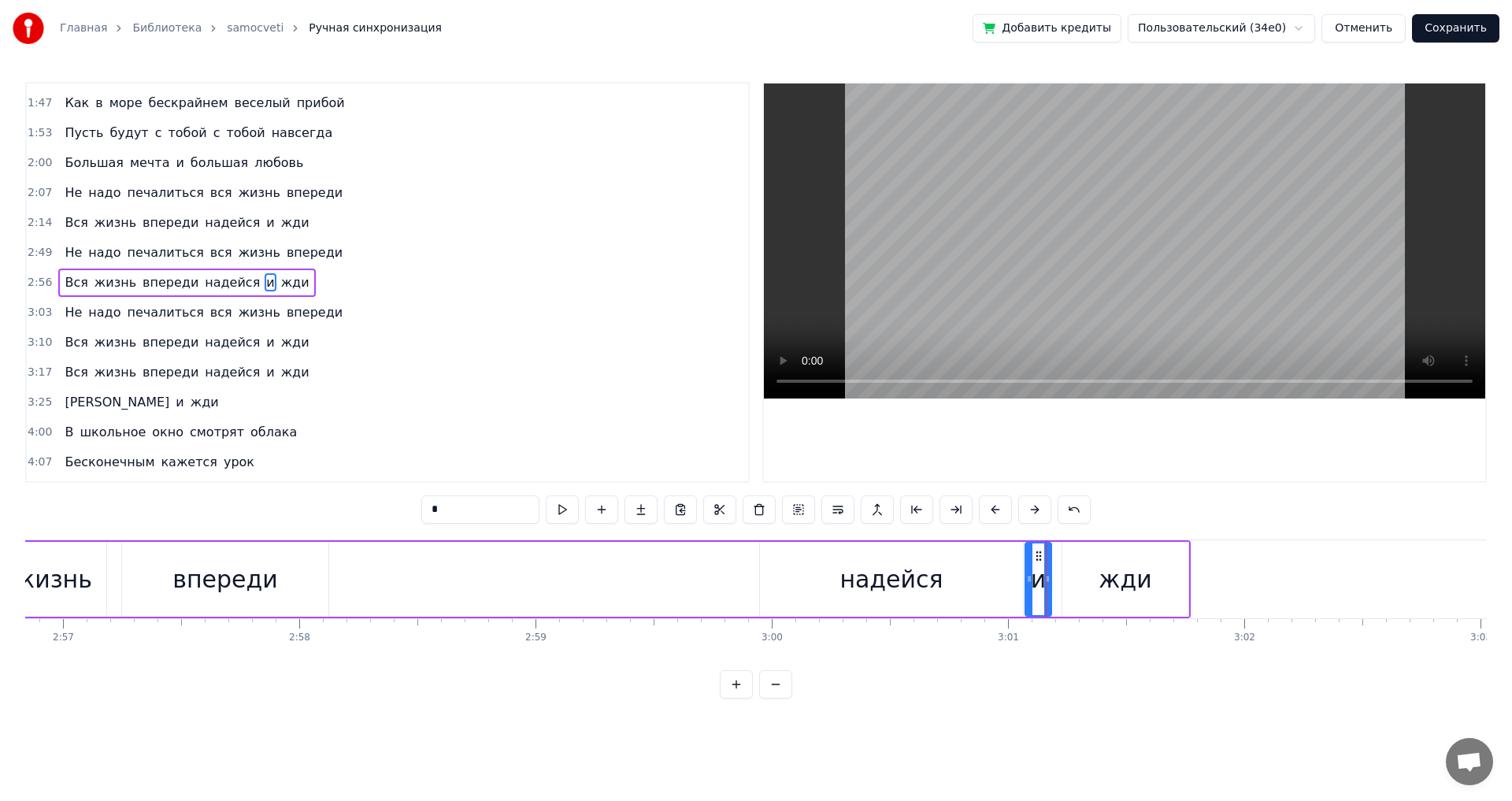
drag, startPoint x: 1043, startPoint y: 587, endPoint x: 1030, endPoint y: 589, distance: 13.2
click at [1030, 589] on div at bounding box center [1030, 579] width 6 height 72
drag, startPoint x: 1049, startPoint y: 583, endPoint x: 1058, endPoint y: 583, distance: 9.0
click at [1058, 583] on icon at bounding box center [1057, 579] width 6 height 13
click at [632, 563] on div "Вся жизнь впереди [PERSON_NAME] и жди" at bounding box center [522, 579] width 1339 height 78
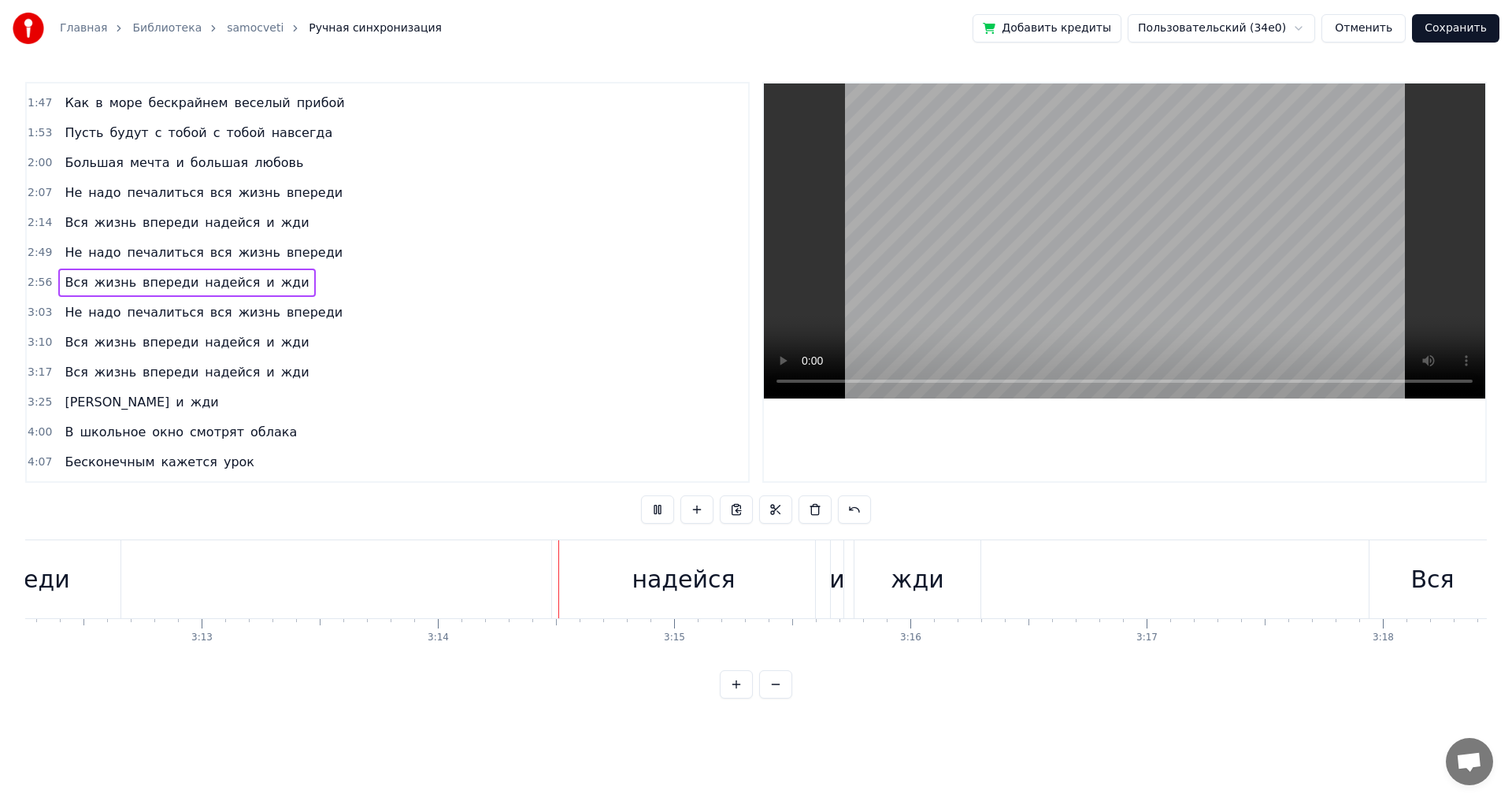
scroll to position [0, 45748]
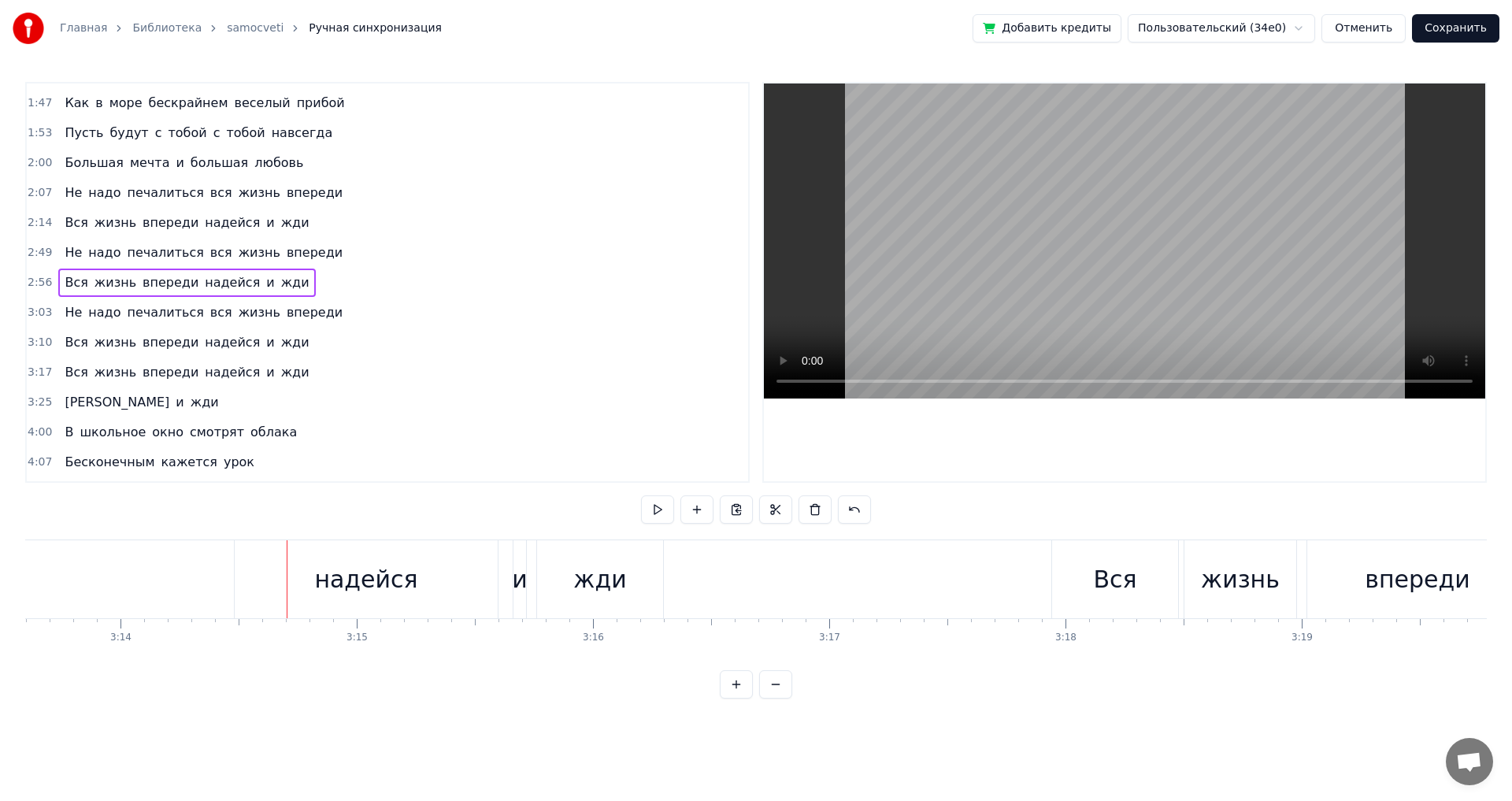
click at [520, 588] on div "и" at bounding box center [520, 579] width 16 height 35
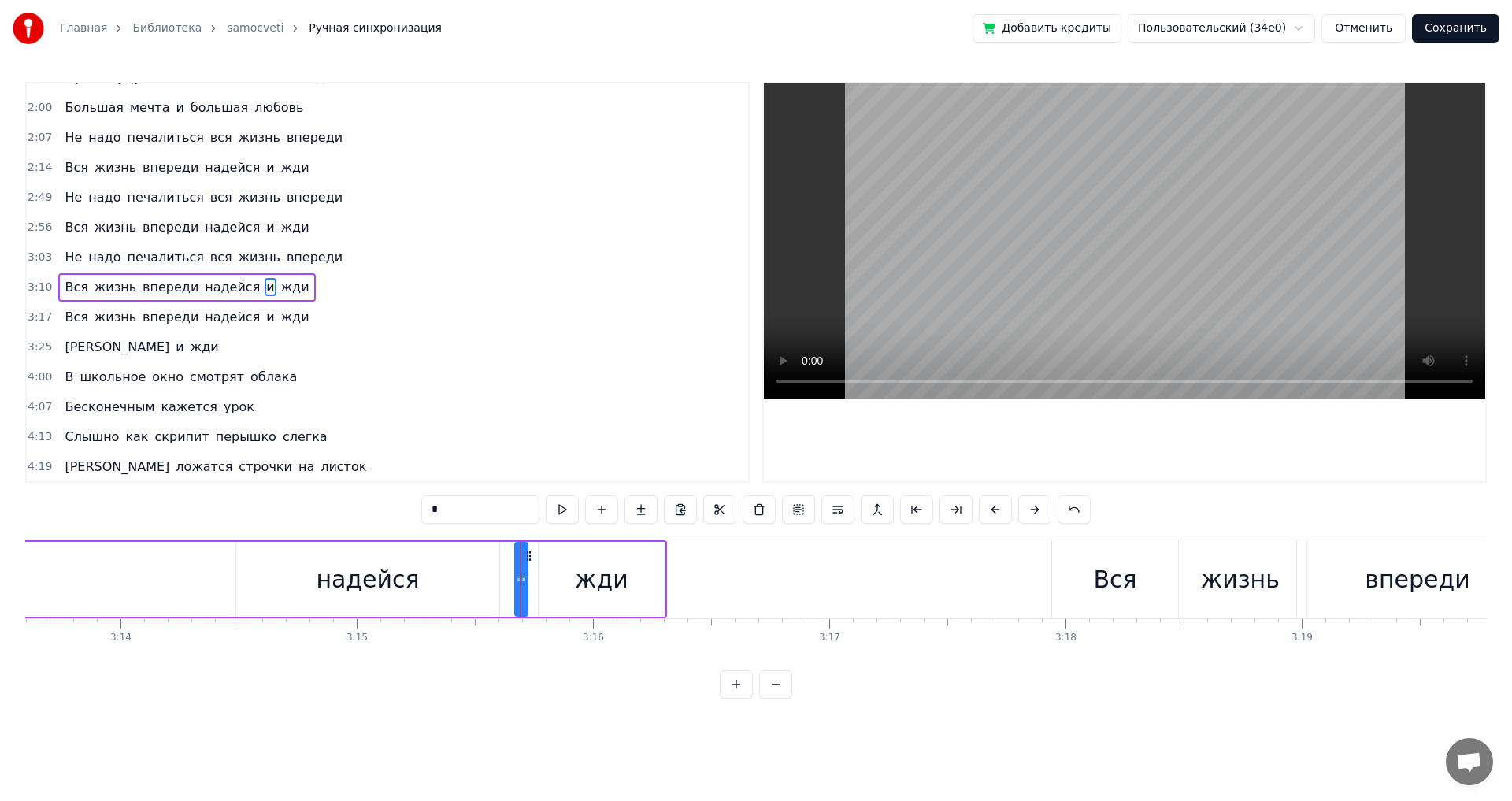
scroll to position [444, 0]
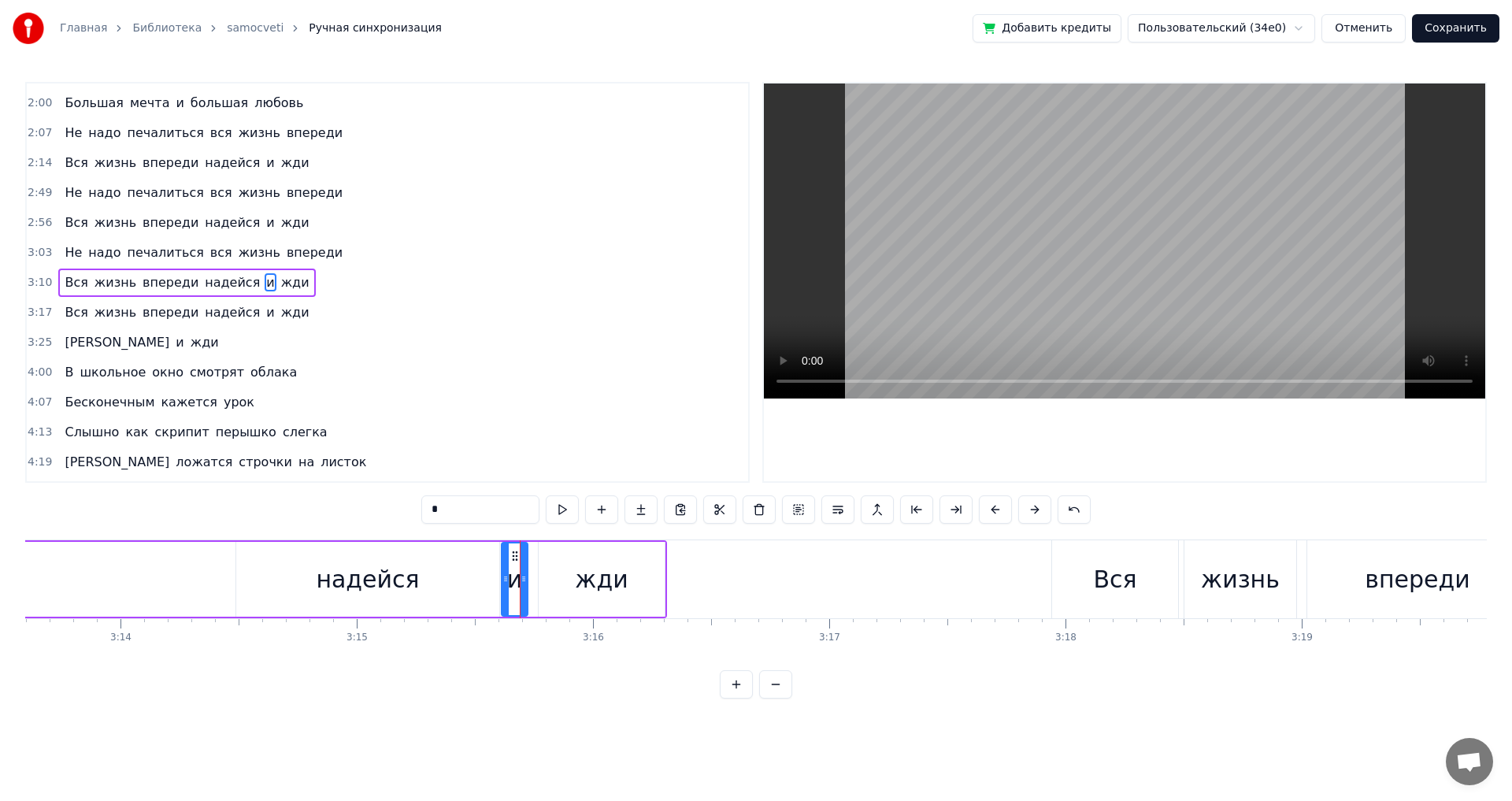
drag, startPoint x: 519, startPoint y: 581, endPoint x: 506, endPoint y: 582, distance: 13.0
click at [506, 582] on icon at bounding box center [506, 579] width 6 height 13
click at [532, 582] on circle at bounding box center [532, 581] width 1 height 1
click at [198, 578] on div "Вся жизнь впереди [PERSON_NAME] и жди" at bounding box center [15, 579] width 1303 height 78
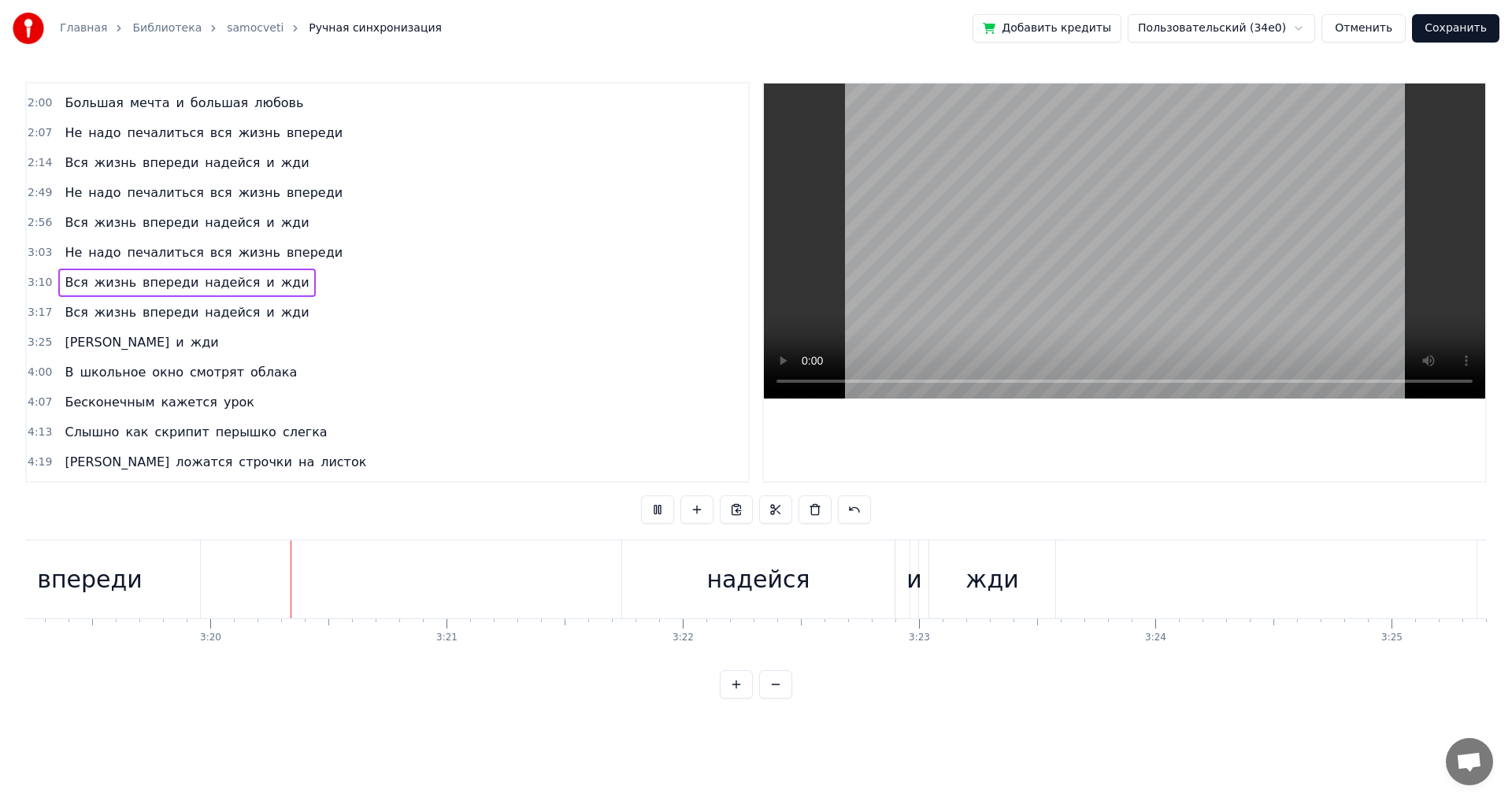
scroll to position [0, 47078]
click at [914, 585] on div "и" at bounding box center [912, 579] width 16 height 35
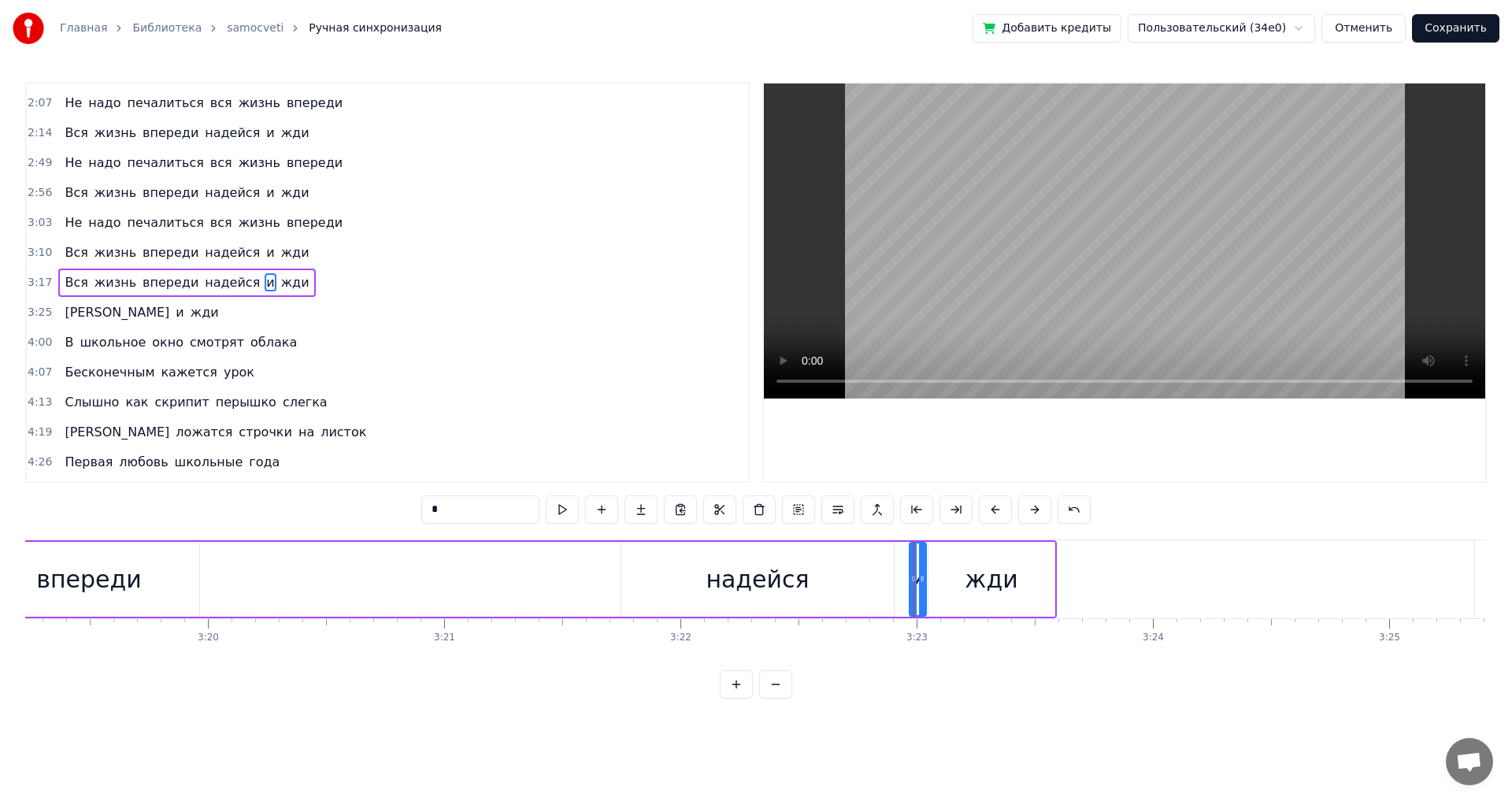
drag, startPoint x: 910, startPoint y: 584, endPoint x: 919, endPoint y: 584, distance: 9.0
click at [919, 584] on icon at bounding box center [922, 579] width 6 height 13
drag, startPoint x: 913, startPoint y: 579, endPoint x: 900, endPoint y: 581, distance: 13.2
click at [900, 581] on icon at bounding box center [901, 579] width 6 height 13
click at [917, 579] on icon at bounding box center [919, 579] width 6 height 13
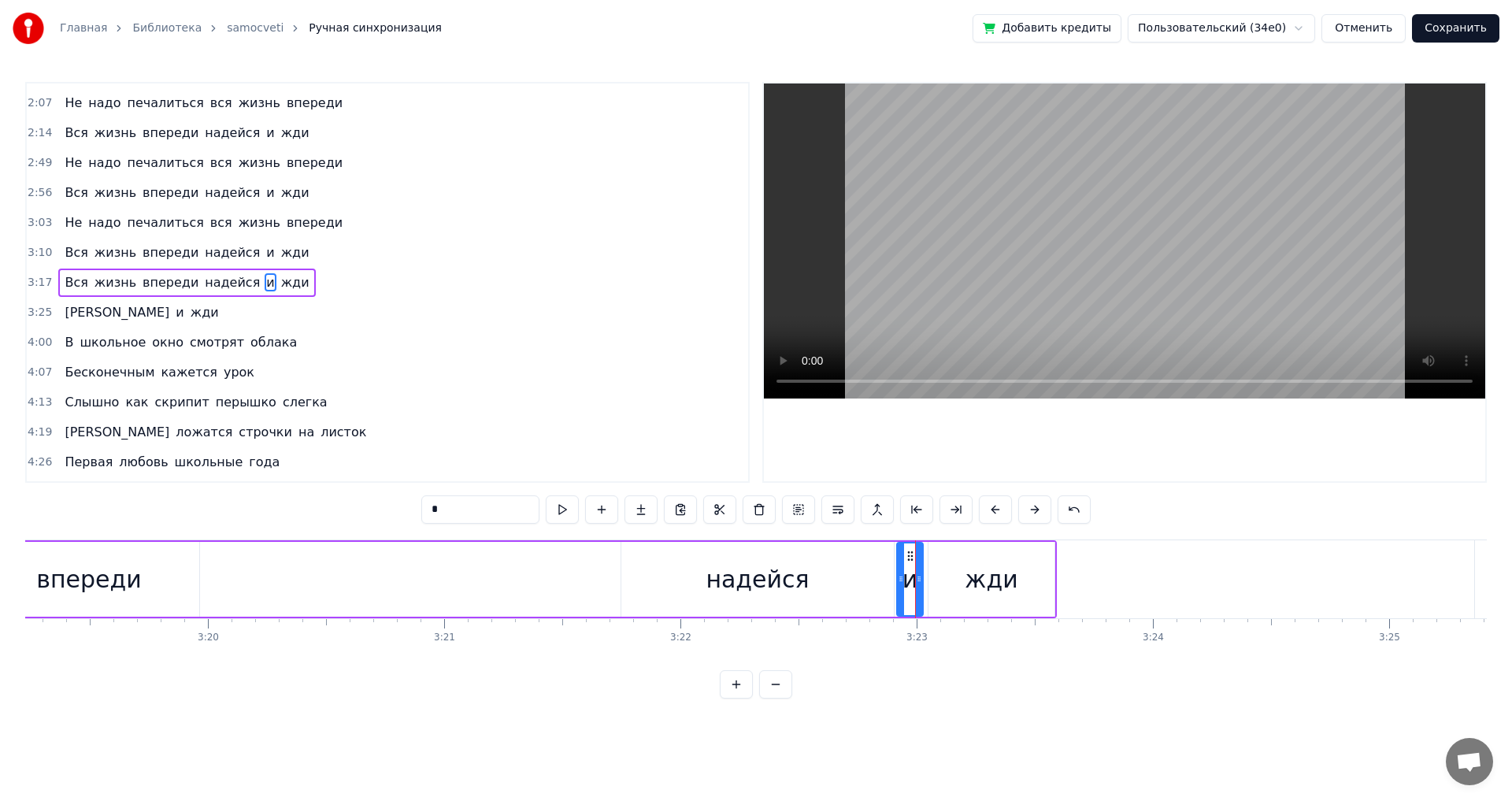
click at [475, 545] on div "Вся жизнь впереди [PERSON_NAME] и жди" at bounding box center [389, 579] width 1336 height 78
click at [486, 573] on div "Вся жизнь впереди [PERSON_NAME] и жди" at bounding box center [389, 579] width 1336 height 78
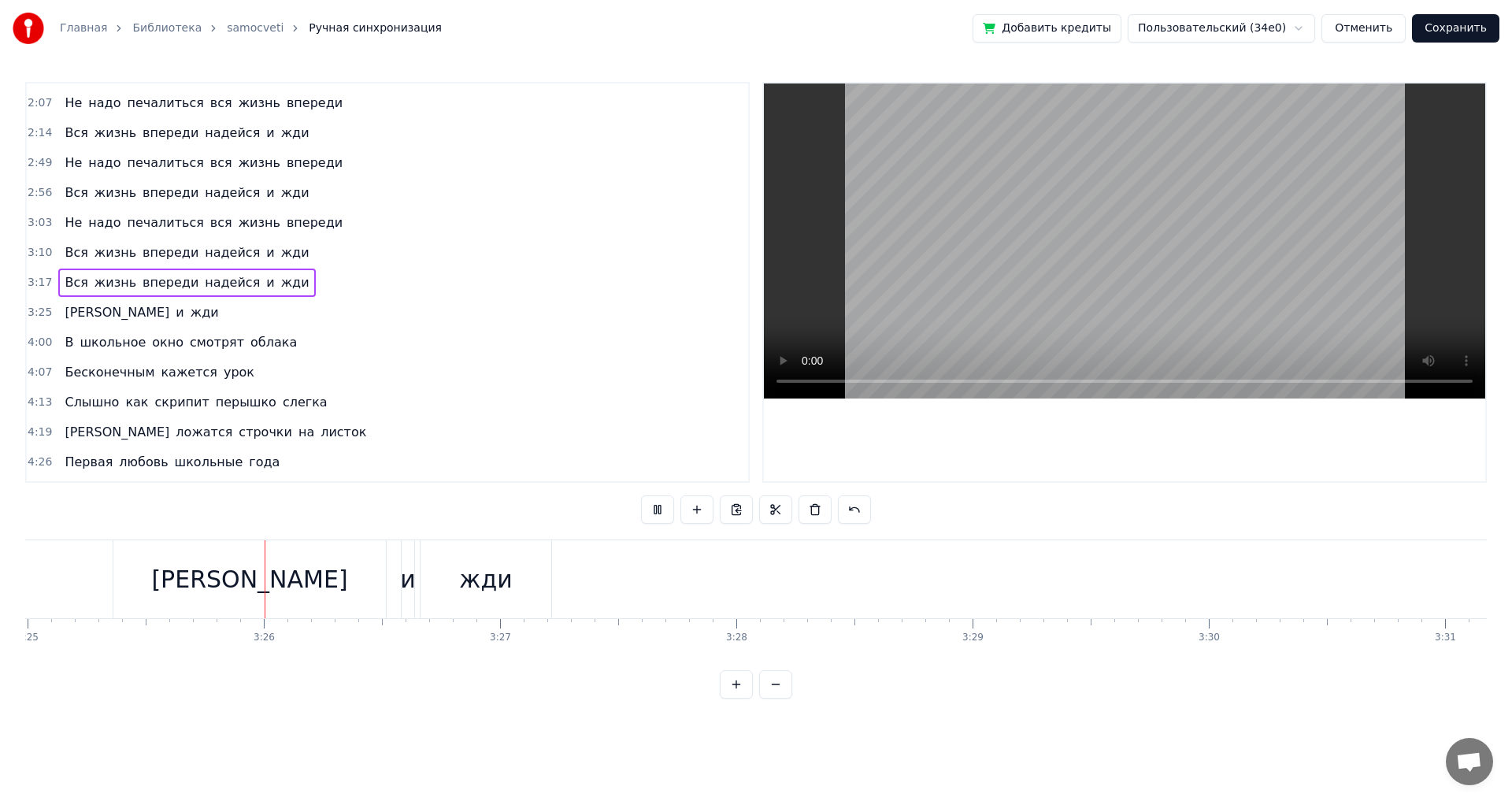
scroll to position [0, 48444]
click at [402, 577] on div "и" at bounding box center [404, 579] width 16 height 35
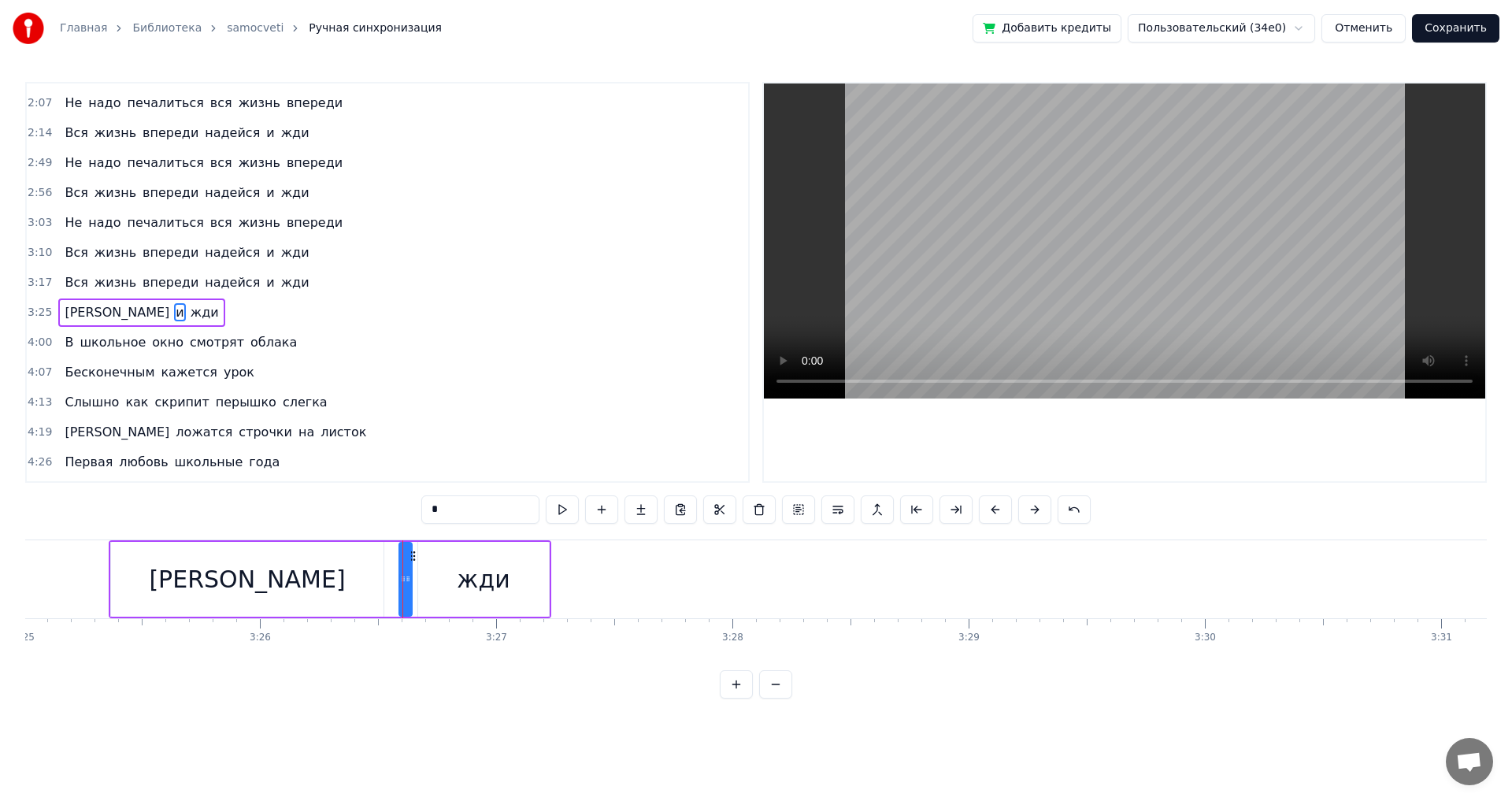
scroll to position [504, 0]
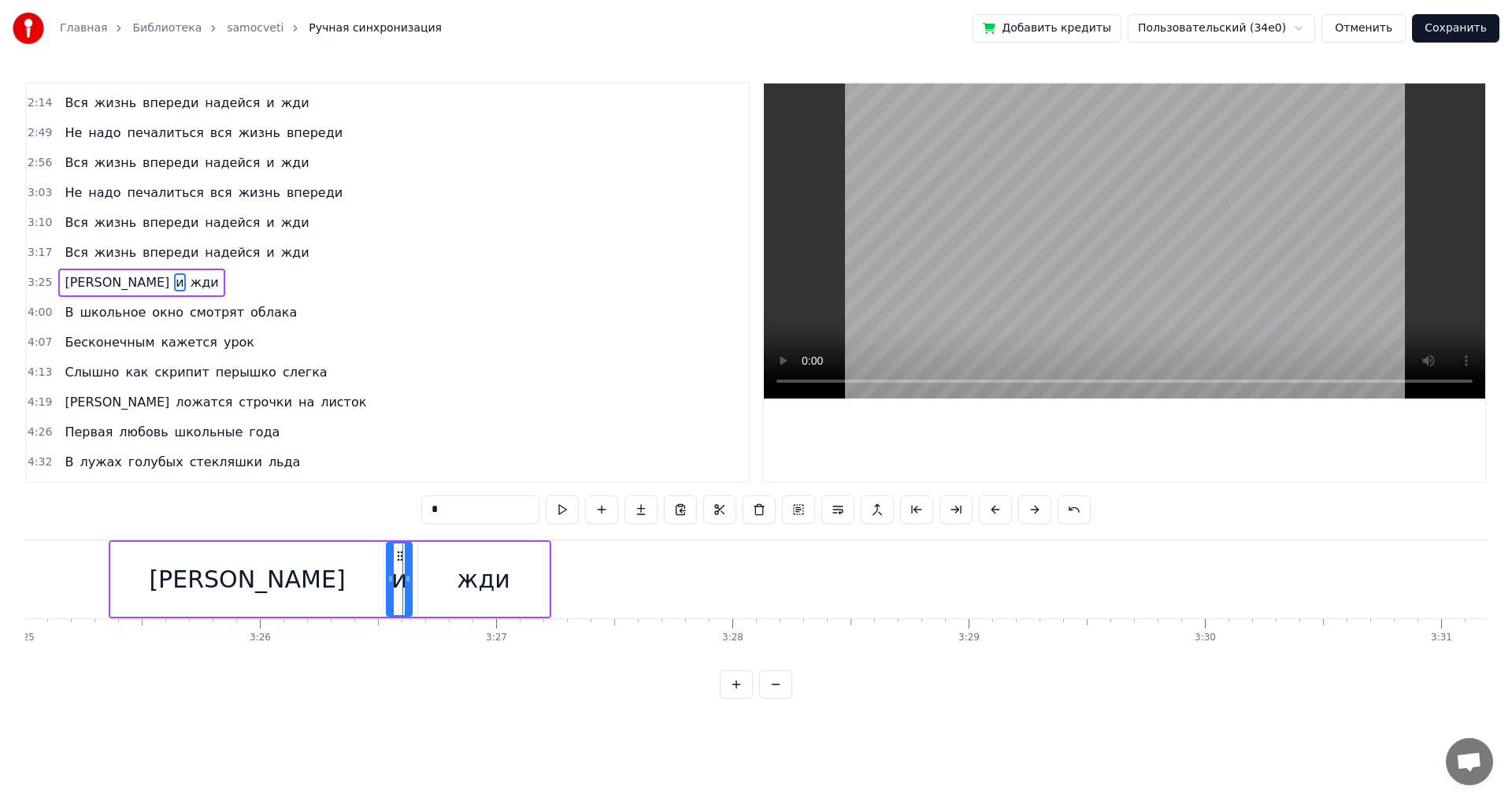
drag, startPoint x: 400, startPoint y: 578, endPoint x: 387, endPoint y: 578, distance: 13.0
click at [387, 578] on icon at bounding box center [390, 579] width 6 height 13
click at [411, 577] on icon at bounding box center [412, 579] width 6 height 13
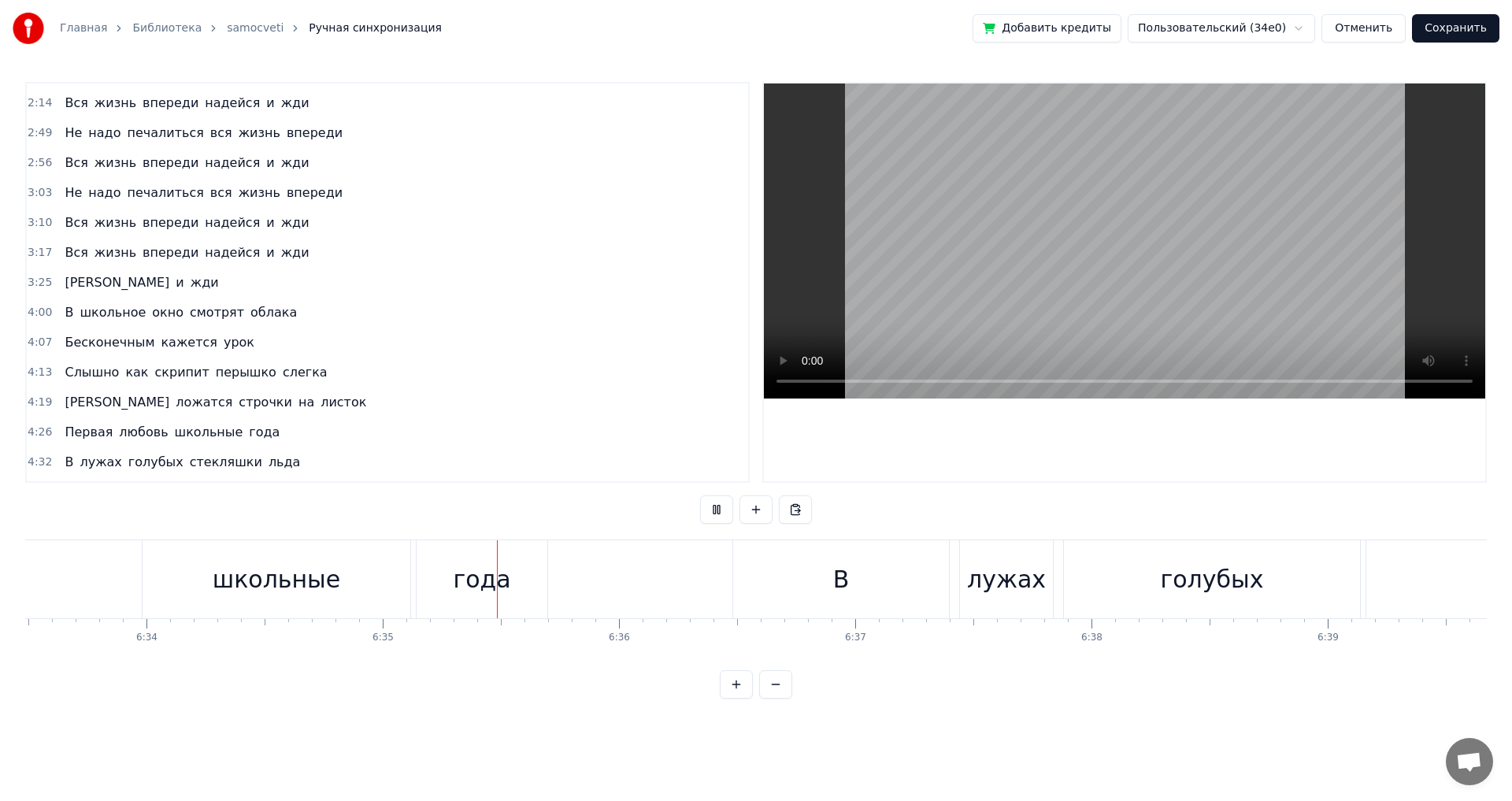
scroll to position [0, 93254]
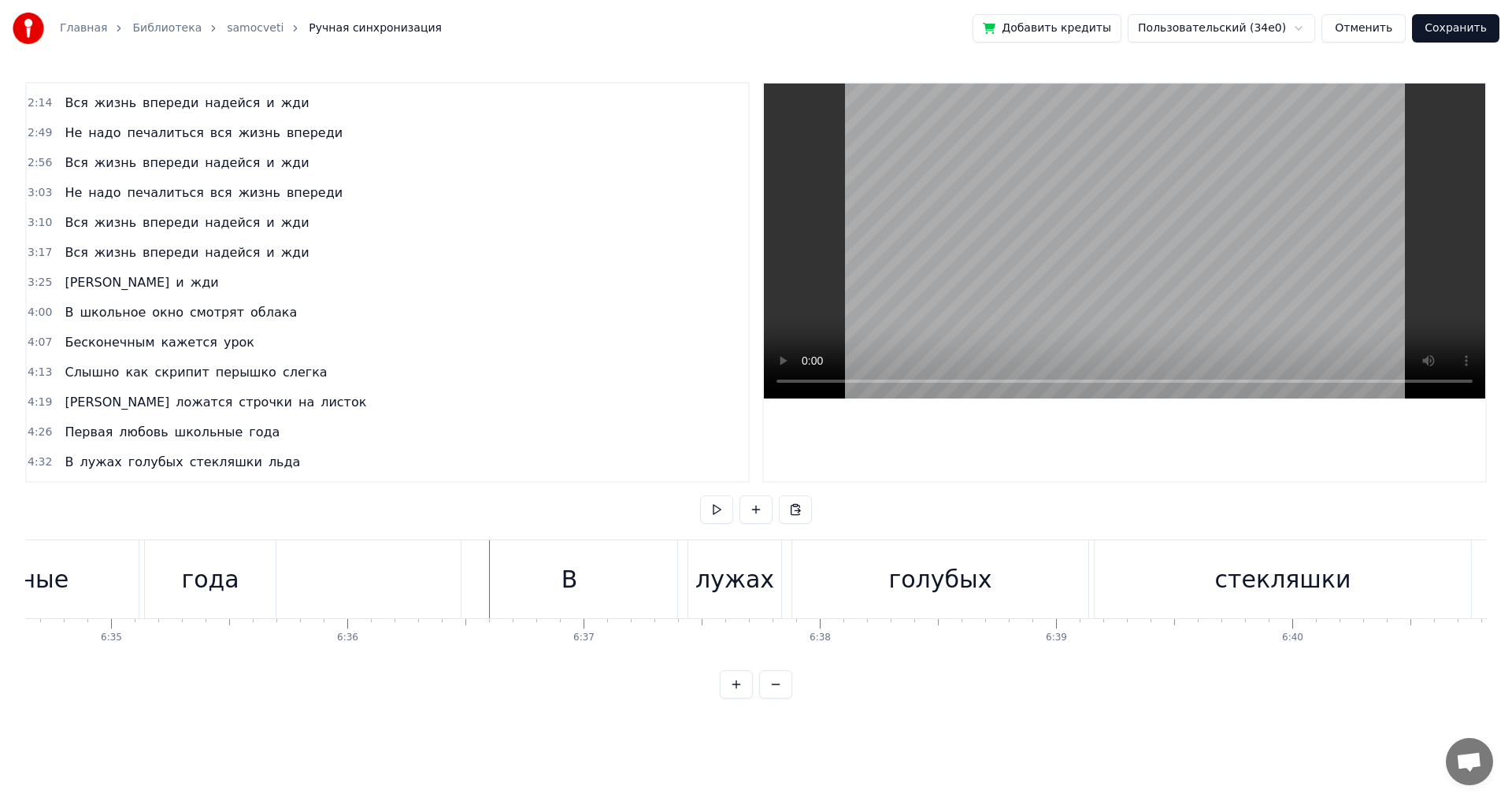
click at [219, 581] on div "года" at bounding box center [210, 579] width 58 height 35
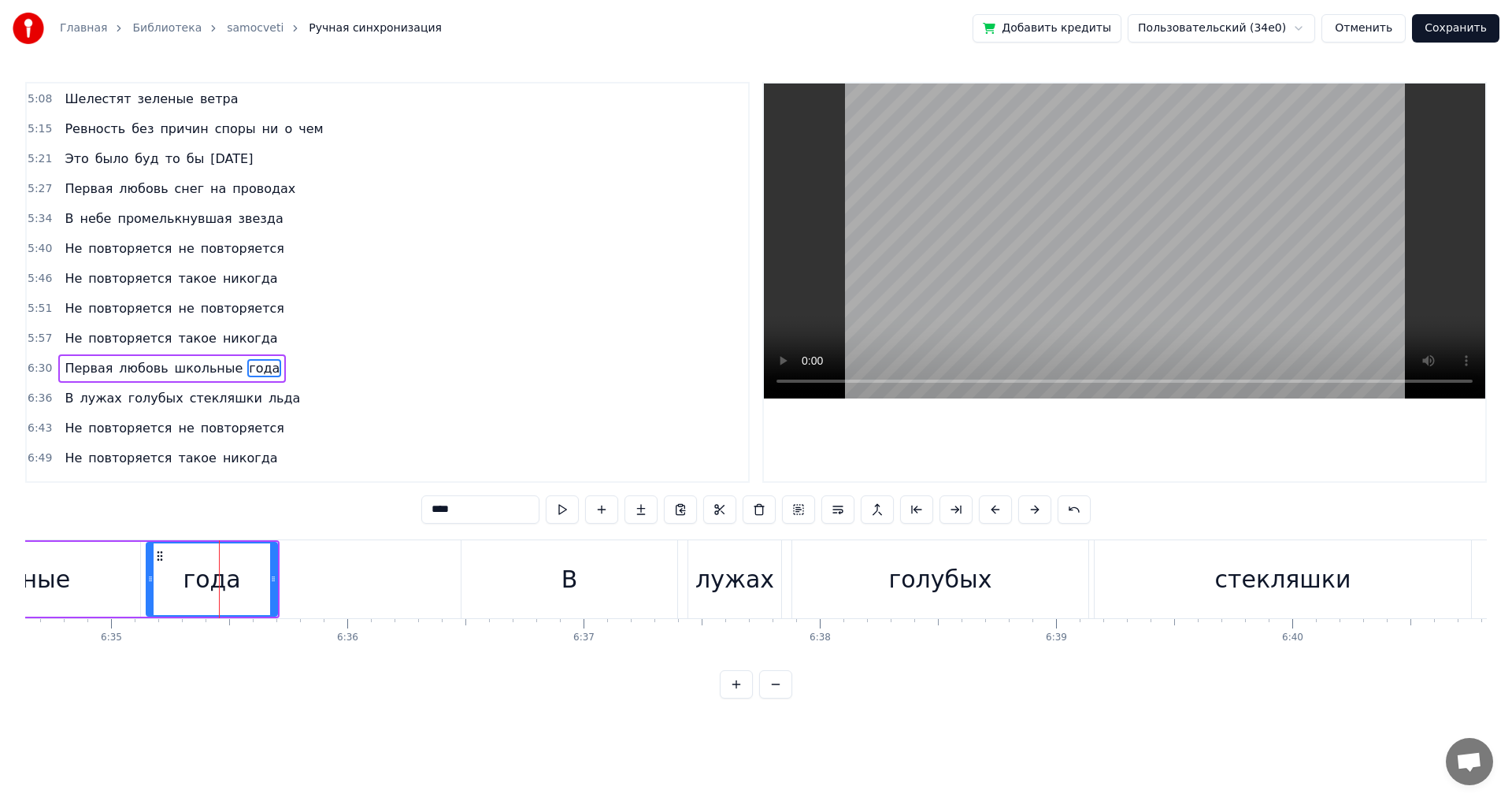
scroll to position [1133, 0]
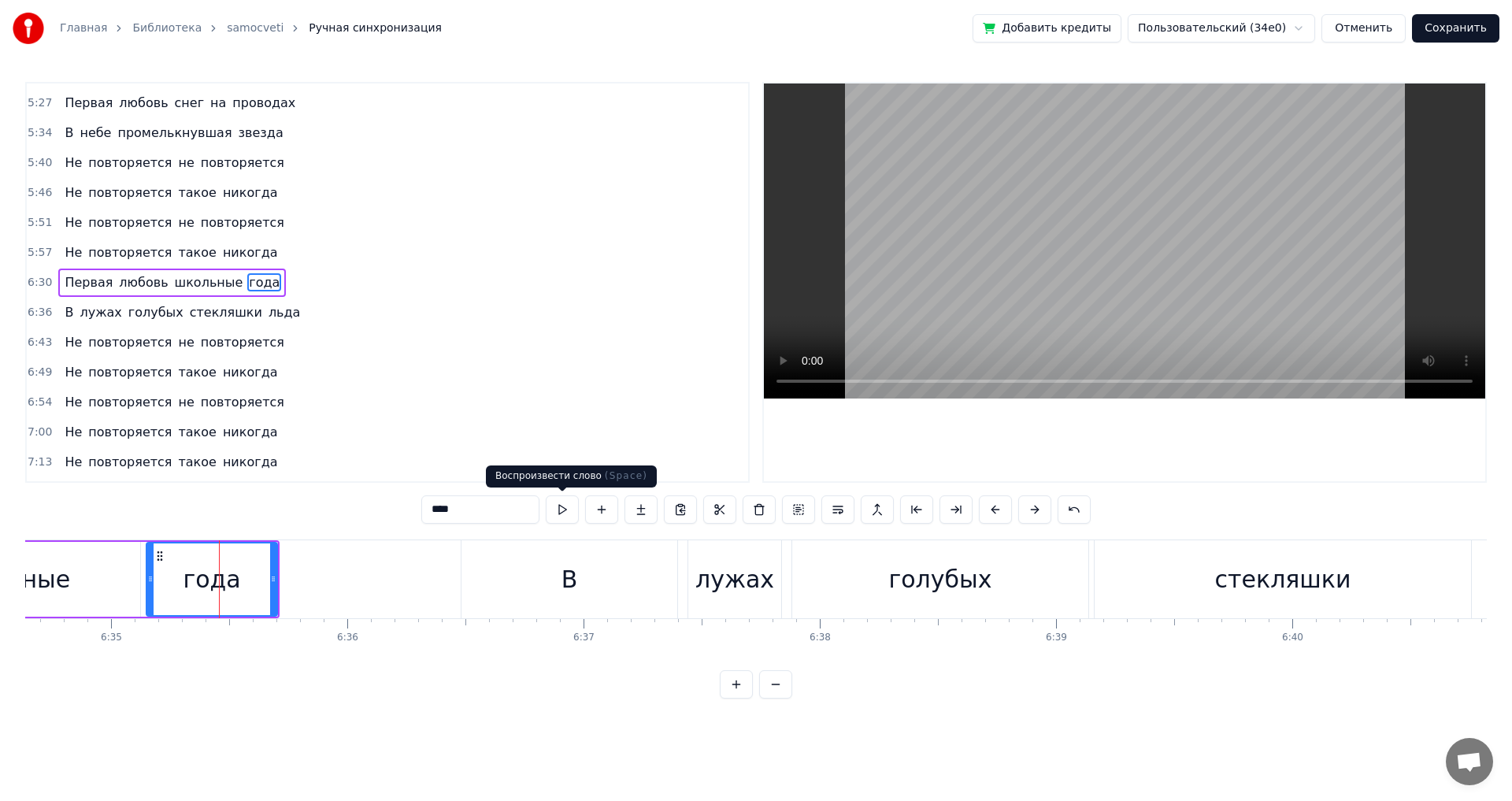
click at [565, 511] on button at bounding box center [562, 509] width 33 height 28
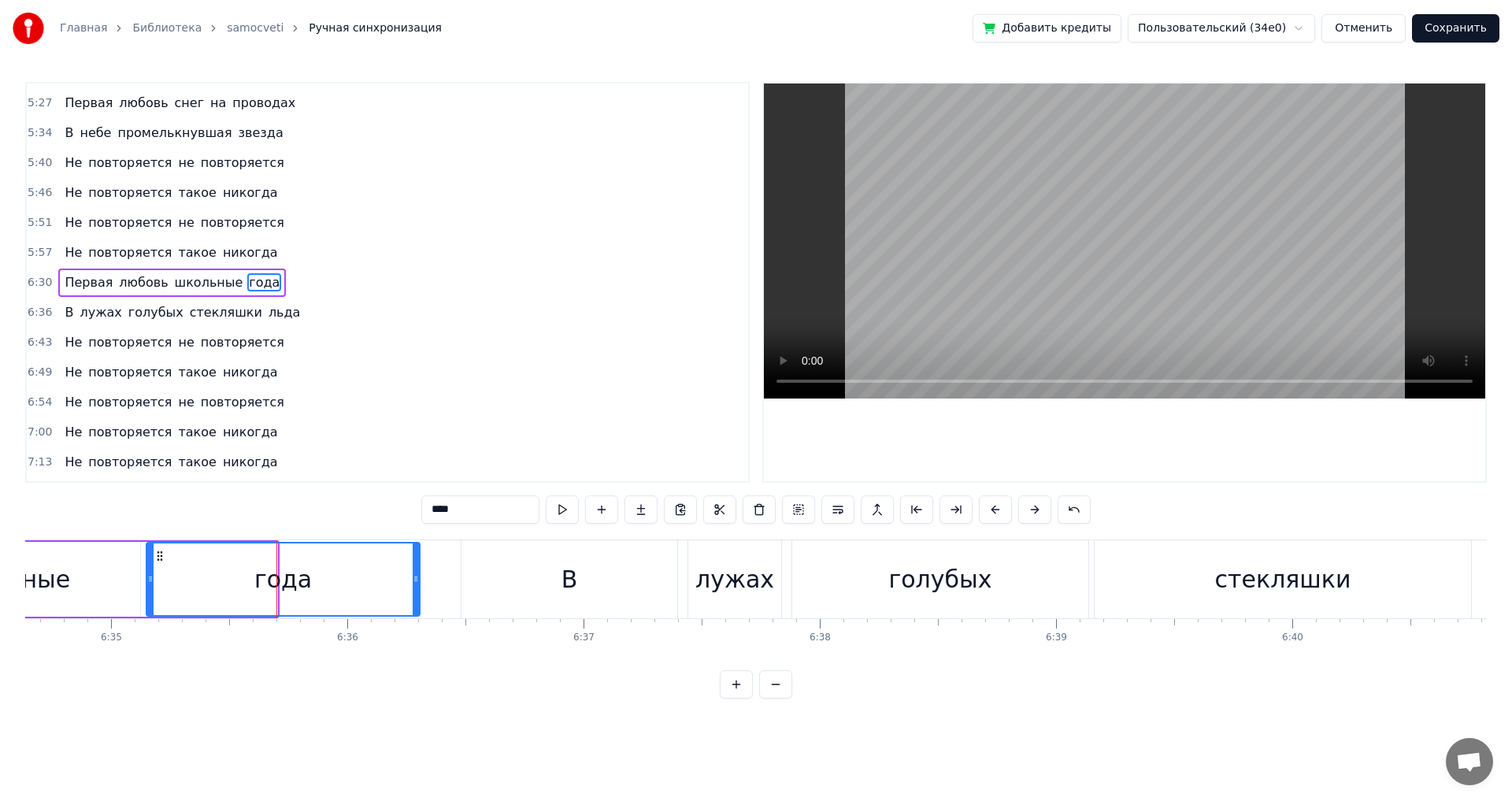
drag, startPoint x: 272, startPoint y: 583, endPoint x: 414, endPoint y: 588, distance: 142.1
click at [414, 588] on div at bounding box center [416, 579] width 6 height 72
click at [76, 583] on div "школьные" at bounding box center [6, 579] width 268 height 75
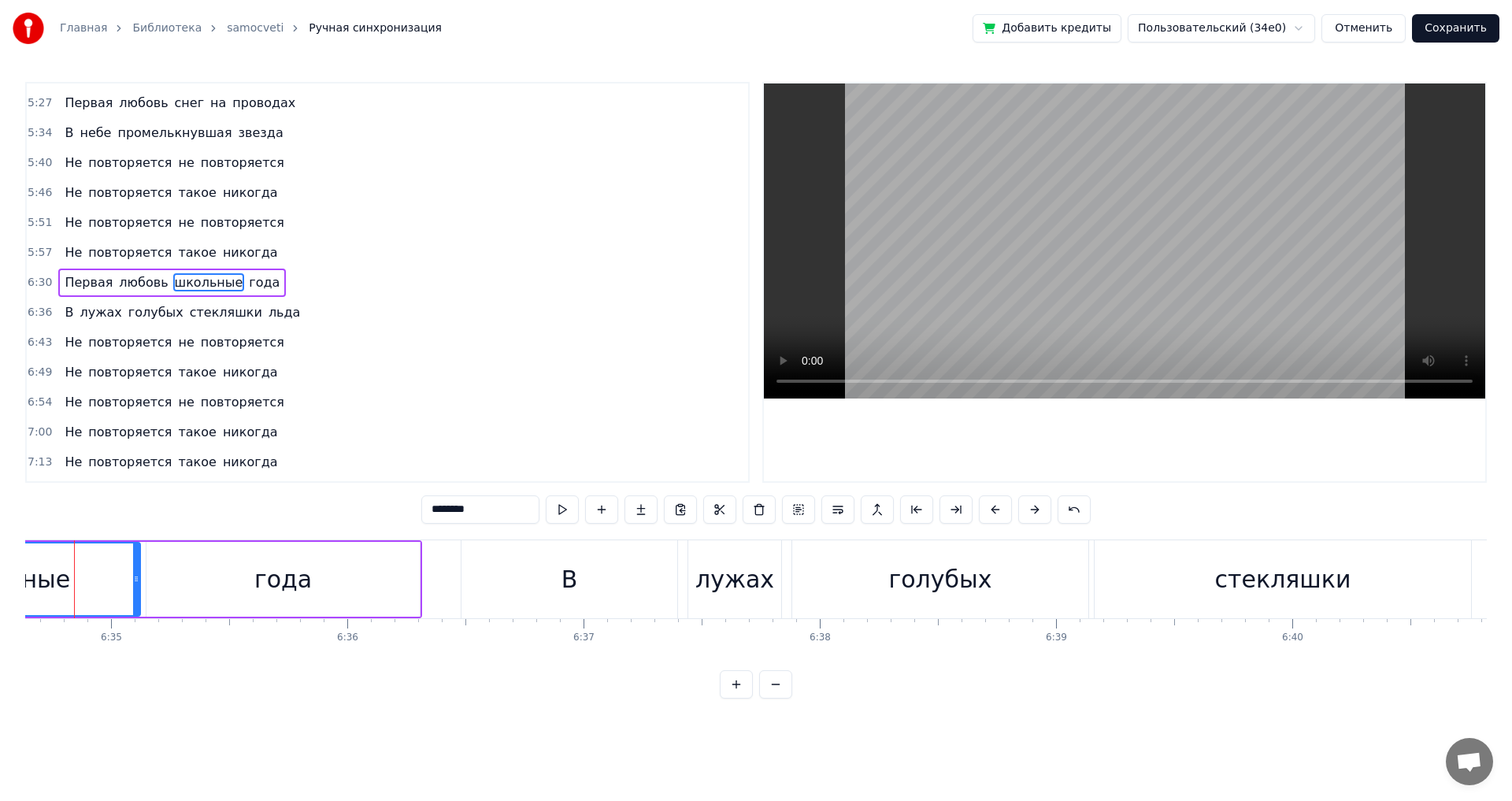
scroll to position [0, 93224]
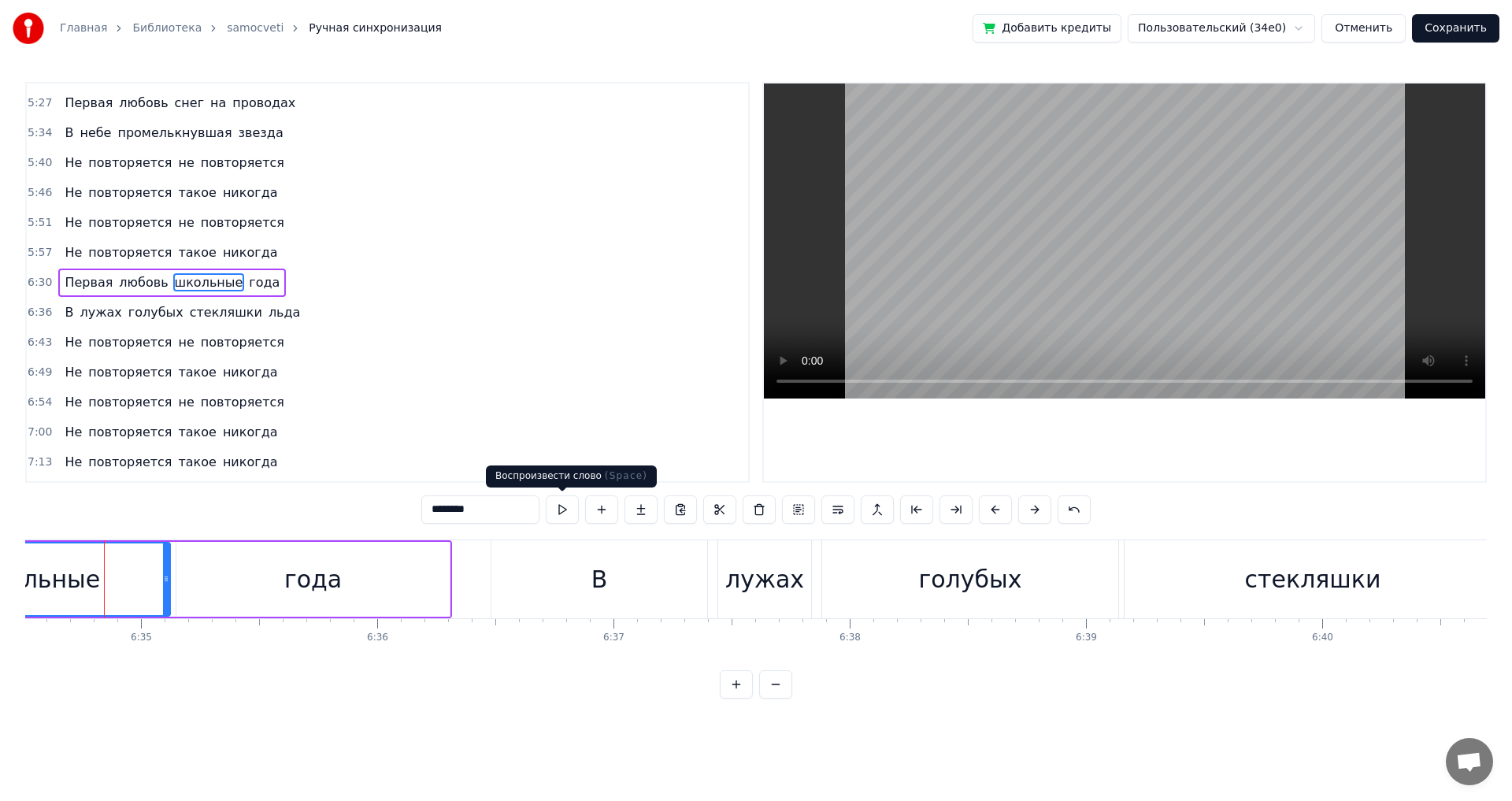
click at [569, 504] on button at bounding box center [562, 509] width 33 height 28
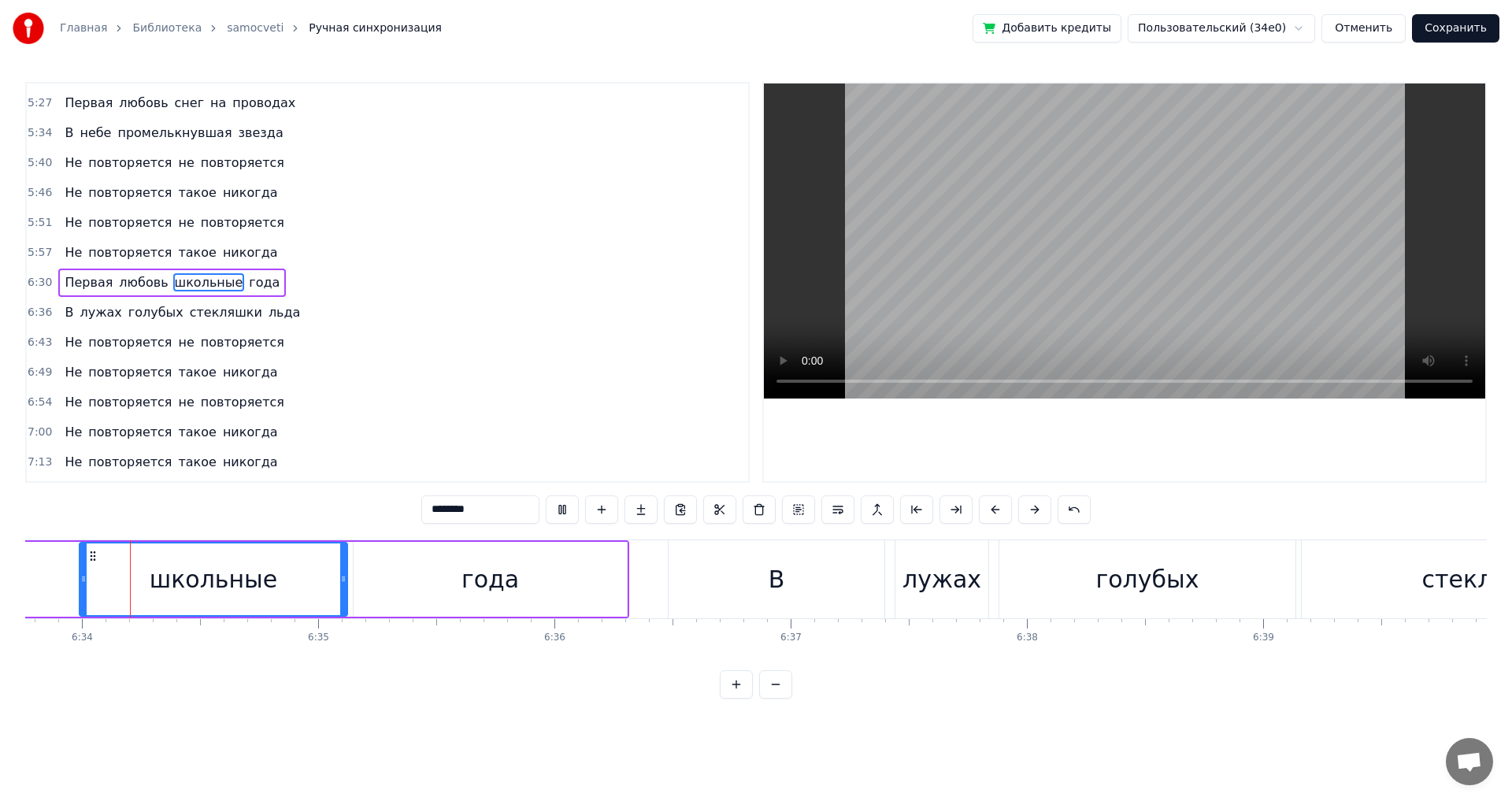
scroll to position [0, 93020]
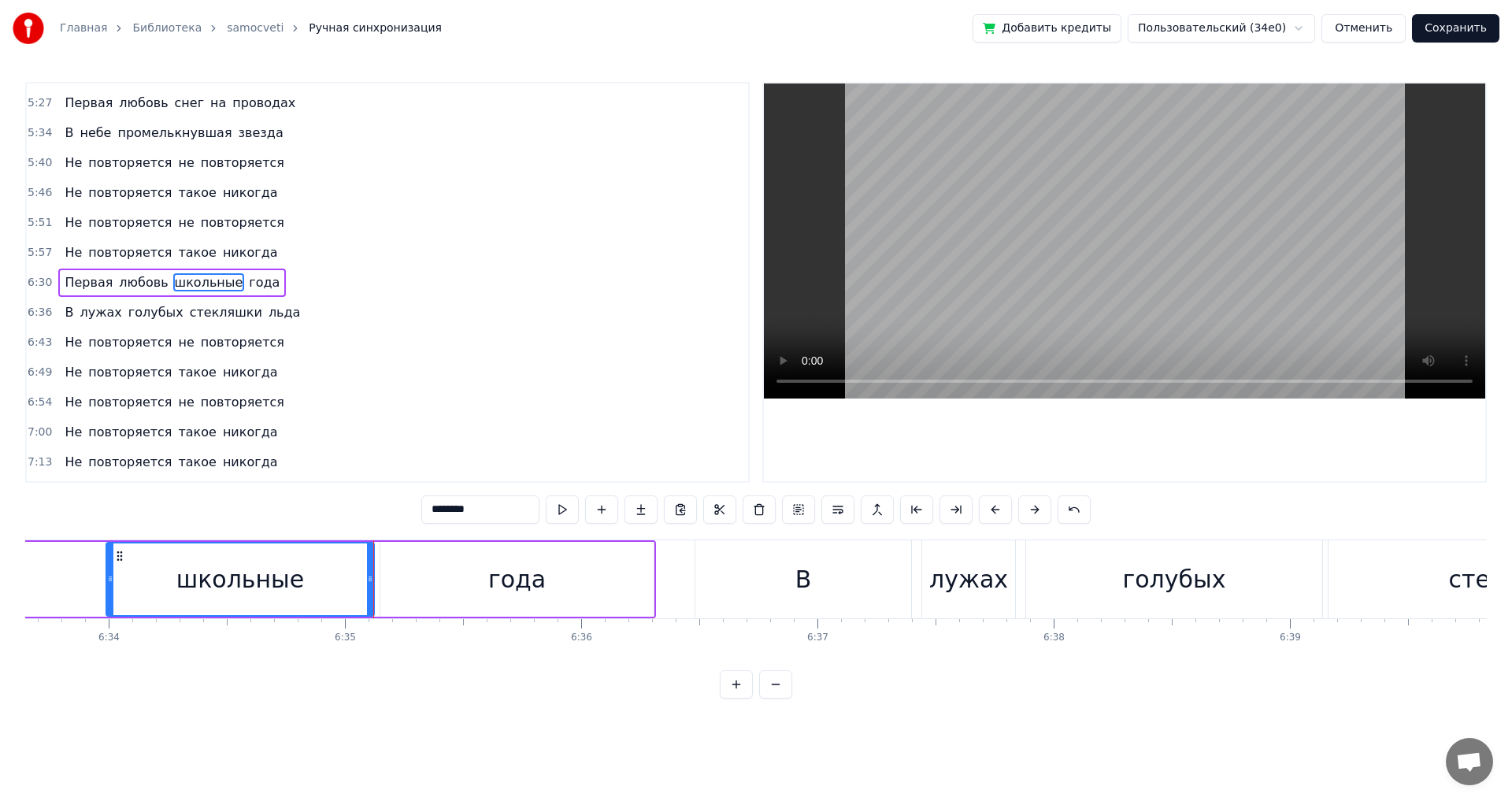
click at [457, 583] on div "года" at bounding box center [518, 579] width 274 height 75
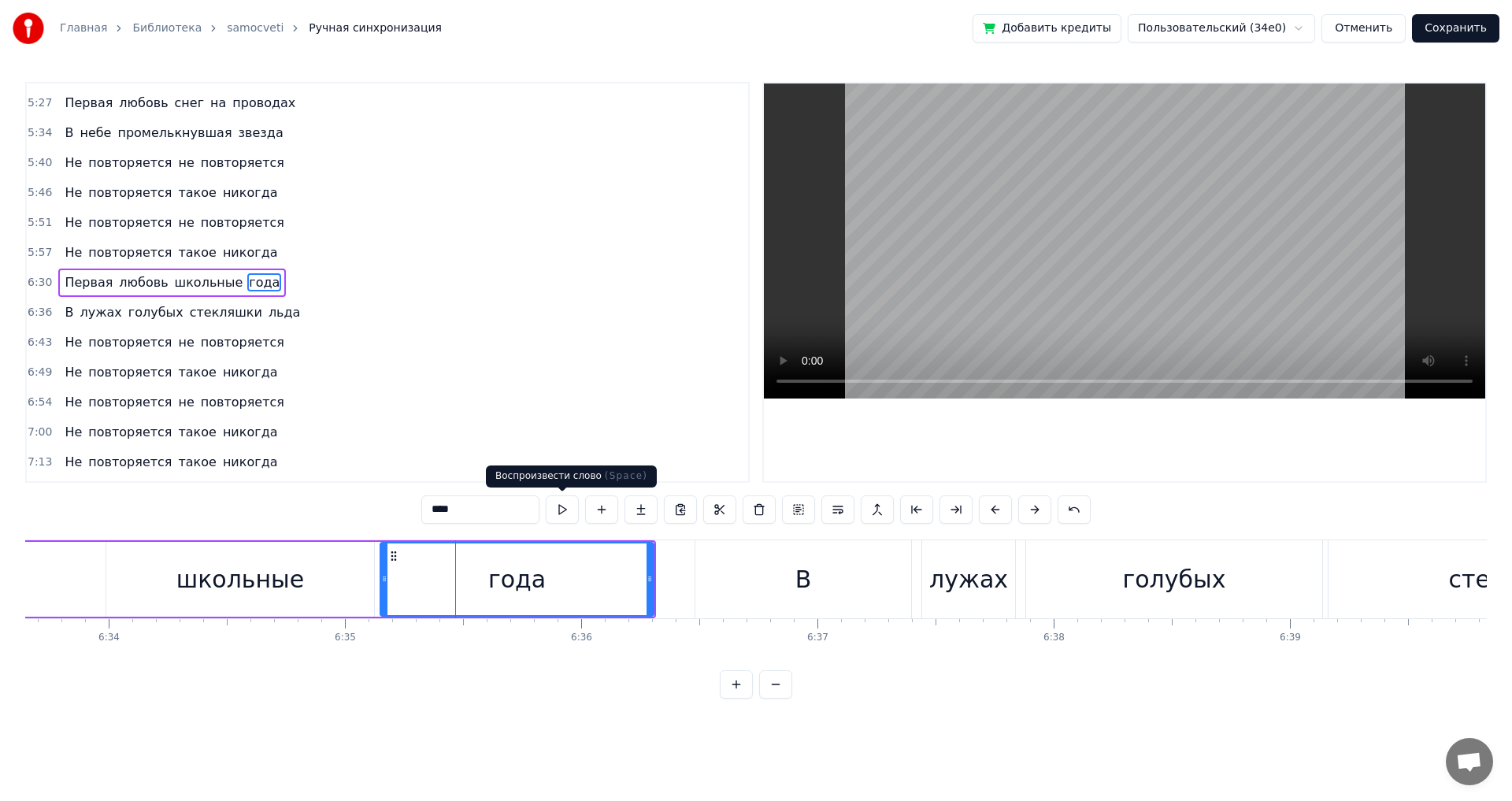
click at [560, 507] on button at bounding box center [562, 509] width 33 height 28
click at [203, 588] on div "школьные" at bounding box center [241, 579] width 128 height 35
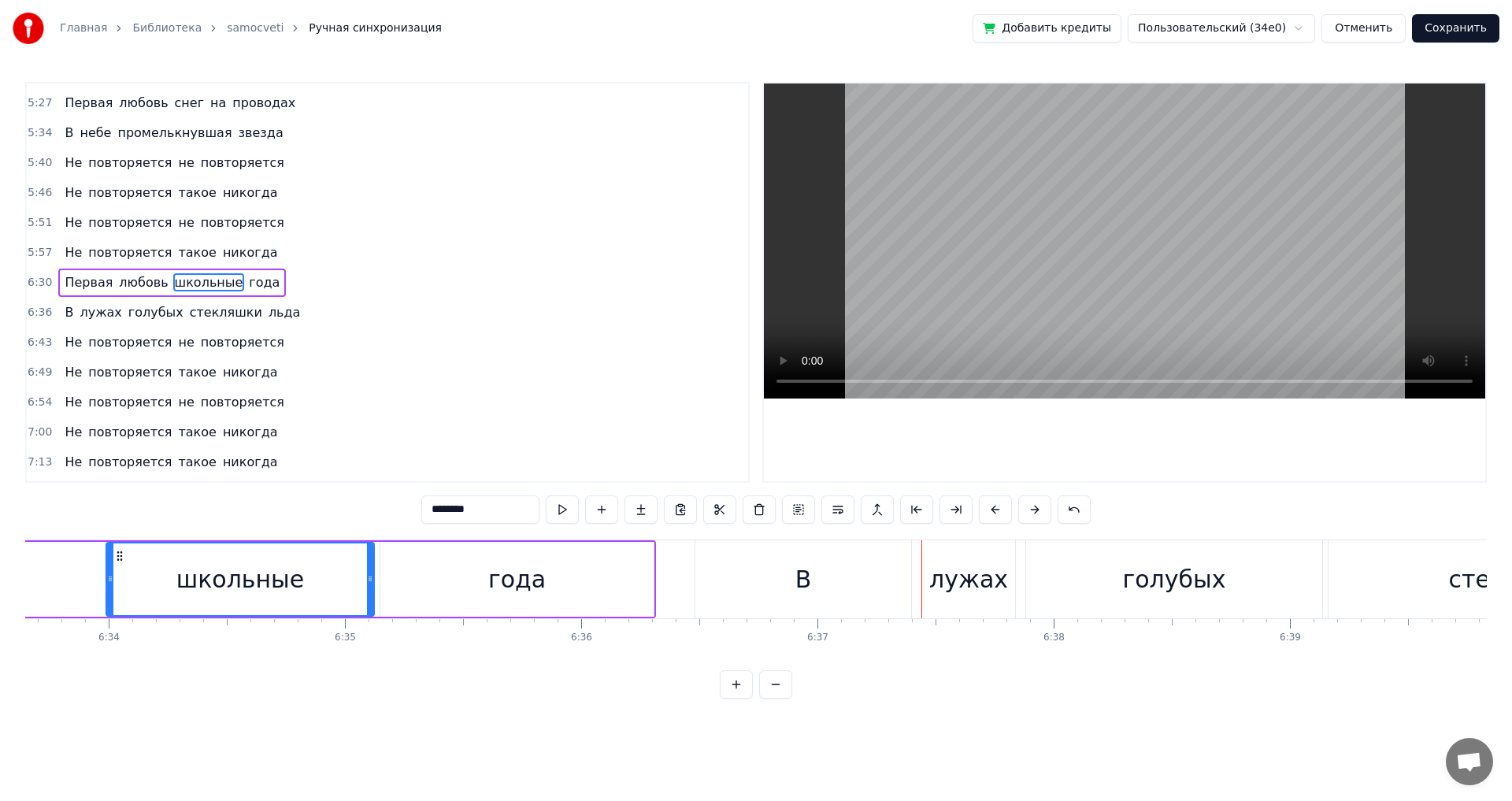
click at [817, 588] on div "В" at bounding box center [803, 579] width 216 height 78
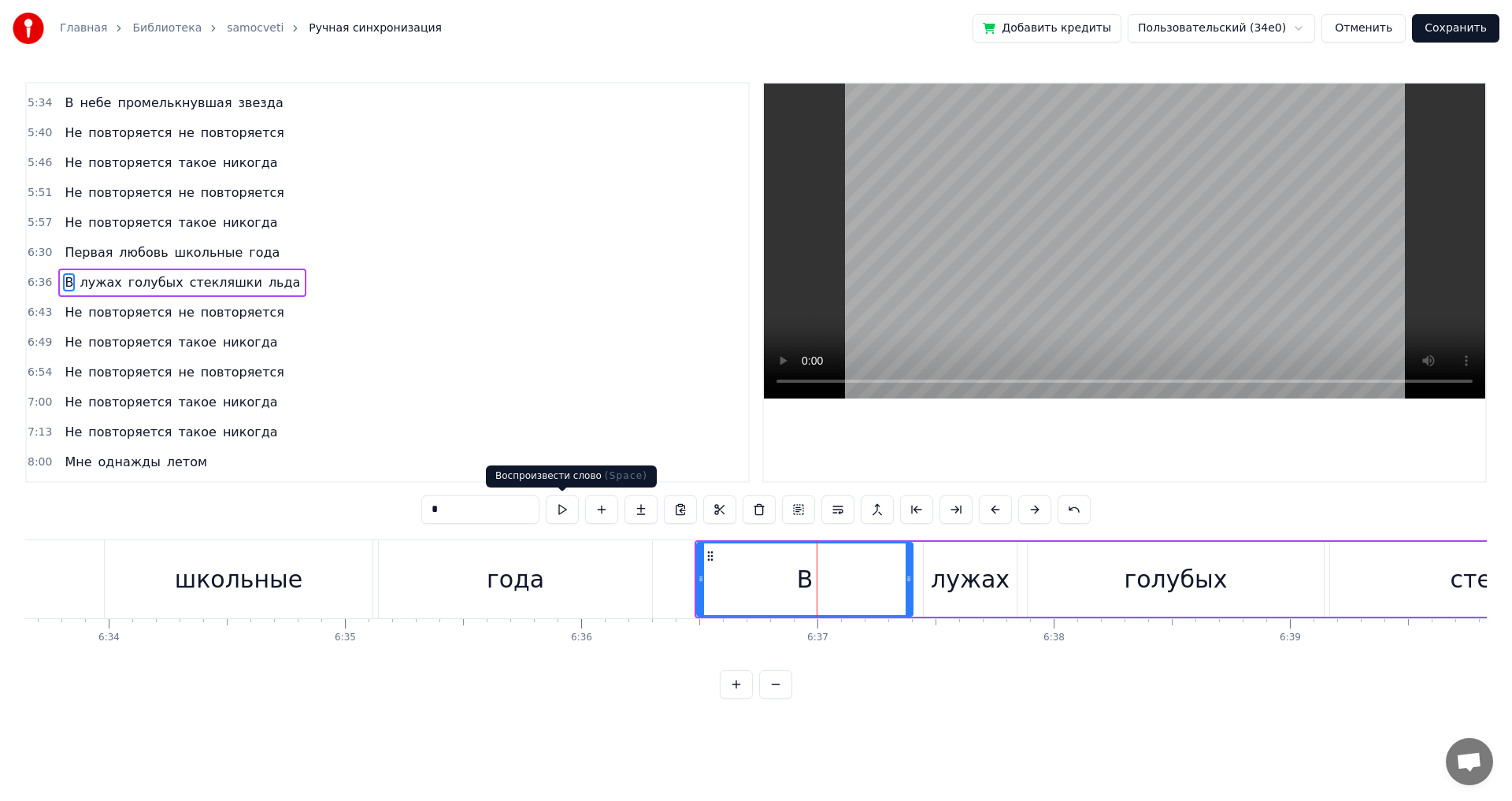
click at [569, 509] on button at bounding box center [562, 509] width 33 height 28
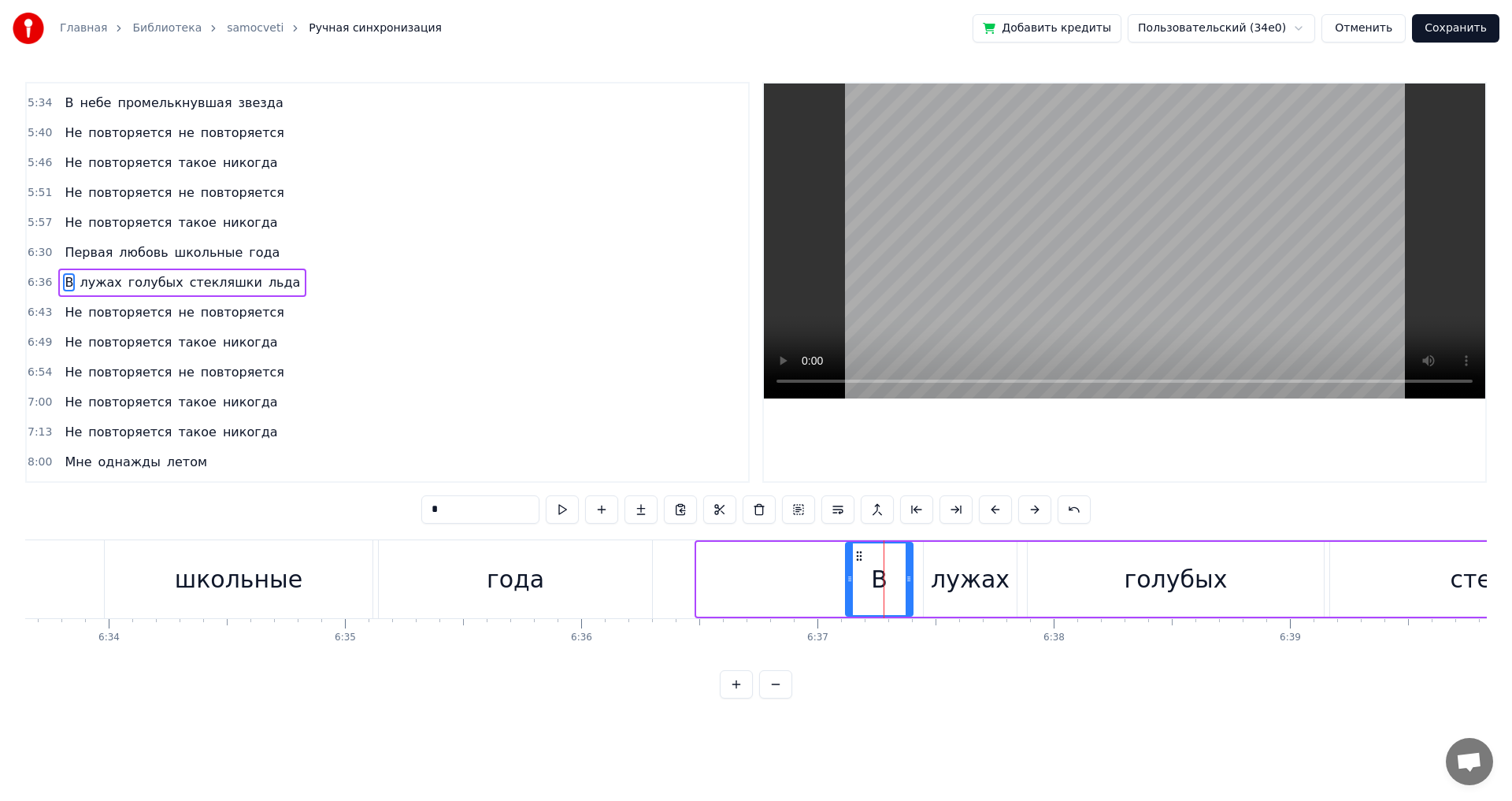
drag, startPoint x: 702, startPoint y: 580, endPoint x: 851, endPoint y: 588, distance: 149.2
click at [851, 588] on div at bounding box center [850, 579] width 6 height 72
click at [438, 587] on div "года" at bounding box center [516, 579] width 274 height 78
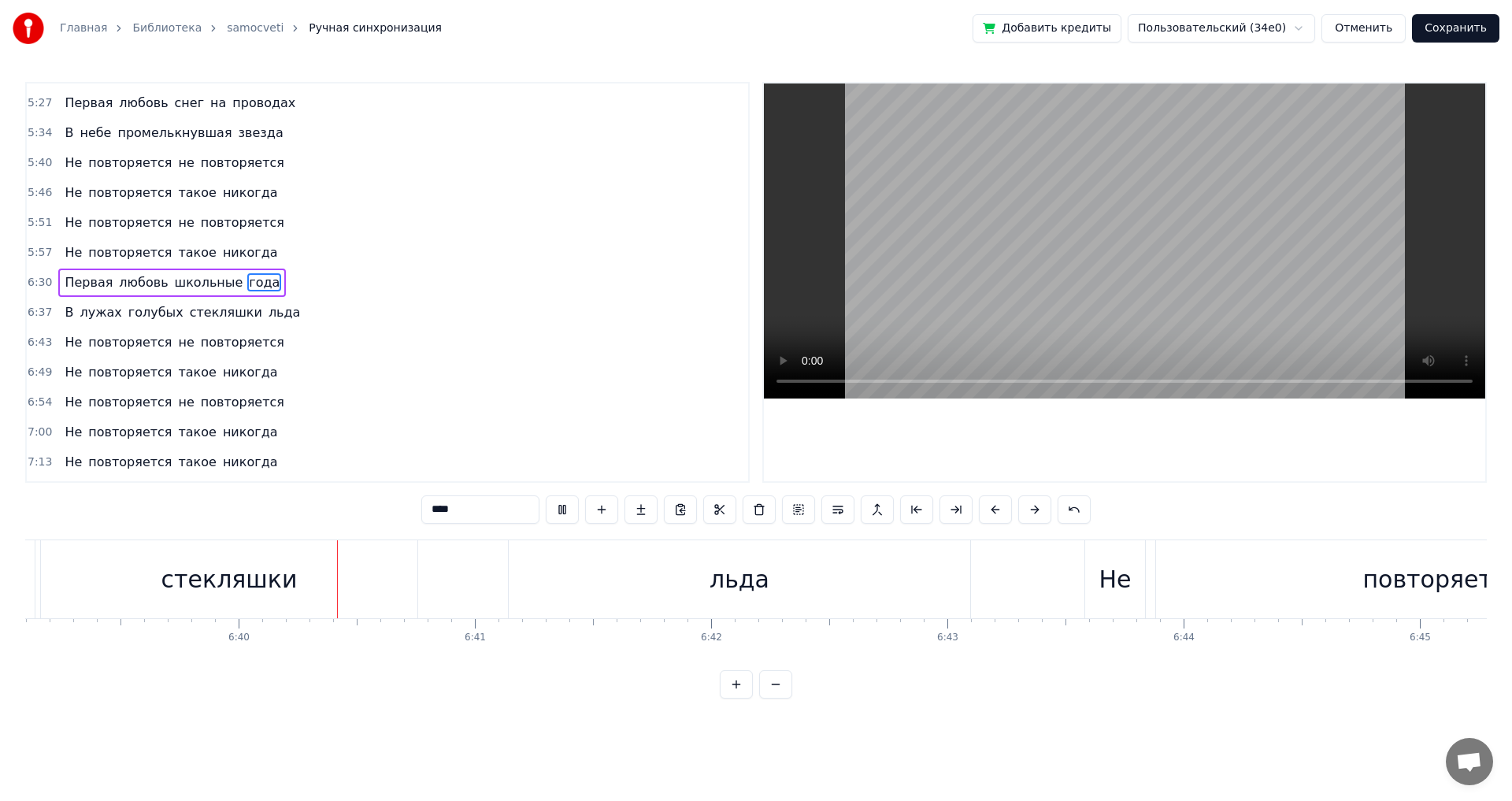
scroll to position [0, 94374]
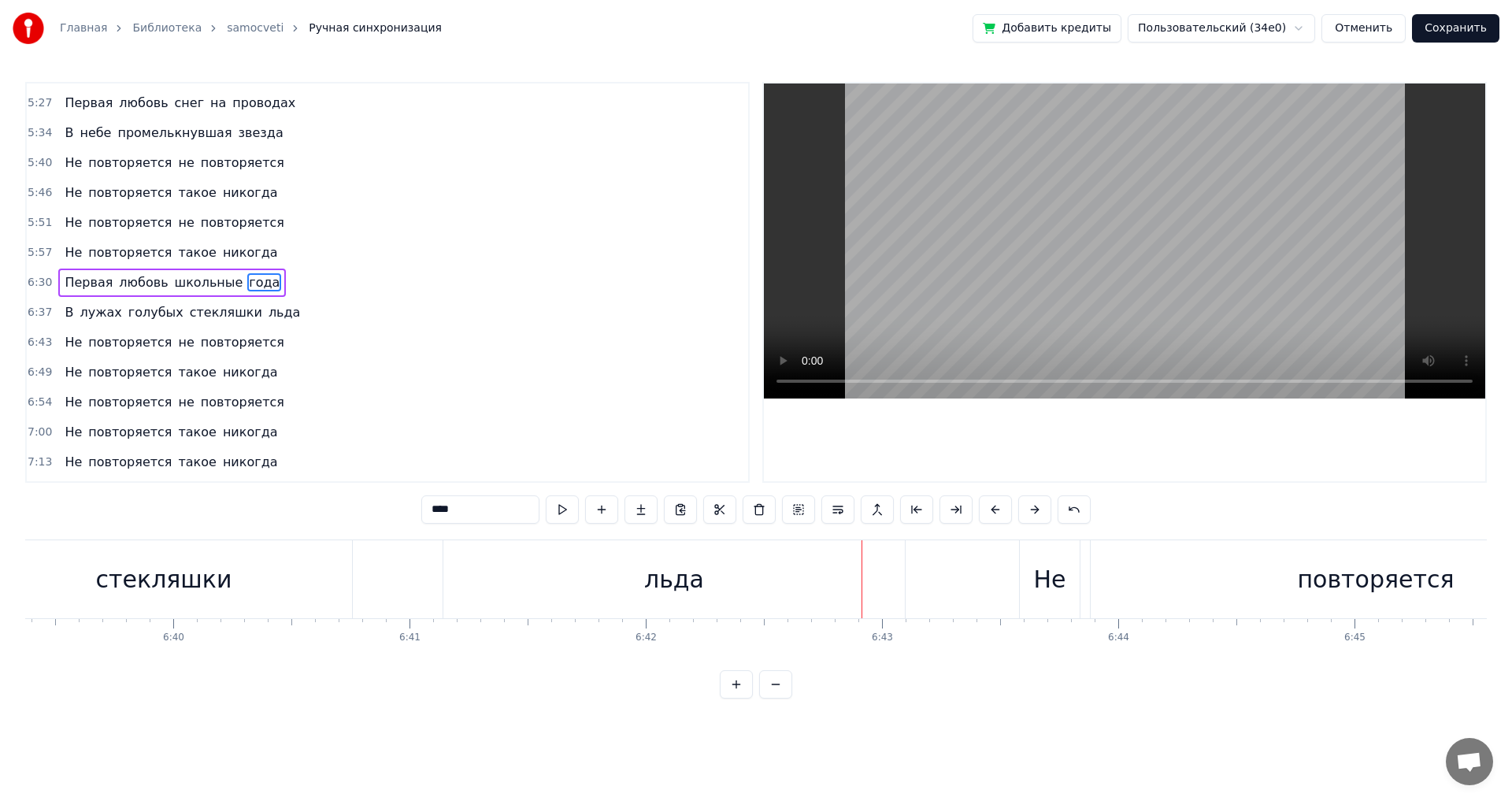
click at [547, 588] on div "льда" at bounding box center [674, 579] width 462 height 78
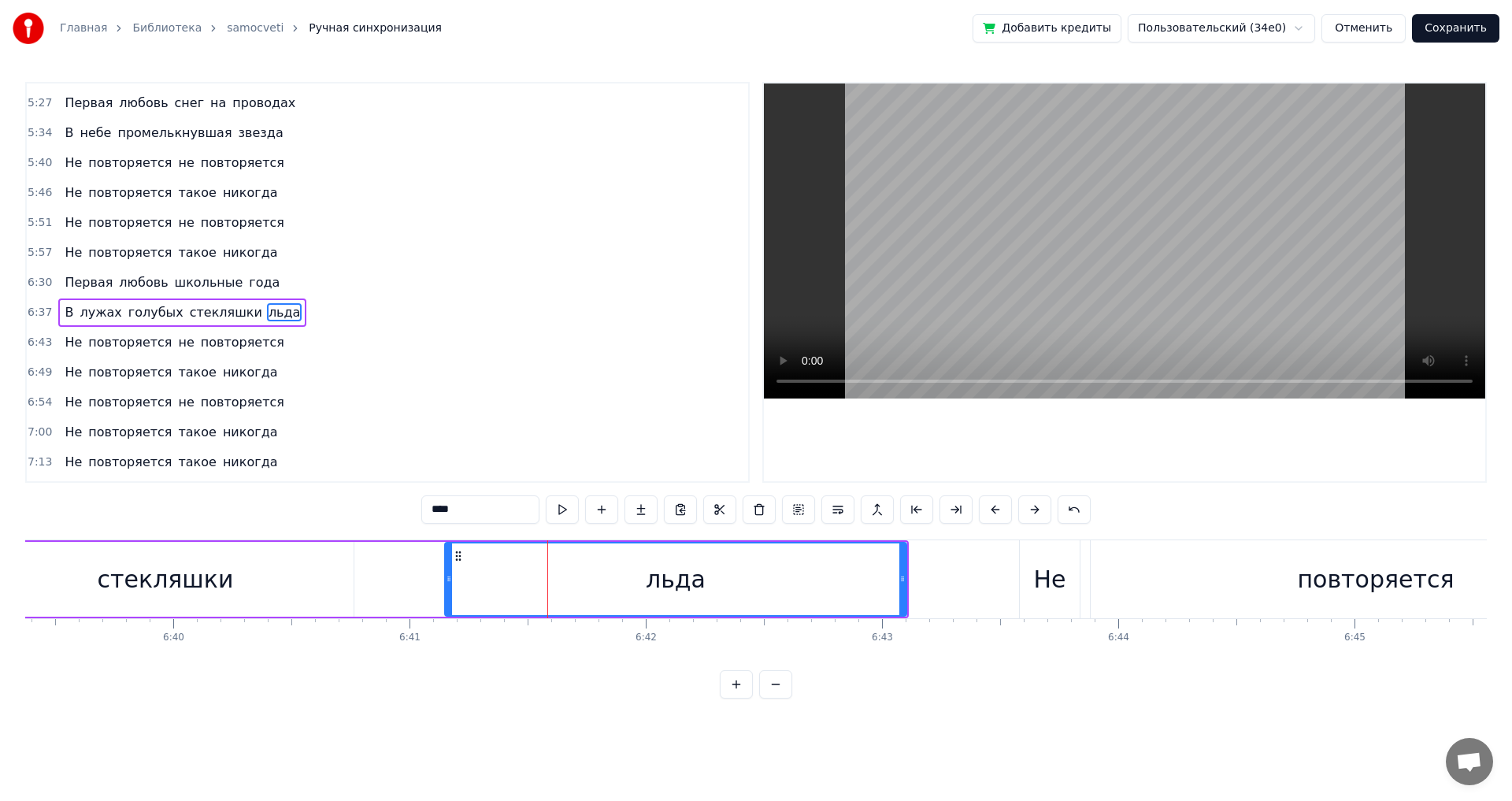
scroll to position [1163, 0]
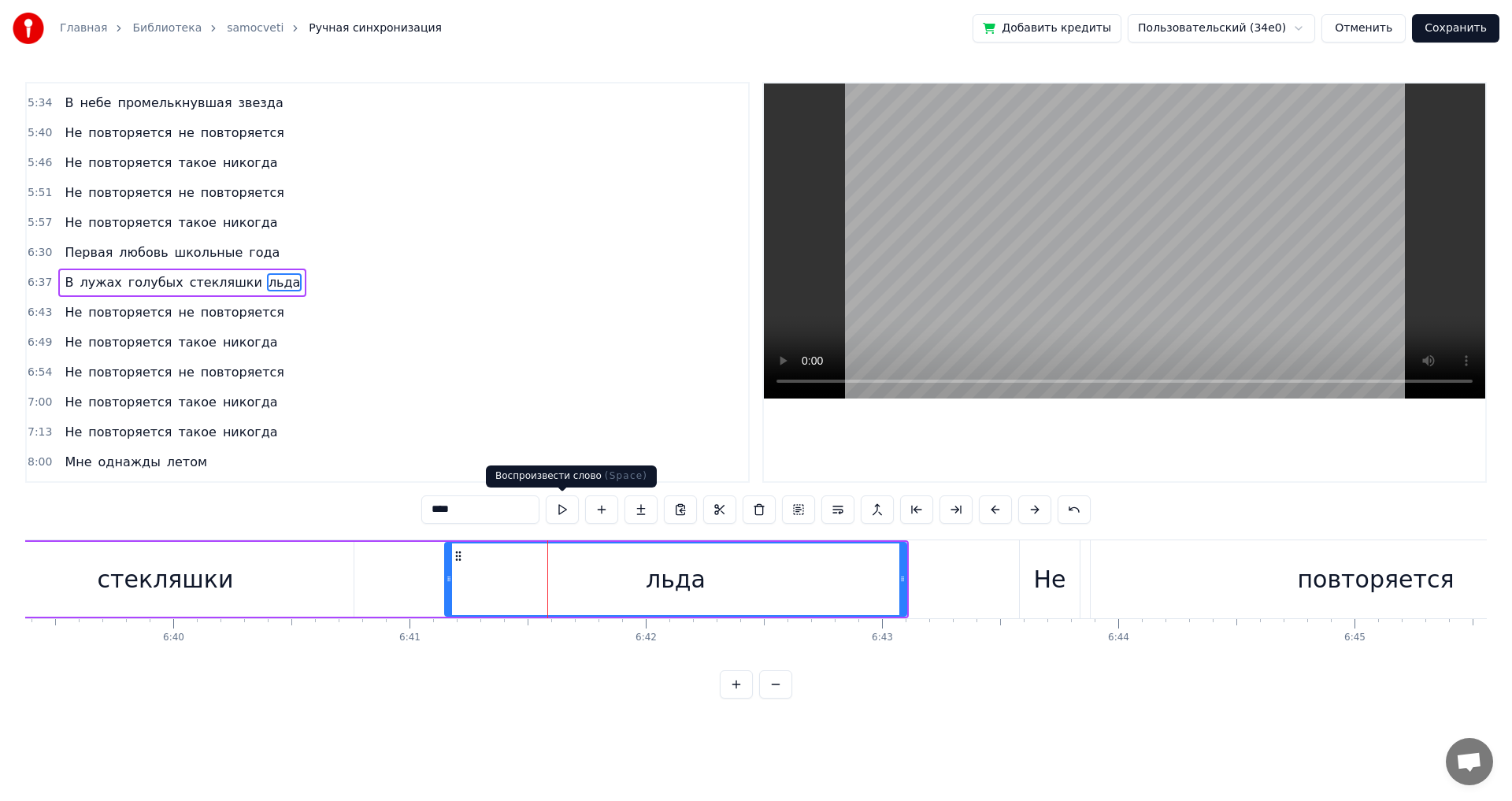
click at [564, 505] on button at bounding box center [562, 509] width 33 height 28
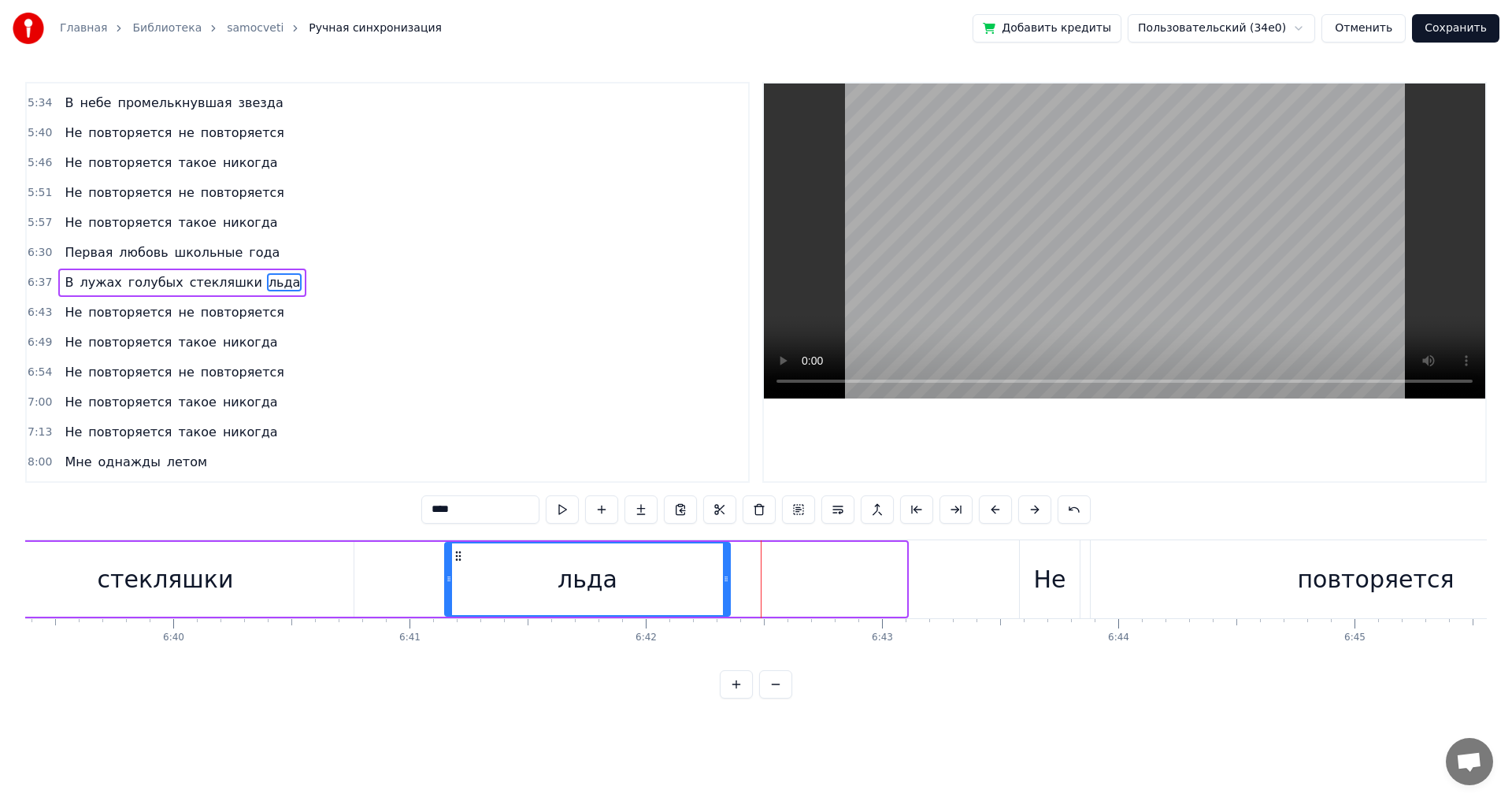
drag, startPoint x: 905, startPoint y: 575, endPoint x: 729, endPoint y: 583, distance: 176.2
click at [729, 583] on icon at bounding box center [726, 579] width 6 height 13
click at [219, 580] on div "стекляшки" at bounding box center [166, 579] width 136 height 35
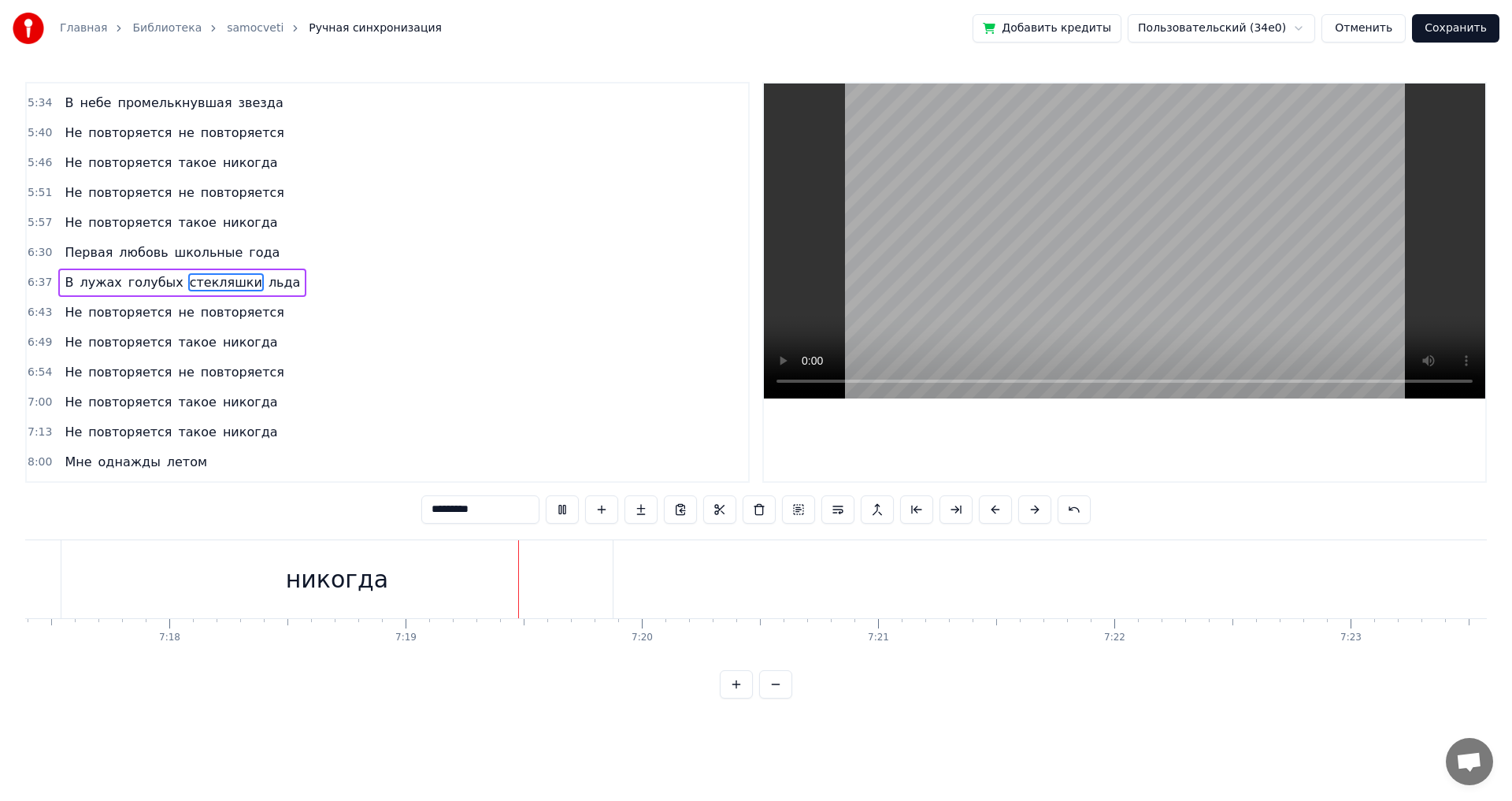
scroll to position [0, 103630]
click at [322, 587] on div "никогда" at bounding box center [63, 579] width 551 height 78
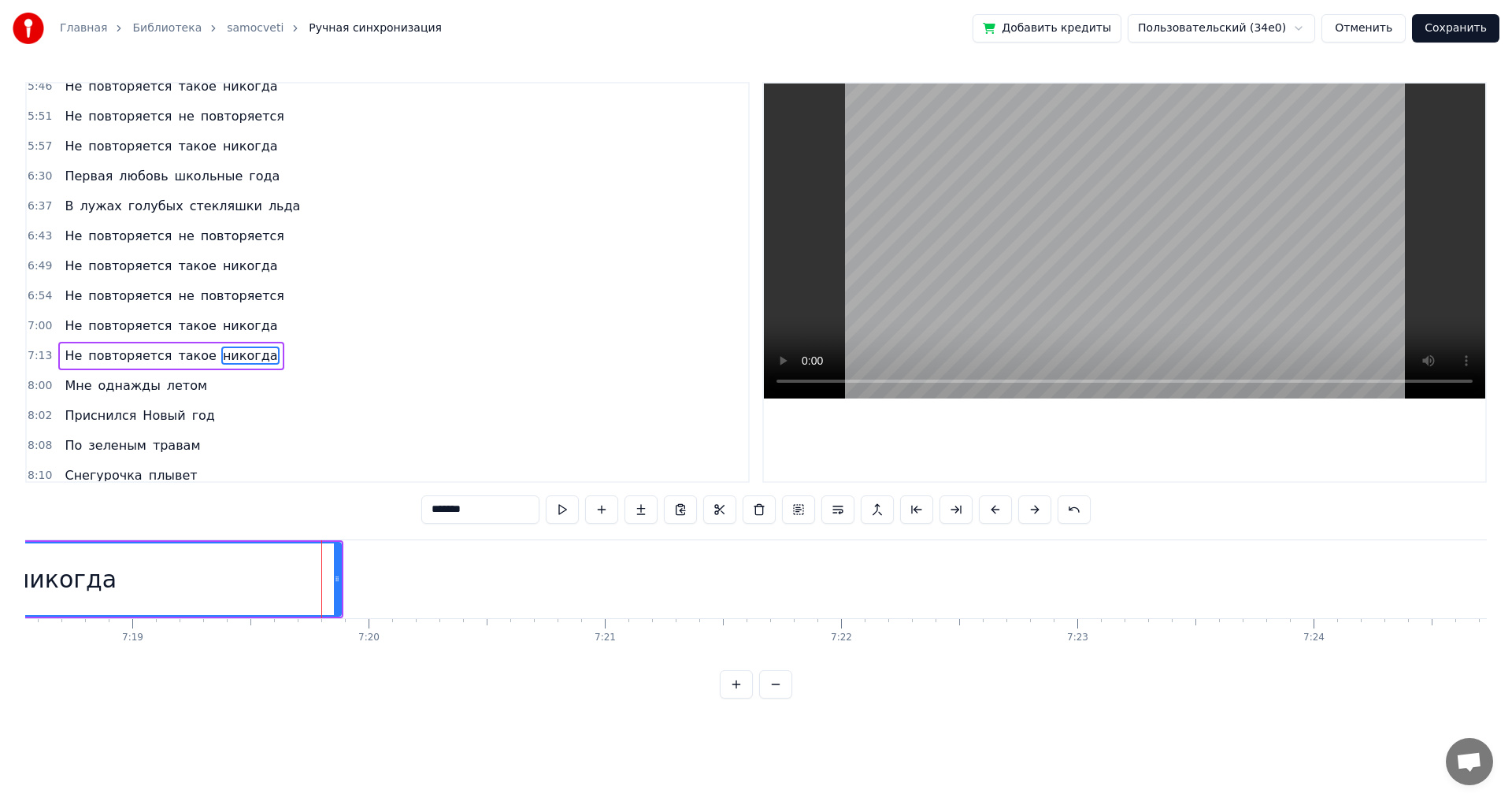
scroll to position [1312, 0]
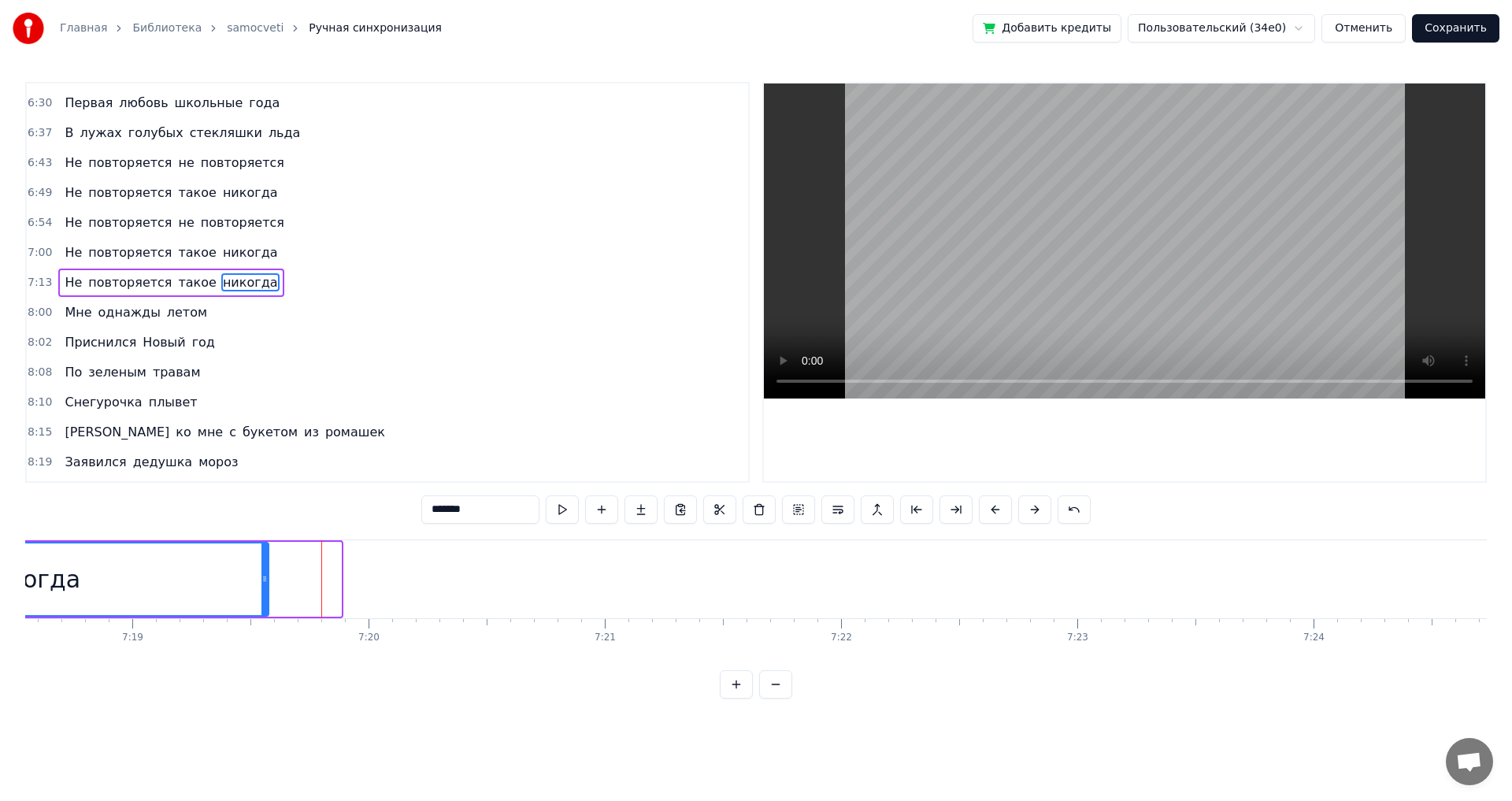
drag, startPoint x: 338, startPoint y: 586, endPoint x: 266, endPoint y: 590, distance: 72.1
click at [266, 590] on div at bounding box center [265, 579] width 6 height 72
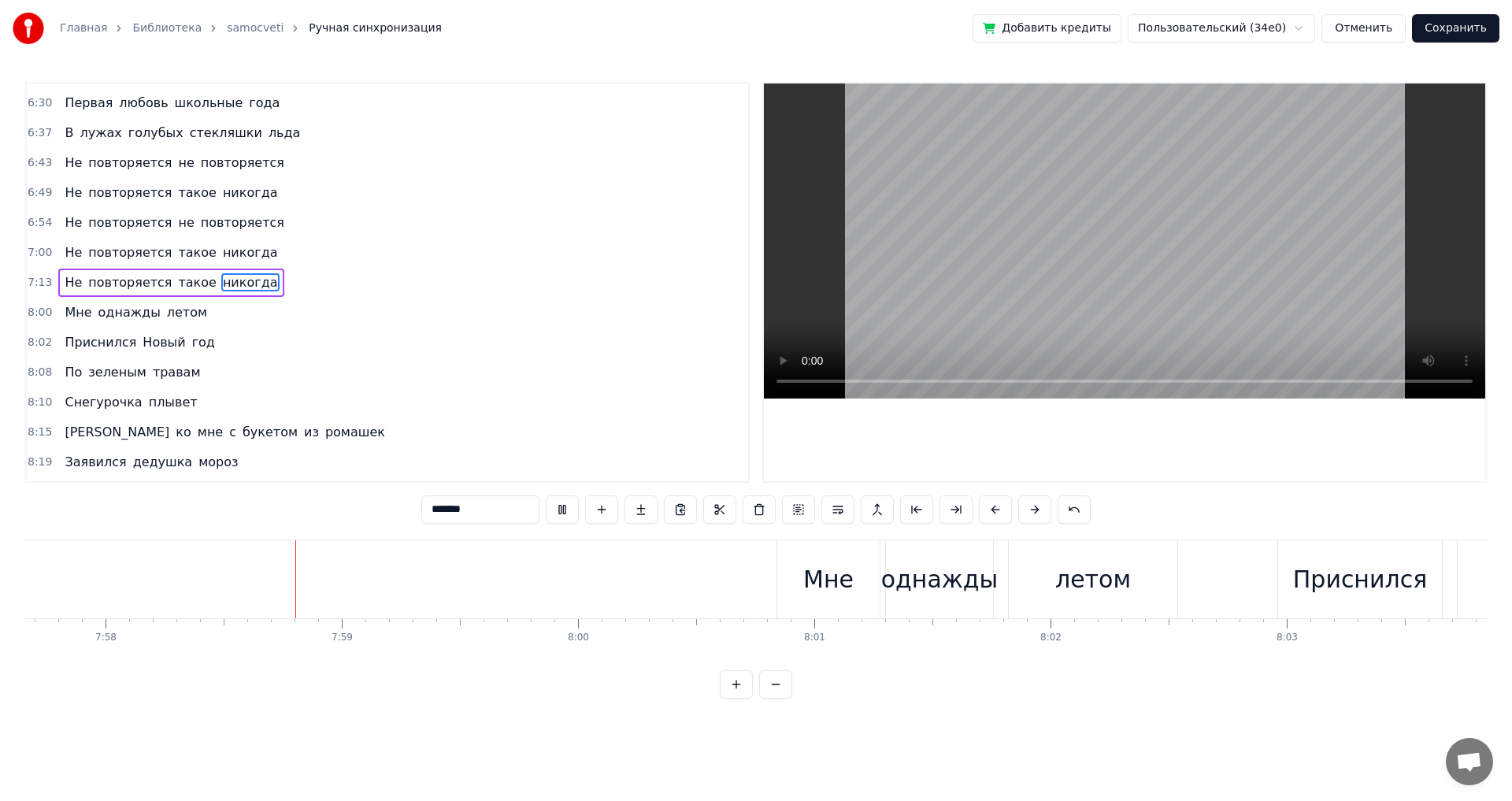
scroll to position [0, 112874]
click at [938, 592] on div "однажды" at bounding box center [939, 579] width 118 height 35
type input "*******"
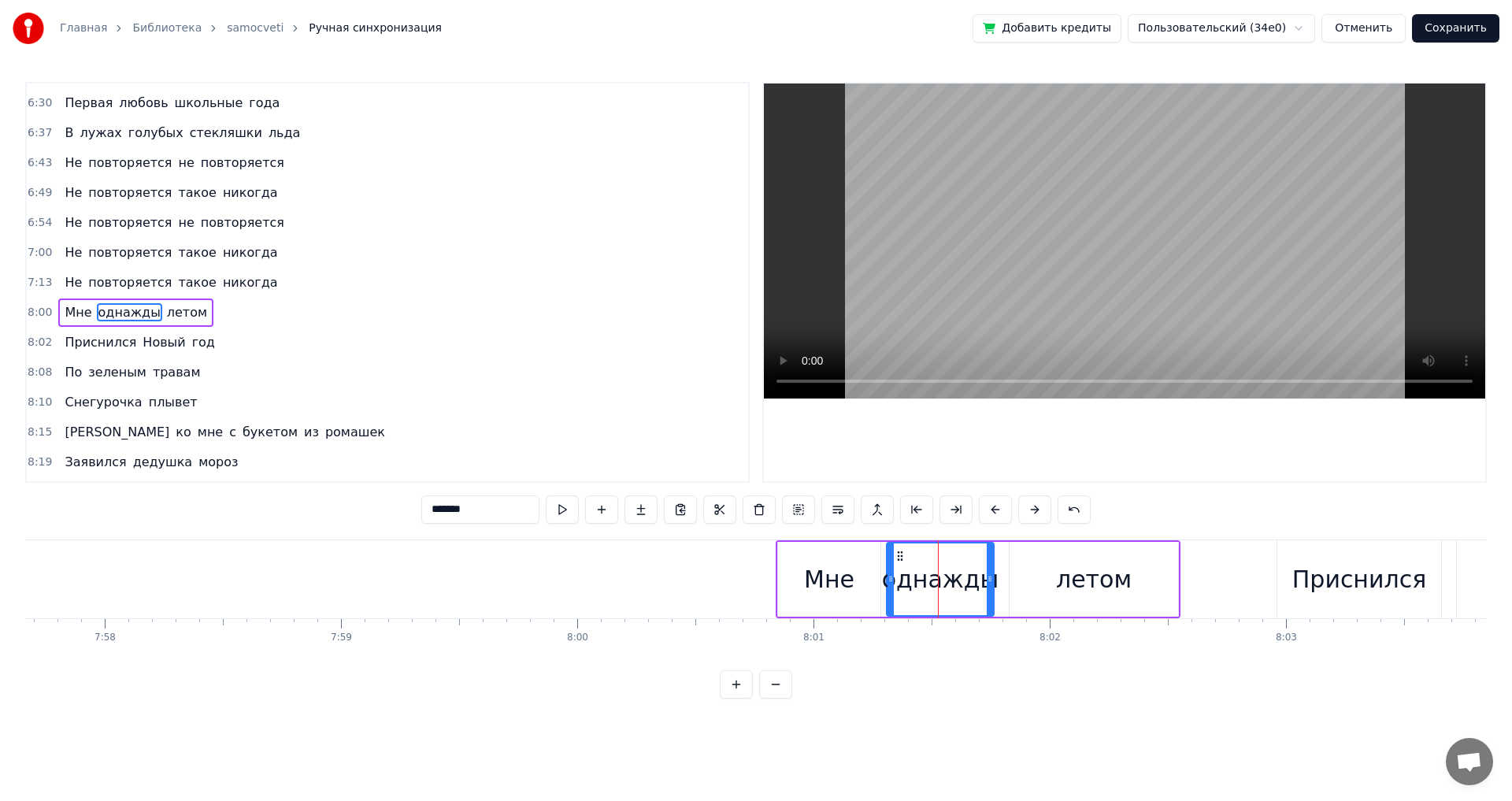
scroll to position [1343, 0]
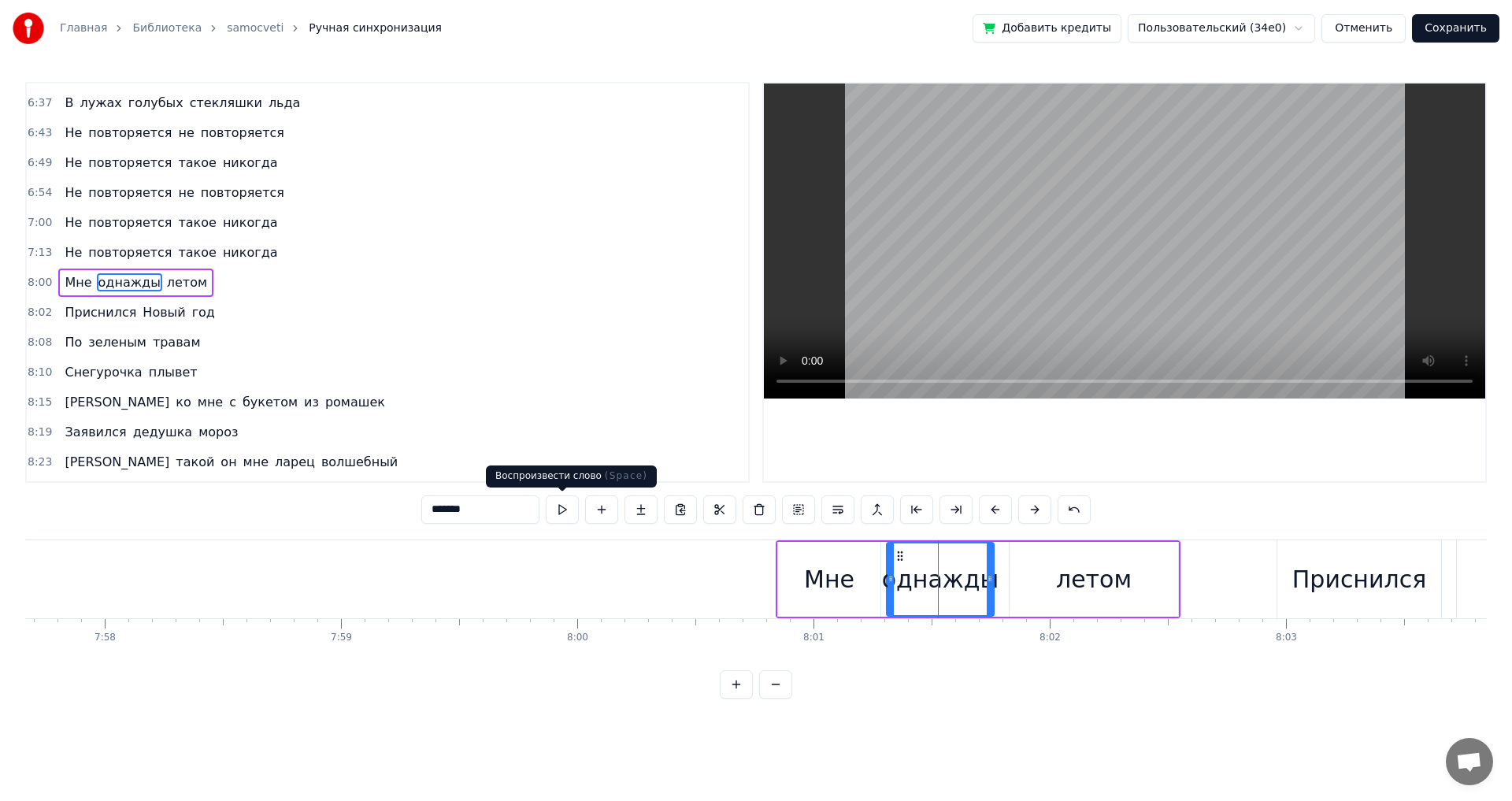
click at [566, 508] on button at bounding box center [562, 509] width 33 height 28
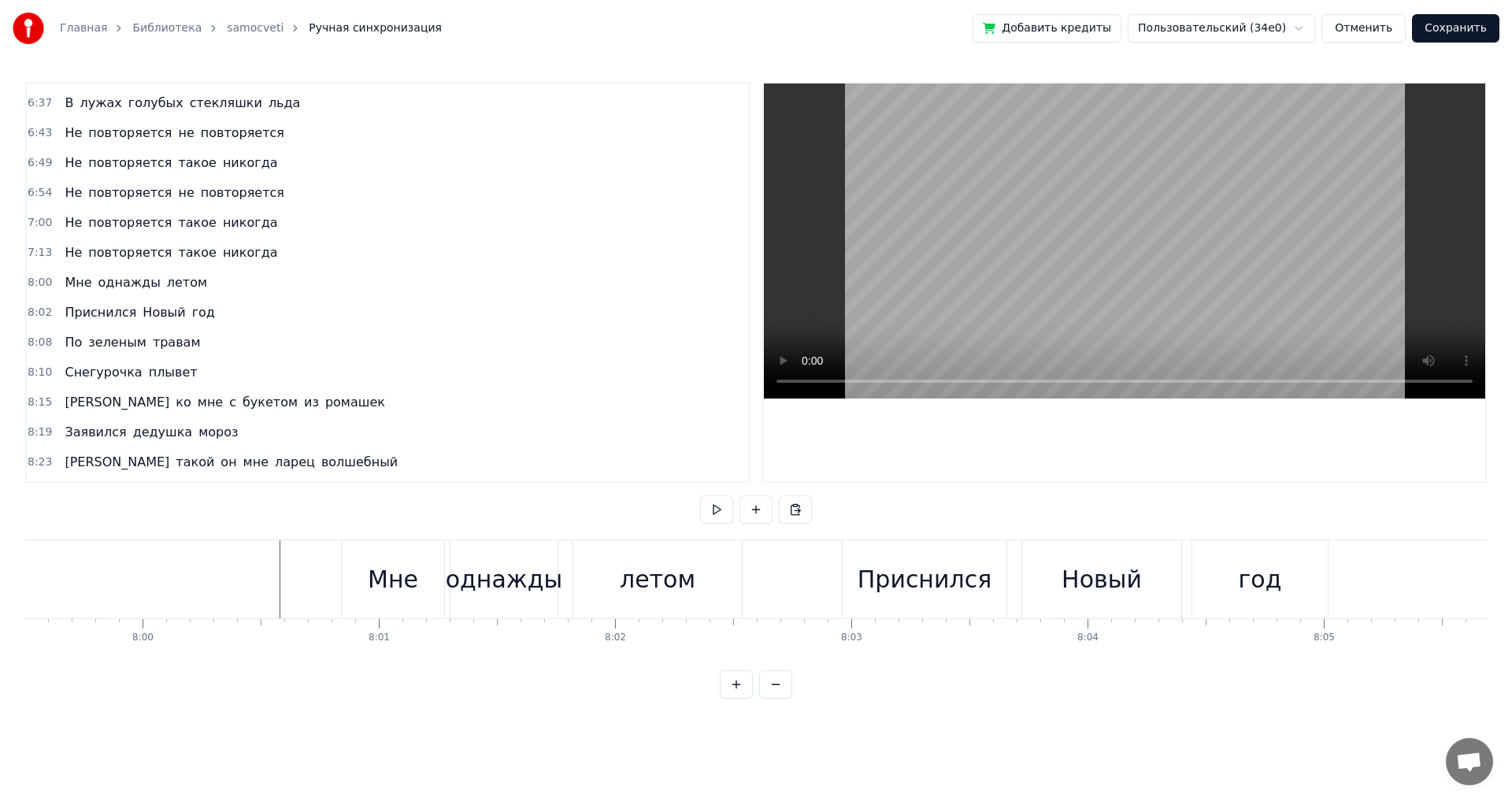
scroll to position [0, 113130]
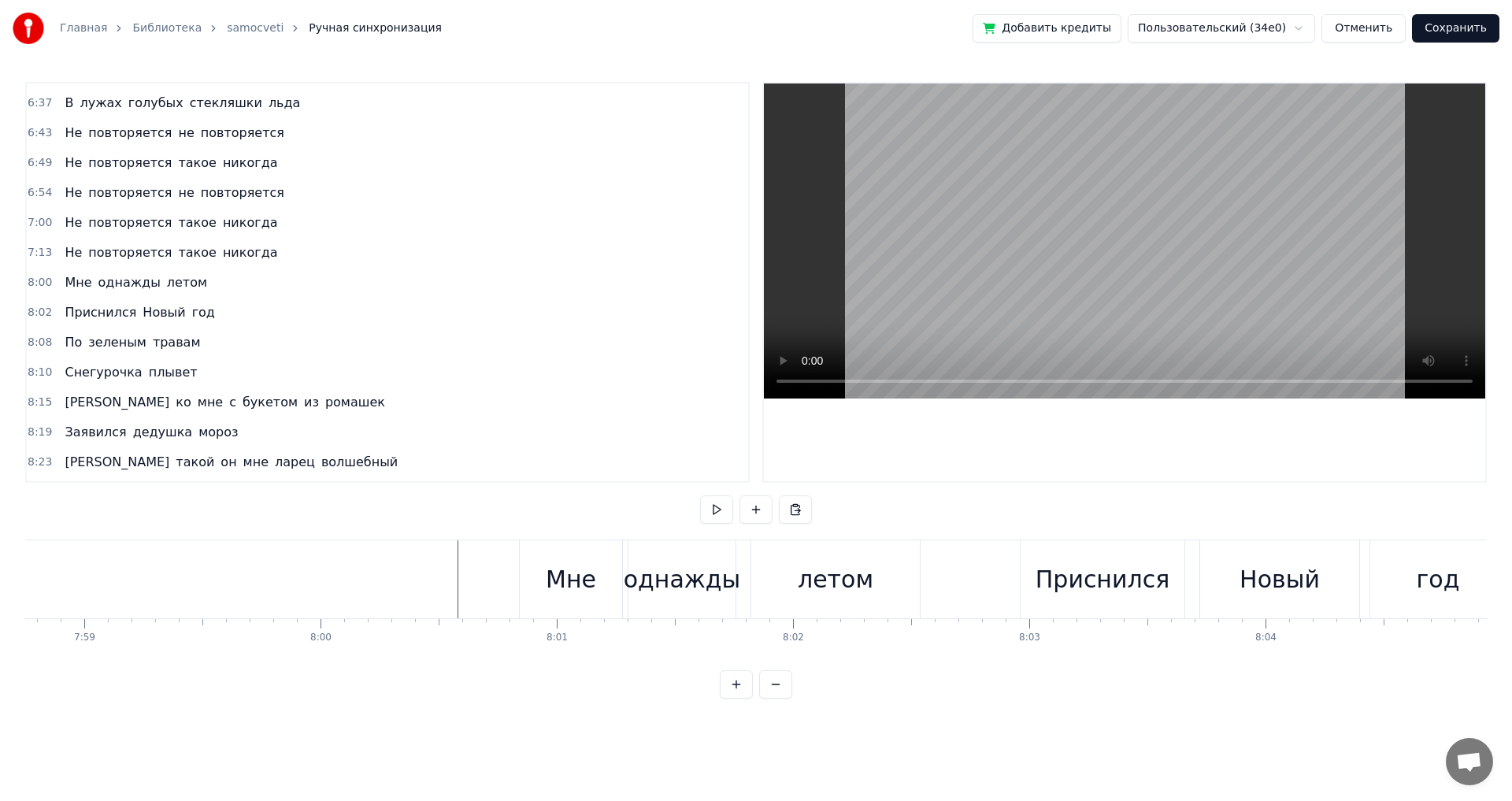
click at [698, 593] on div "однажды" at bounding box center [682, 579] width 118 height 35
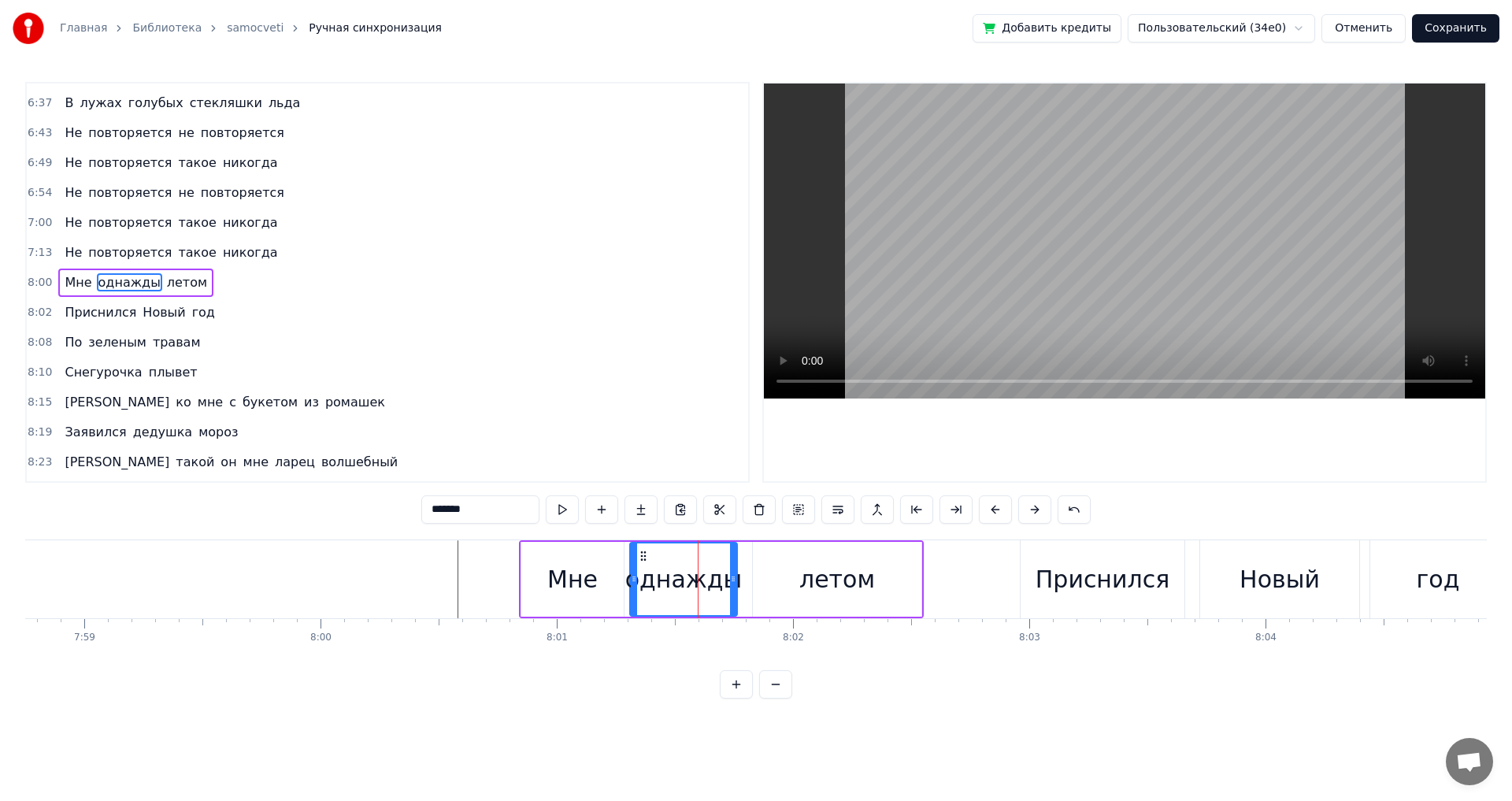
click at [762, 591] on div "летом" at bounding box center [837, 579] width 169 height 75
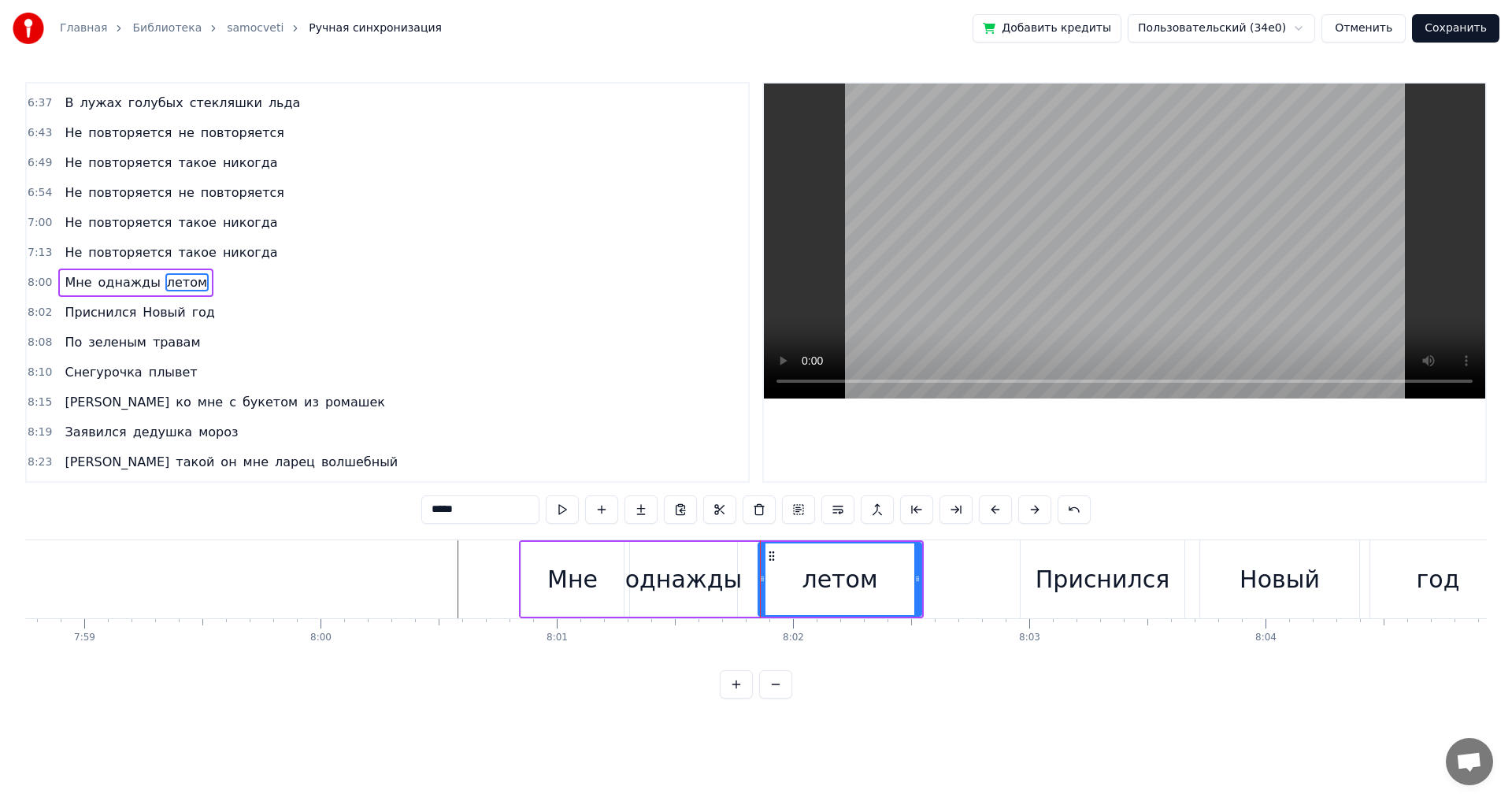
click at [761, 591] on div at bounding box center [762, 579] width 6 height 72
click at [698, 599] on div "однажды" at bounding box center [684, 579] width 107 height 75
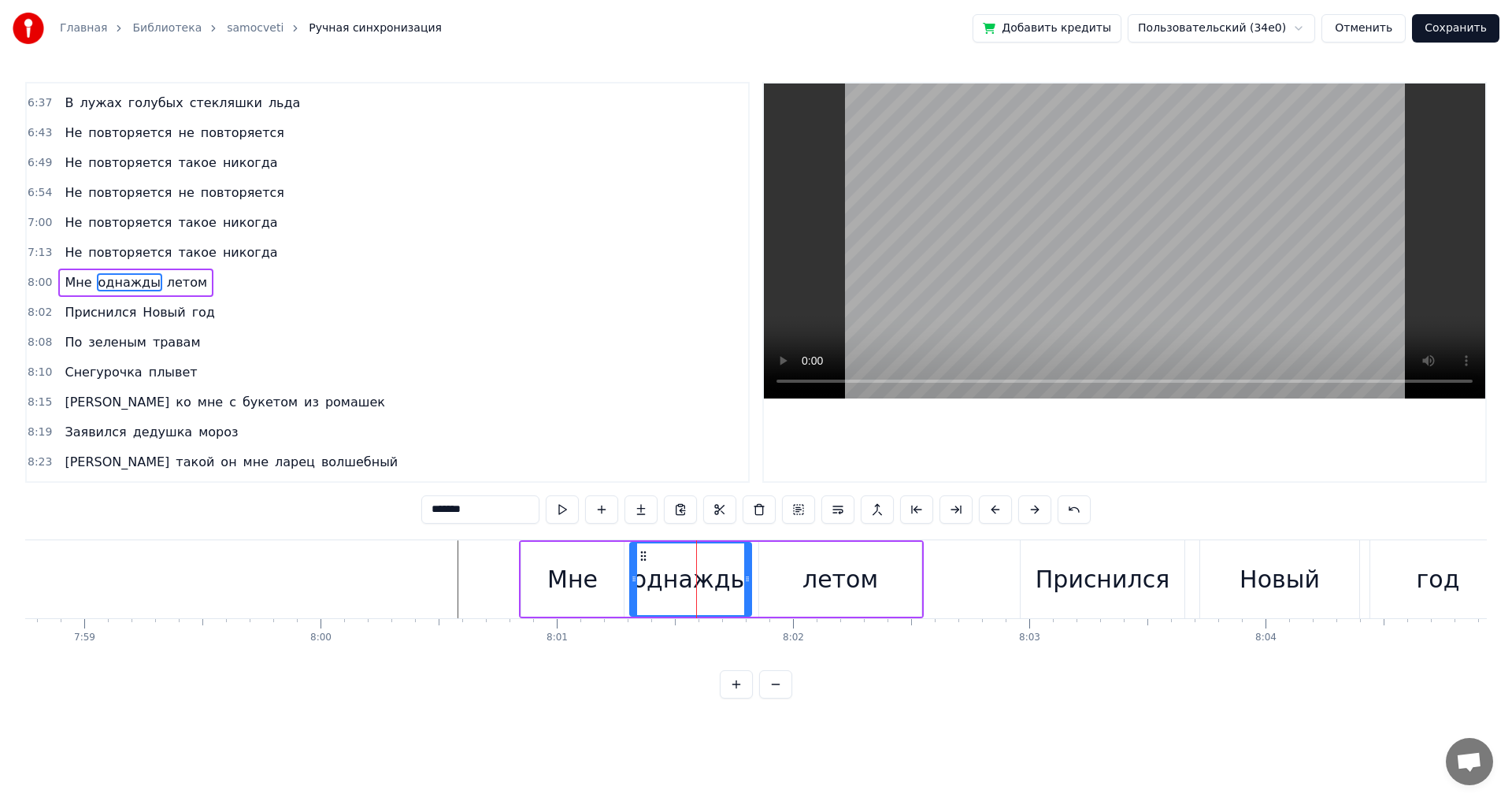
drag, startPoint x: 733, startPoint y: 593, endPoint x: 746, endPoint y: 592, distance: 13.0
click at [746, 592] on div at bounding box center [747, 579] width 6 height 72
click at [889, 598] on div "летом" at bounding box center [840, 579] width 162 height 75
type input "*****"
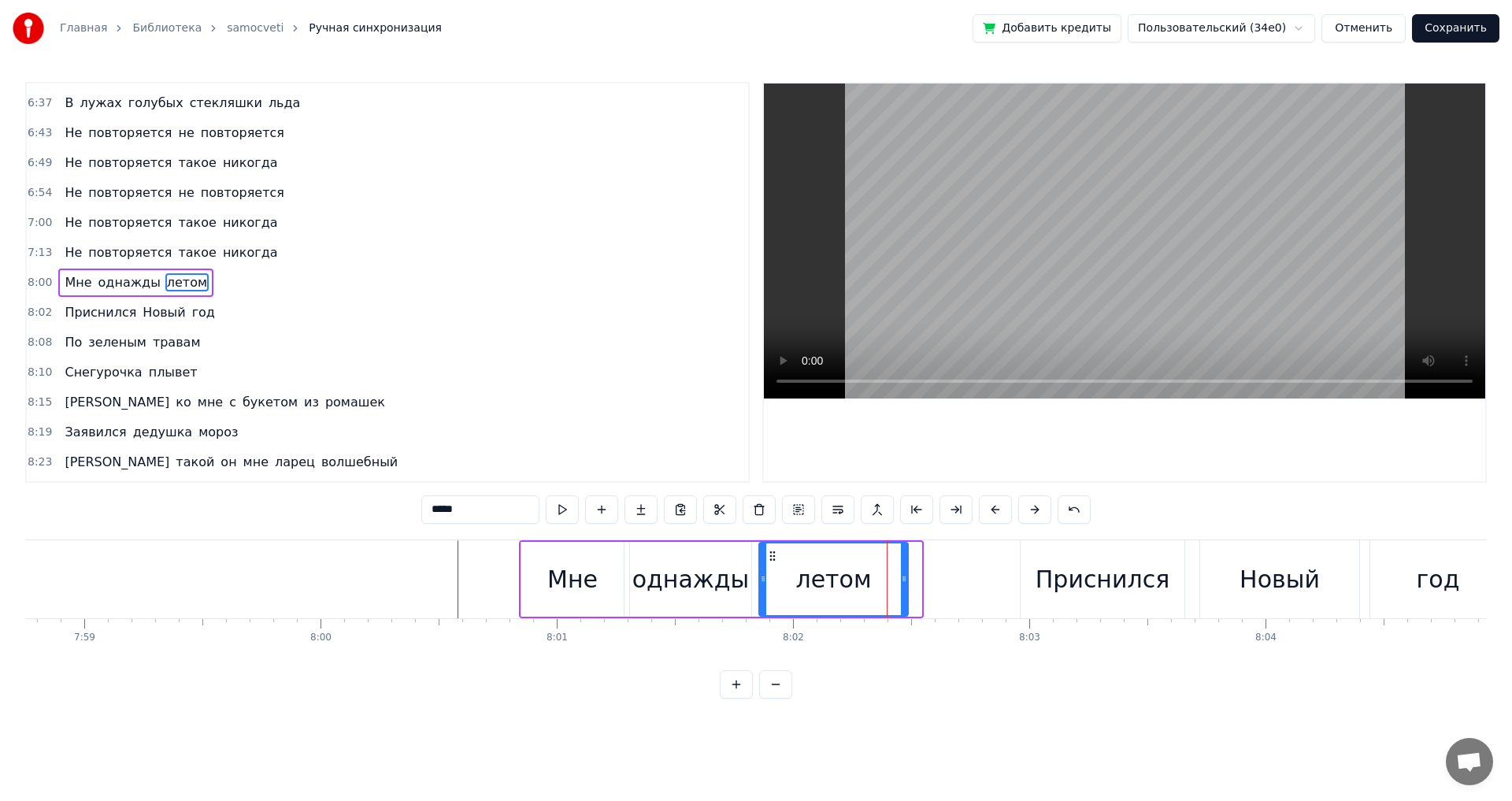
drag, startPoint x: 918, startPoint y: 589, endPoint x: 905, endPoint y: 590, distance: 13.0
click at [905, 590] on div at bounding box center [904, 579] width 6 height 72
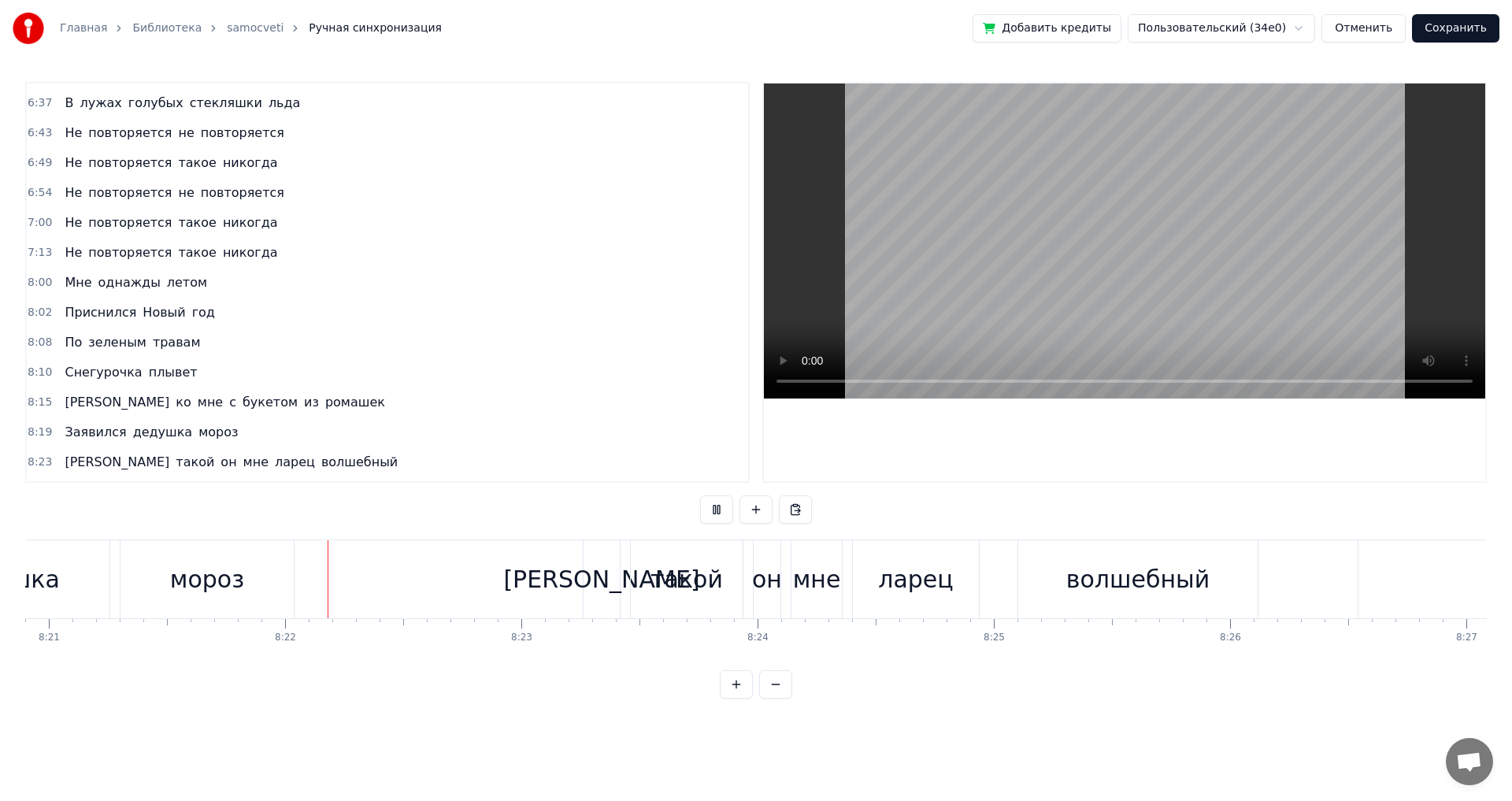
scroll to position [0, 118420]
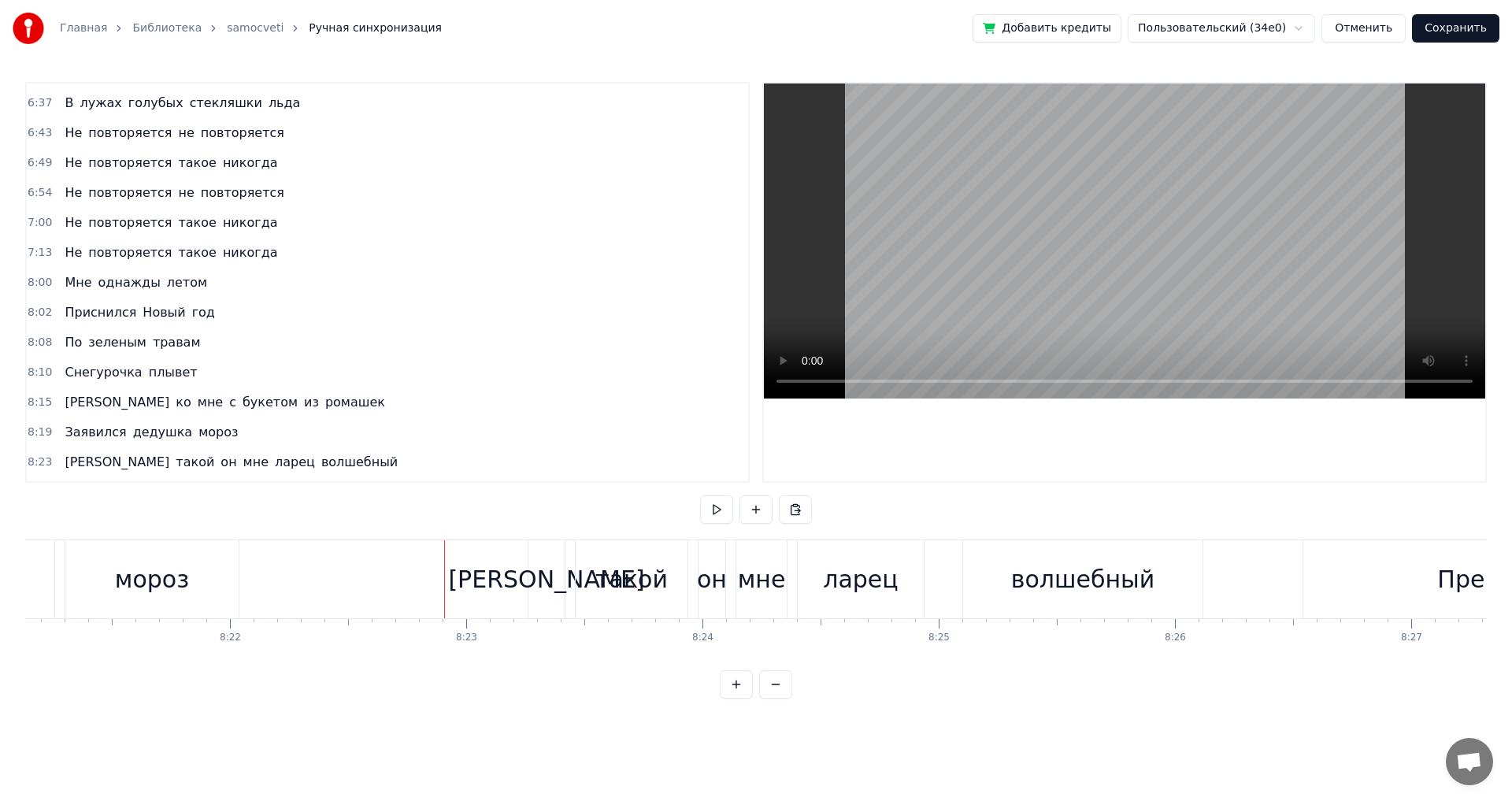
click at [131, 432] on span "дедушка" at bounding box center [162, 432] width 63 height 18
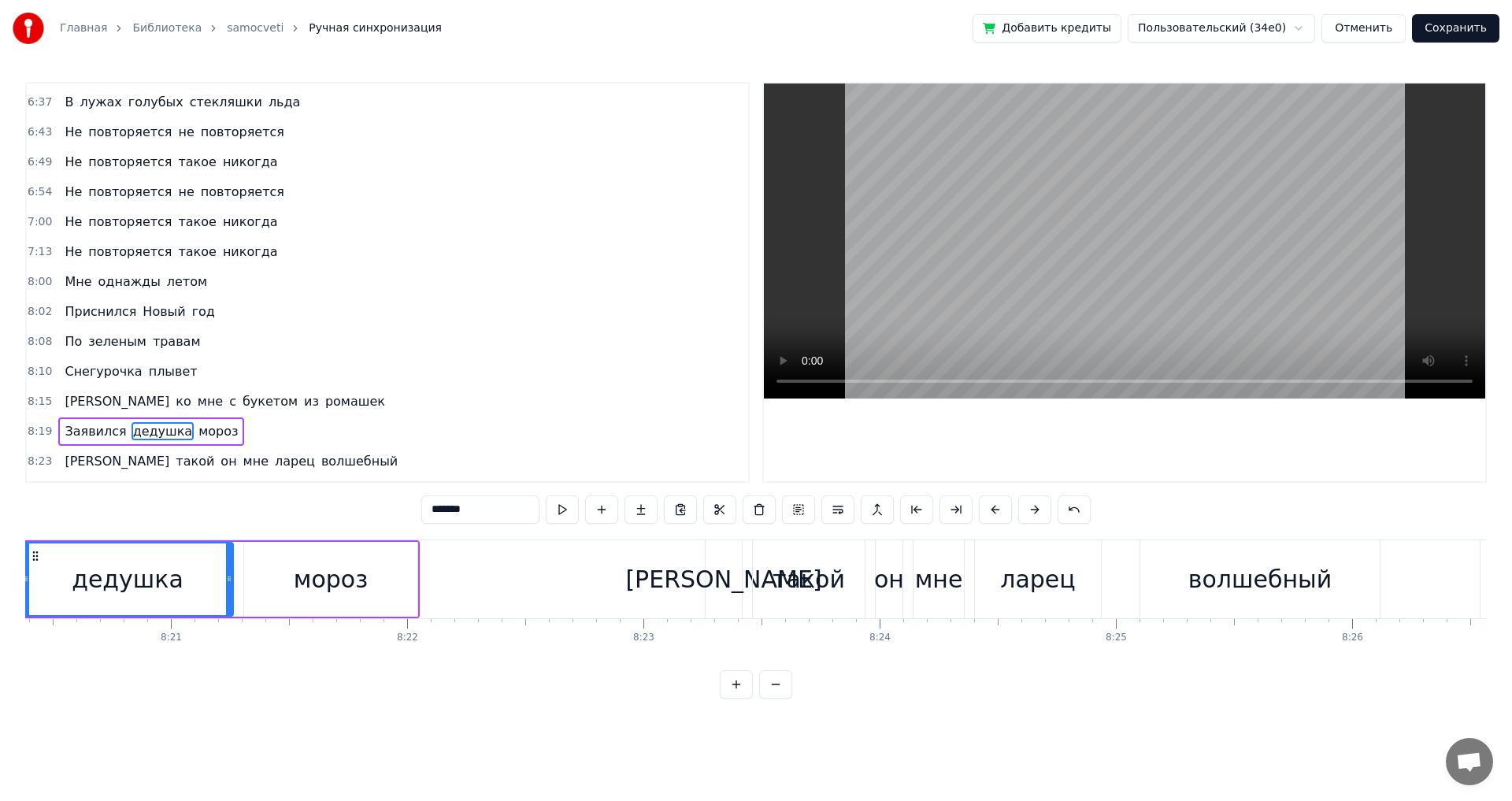
scroll to position [0, 118158]
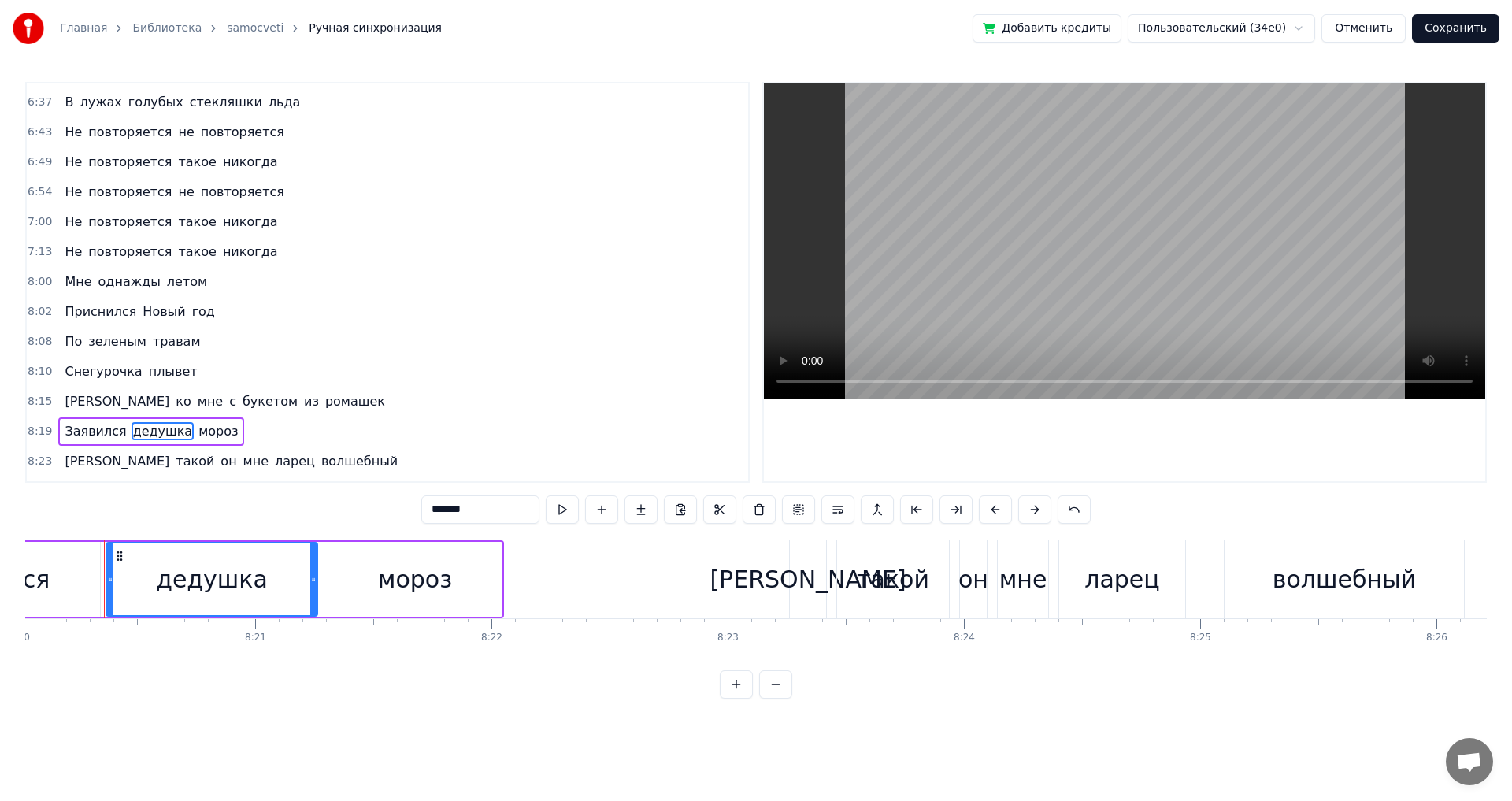
click at [429, 510] on input "*******" at bounding box center [481, 509] width 118 height 28
drag, startPoint x: 435, startPoint y: 510, endPoint x: 414, endPoint y: 510, distance: 21.0
click at [414, 510] on div "0:16 Колышется дождь густой пеленой 0:23 Стучатся дождинки в окошко твое 0:29 […" at bounding box center [756, 390] width 1462 height 617
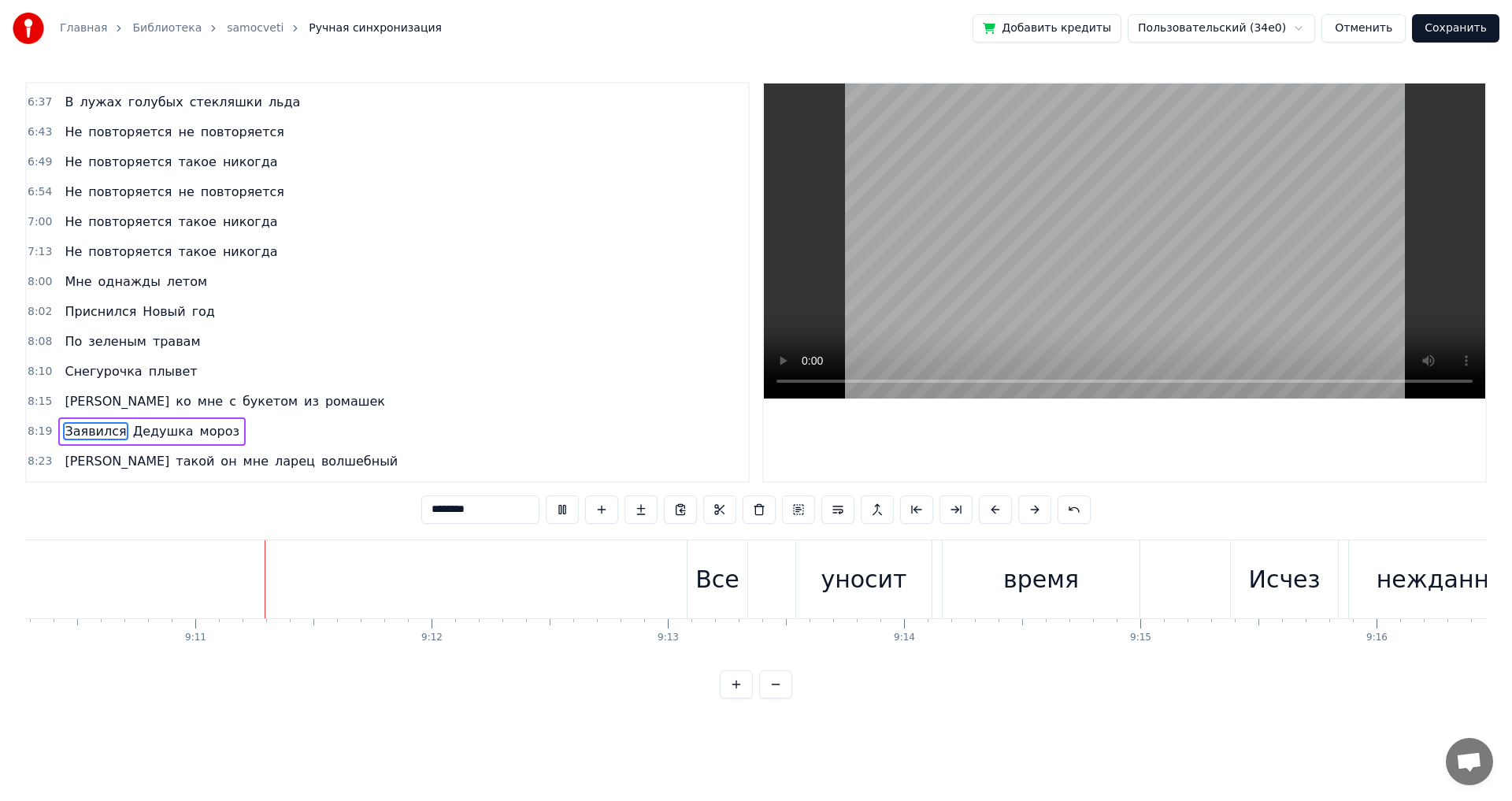
scroll to position [0, 130034]
click at [721, 601] on div "Все" at bounding box center [717, 579] width 60 height 78
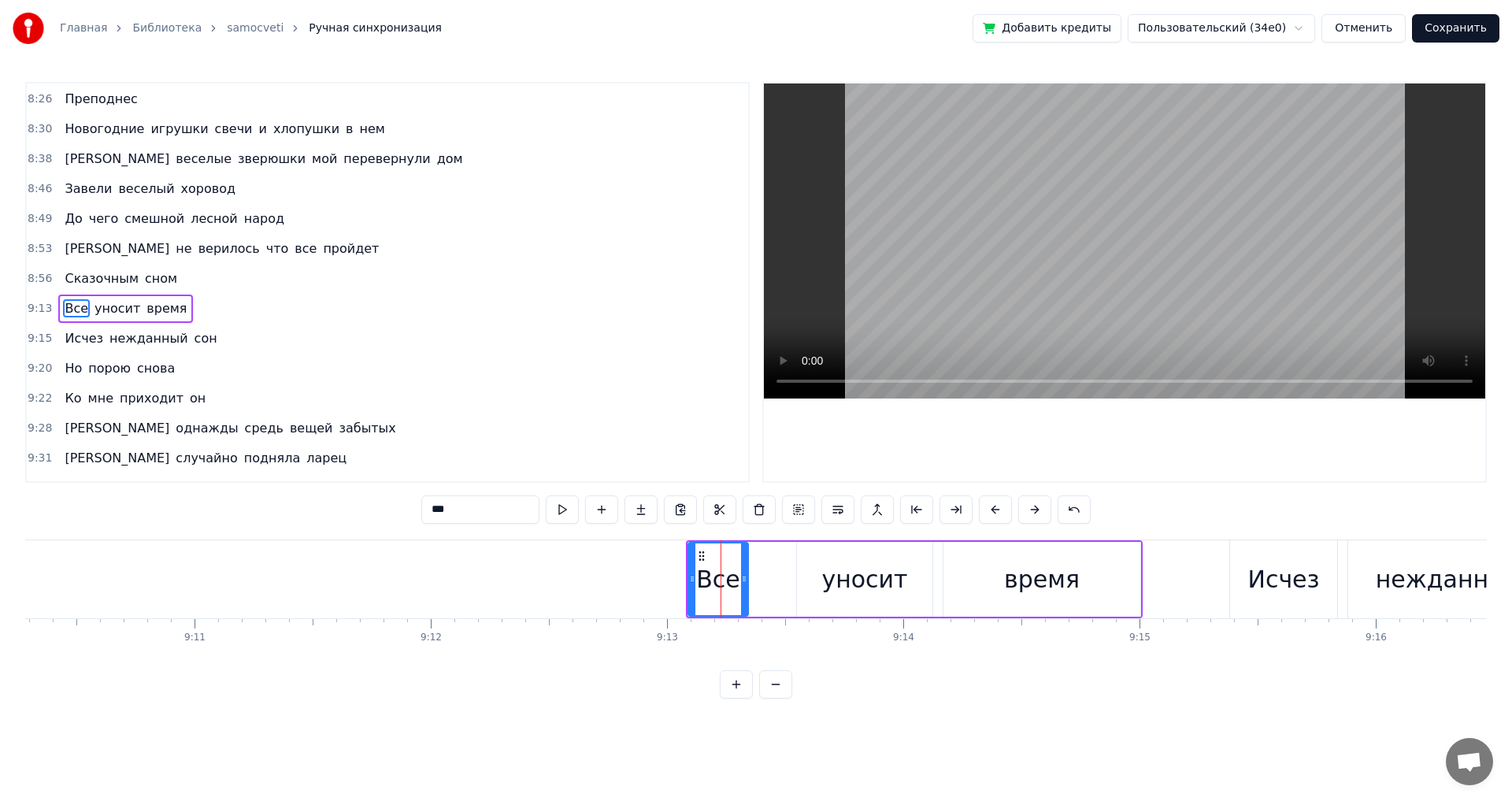
scroll to position [1762, 0]
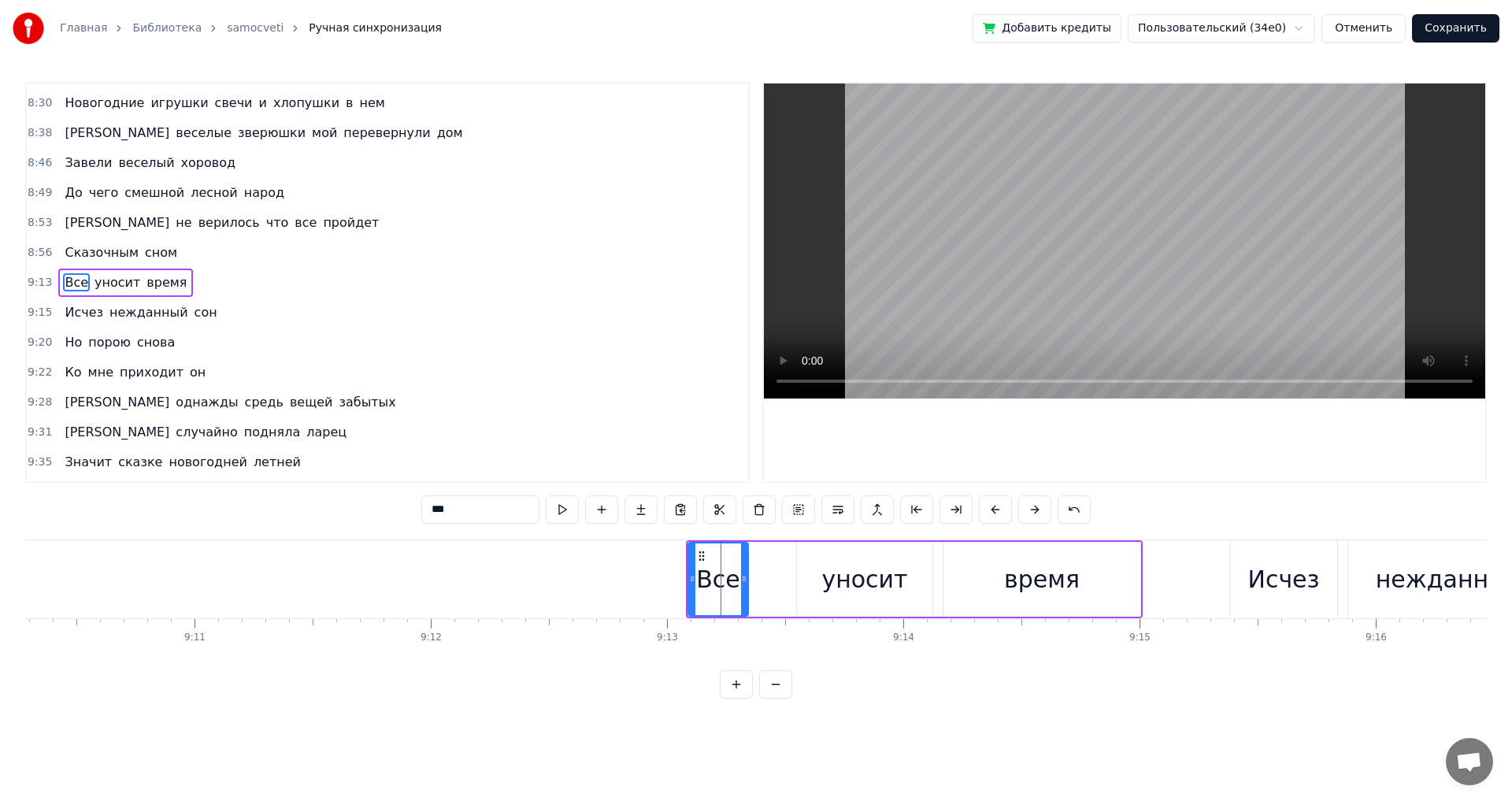
click at [817, 575] on div "уносит" at bounding box center [864, 579] width 135 height 75
type input "******"
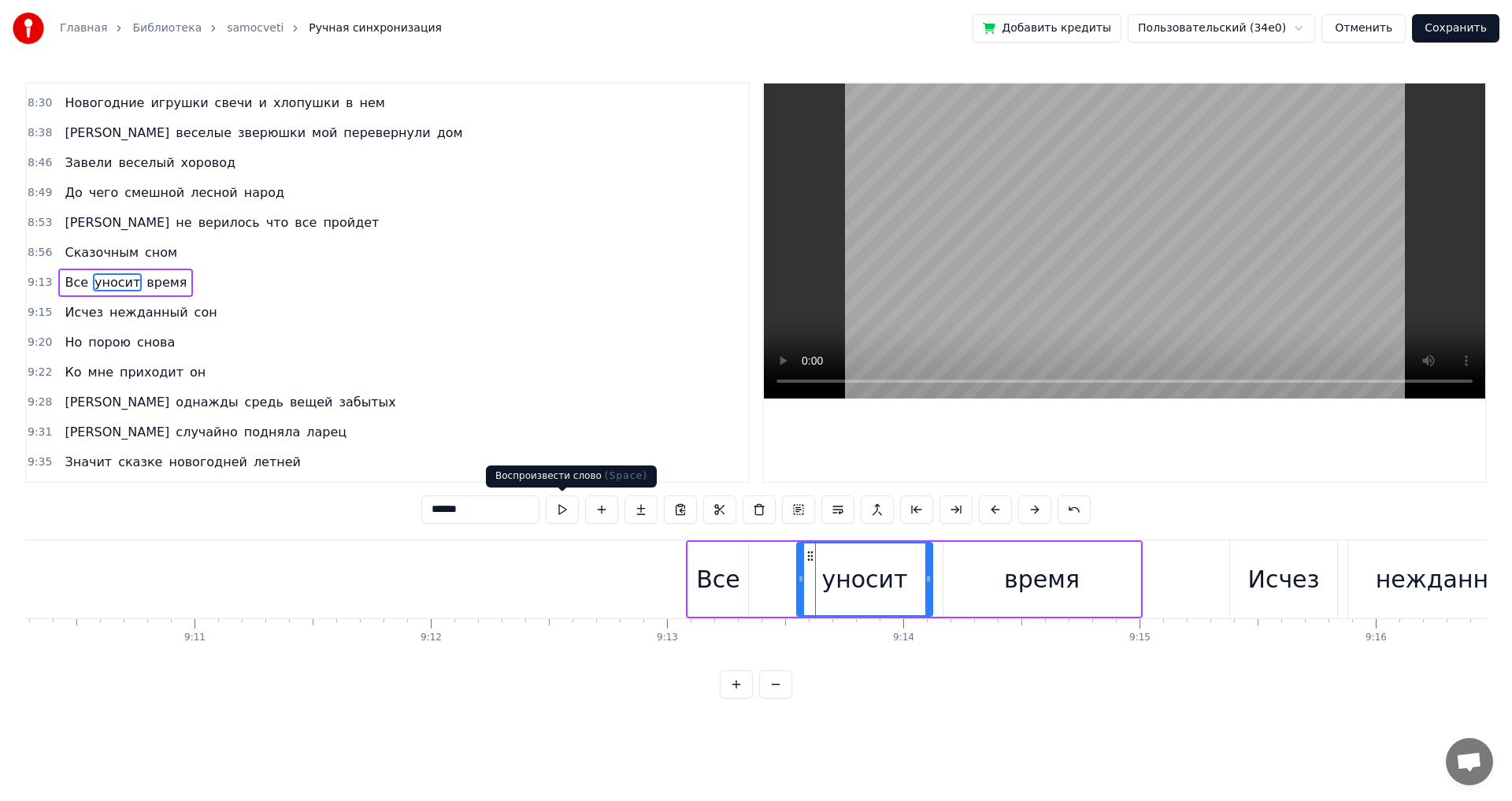
click at [562, 510] on button at bounding box center [562, 509] width 33 height 28
drag, startPoint x: 798, startPoint y: 587, endPoint x: 779, endPoint y: 587, distance: 19.0
click at [779, 587] on div at bounding box center [782, 579] width 6 height 72
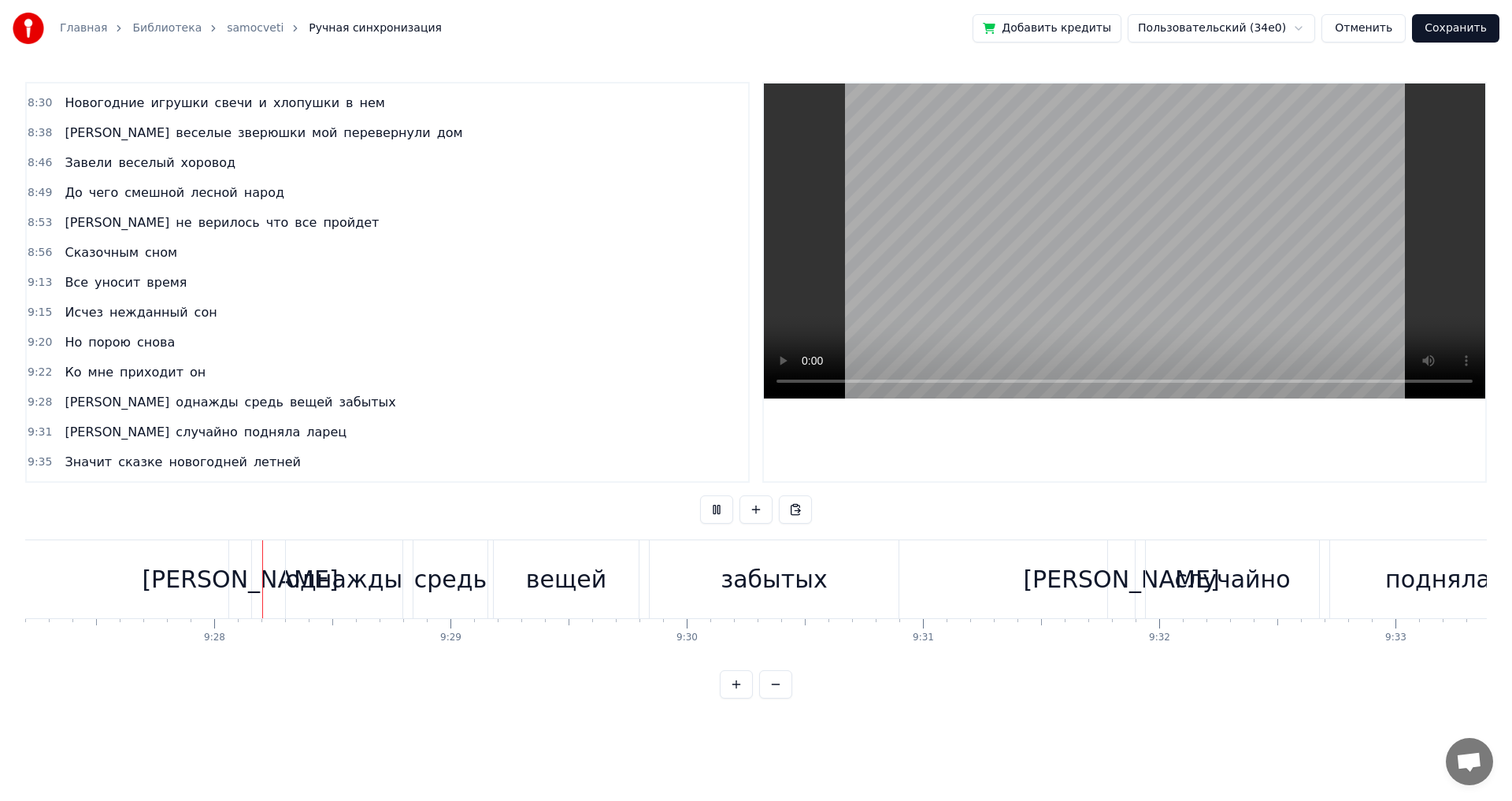
scroll to position [0, 134033]
click at [238, 594] on div "[PERSON_NAME]" at bounding box center [238, 579] width 196 height 35
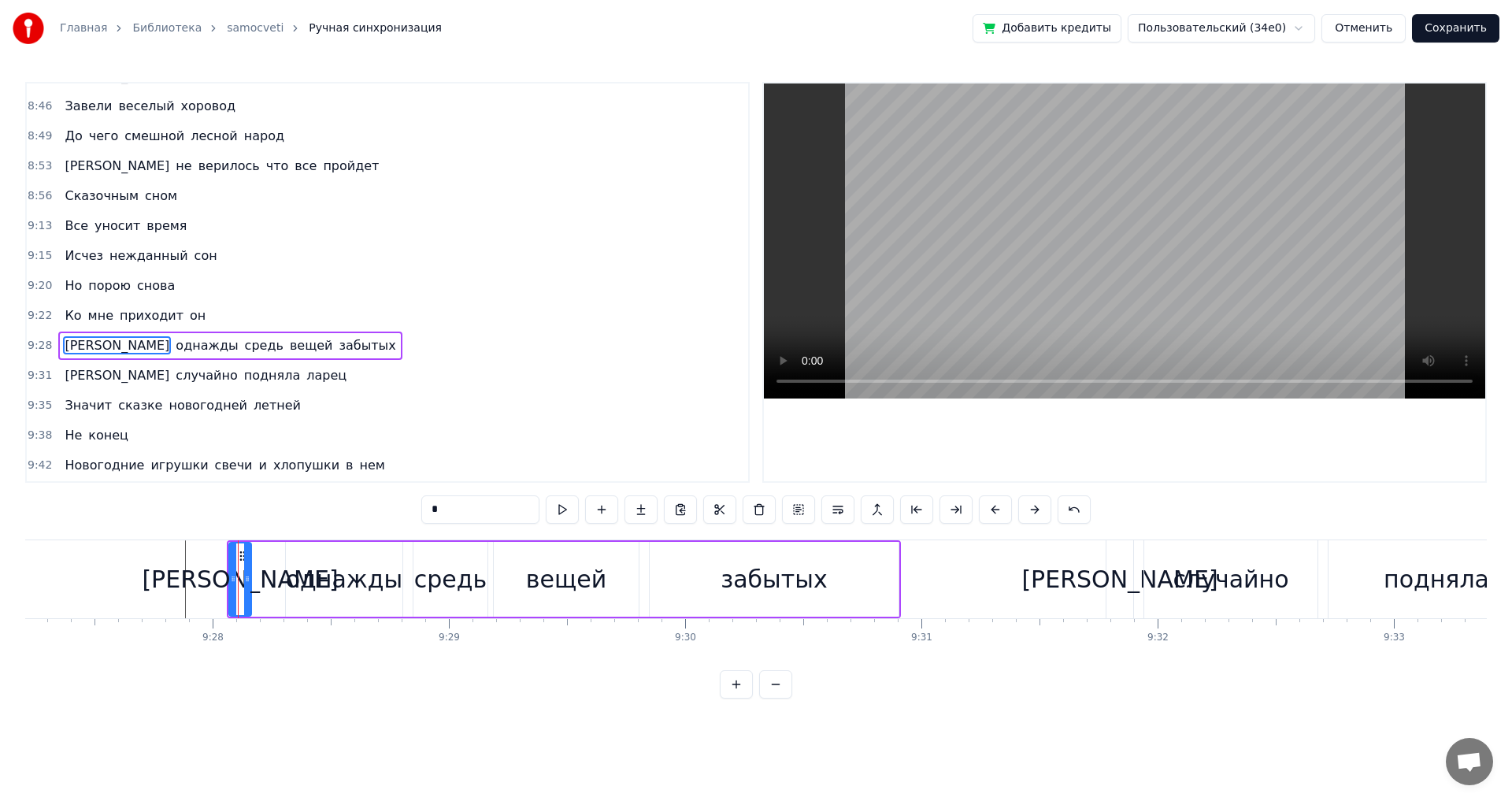
scroll to position [1881, 0]
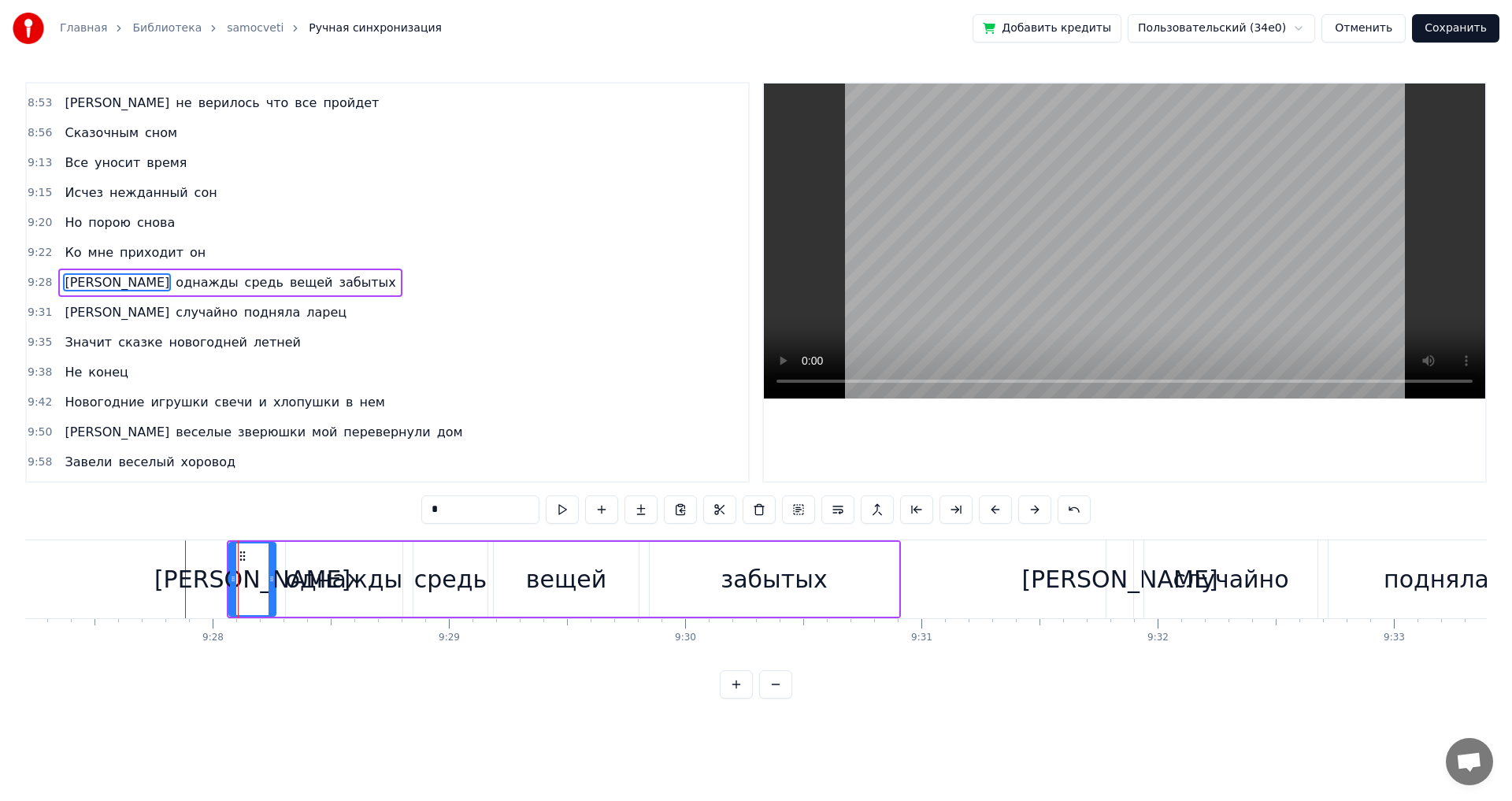
drag, startPoint x: 247, startPoint y: 586, endPoint x: 272, endPoint y: 586, distance: 25.0
click at [272, 586] on div at bounding box center [272, 579] width 6 height 72
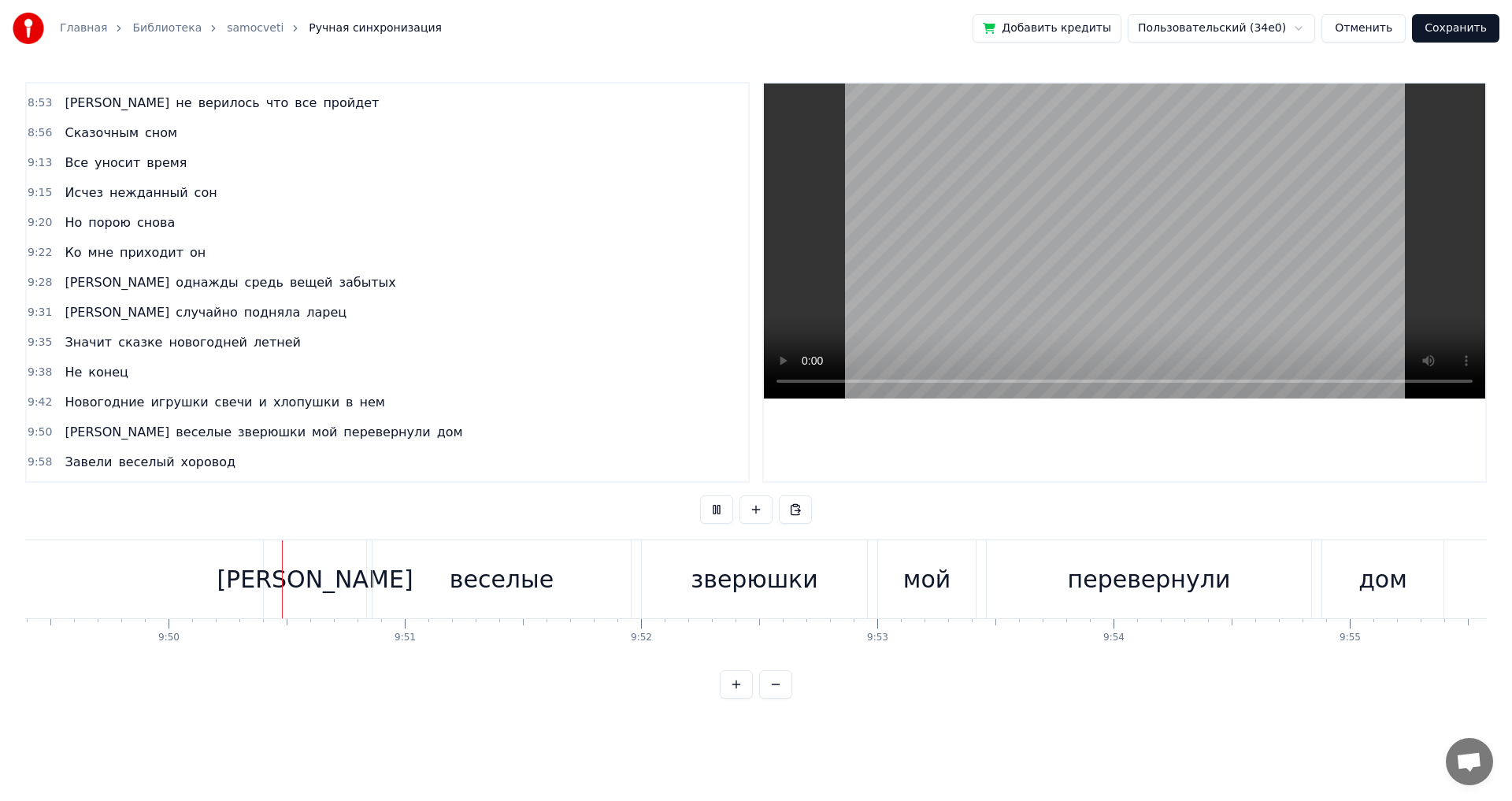
scroll to position [0, 139313]
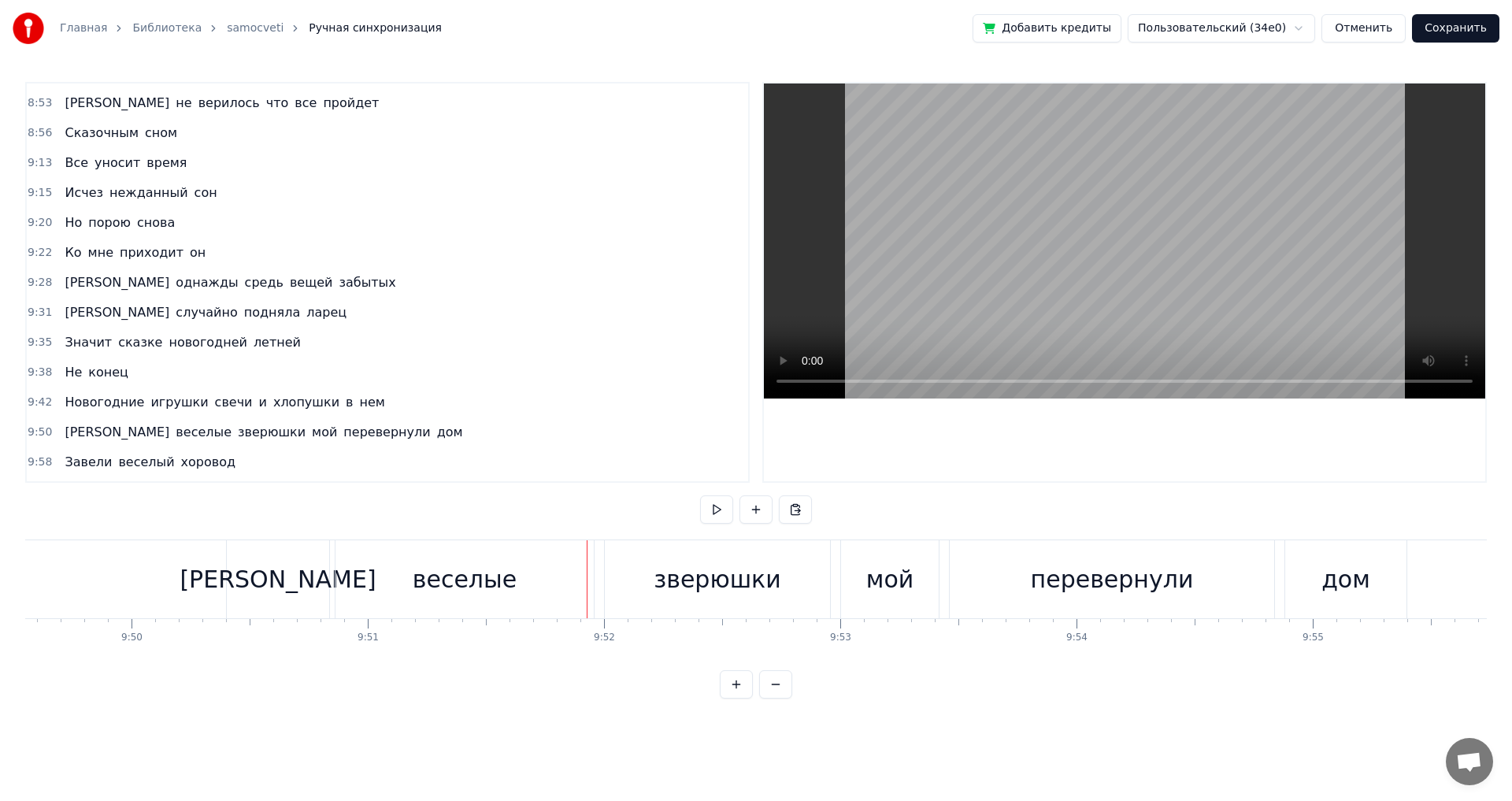
click at [254, 589] on div "[PERSON_NAME]" at bounding box center [278, 579] width 102 height 78
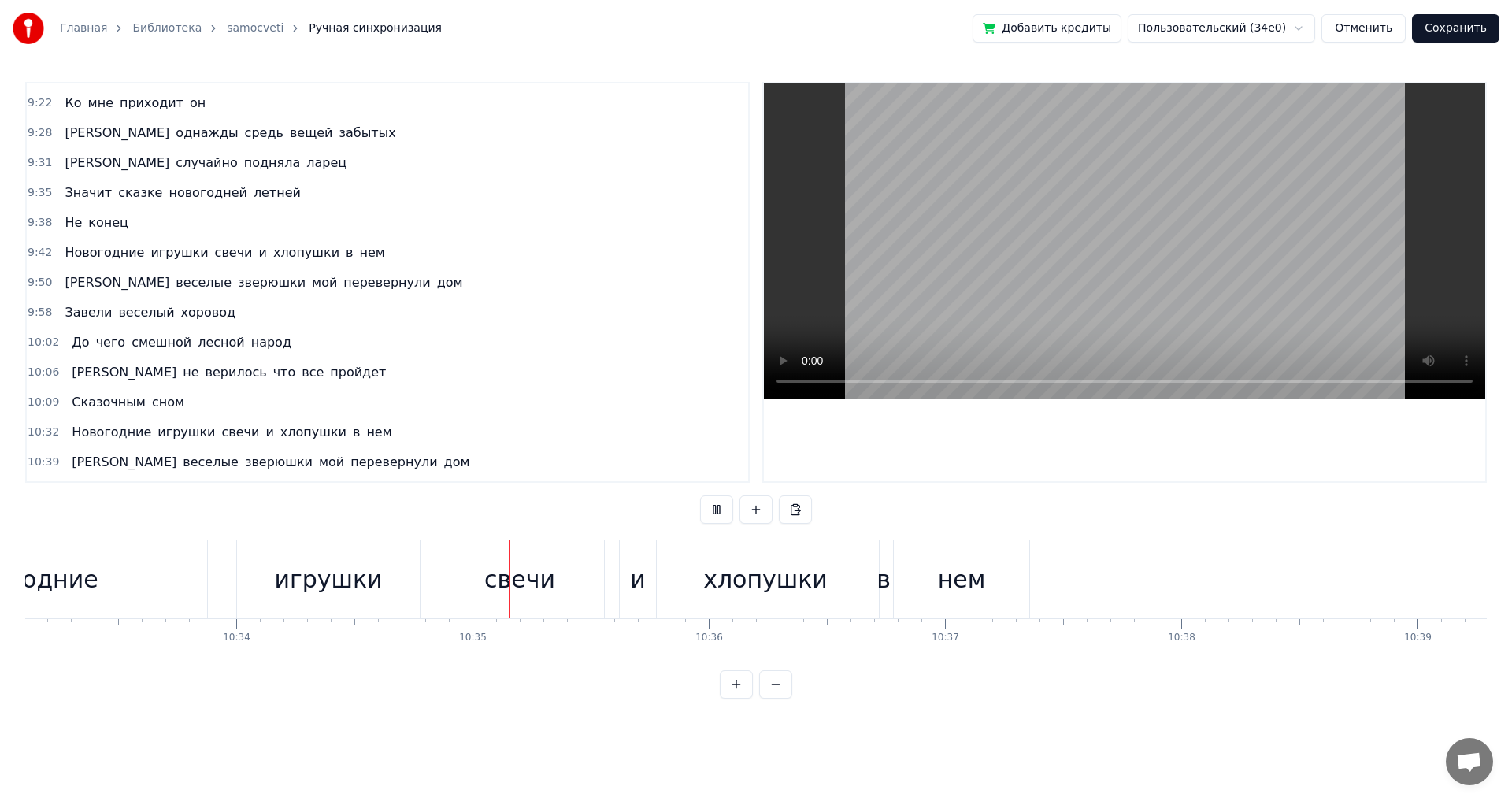
scroll to position [0, 149880]
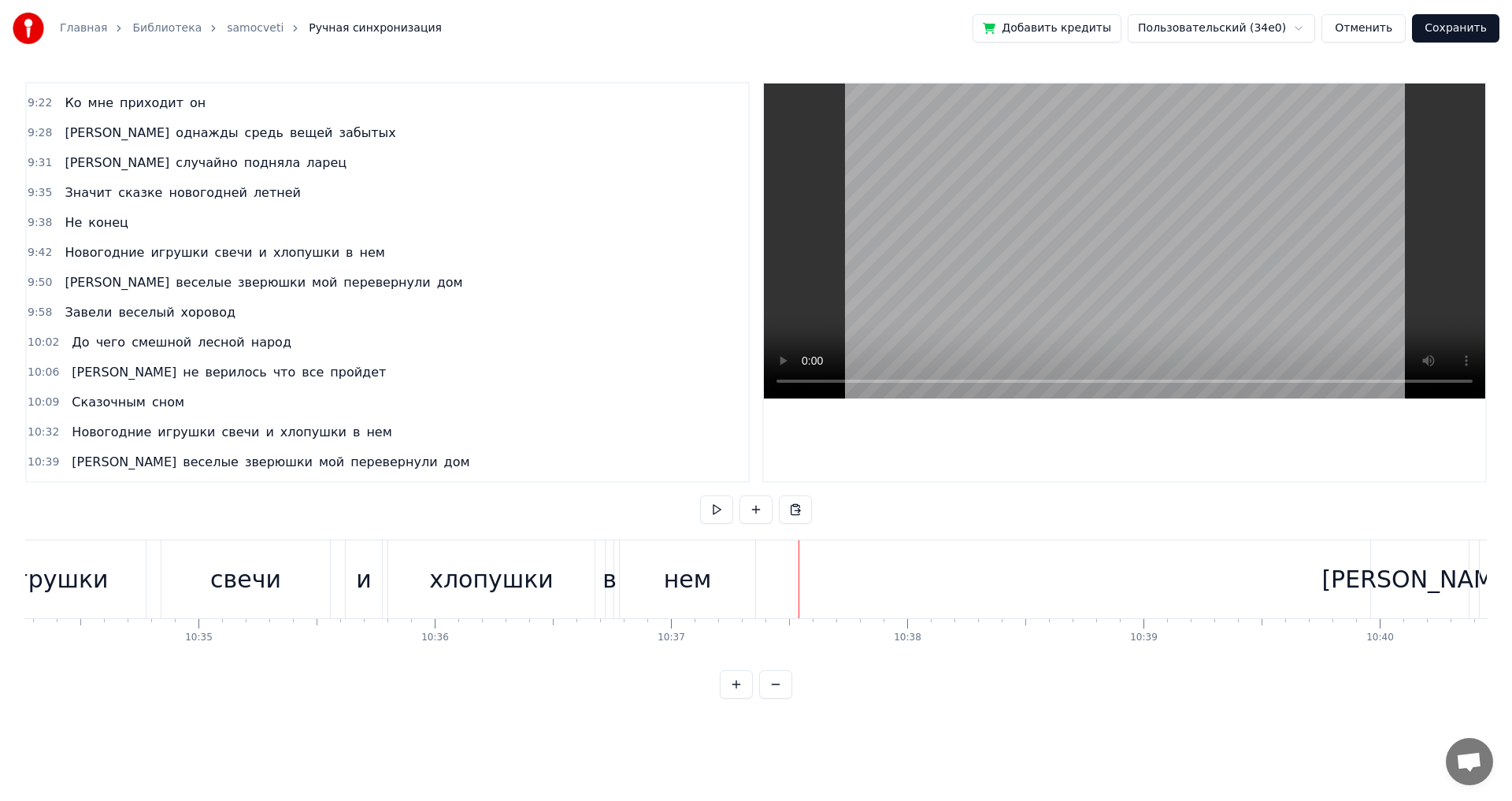
click at [581, 593] on div "хлопушки" at bounding box center [491, 579] width 206 height 78
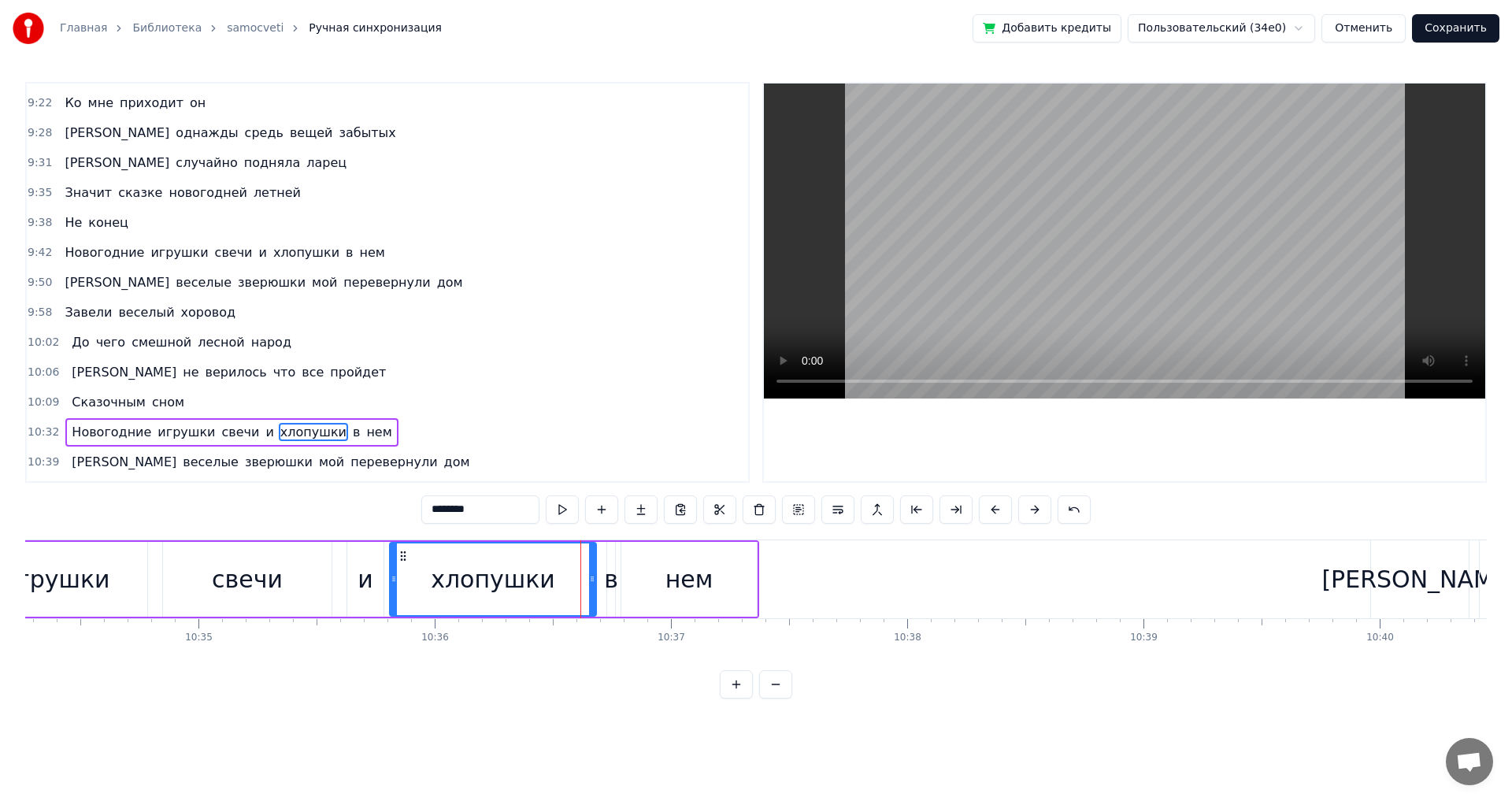
scroll to position [2147, 0]
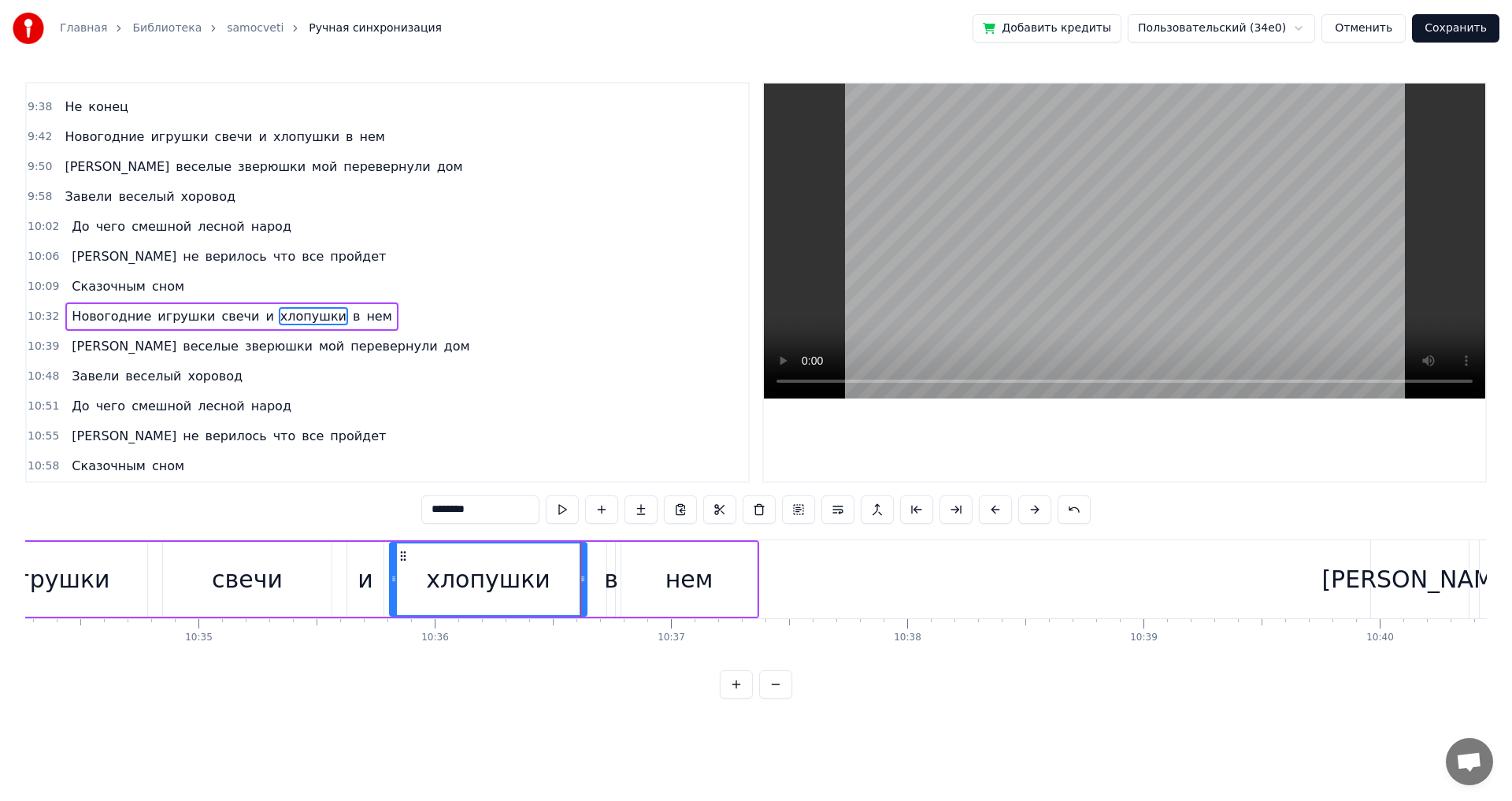
drag, startPoint x: 590, startPoint y: 591, endPoint x: 582, endPoint y: 589, distance: 8.2
click at [582, 589] on div at bounding box center [583, 579] width 6 height 72
click at [610, 587] on div "в" at bounding box center [611, 579] width 14 height 35
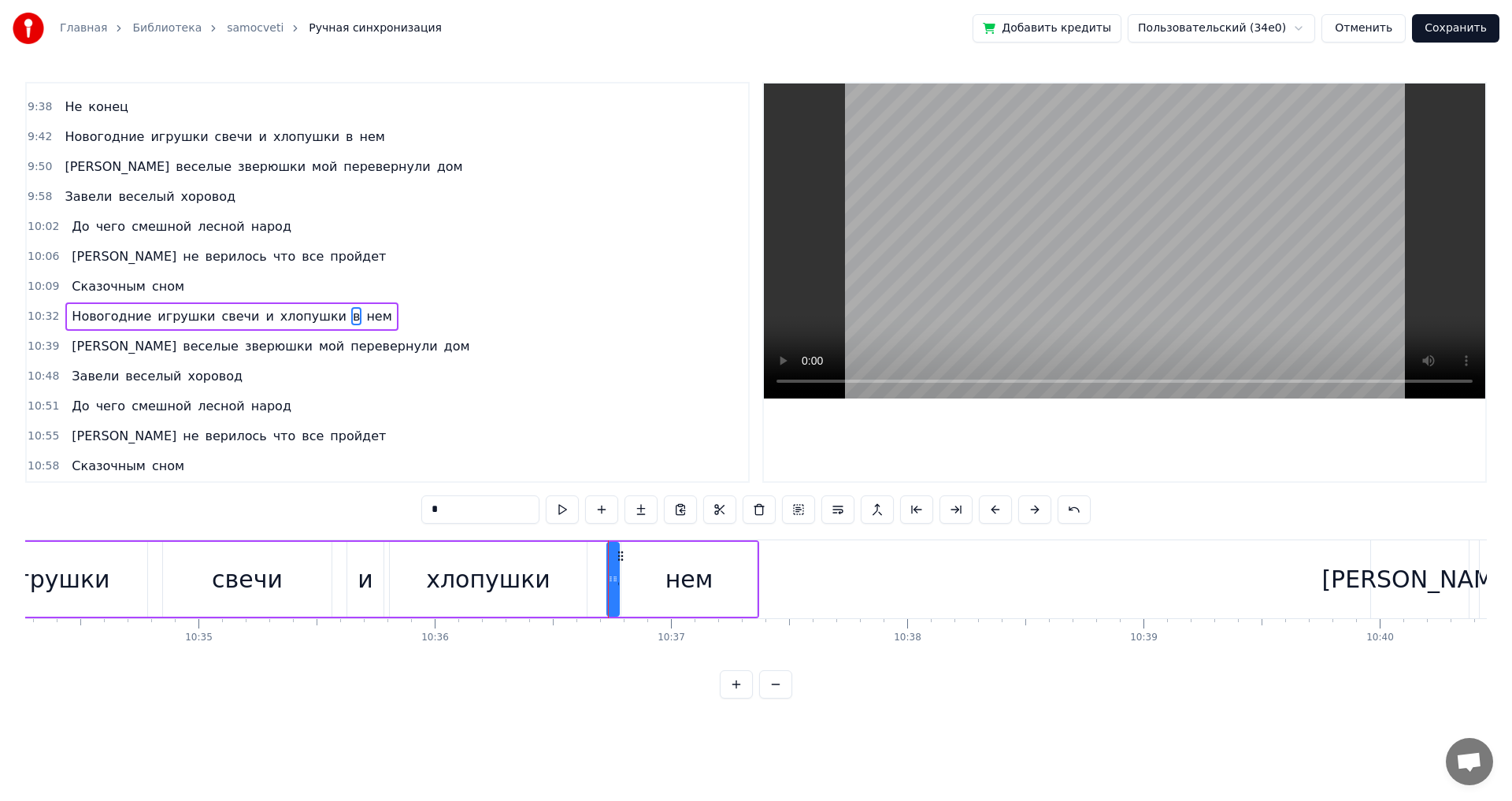
click at [614, 587] on div at bounding box center [615, 579] width 6 height 72
drag, startPoint x: 610, startPoint y: 581, endPoint x: 595, endPoint y: 583, distance: 15.1
click at [595, 583] on icon at bounding box center [596, 579] width 6 height 13
click at [252, 594] on div "свечи" at bounding box center [247, 579] width 71 height 35
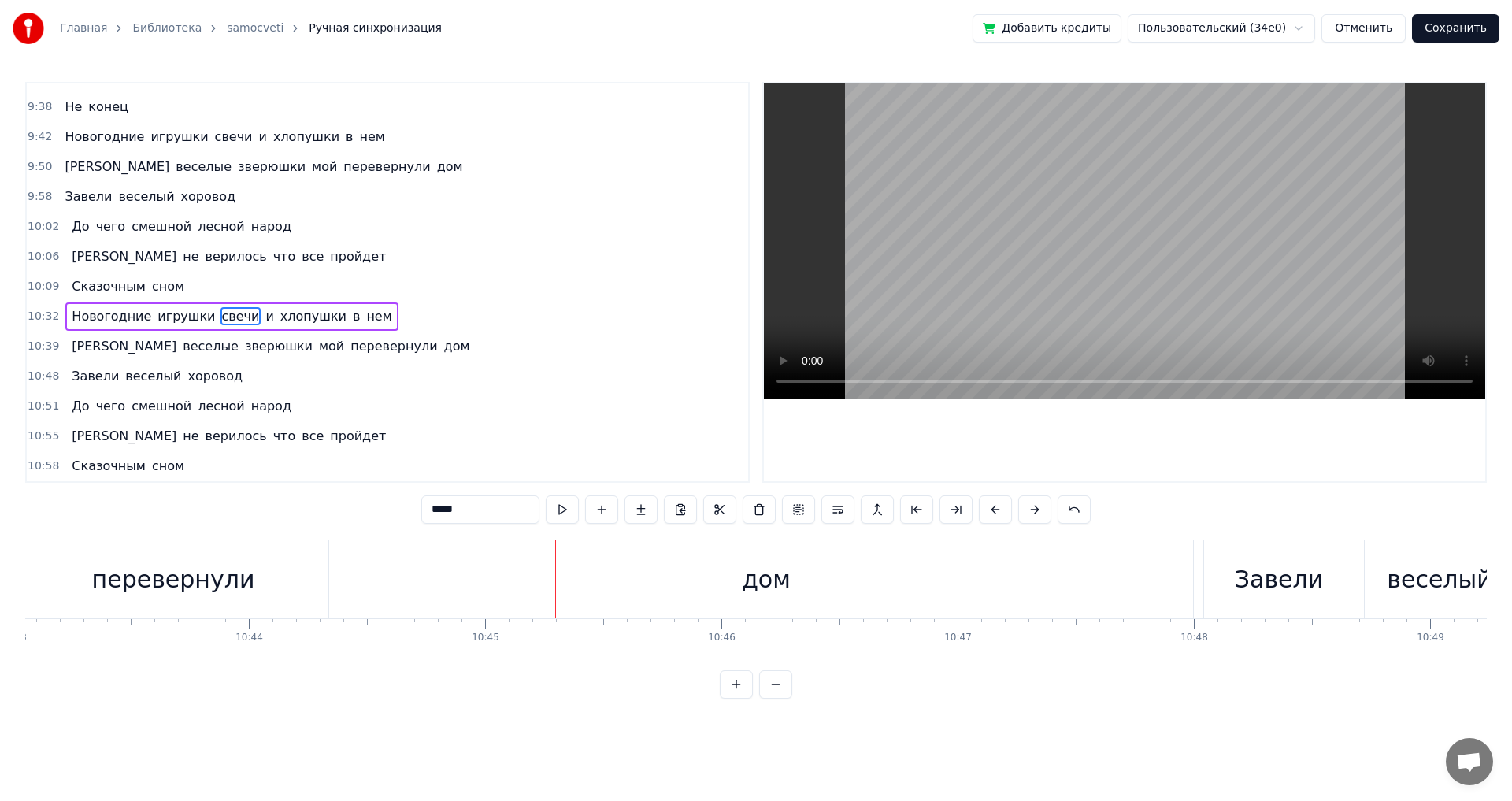
scroll to position [0, 151964]
click at [1004, 569] on div "дом" at bounding box center [758, 579] width 854 height 78
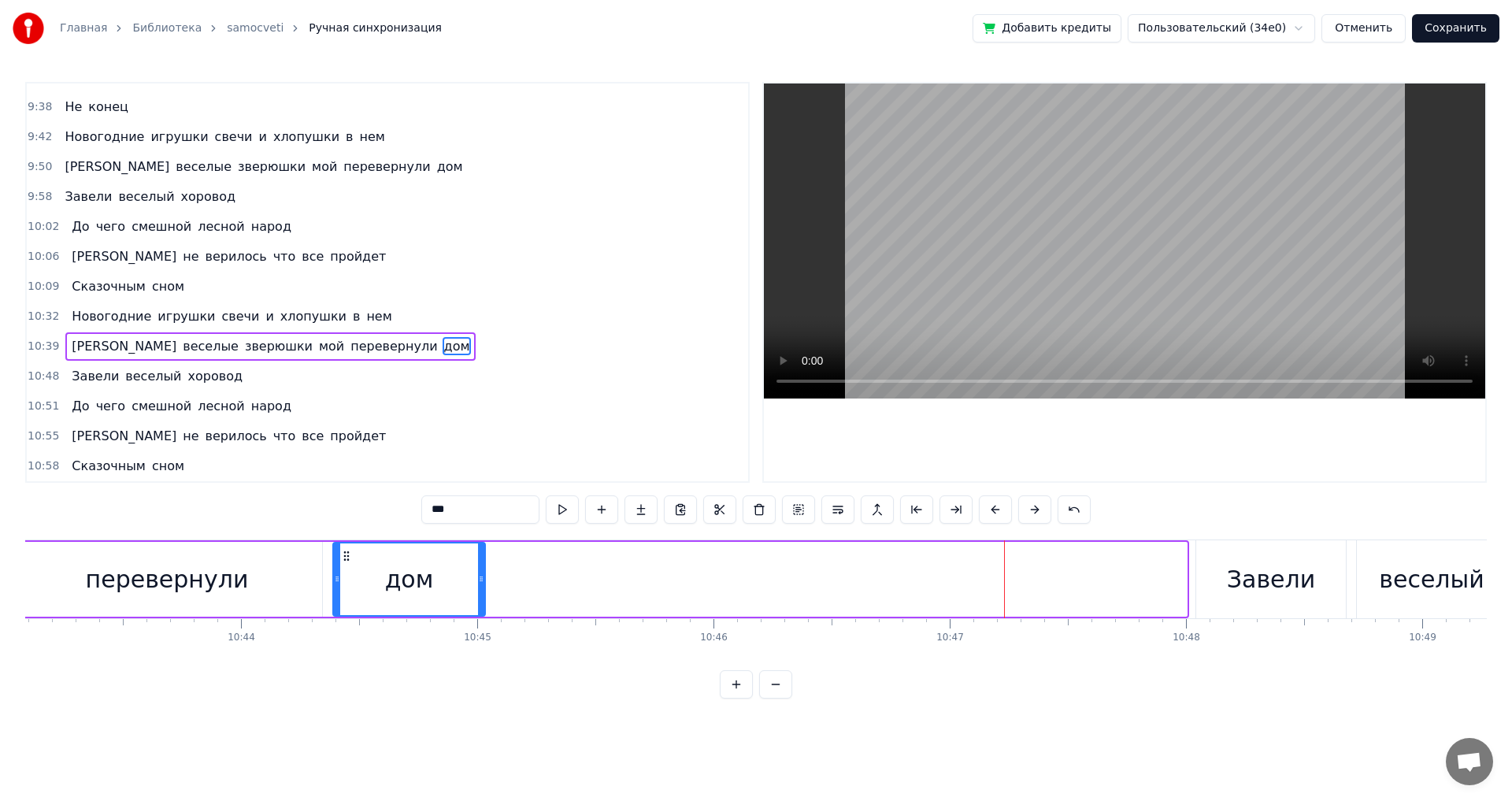
drag, startPoint x: 1183, startPoint y: 588, endPoint x: 482, endPoint y: 590, distance: 701.0
click at [482, 590] on div at bounding box center [482, 579] width 6 height 72
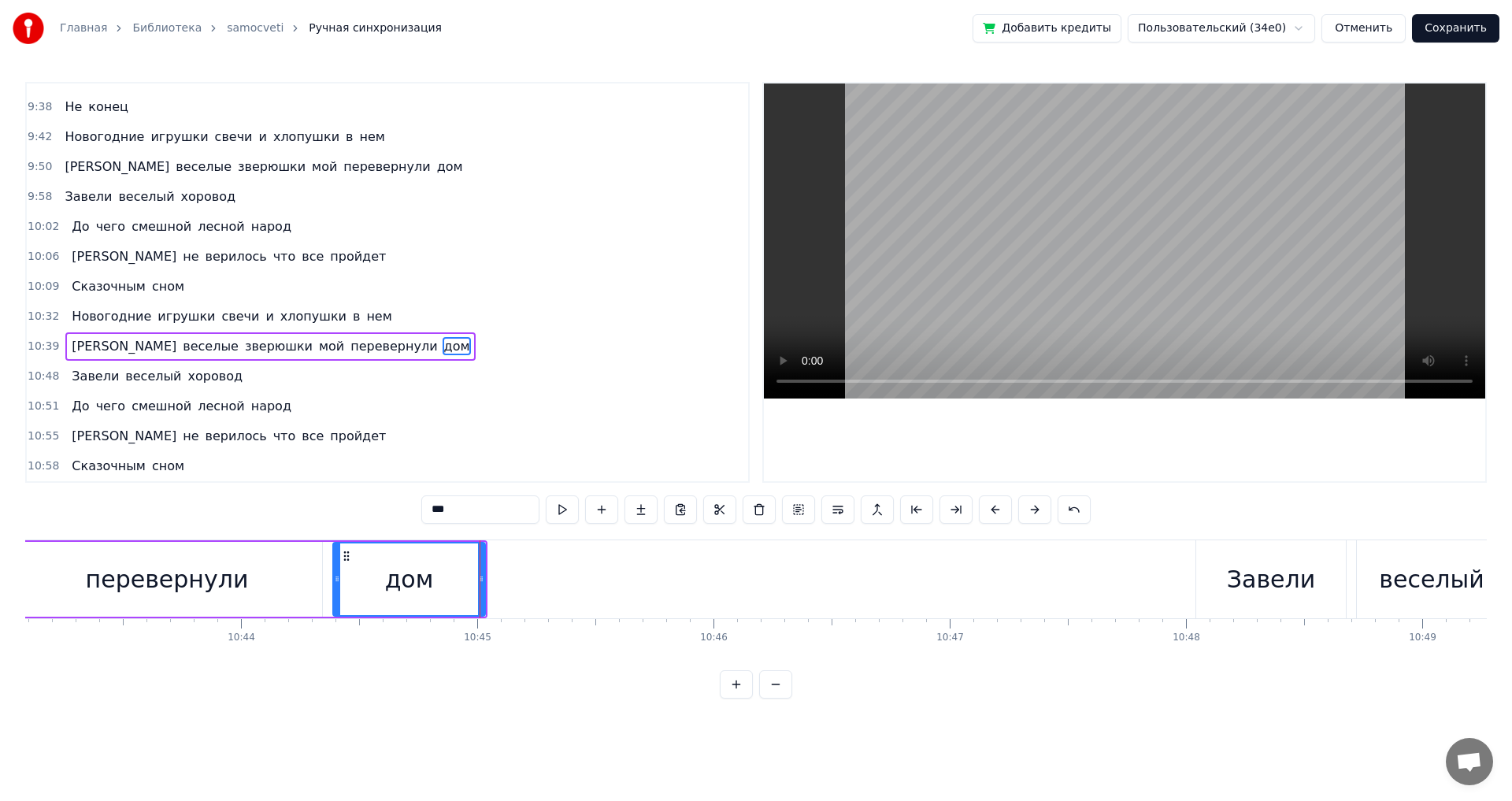
click at [166, 583] on div "перевернули" at bounding box center [167, 579] width 163 height 35
type input "**********"
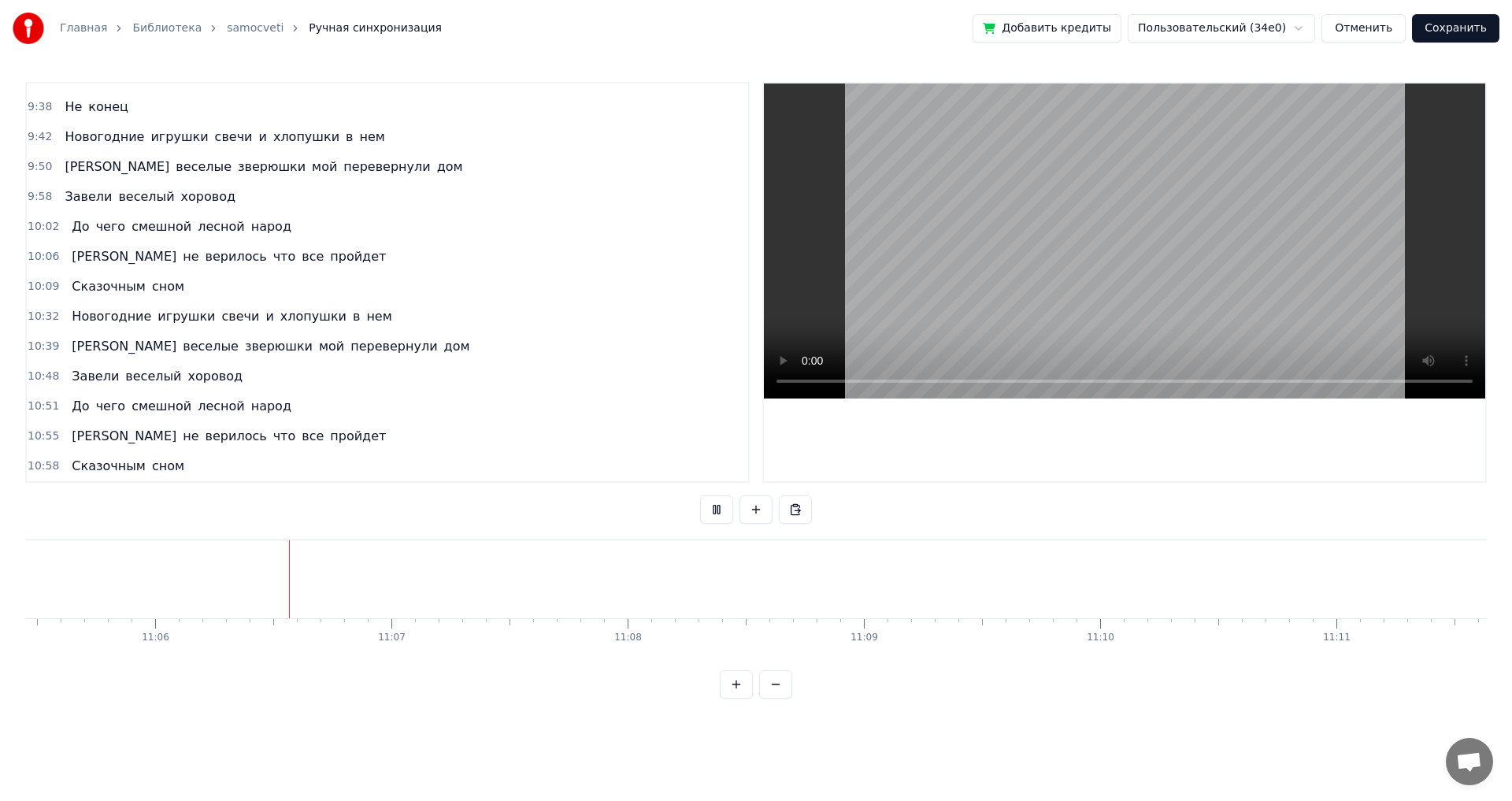
scroll to position [0, 157250]
click at [718, 509] on button at bounding box center [716, 509] width 33 height 28
click at [1446, 25] on button "Сохранить" at bounding box center [1455, 28] width 87 height 28
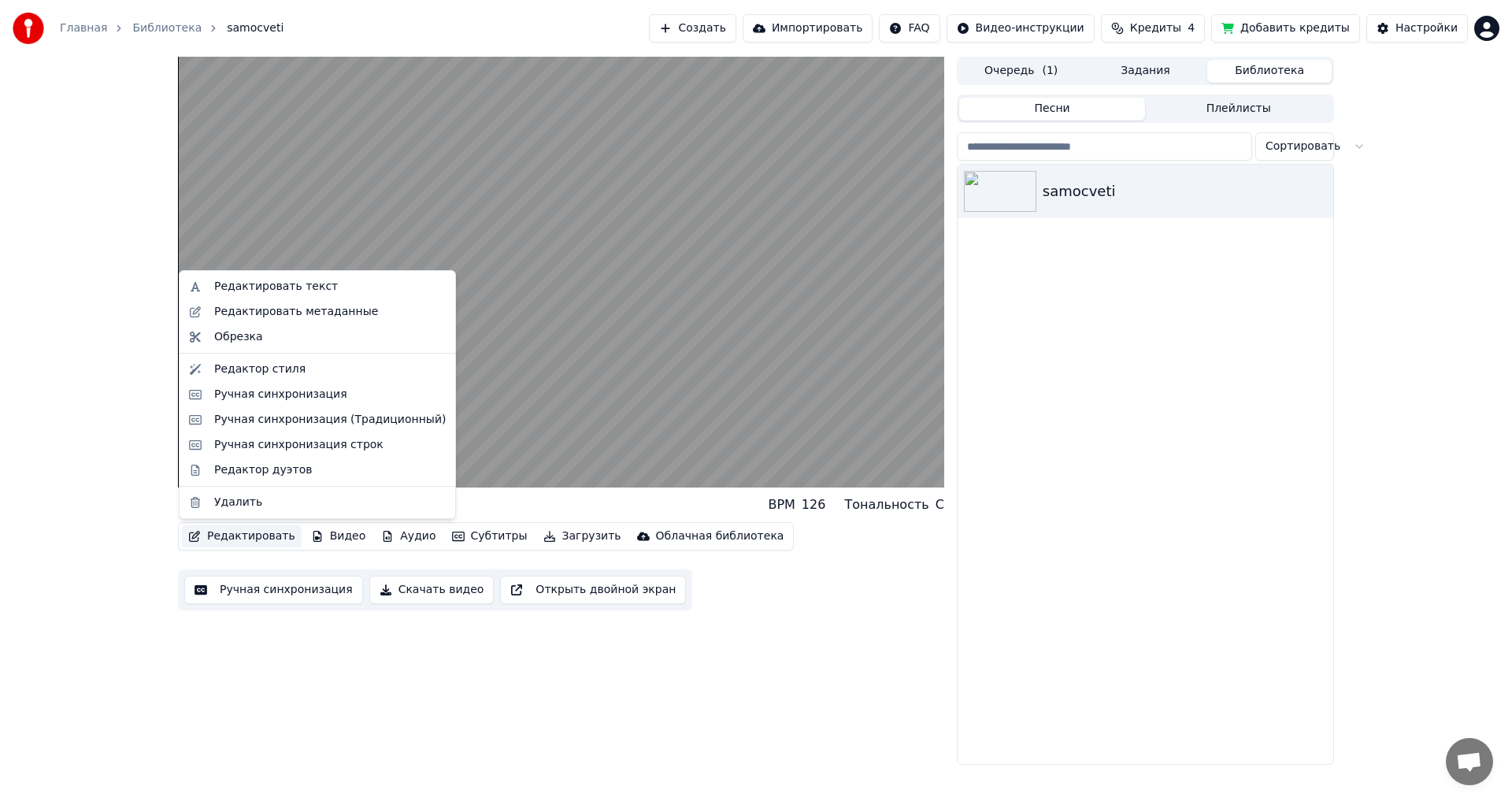
click at [246, 542] on button "Редактировать" at bounding box center [242, 537] width 120 height 22
click at [293, 392] on div "Ручная синхронизация" at bounding box center [281, 394] width 133 height 16
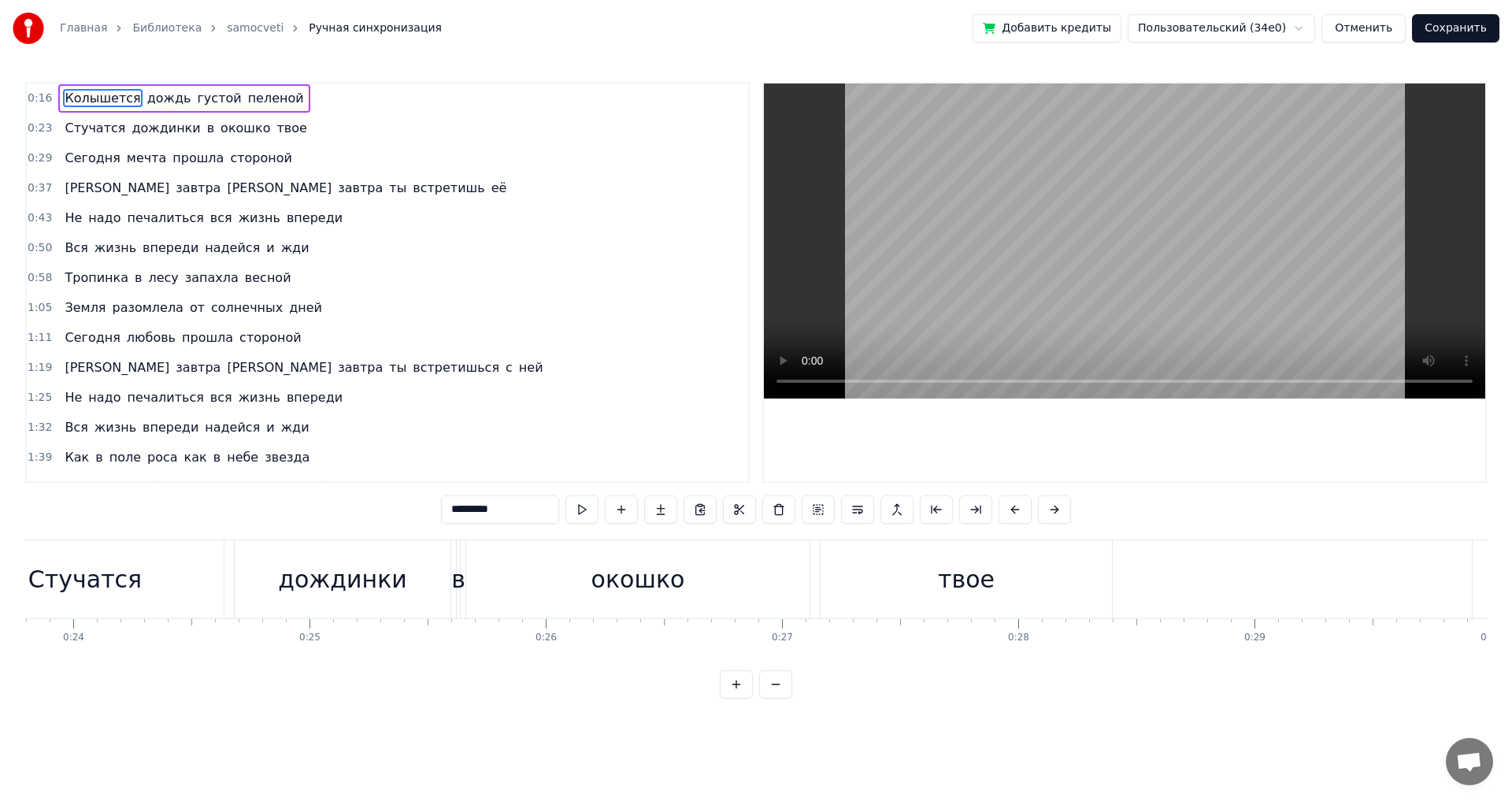
scroll to position [0, 5618]
click at [435, 595] on div "дождинки" at bounding box center [348, 579] width 216 height 78
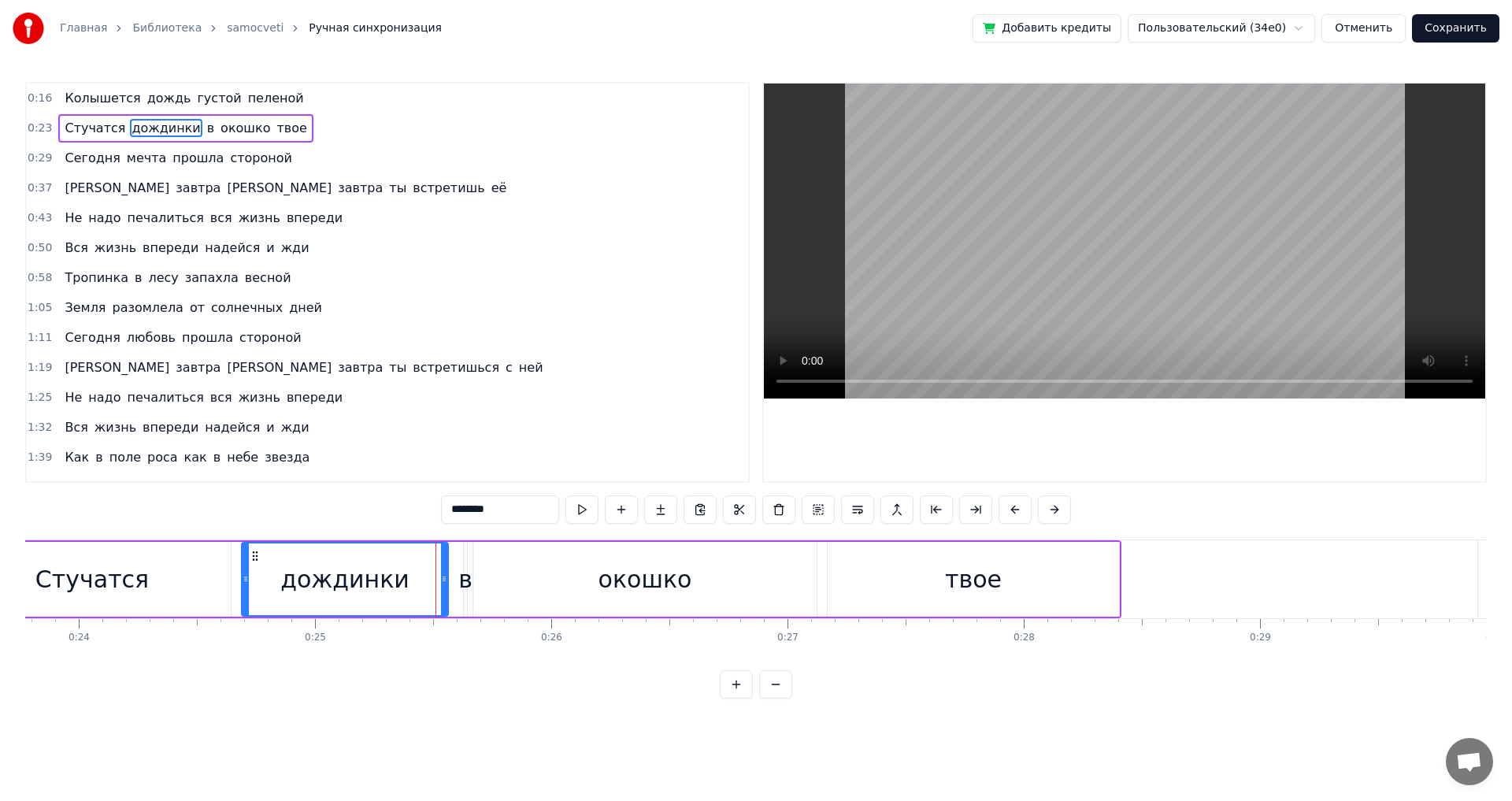
drag, startPoint x: 455, startPoint y: 583, endPoint x: 446, endPoint y: 583, distance: 9.0
click at [446, 583] on icon at bounding box center [444, 579] width 6 height 13
click at [488, 584] on div "окошко" at bounding box center [645, 579] width 343 height 75
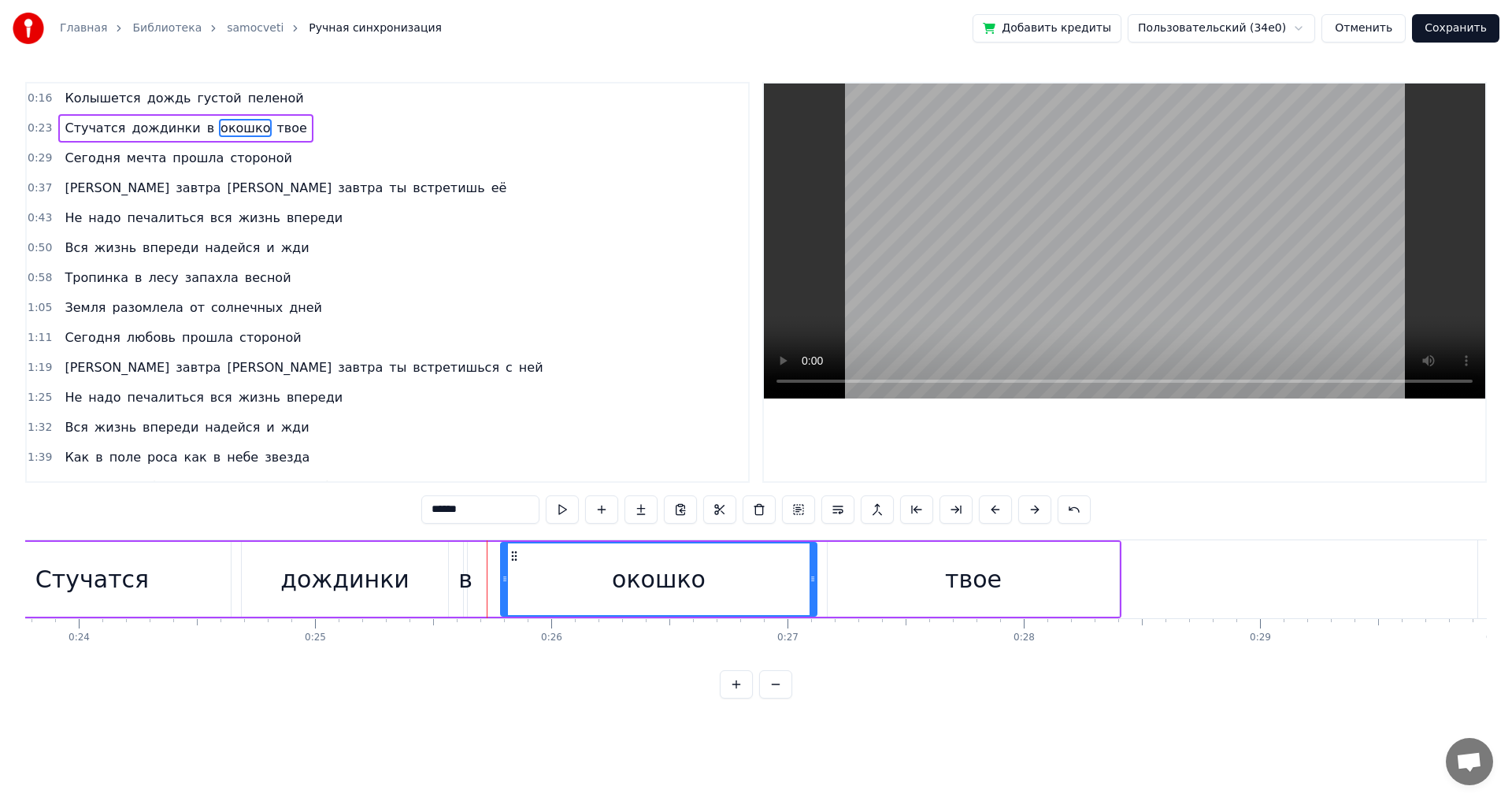
drag, startPoint x: 478, startPoint y: 583, endPoint x: 506, endPoint y: 583, distance: 28.0
click at [506, 583] on icon at bounding box center [505, 579] width 6 height 13
click at [466, 593] on div "в" at bounding box center [466, 579] width 14 height 35
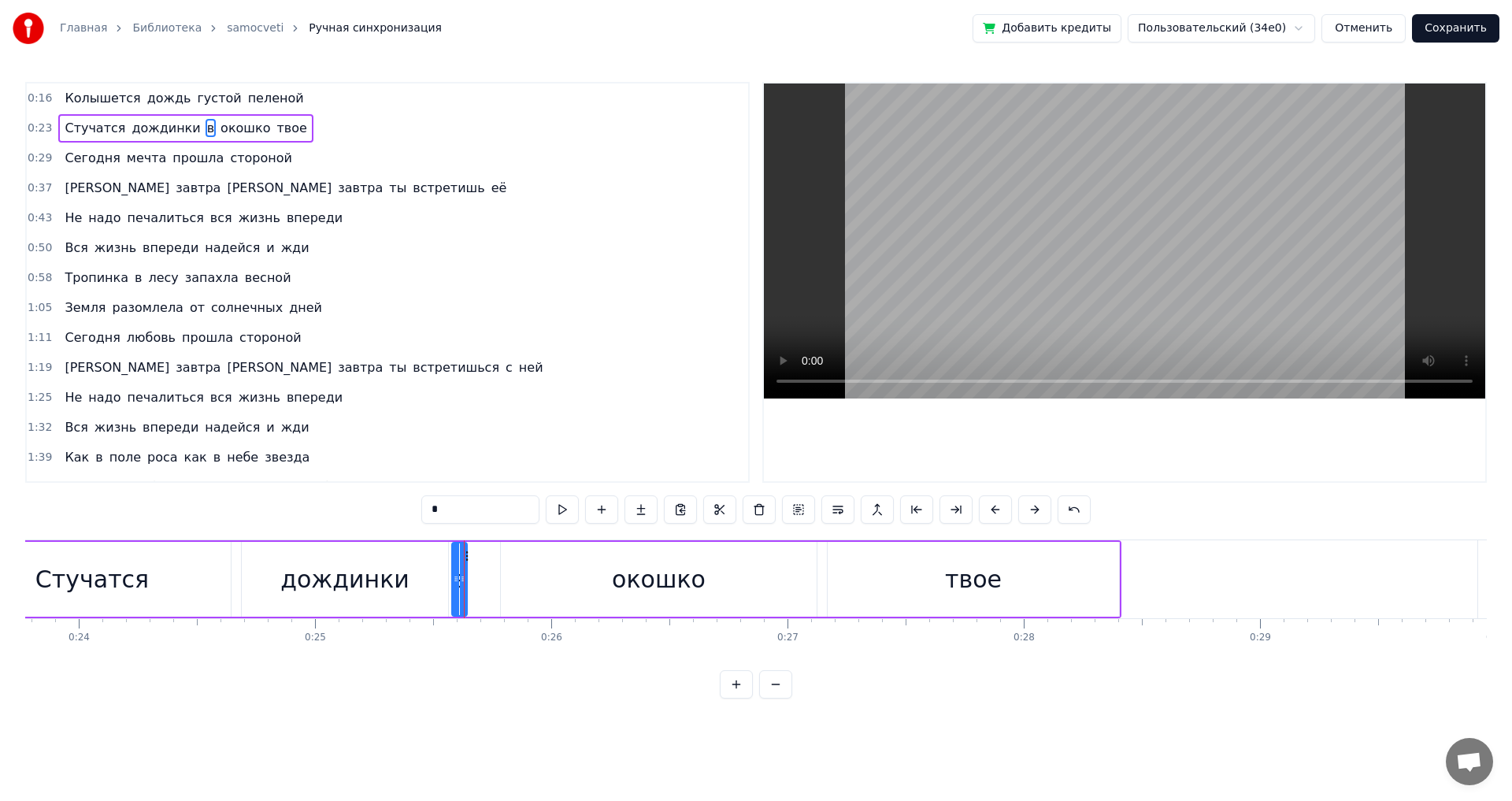
drag, startPoint x: 466, startPoint y: 591, endPoint x: 454, endPoint y: 590, distance: 12.0
click at [454, 590] on div at bounding box center [456, 579] width 6 height 72
drag, startPoint x: 465, startPoint y: 583, endPoint x: 494, endPoint y: 587, distance: 29.3
click at [494, 587] on div at bounding box center [493, 579] width 6 height 72
click at [94, 588] on div "Стучатся" at bounding box center [92, 579] width 114 height 35
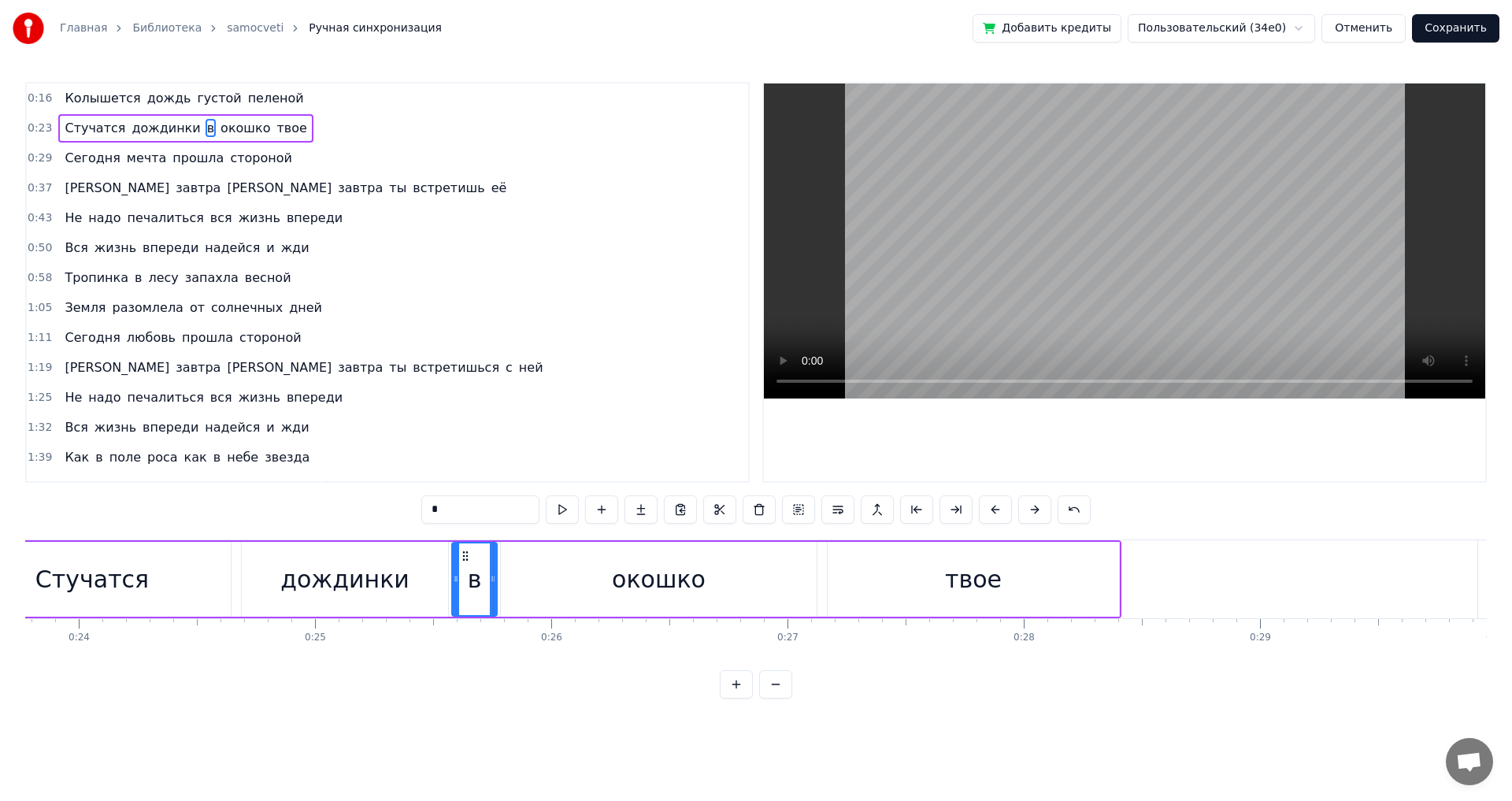
type input "********"
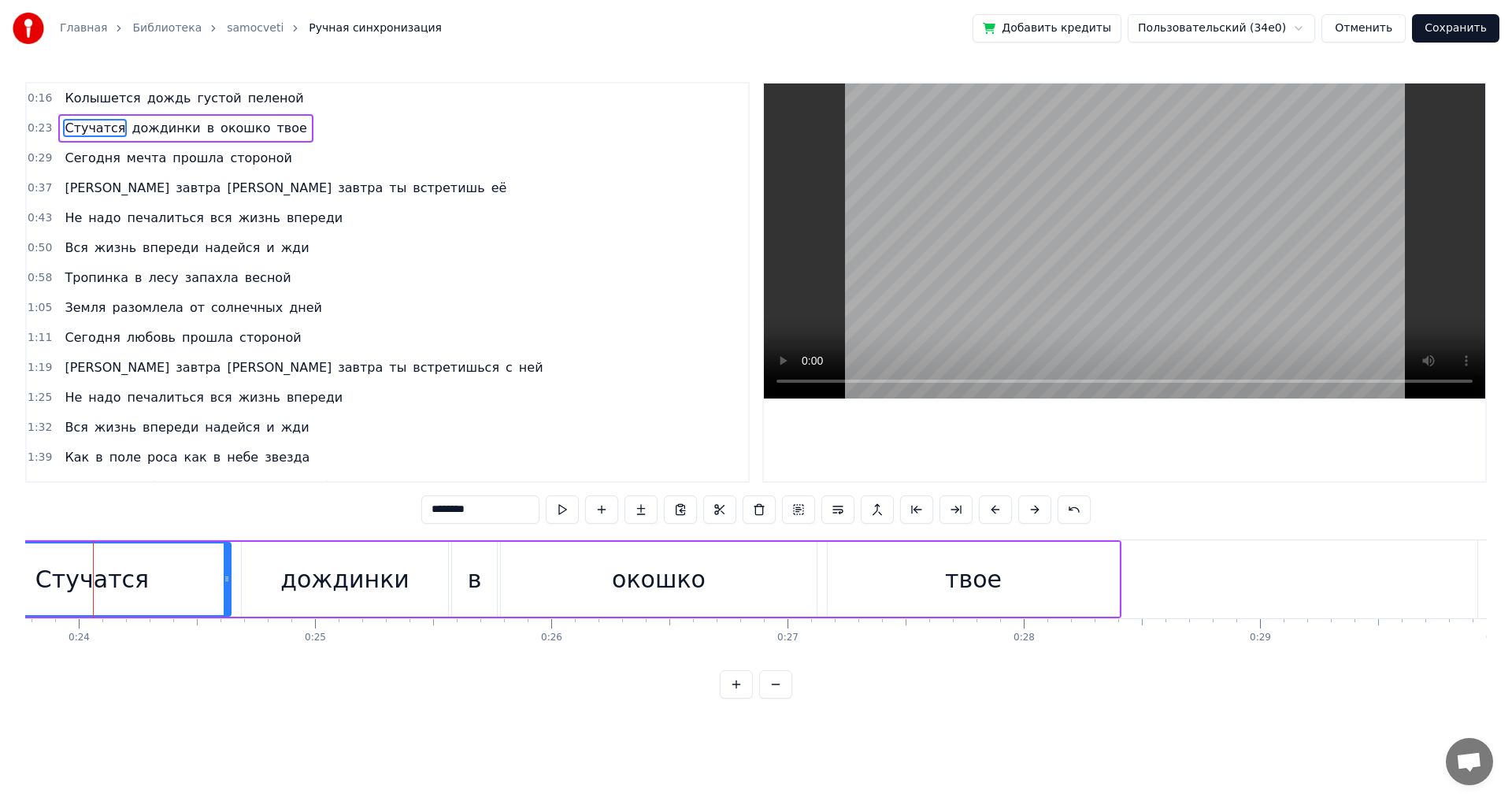
scroll to position [0, 5606]
click at [1468, 26] on button "Сохранить" at bounding box center [1455, 28] width 87 height 28
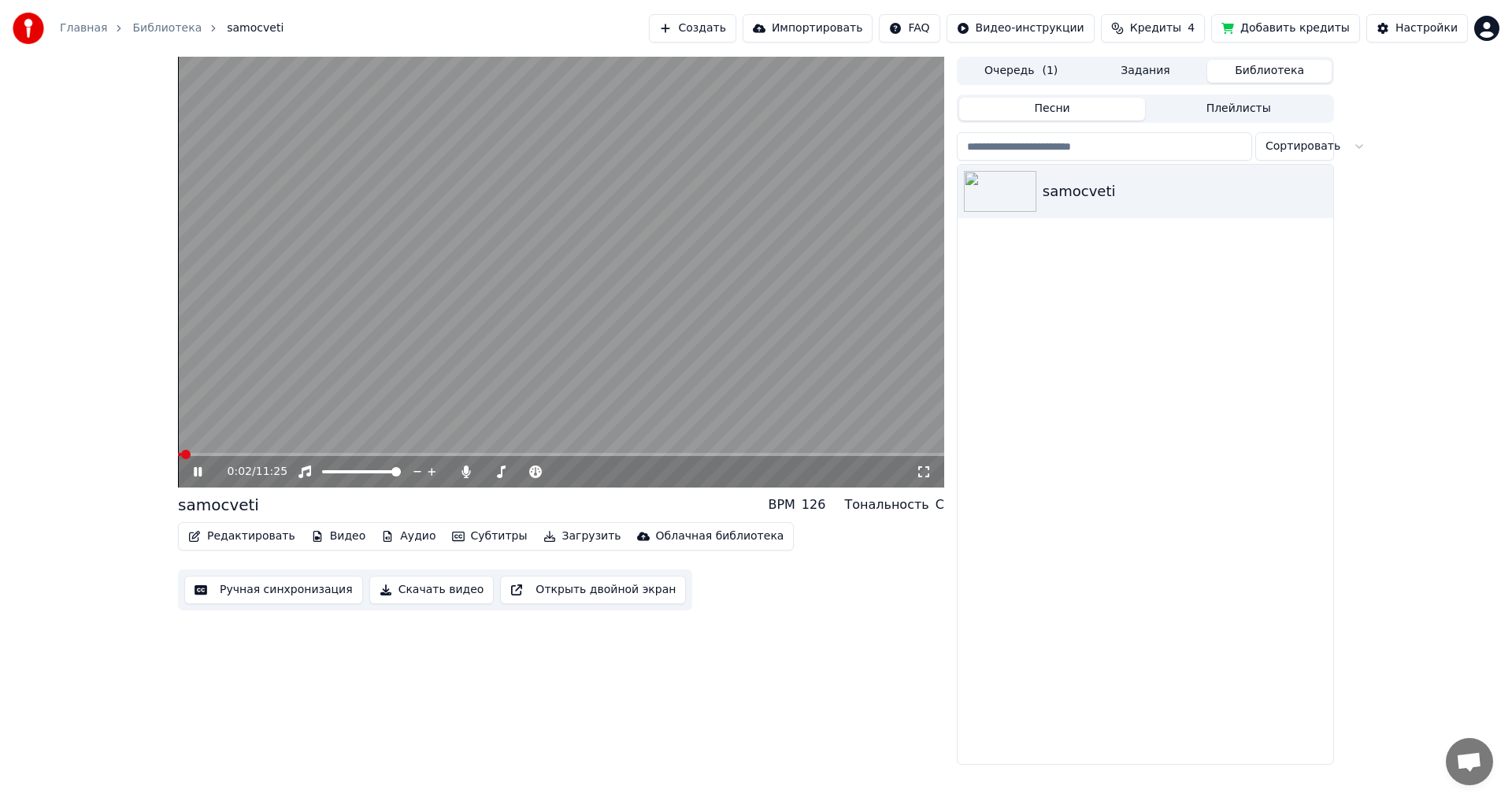
click at [193, 456] on span at bounding box center [562, 455] width 766 height 3
click at [198, 469] on icon at bounding box center [209, 472] width 37 height 13
click at [234, 534] on button "Редактировать" at bounding box center [242, 537] width 120 height 22
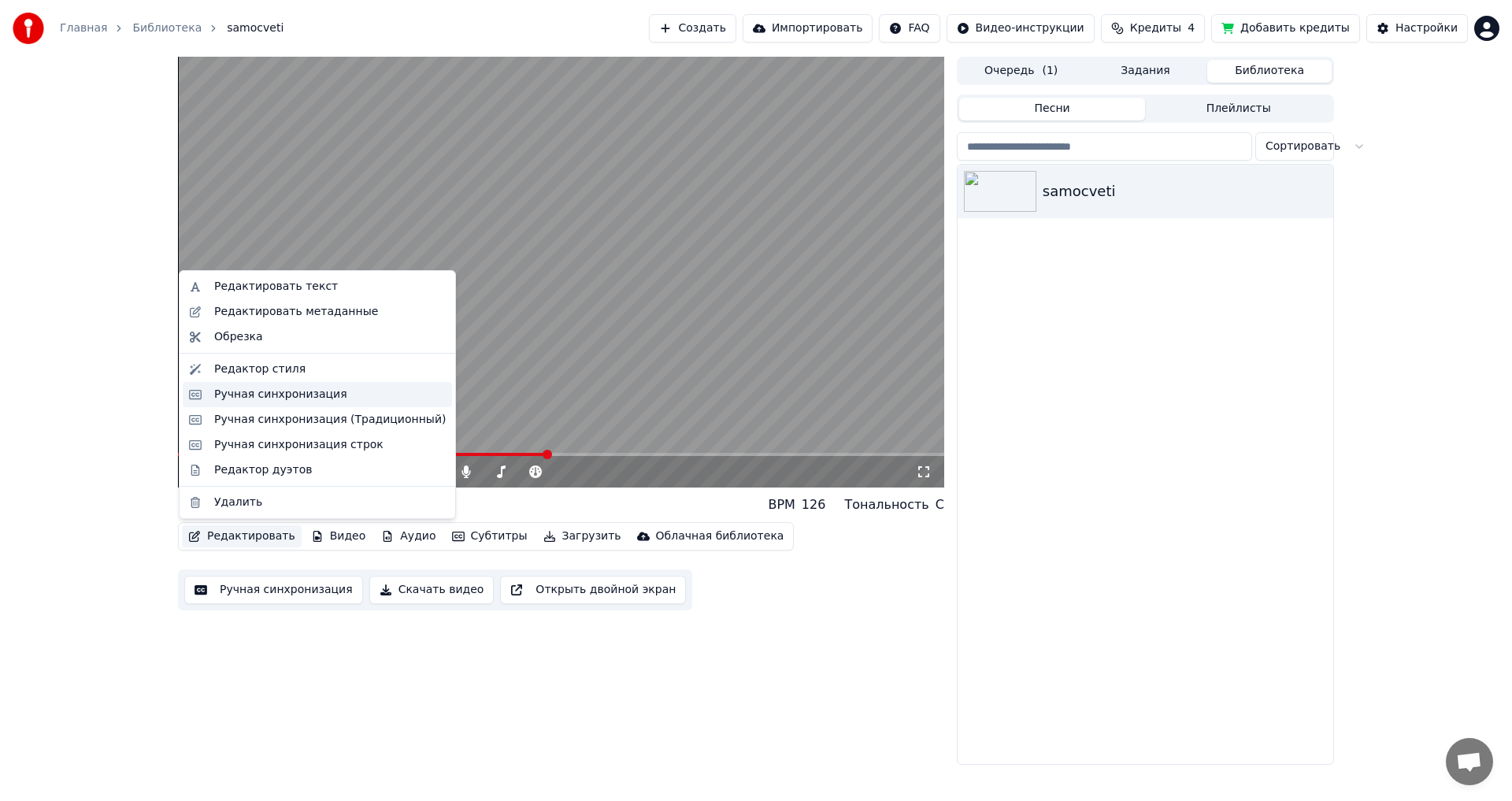
click at [252, 392] on div "Ручная синхронизация" at bounding box center [281, 394] width 133 height 16
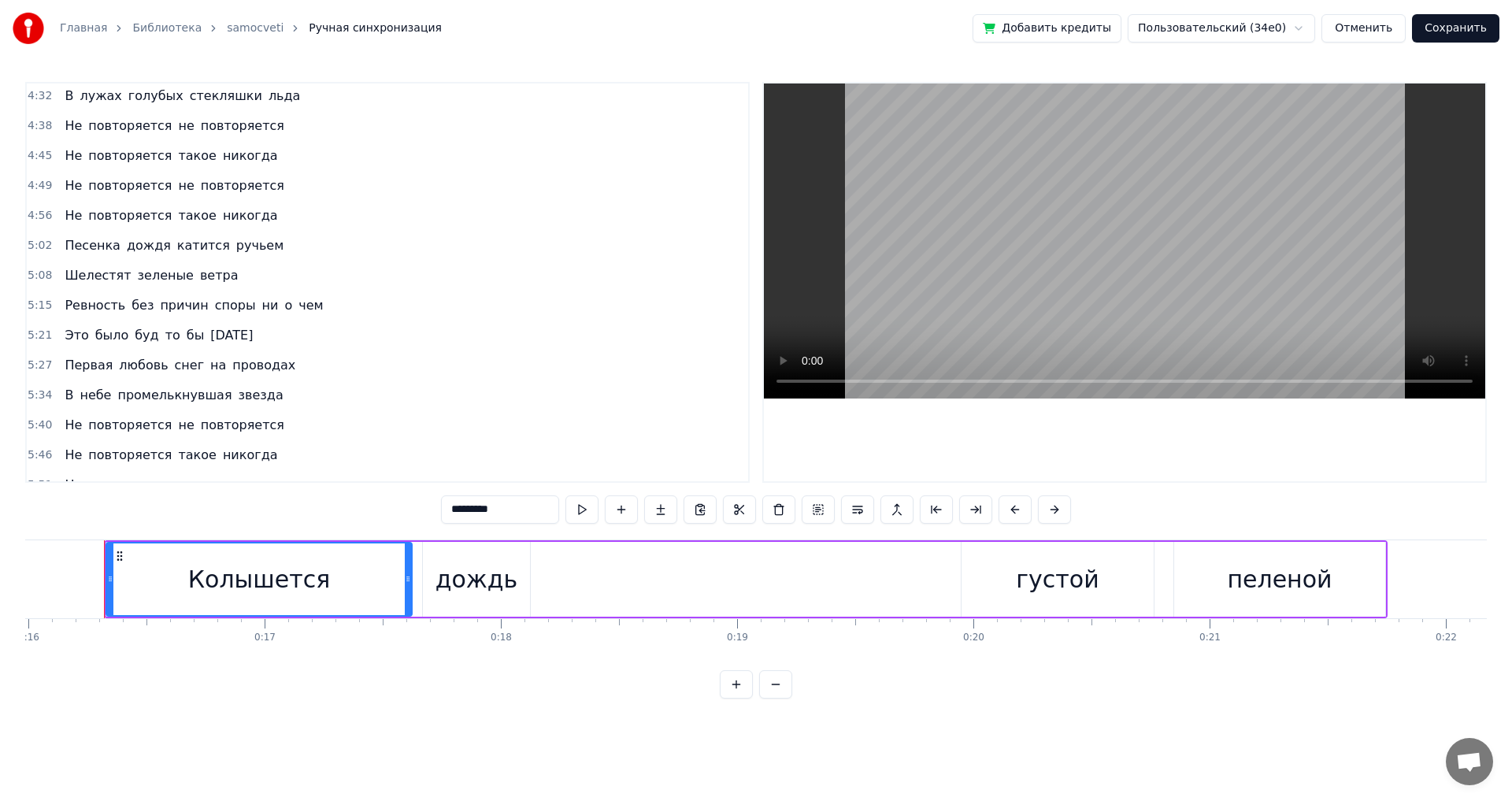
scroll to position [882, 0]
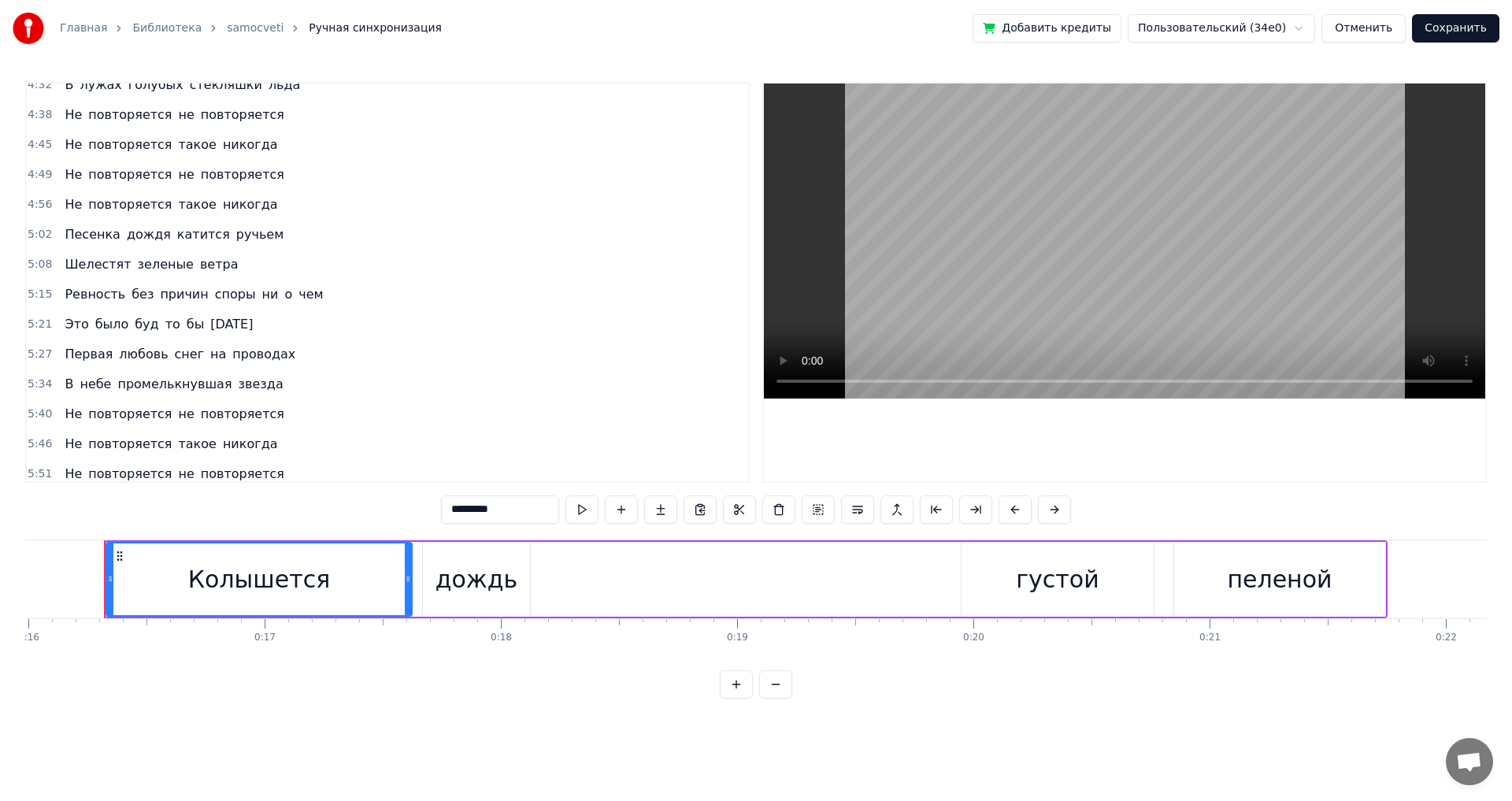
click at [142, 329] on span "буд" at bounding box center [146, 324] width 26 height 18
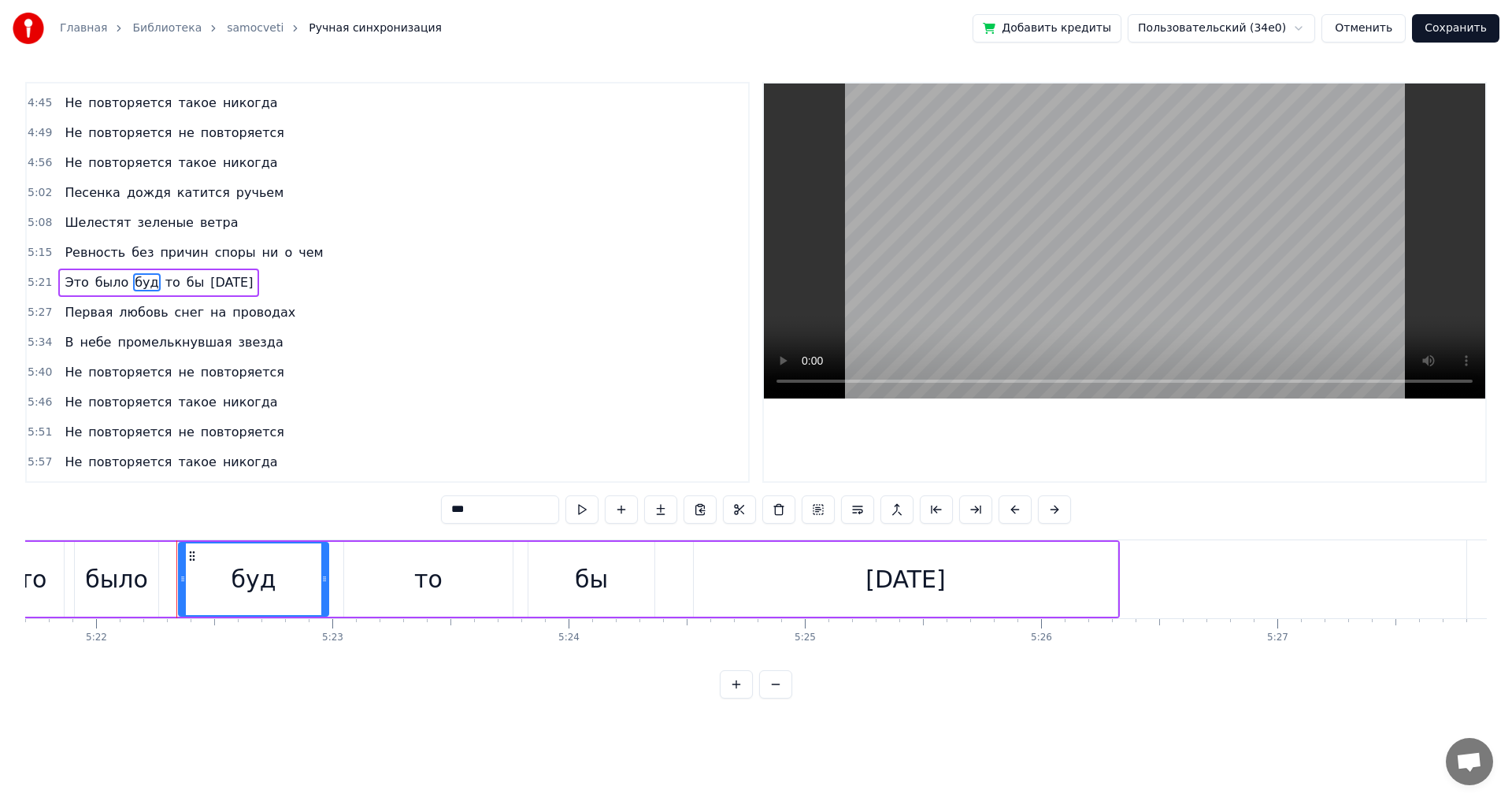
scroll to position [0, 76091]
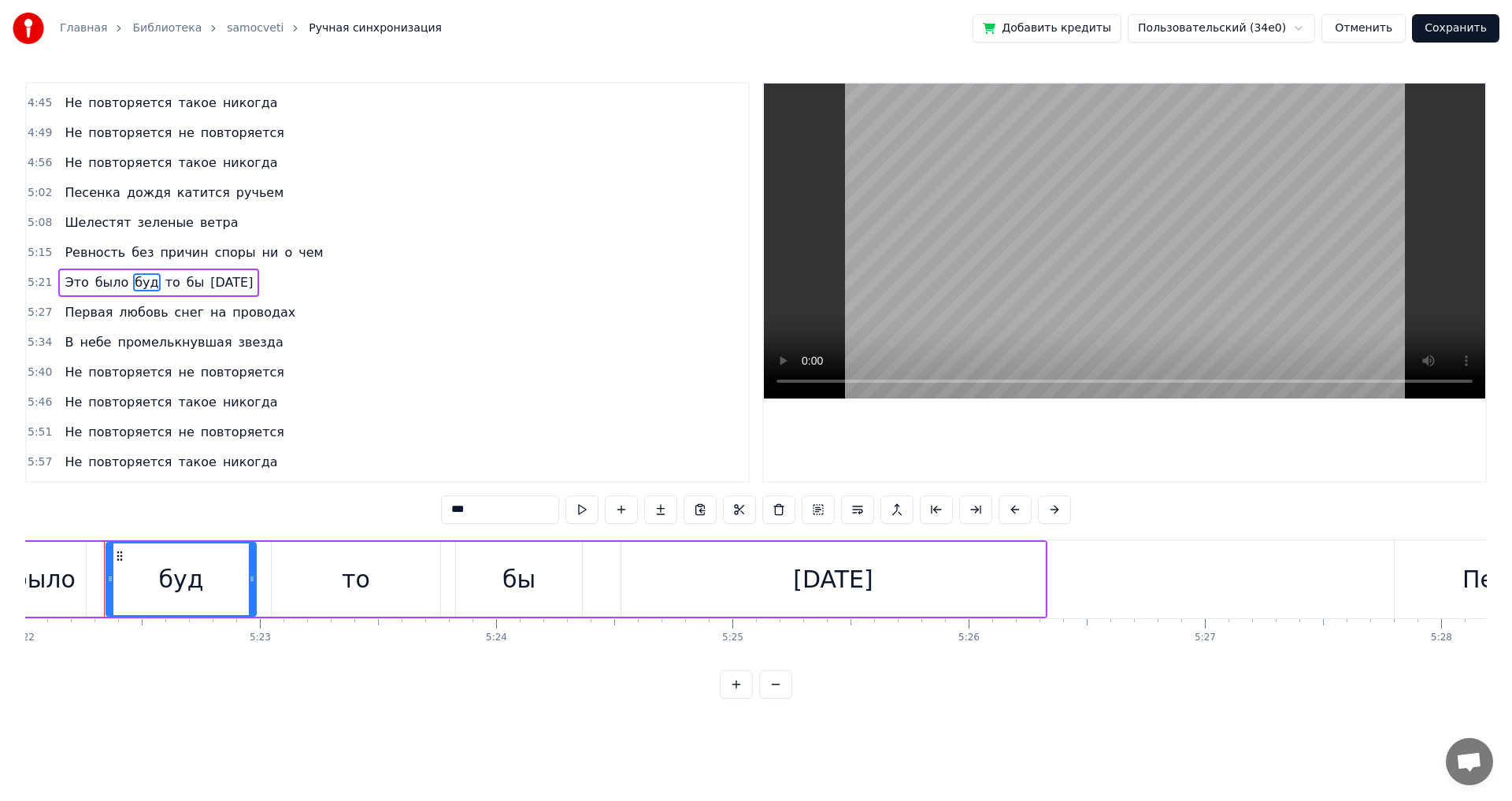
click at [506, 588] on div "бы" at bounding box center [518, 579] width 33 height 35
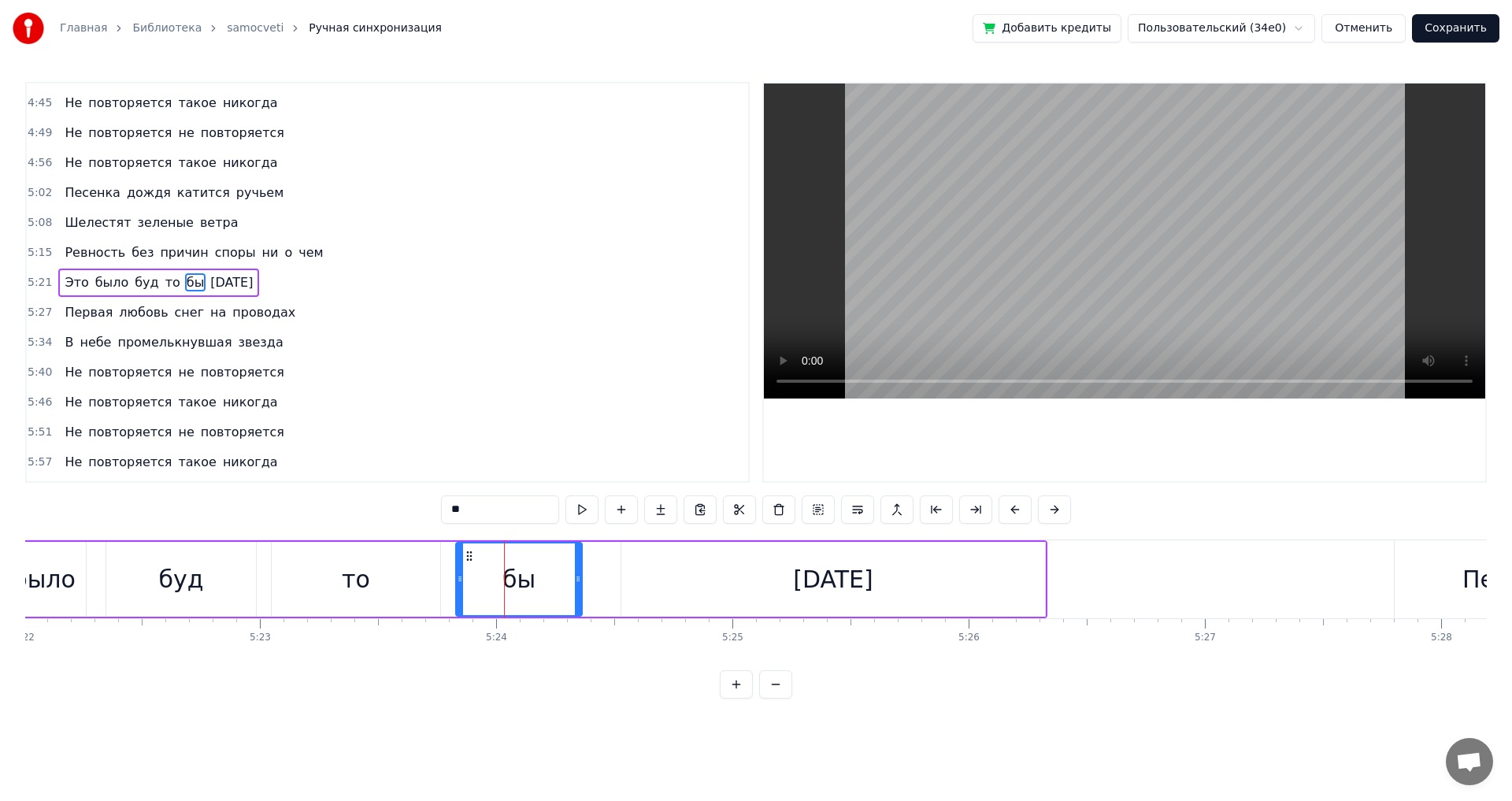
click at [355, 583] on div "то" at bounding box center [355, 579] width 28 height 35
type input "**"
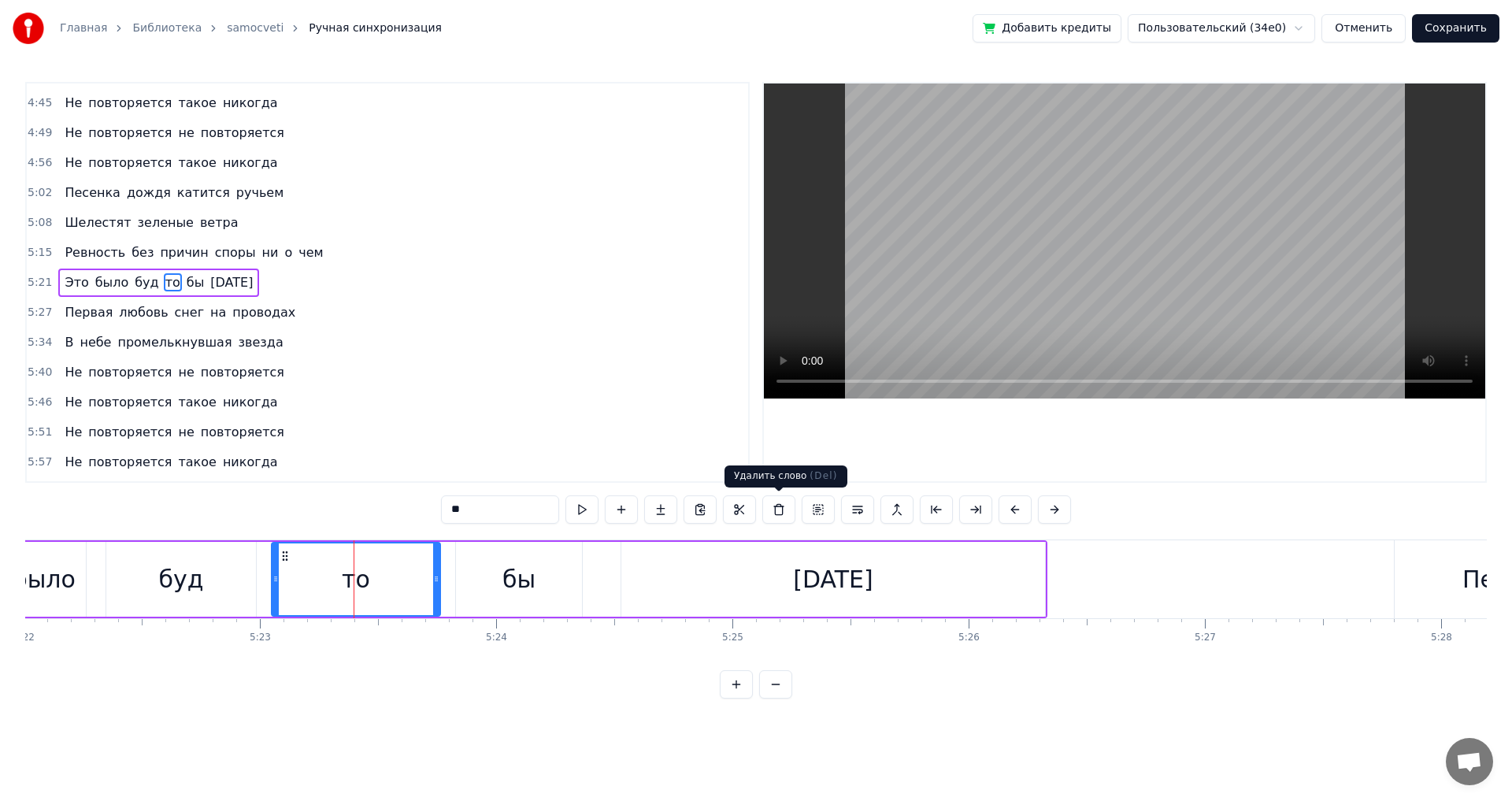
click at [776, 507] on button at bounding box center [778, 509] width 33 height 28
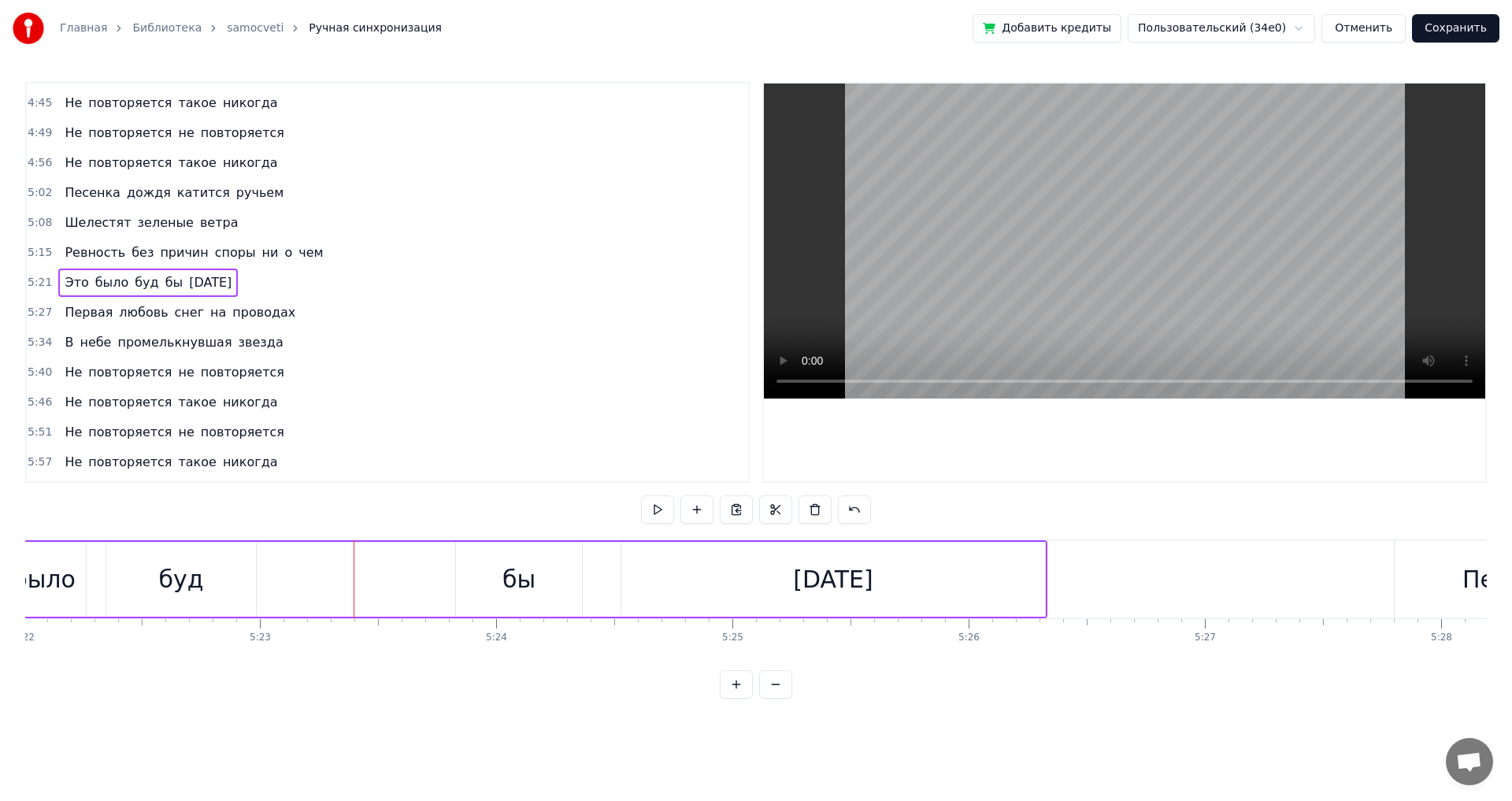
click at [236, 587] on div "буд" at bounding box center [181, 579] width 150 height 75
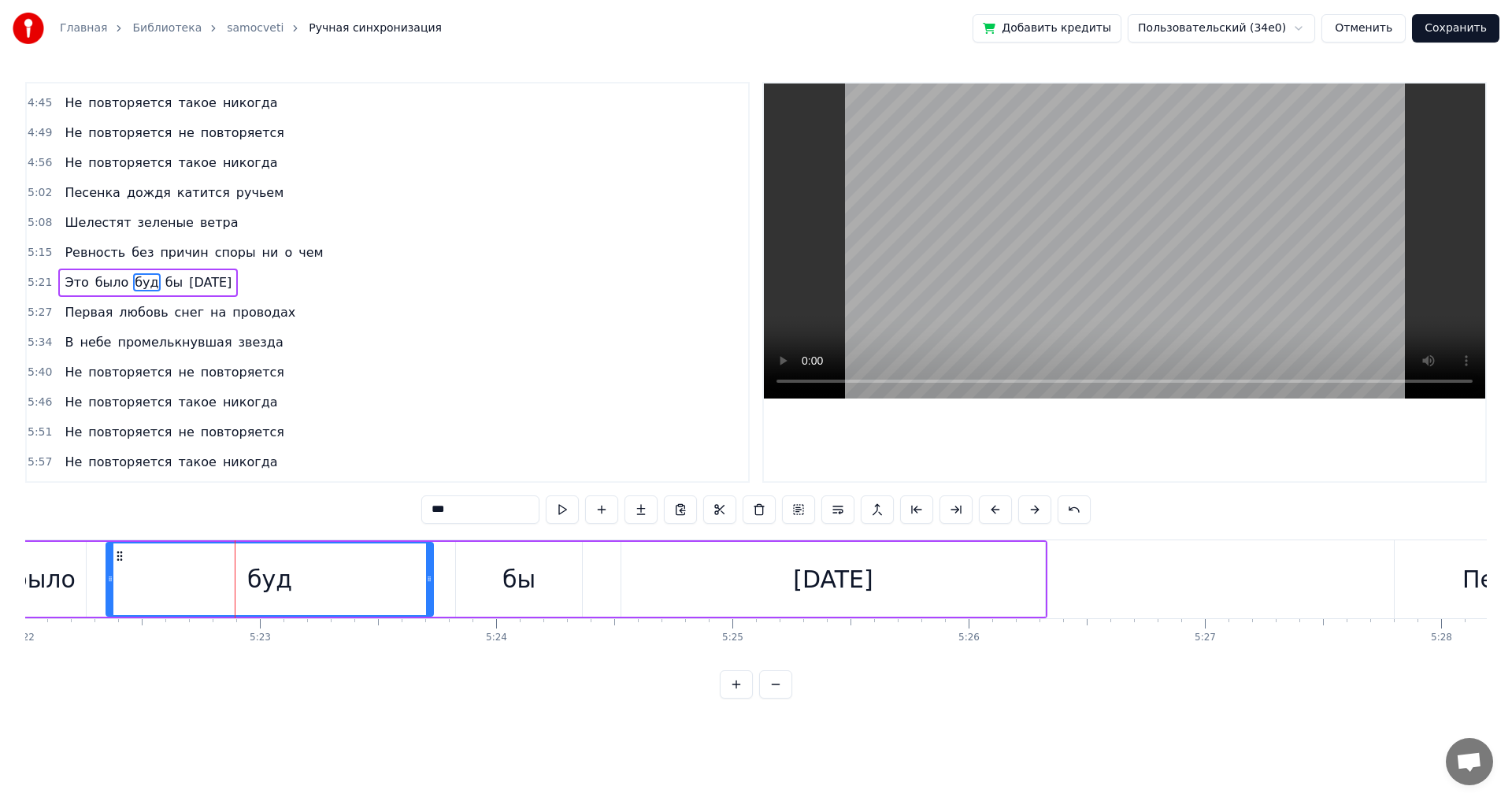
drag, startPoint x: 250, startPoint y: 580, endPoint x: 428, endPoint y: 591, distance: 178.3
click at [428, 591] on div at bounding box center [430, 579] width 6 height 72
click at [463, 511] on input "***" at bounding box center [481, 509] width 118 height 28
click at [54, 566] on div "было" at bounding box center [44, 579] width 63 height 35
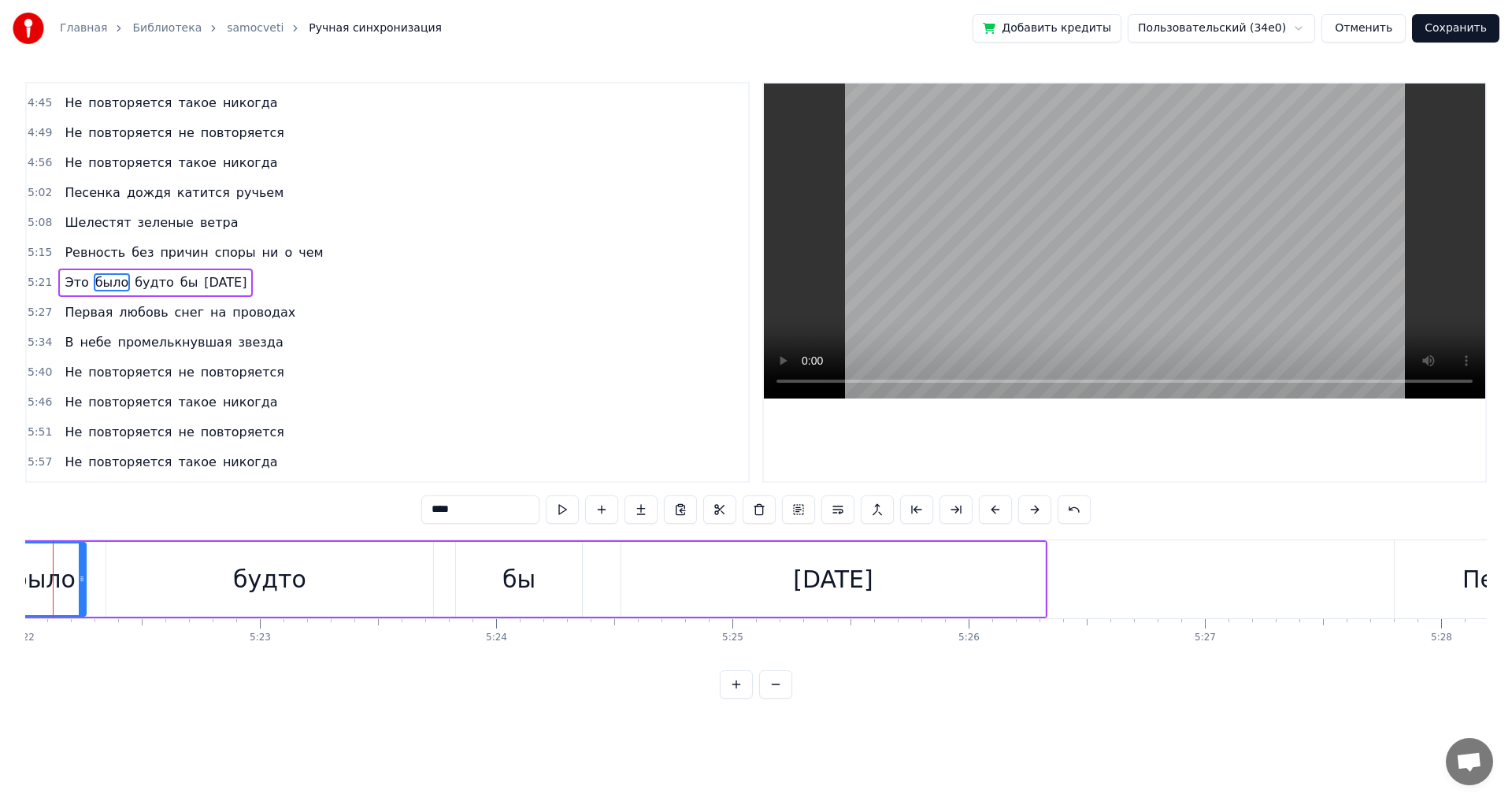
scroll to position [0, 76040]
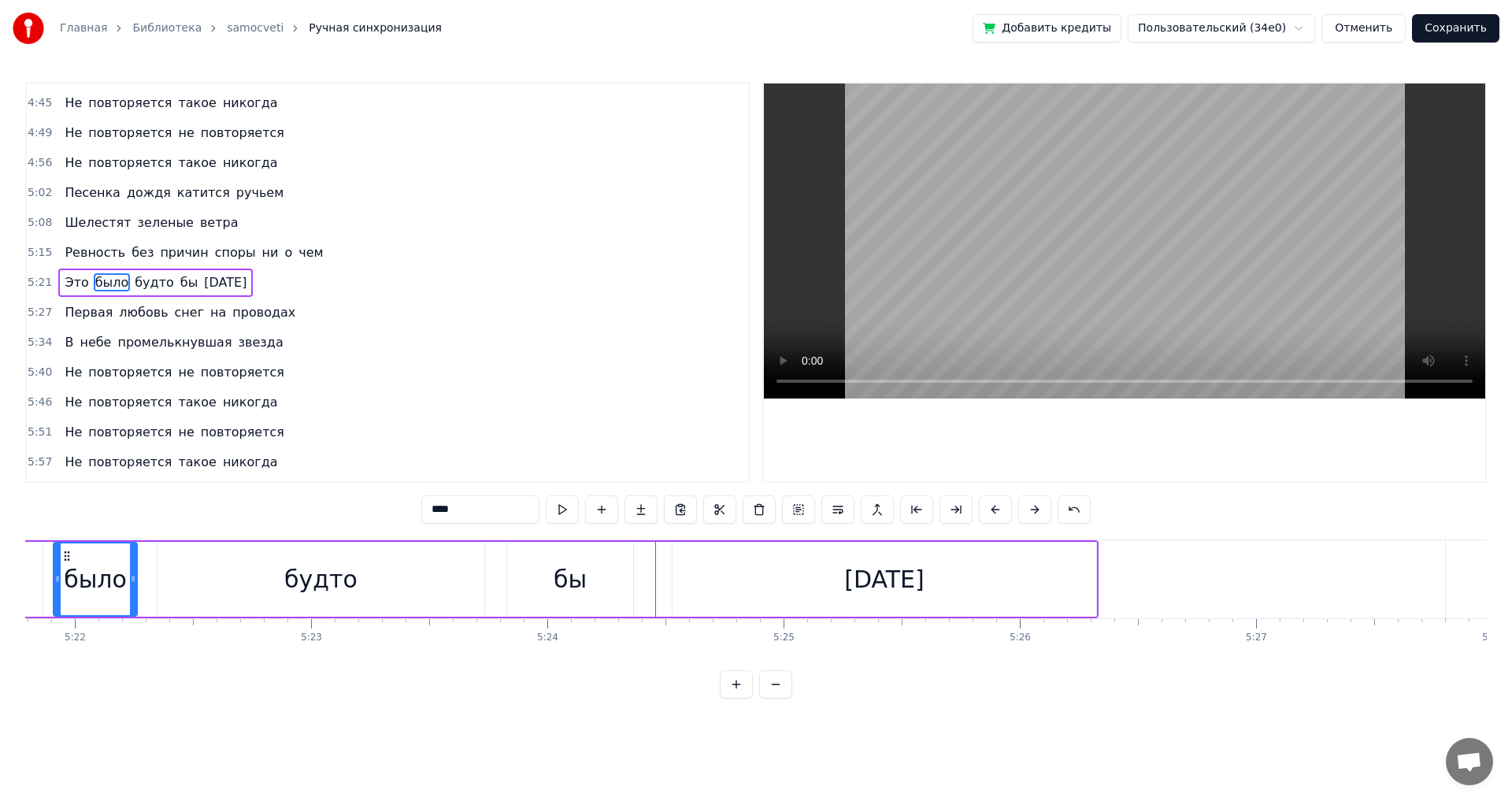
click at [37, 581] on div "Это" at bounding box center [3, 579] width 78 height 75
type input "***"
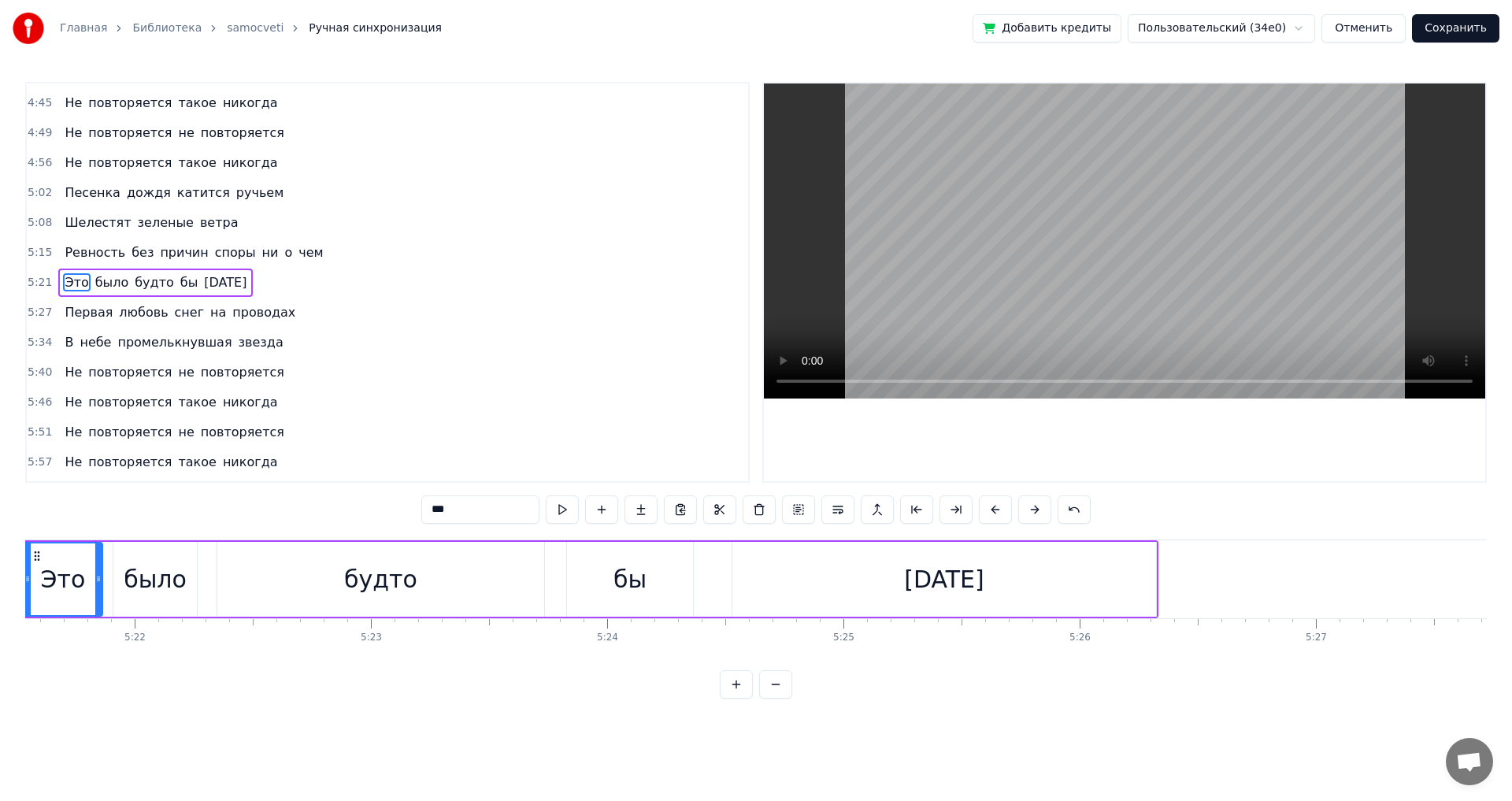
scroll to position [0, 75972]
drag, startPoint x: 263, startPoint y: 282, endPoint x: 57, endPoint y: 282, distance: 206.0
click at [57, 282] on div "5:21 Это было будто бы [DATE]" at bounding box center [387, 282] width 722 height 30
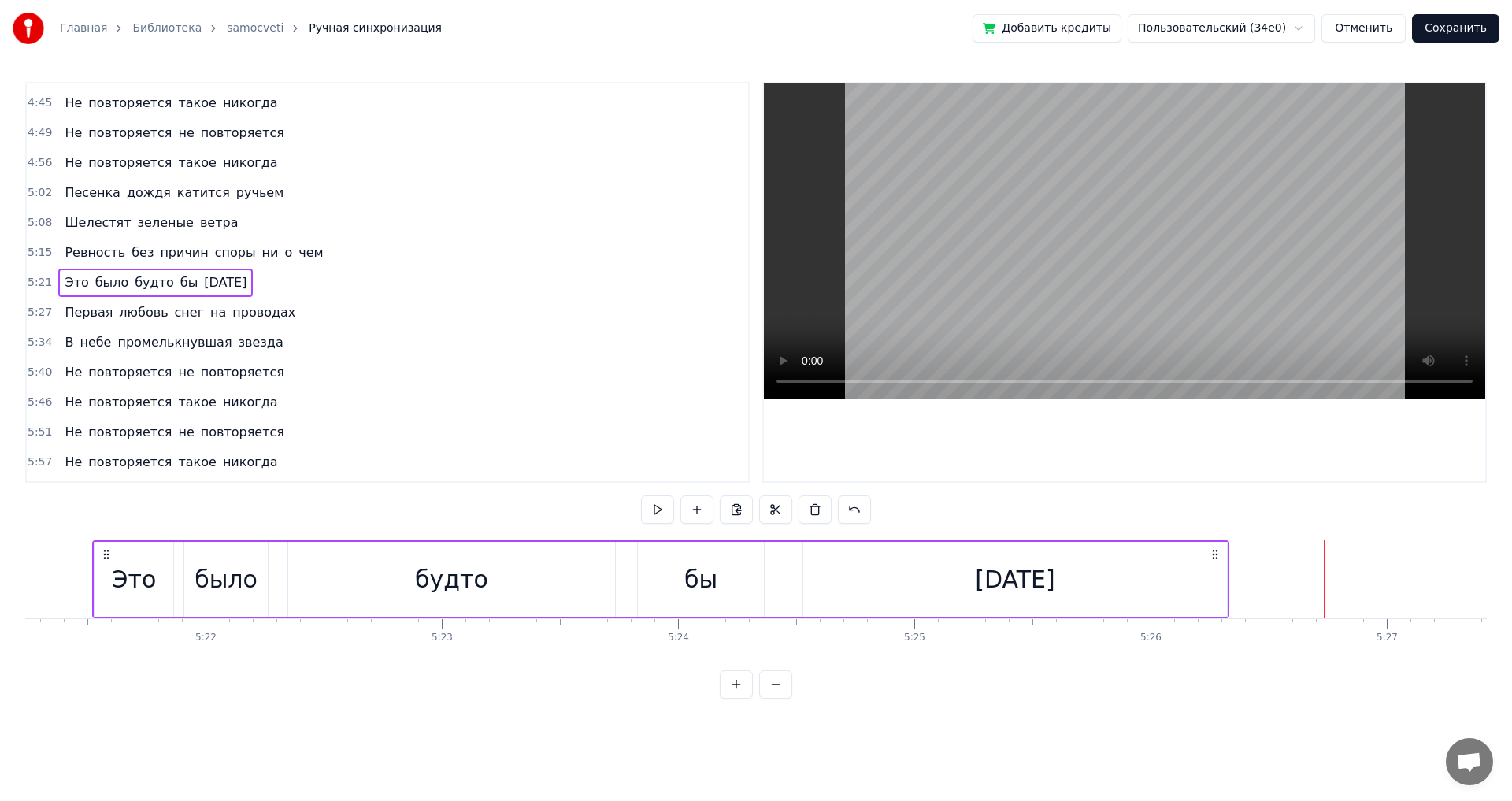
scroll to position [0, 75898]
click at [1445, 28] on button "Сохранить" at bounding box center [1455, 28] width 87 height 28
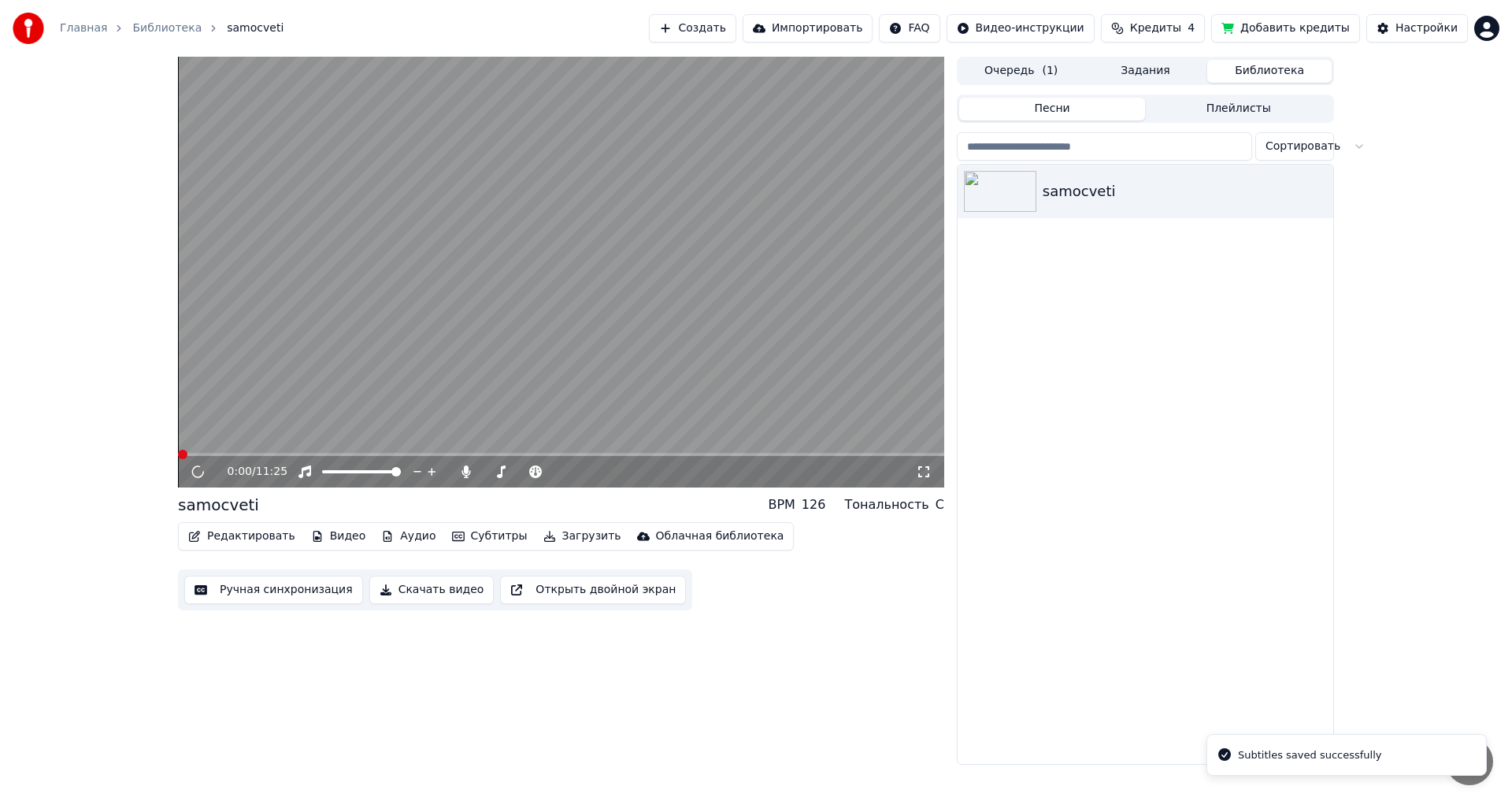
click at [426, 452] on video at bounding box center [562, 272] width 766 height 431
click at [426, 454] on span at bounding box center [562, 455] width 766 height 3
click at [454, 452] on video at bounding box center [562, 272] width 766 height 431
click at [454, 455] on span at bounding box center [562, 455] width 766 height 3
click at [195, 473] on icon at bounding box center [198, 472] width 10 height 11
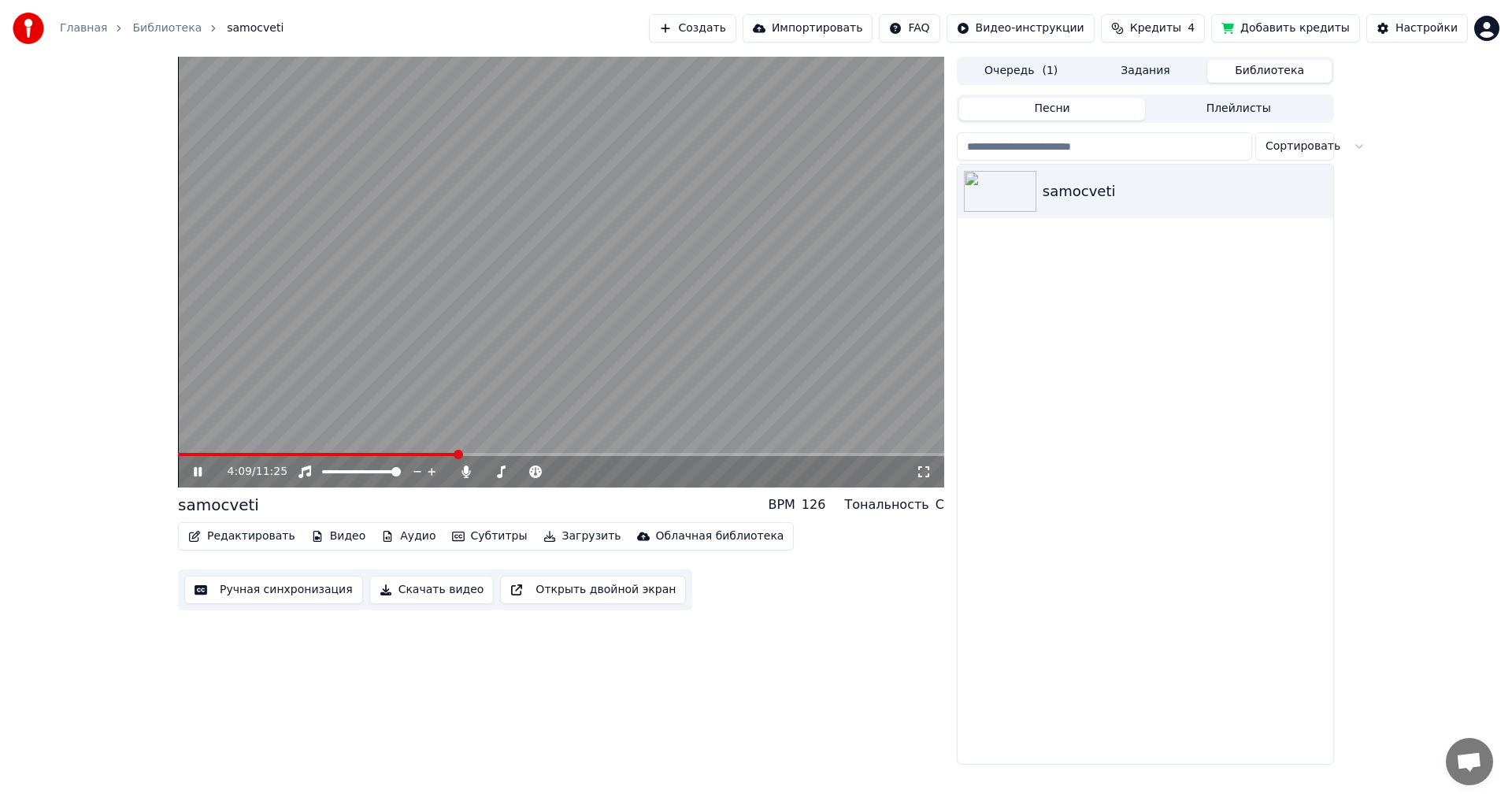
click at [502, 452] on video at bounding box center [562, 272] width 766 height 431
click at [501, 455] on span at bounding box center [562, 455] width 766 height 3
click at [198, 471] on icon at bounding box center [198, 472] width 10 height 11
click at [704, 455] on span at bounding box center [562, 455] width 766 height 3
click at [934, 454] on span at bounding box center [562, 455] width 766 height 3
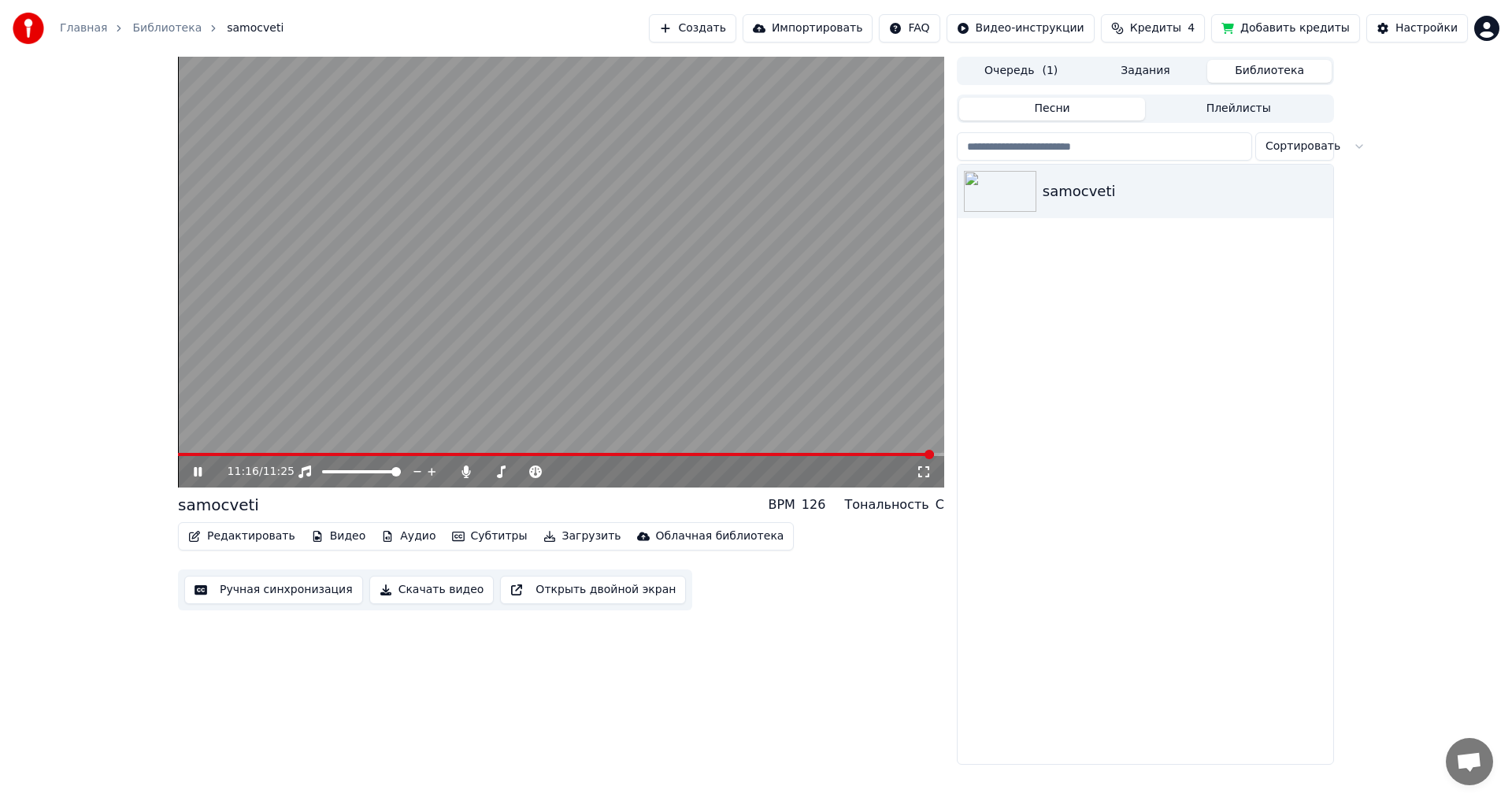
click at [201, 469] on icon at bounding box center [198, 472] width 8 height 10
click at [1415, 26] on div "Настройки" at bounding box center [1427, 29] width 62 height 16
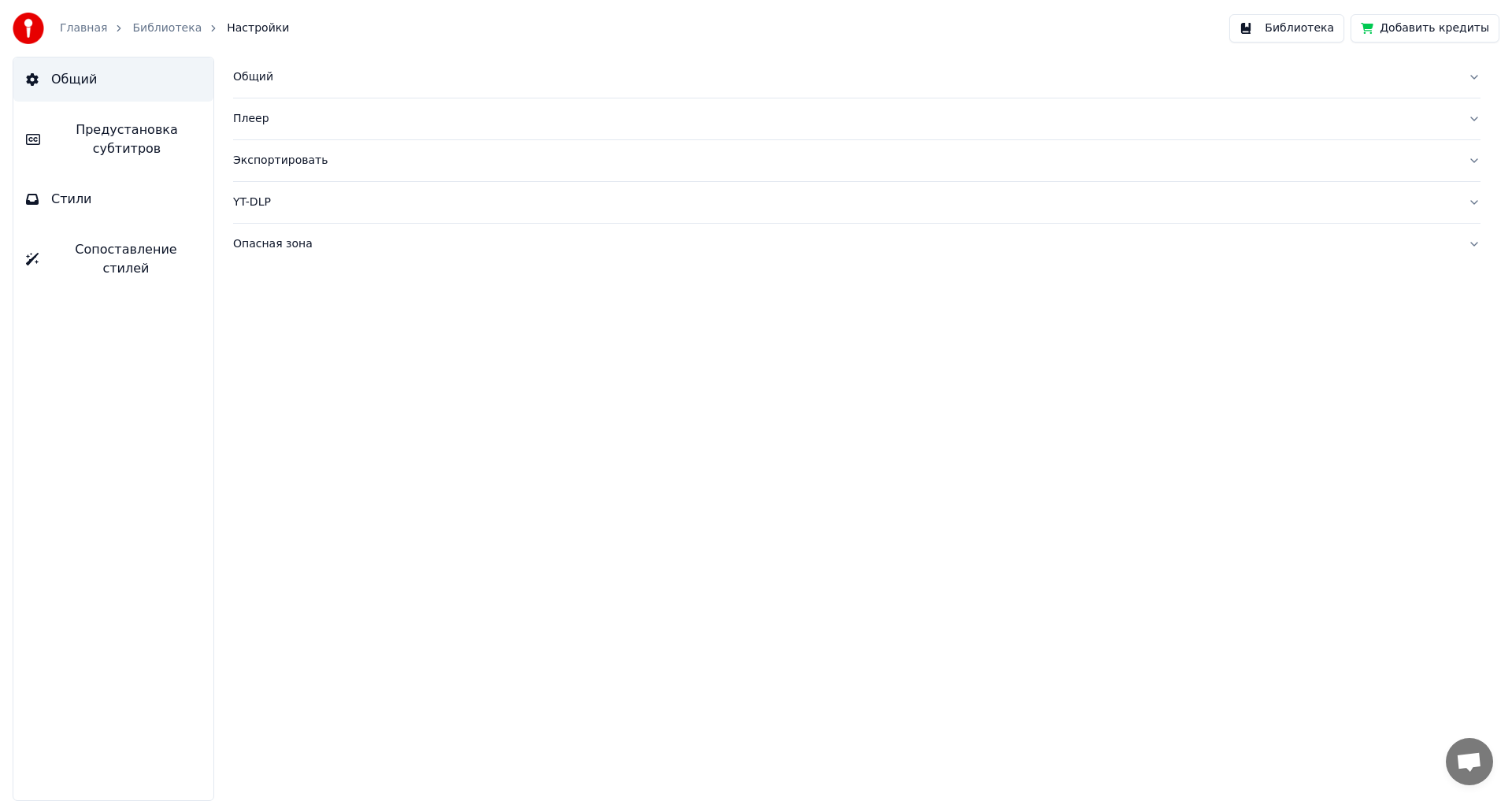
click at [258, 164] on div "Экспортировать" at bounding box center [844, 161] width 1222 height 16
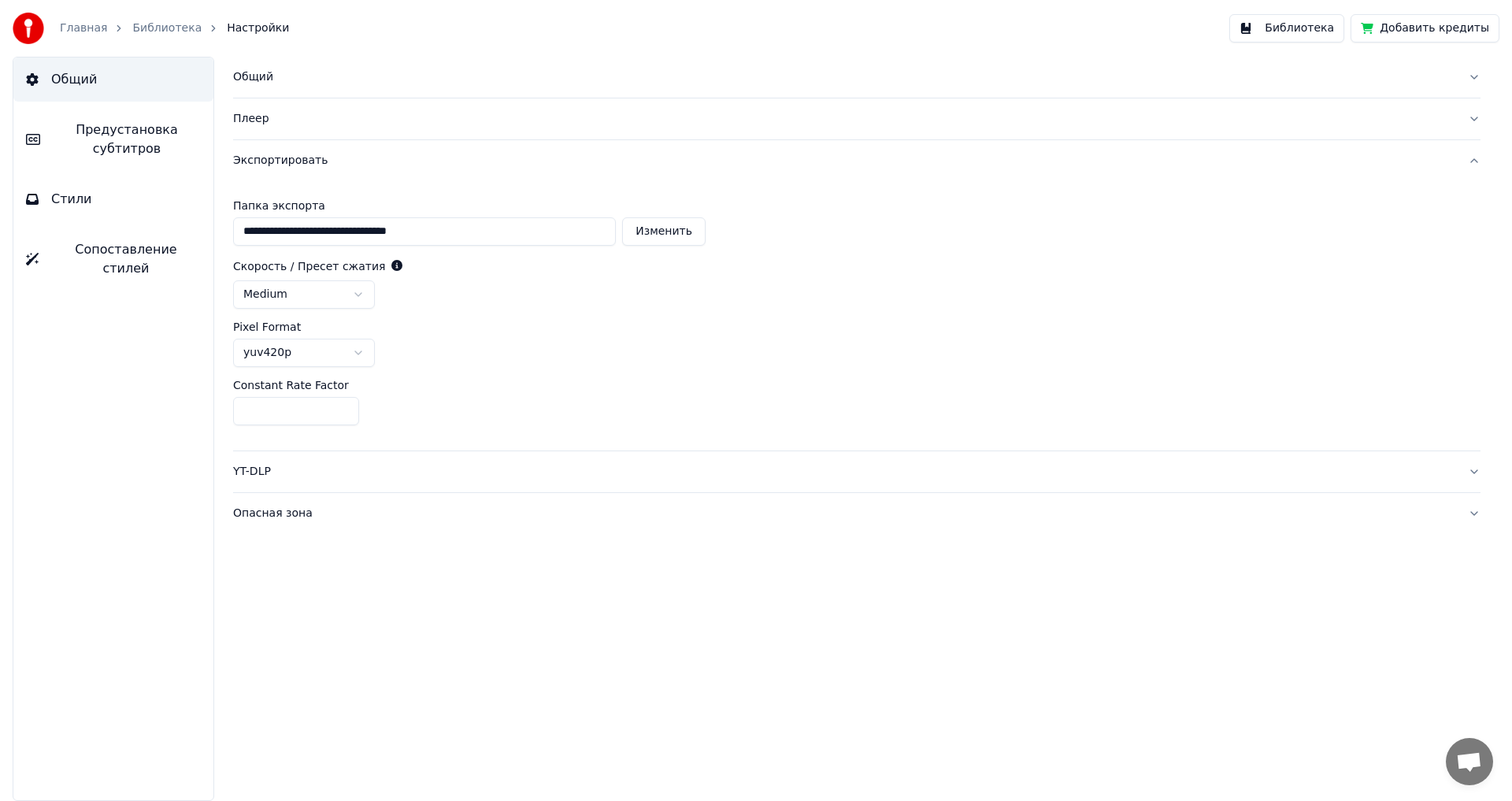
drag, startPoint x: 248, startPoint y: 417, endPoint x: 204, endPoint y: 415, distance: 44.0
click at [204, 415] on div "**********" at bounding box center [857, 429] width 1310 height 744
type input "*"
click at [1051, 316] on div "**********" at bounding box center [857, 315] width 1248 height 270
click at [1310, 28] on button "Библиотека" at bounding box center [1287, 28] width 115 height 28
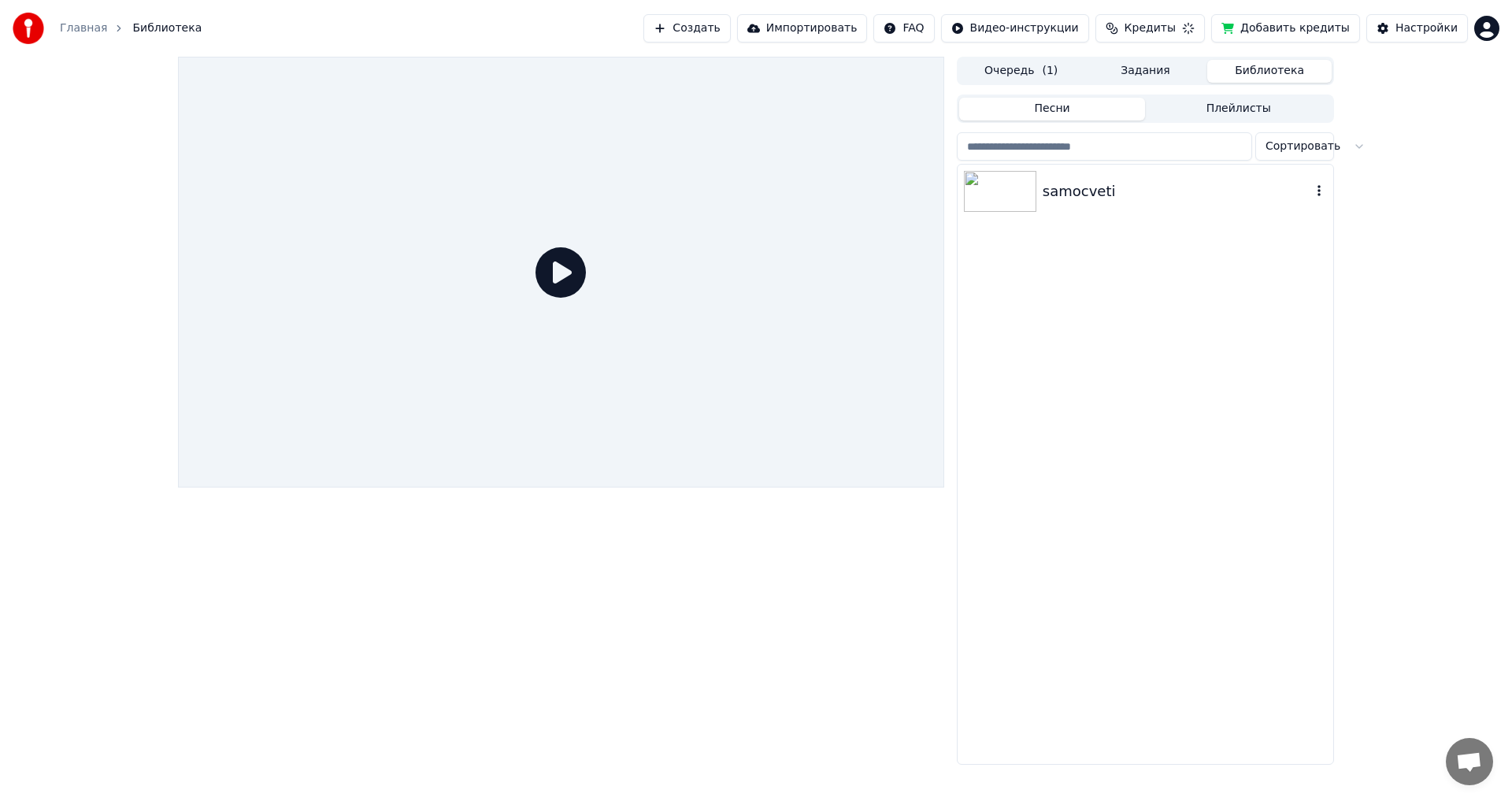
click at [988, 186] on img at bounding box center [1000, 191] width 73 height 41
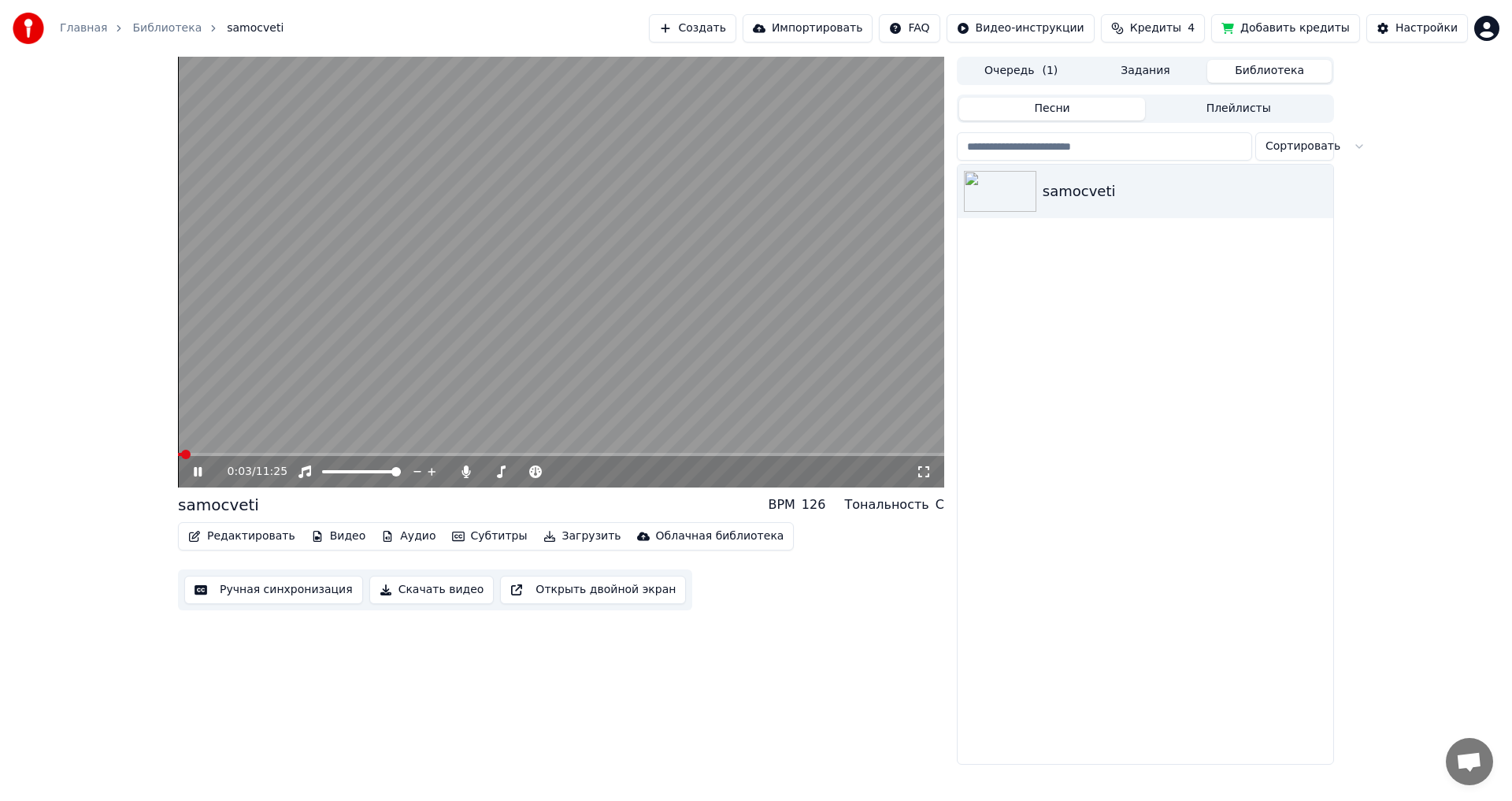
click at [196, 469] on icon at bounding box center [198, 472] width 8 height 10
click at [558, 534] on button "Загрузить" at bounding box center [582, 537] width 90 height 22
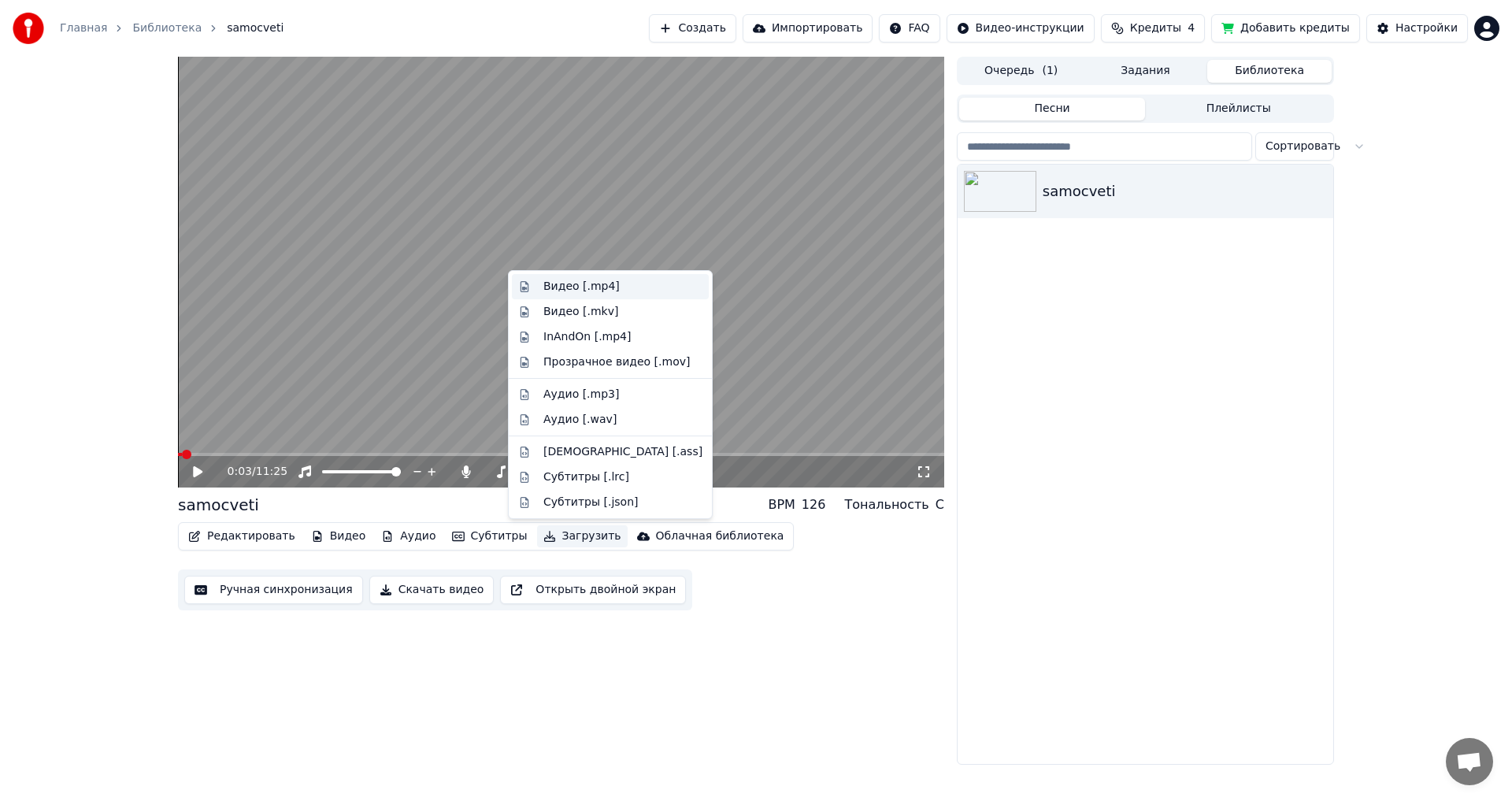
click at [581, 288] on div "Видео [.mp4]" at bounding box center [582, 287] width 77 height 16
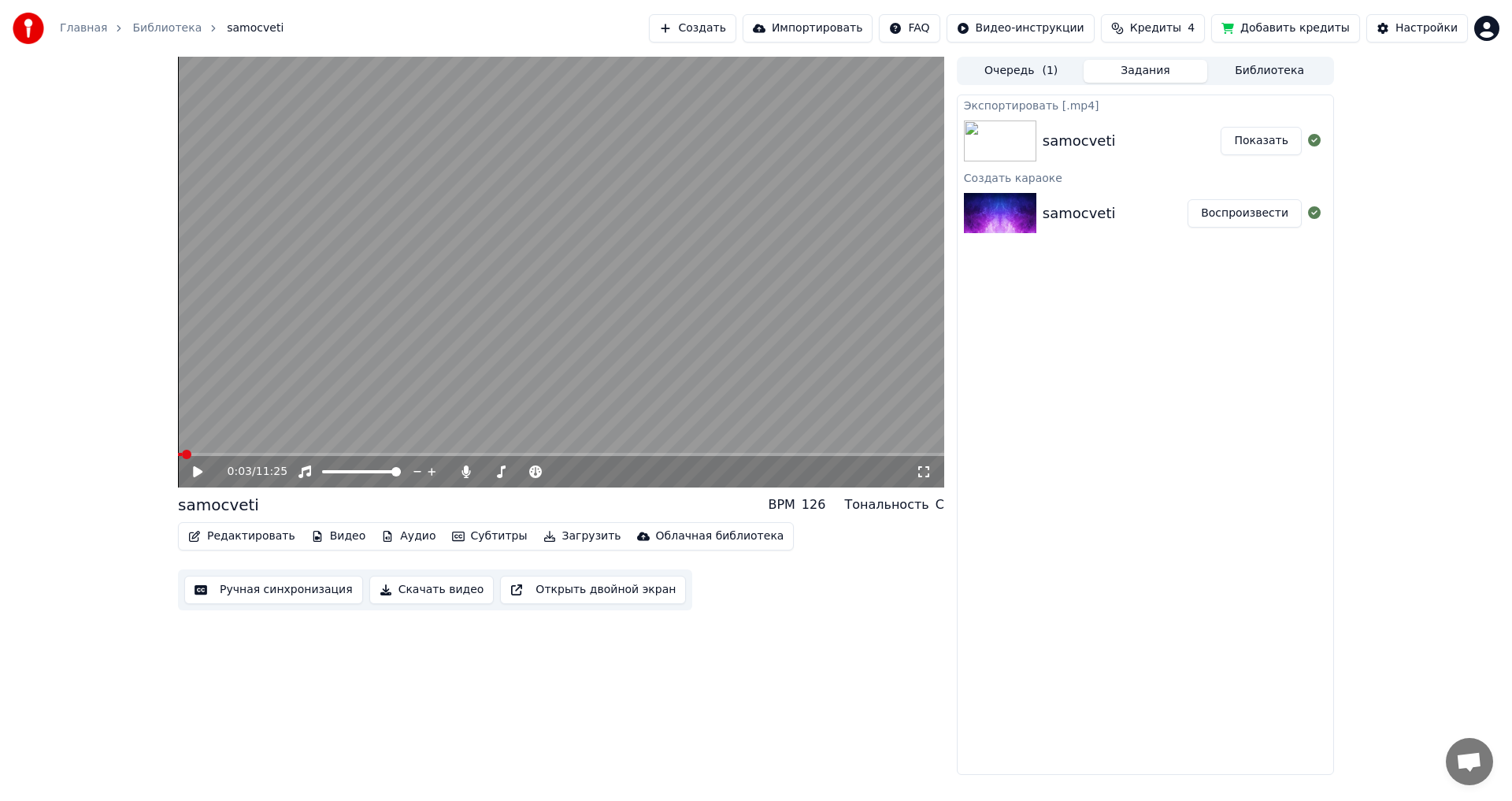
click at [1256, 142] on button "Показать" at bounding box center [1261, 141] width 81 height 28
click at [328, 536] on button "Видео" at bounding box center [338, 537] width 68 height 22
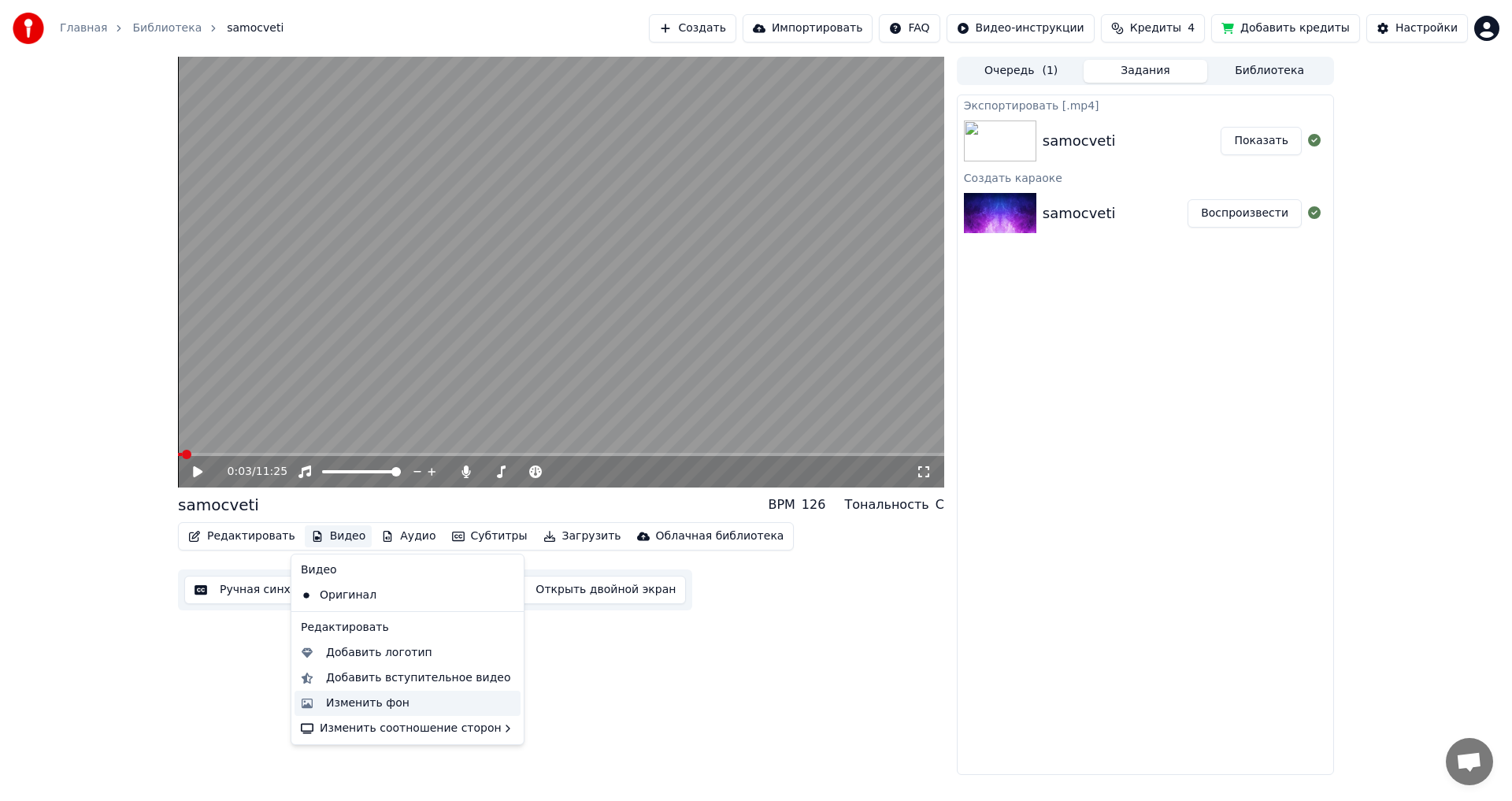
click at [350, 703] on div "Изменить фон" at bounding box center [368, 703] width 83 height 16
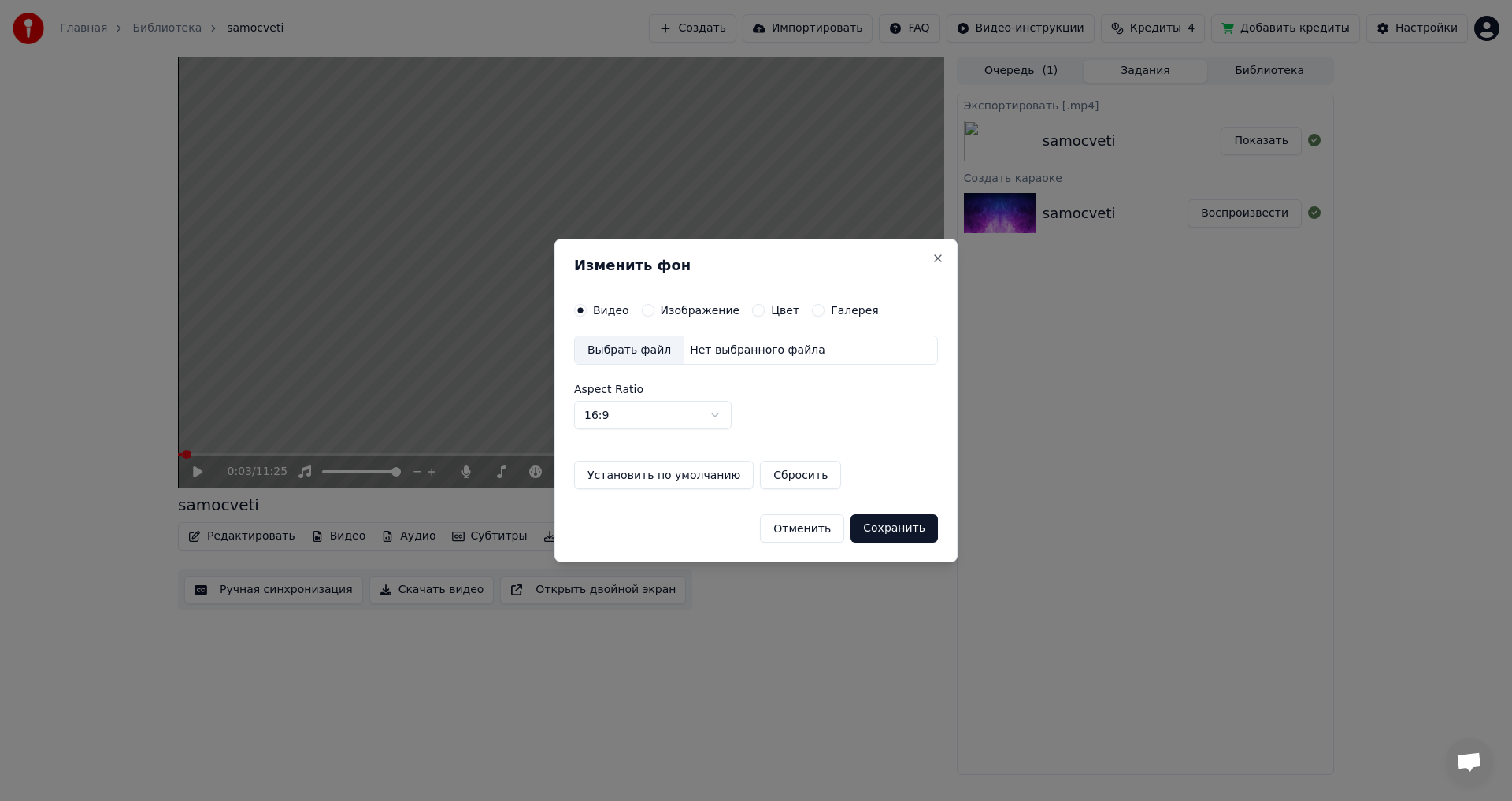
click at [812, 311] on button "Галерея" at bounding box center [818, 310] width 13 height 13
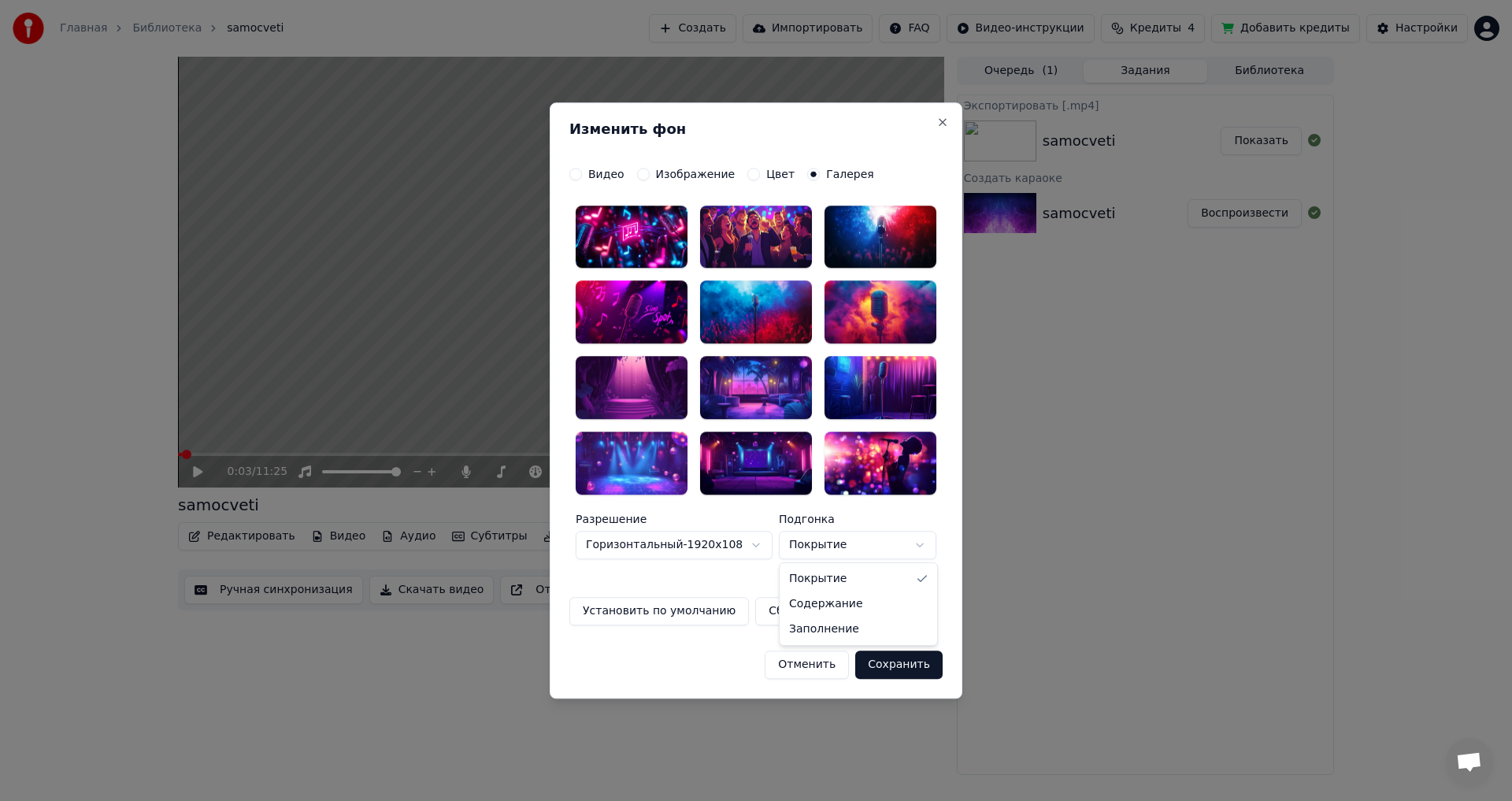
click at [922, 542] on body "**********" at bounding box center [756, 400] width 1512 height 801
click at [639, 174] on button "Изображение" at bounding box center [644, 174] width 13 height 13
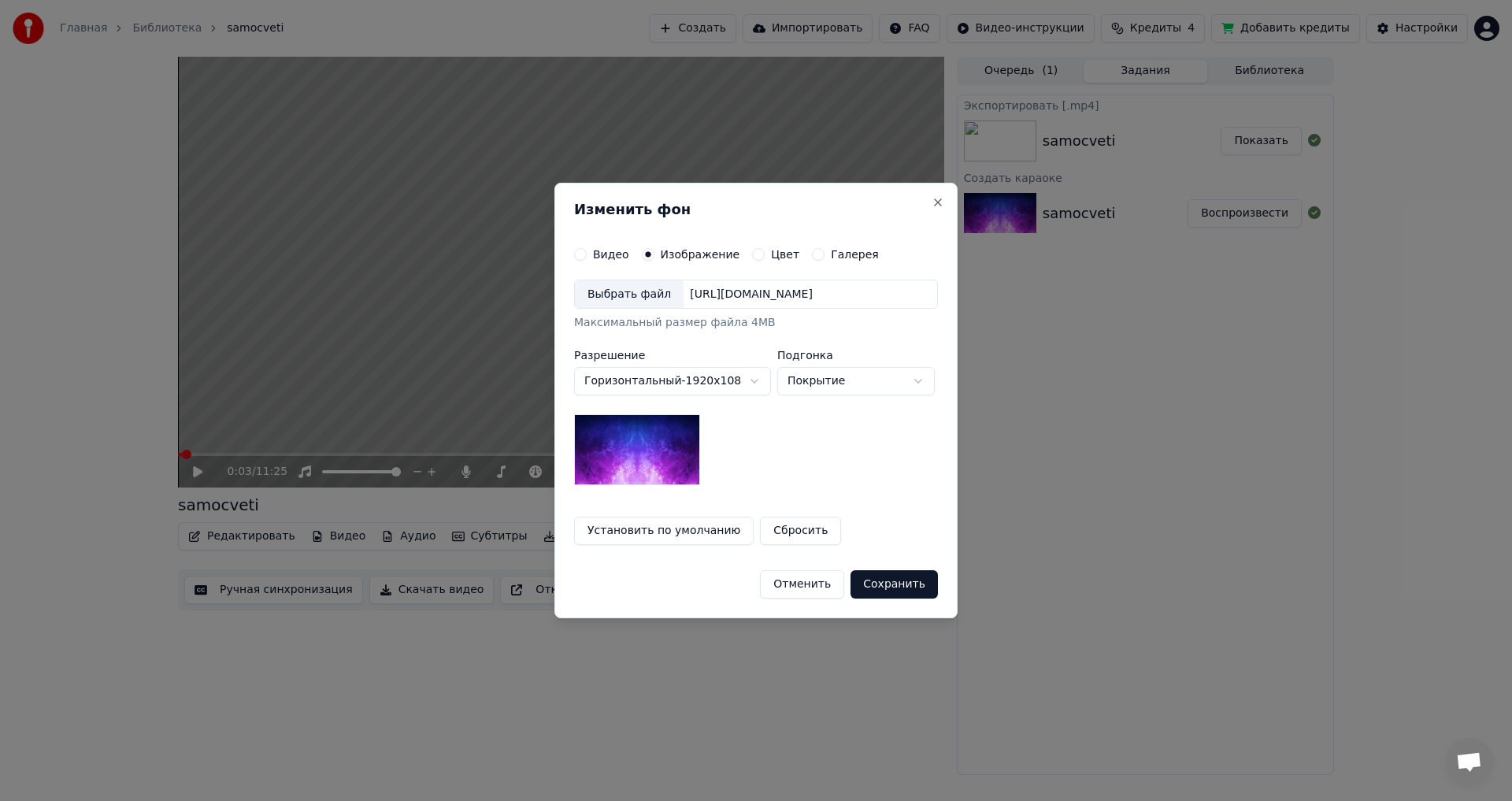
click at [918, 385] on body "**********" at bounding box center [756, 400] width 1512 height 801
click at [582, 254] on button "Видео" at bounding box center [581, 254] width 13 height 13
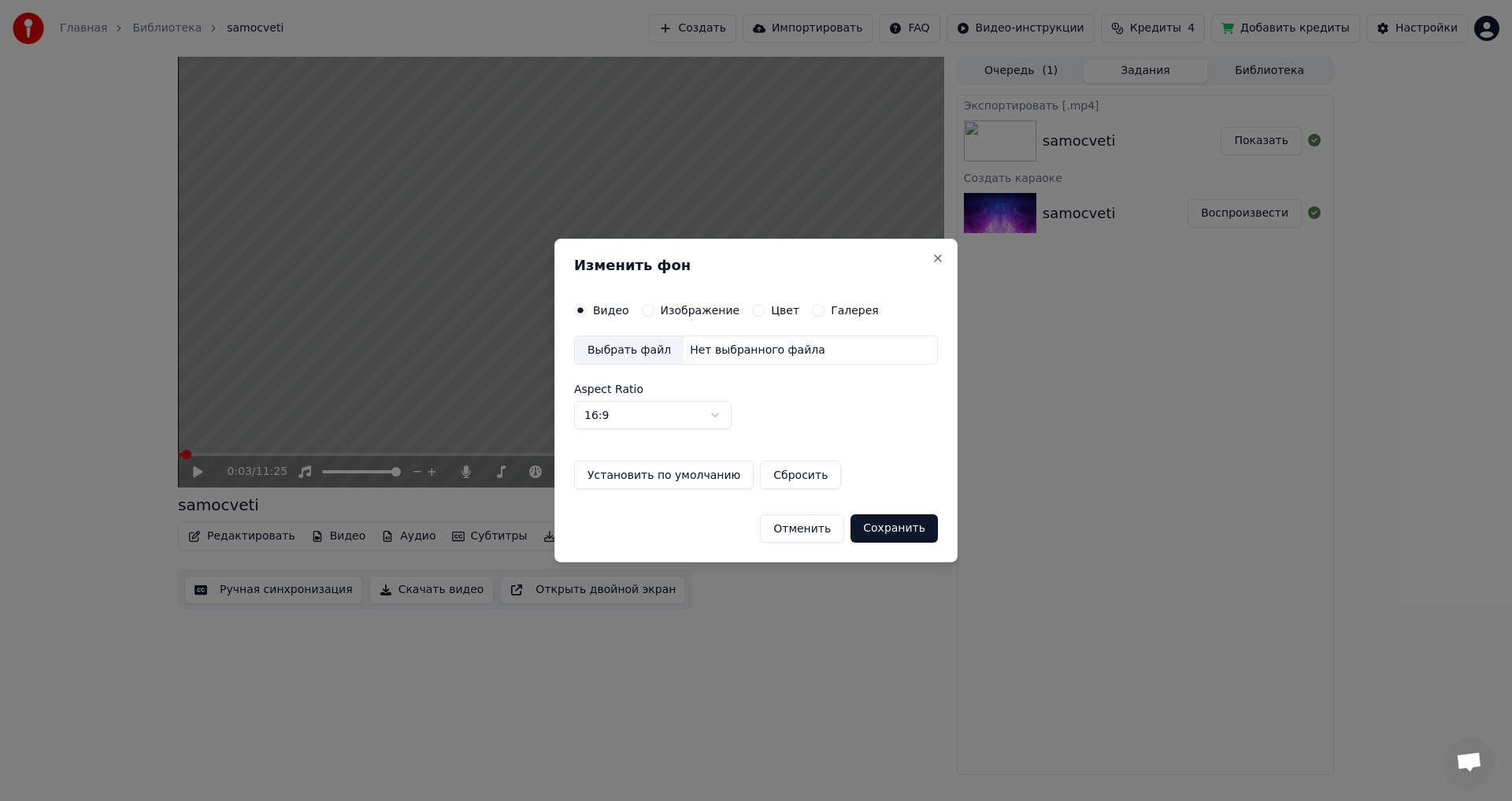
click at [816, 530] on button "Отменить" at bounding box center [802, 528] width 84 height 28
